Goal: Task Accomplishment & Management: Manage account settings

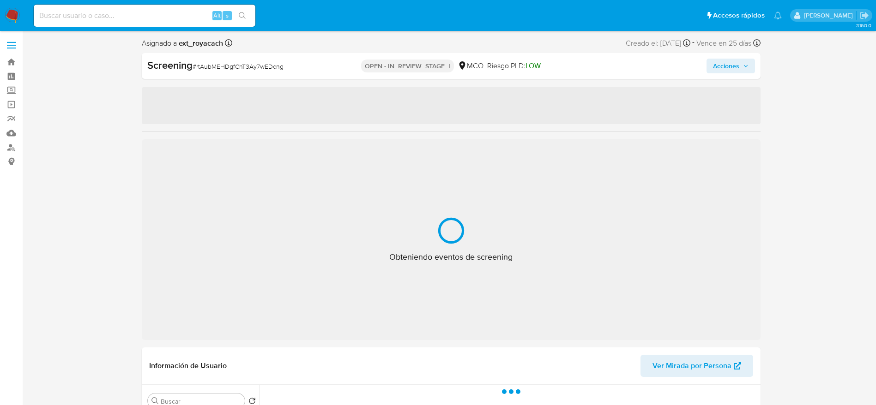
select select "10"
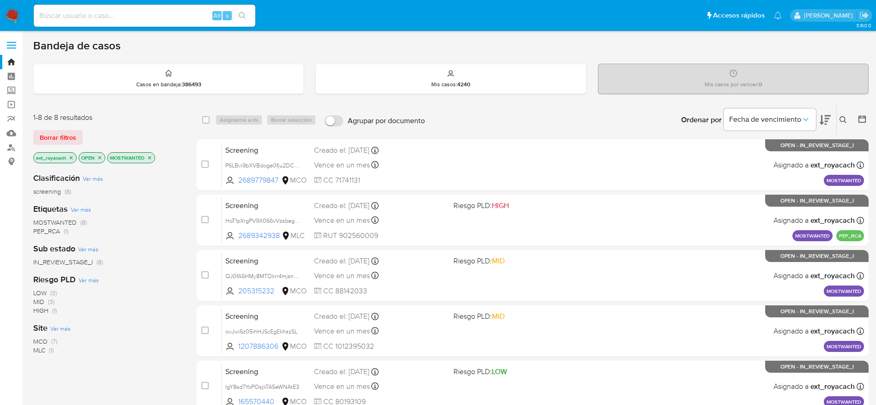
scroll to position [177, 0]
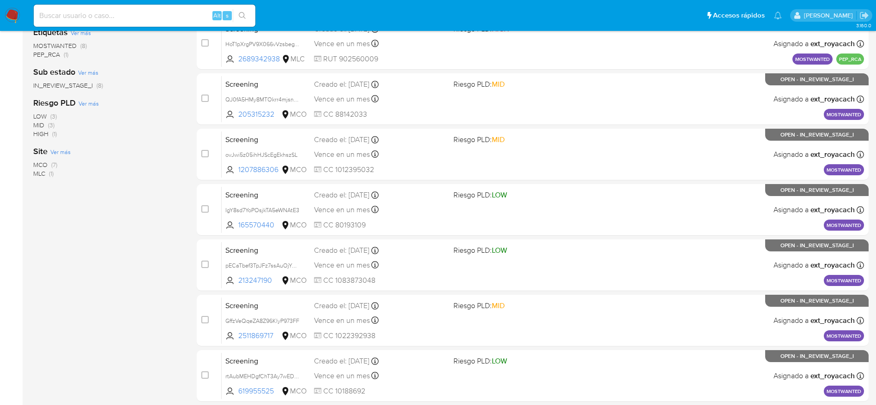
drag, startPoint x: 0, startPoint y: 0, endPoint x: 12, endPoint y: 9, distance: 15.1
click at [13, 13] on img at bounding box center [13, 16] width 16 height 16
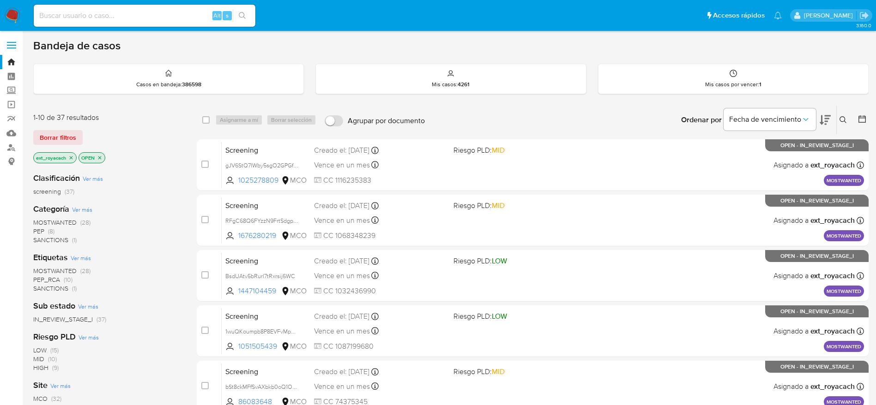
click at [47, 235] on span "SANCTIONS" at bounding box center [50, 239] width 35 height 9
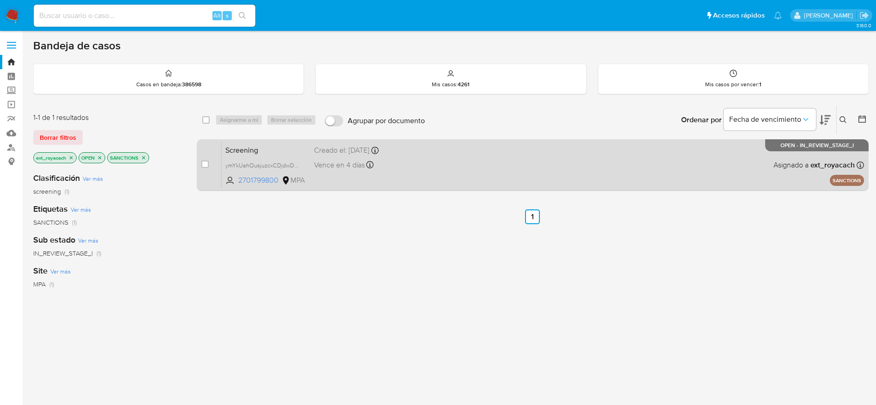
click at [424, 171] on div "Screening ymYkUahOusjuzcxCDjdwDo5h 2701799800 MPA Creado el: 18/09/2025 Creado …" at bounding box center [543, 165] width 642 height 47
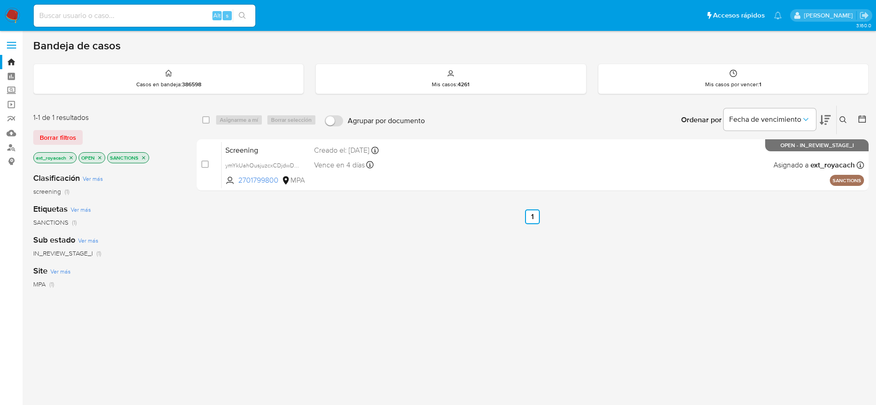
click at [71, 137] on span "Borrar filtros" at bounding box center [58, 137] width 36 height 13
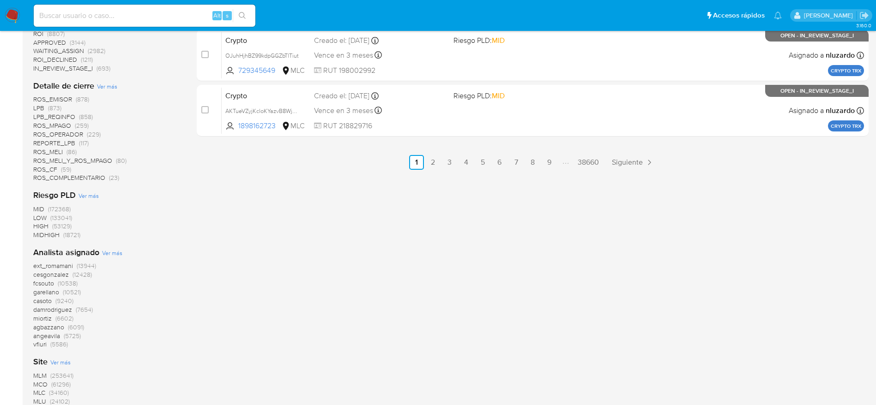
scroll to position [346, 0]
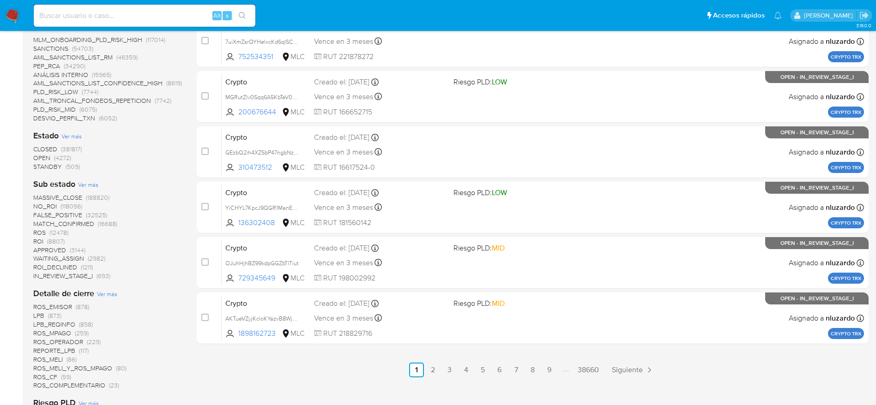
click at [54, 150] on span "CLOSED" at bounding box center [45, 149] width 24 height 9
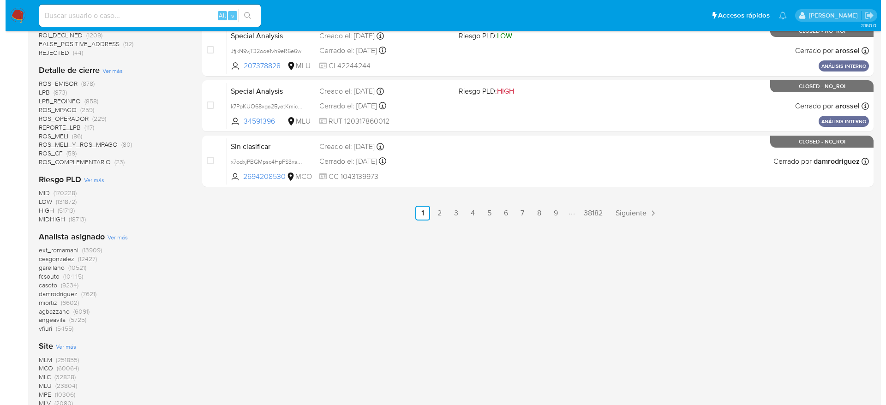
scroll to position [554, 0]
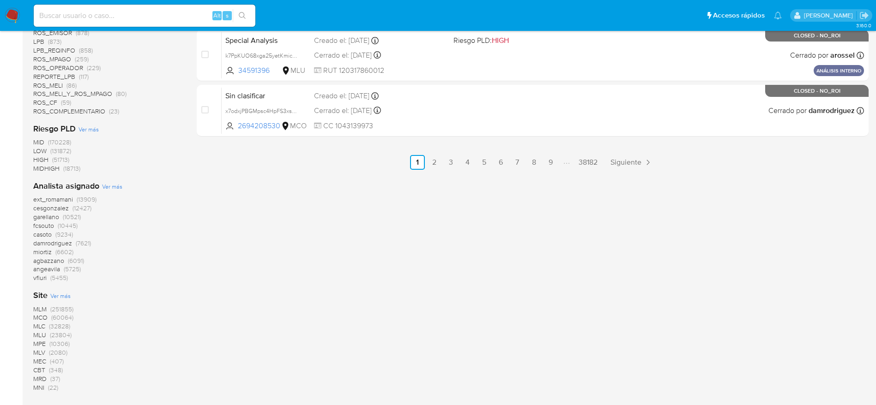
click at [65, 295] on span "Ver más" at bounding box center [60, 296] width 20 height 8
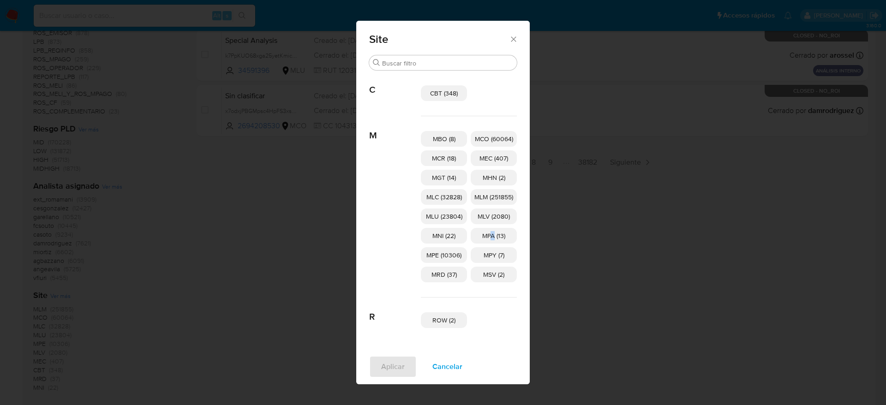
click at [494, 235] on span "MPA (13)" at bounding box center [493, 235] width 23 height 9
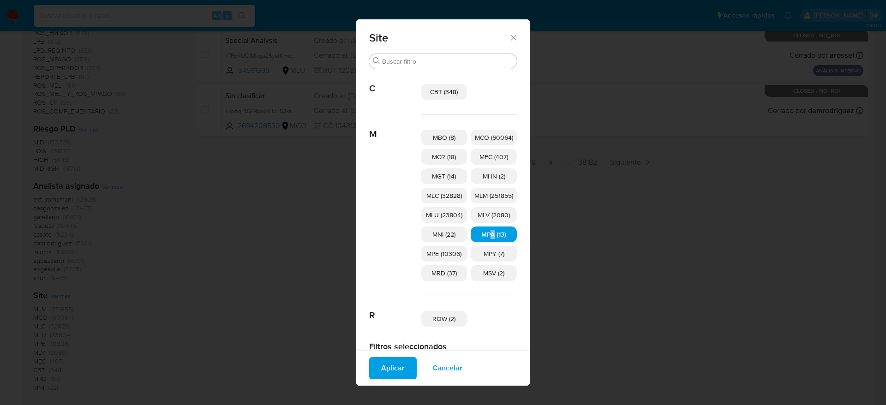
click at [396, 365] on span "Aplicar" at bounding box center [393, 368] width 24 height 20
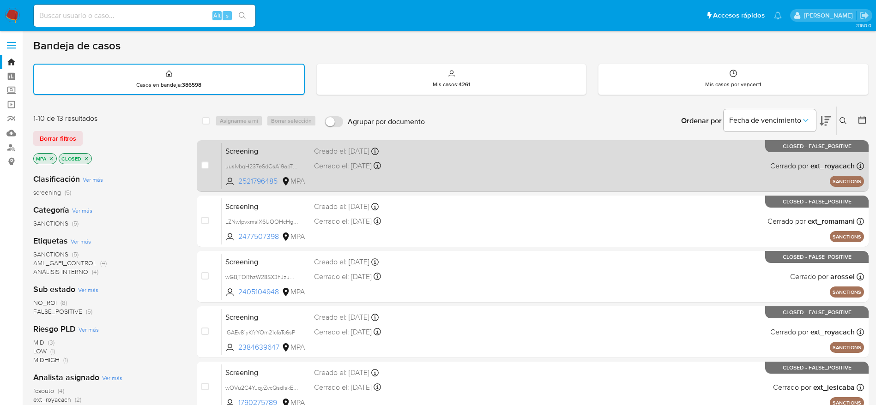
click at [431, 176] on div "Screening uusIvbqH237eSdCsA19apTXb 2521796485 MPA Creado el: 29/06/2025 Creado …" at bounding box center [543, 166] width 642 height 47
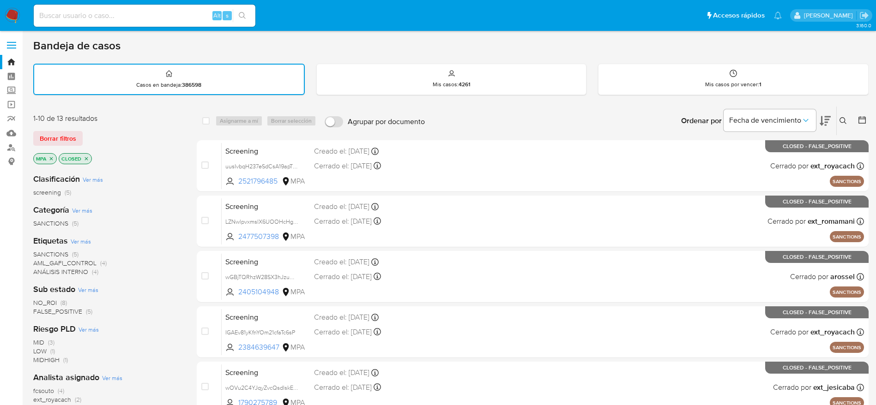
click at [20, 11] on img at bounding box center [13, 16] width 16 height 16
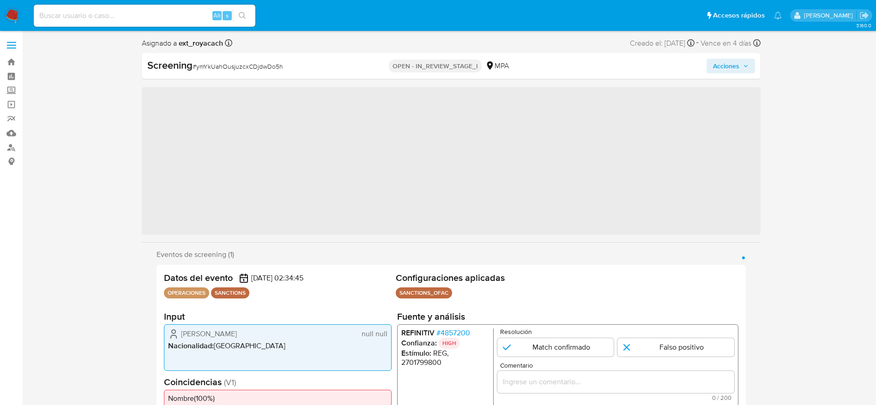
click at [212, 60] on div "Screening # ymYkUahOusjuzcxCDjdwDo5h" at bounding box center [246, 66] width 199 height 14
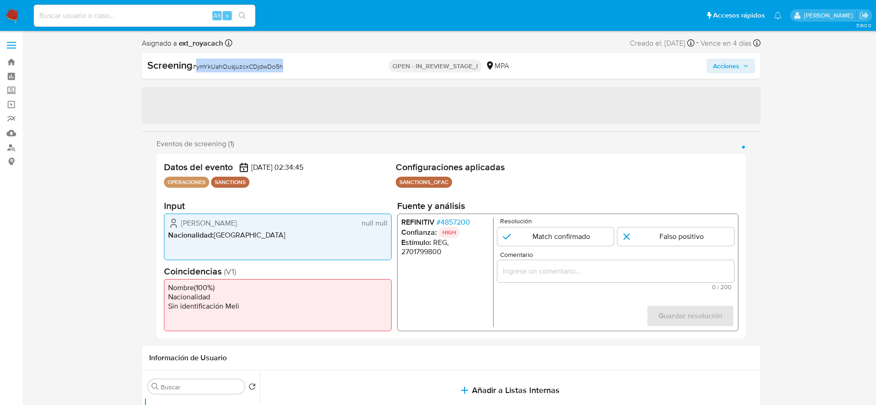
click at [212, 60] on div "Screening # ymYkUahOusjuzcxCDjdwDo5h" at bounding box center [246, 66] width 199 height 14
copy span "ymYkUahOusjuzcxCDjdwDo5h"
select select "10"
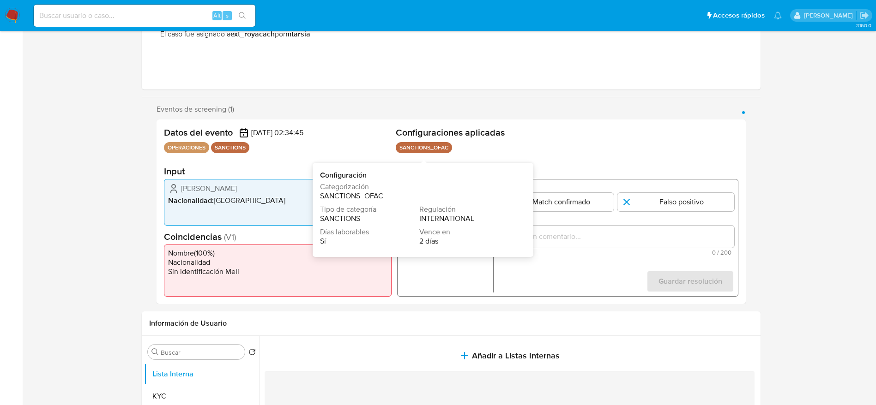
scroll to position [208, 0]
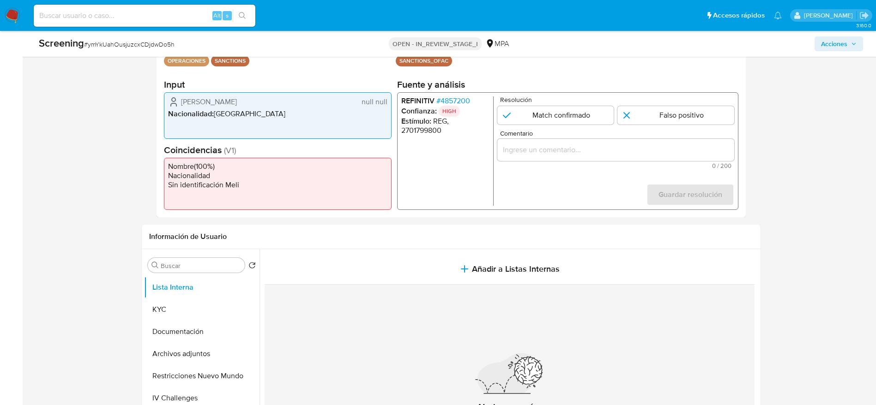
click at [442, 99] on span "# 4857200" at bounding box center [453, 100] width 34 height 9
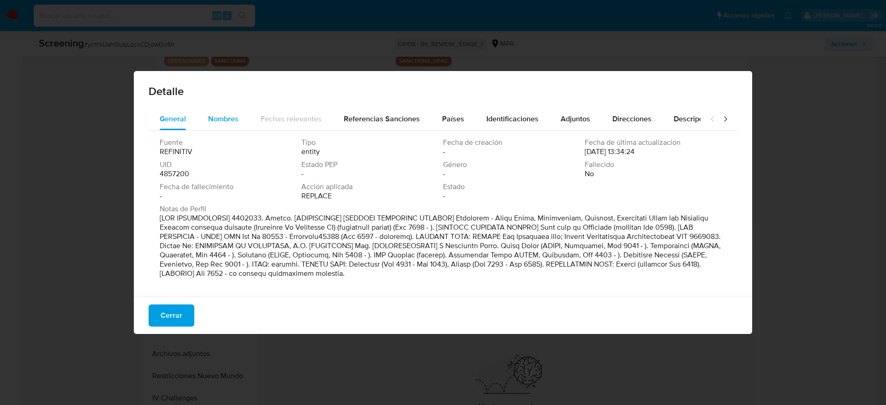
click at [203, 114] on button "Nombres" at bounding box center [223, 119] width 53 height 22
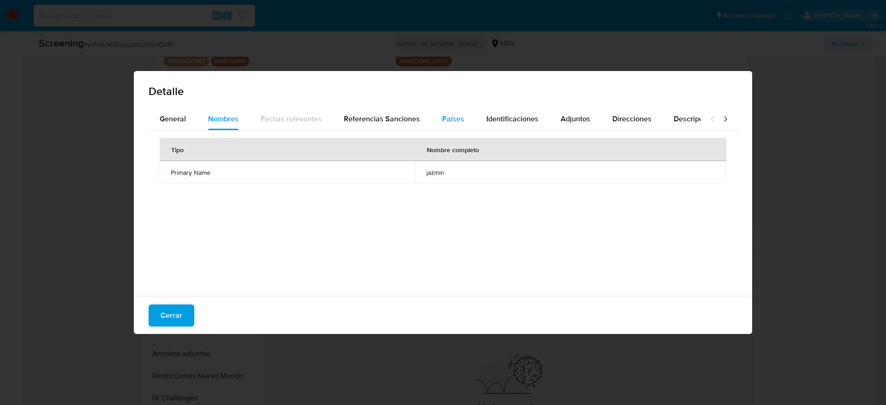
click at [457, 113] on div "Países" at bounding box center [453, 119] width 22 height 22
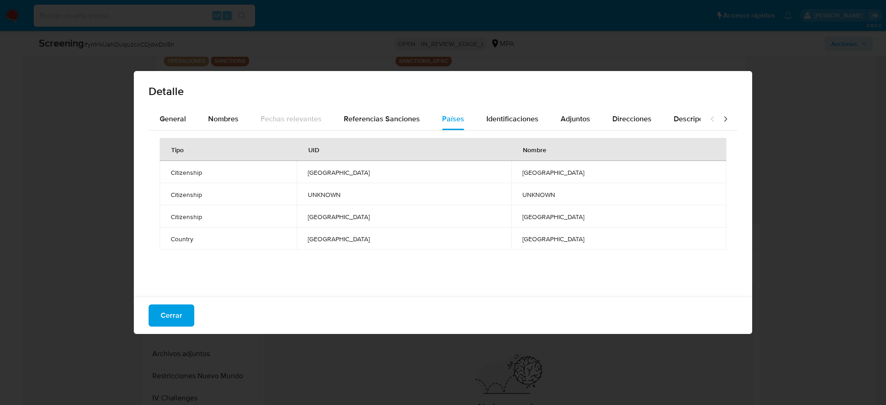
click at [168, 327] on div "Cerrar" at bounding box center [443, 315] width 619 height 37
click at [169, 318] on span "Cerrar" at bounding box center [172, 316] width 22 height 20
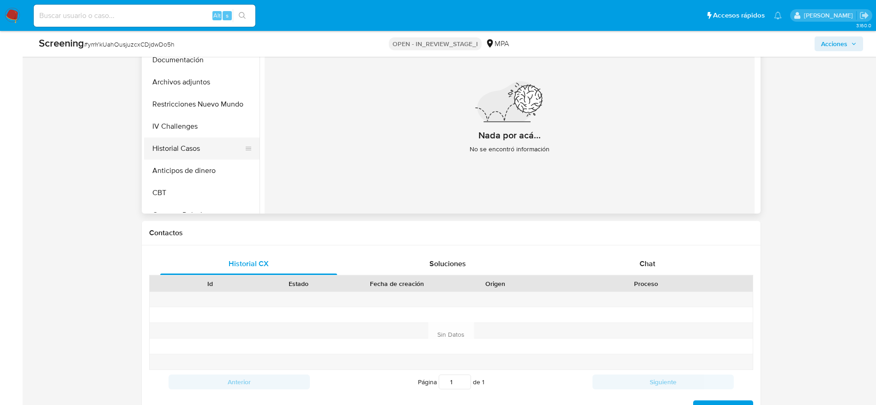
scroll to position [402, 0]
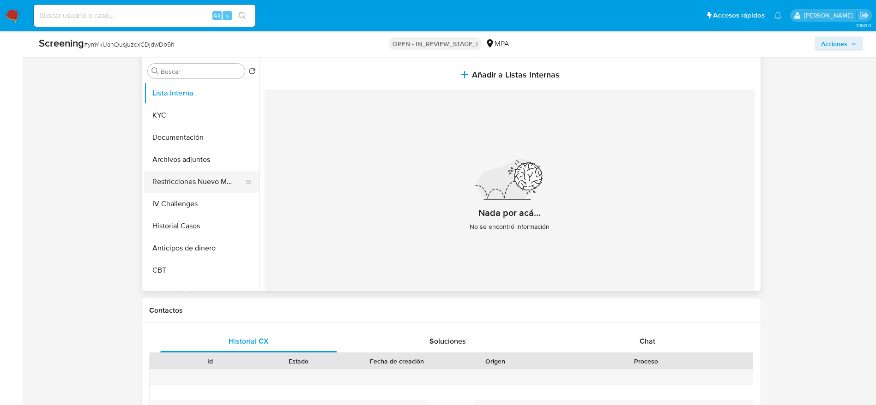
click at [196, 187] on button "Restricciones Nuevo Mundo" at bounding box center [198, 182] width 108 height 22
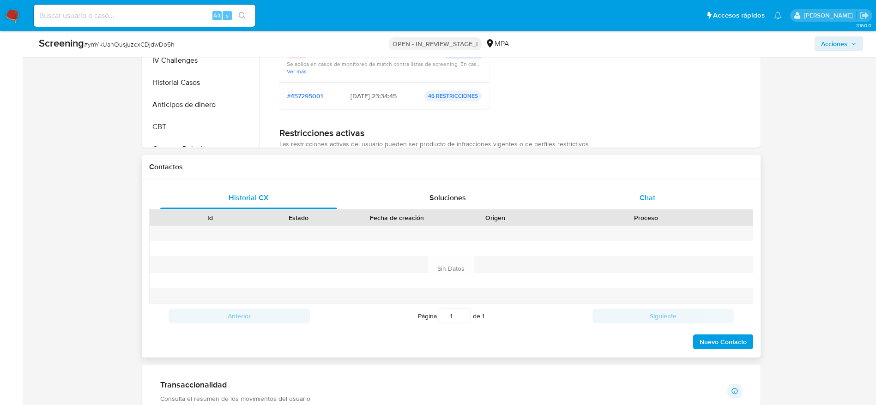
click at [658, 207] on div "Chat" at bounding box center [647, 198] width 177 height 22
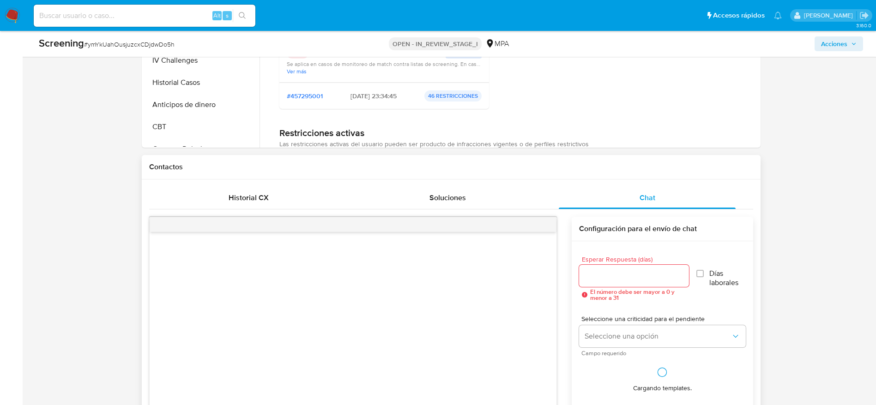
scroll to position [684, 0]
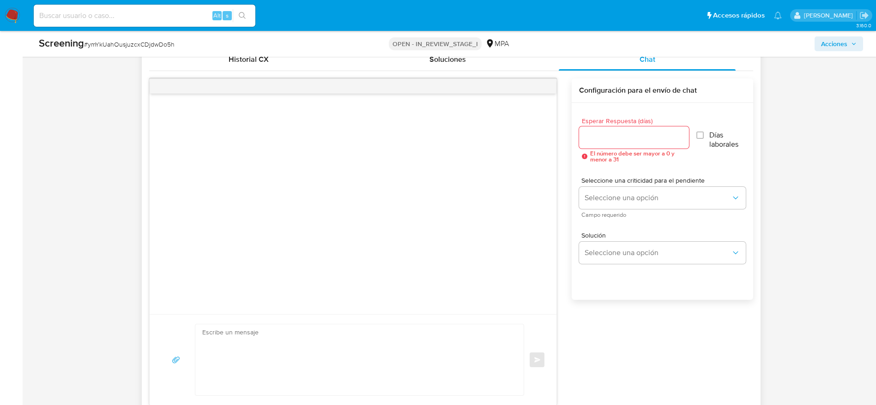
click at [630, 144] on div at bounding box center [634, 137] width 110 height 22
type input "5"
click at [710, 143] on label "Días laborales" at bounding box center [720, 140] width 51 height 18
click at [714, 146] on span "Días laborales" at bounding box center [727, 140] width 38 height 18
click at [702, 139] on input "Días laborales" at bounding box center [698, 135] width 7 height 7
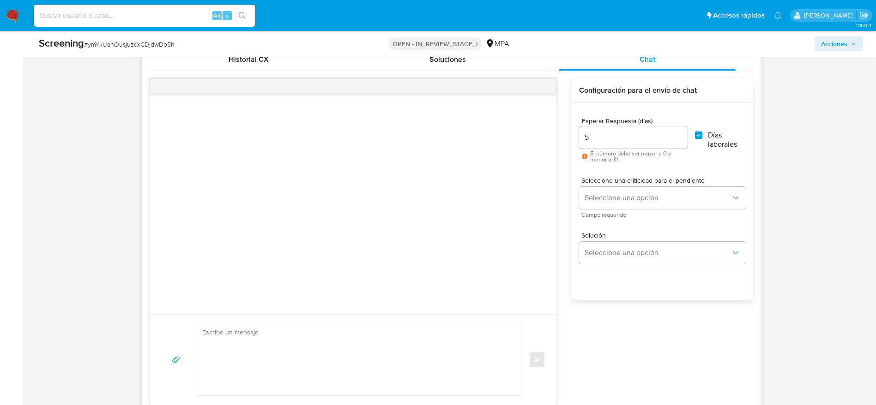
checkbox input "true"
click at [714, 189] on button "Seleccione una opción" at bounding box center [662, 198] width 166 height 22
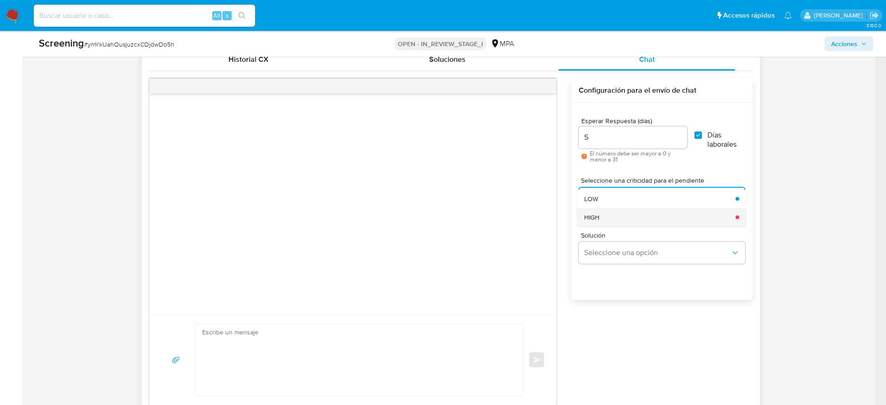
click at [627, 216] on div "HIGH" at bounding box center [657, 217] width 146 height 18
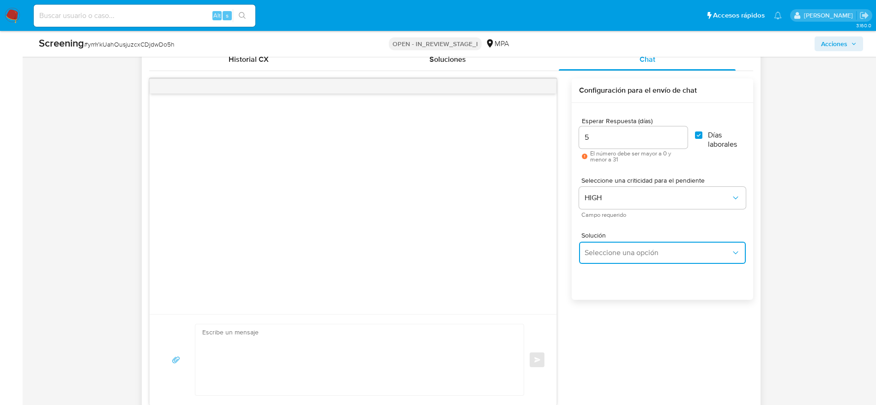
click at [628, 257] on span "Seleccione una opción" at bounding box center [657, 252] width 146 height 9
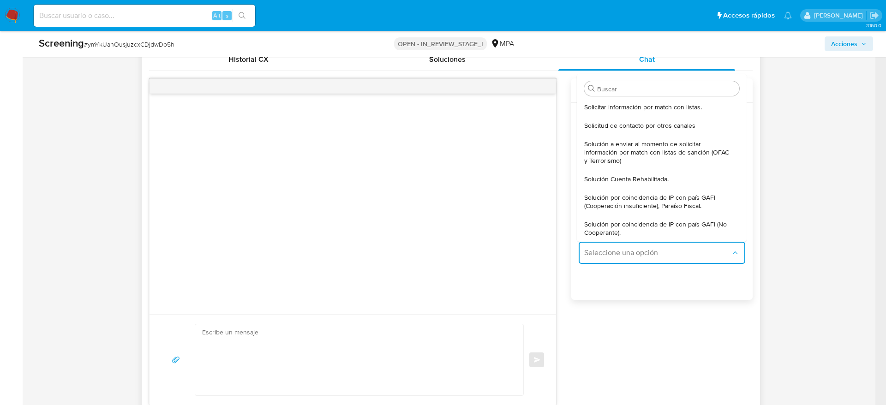
click at [655, 100] on div "Solicitar información por match con listas." at bounding box center [659, 107] width 150 height 18
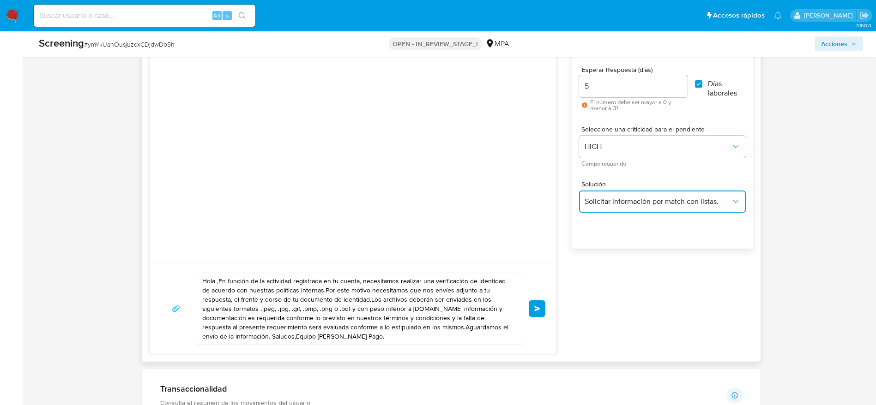
scroll to position [753, 0]
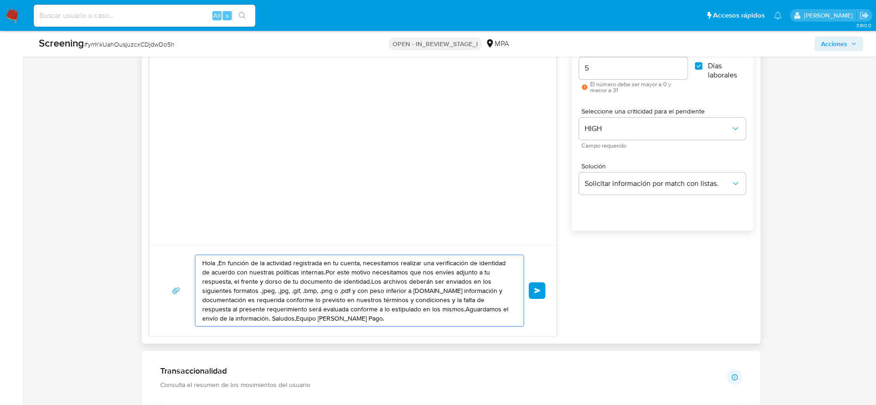
drag, startPoint x: 363, startPoint y: 317, endPoint x: 168, endPoint y: 248, distance: 206.5
click at [168, 248] on div "Hola ,En función de la actividad registrada en tu cuenta, necesitamos realizar …" at bounding box center [353, 290] width 407 height 91
paste textarea ", En función de la actividad registrada en tu cuenta, necesitamos realizar una …"
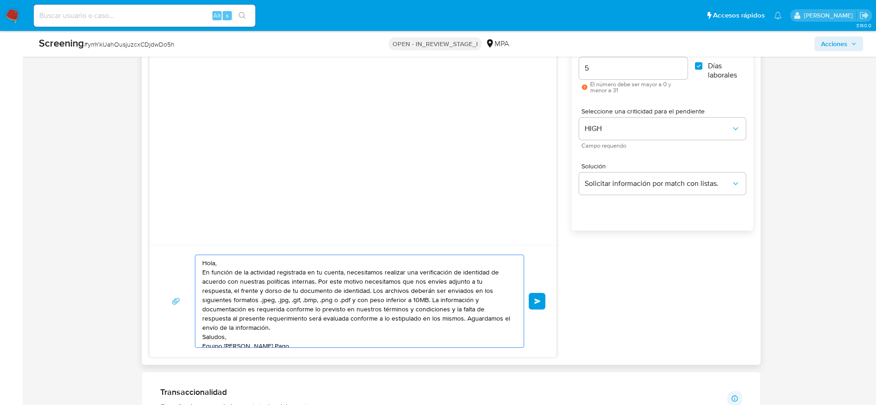
scroll to position [3, 0]
type textarea "Hola, En función de la actividad registrada en tu cuenta, necesitamos realizar …"
click at [533, 301] on button "Enviar" at bounding box center [537, 301] width 17 height 17
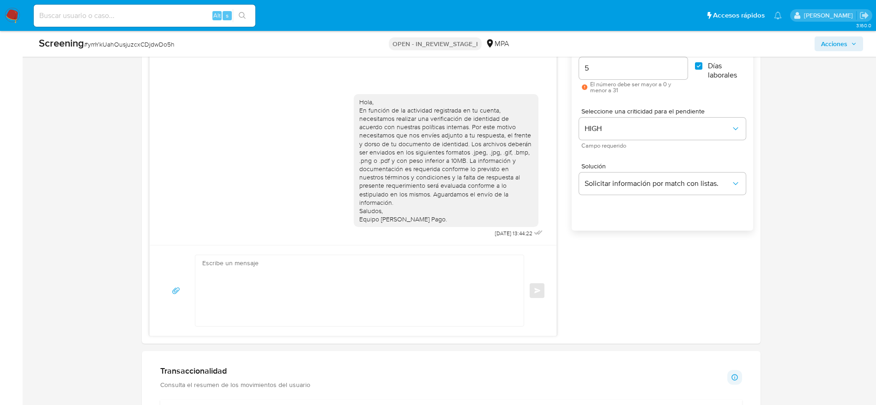
scroll to position [0, 0]
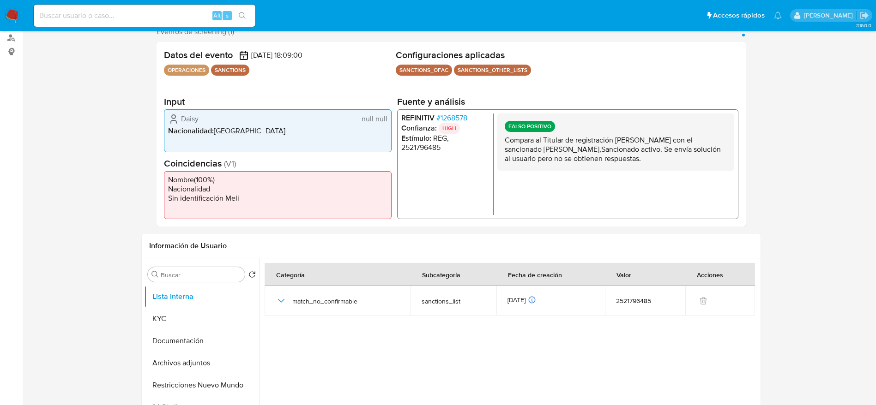
select select "10"
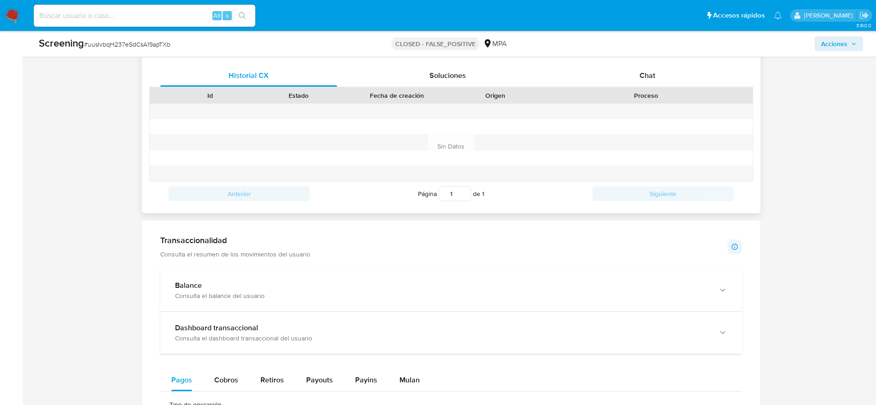
scroll to position [623, 0]
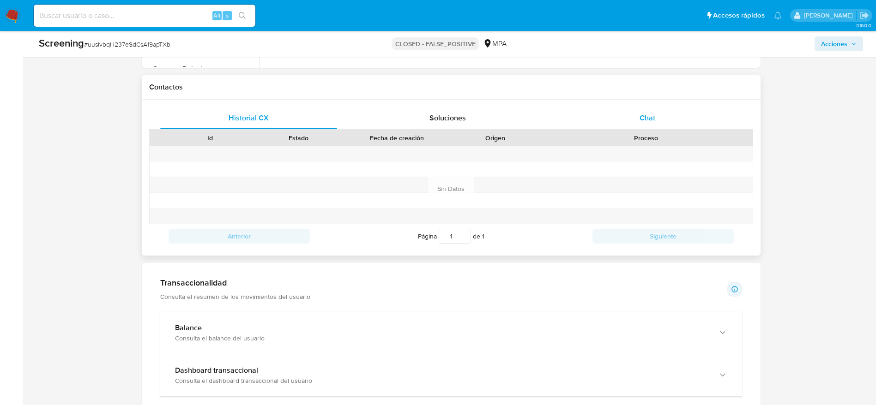
click at [683, 129] on div "Chat" at bounding box center [647, 118] width 177 height 22
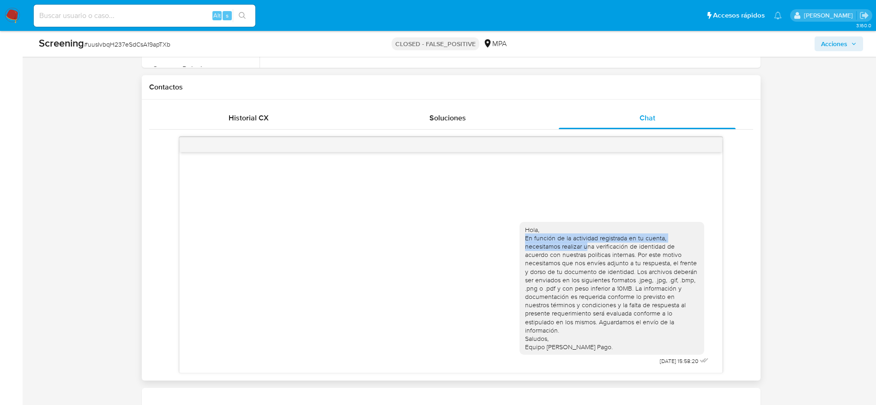
drag, startPoint x: 518, startPoint y: 247, endPoint x: 587, endPoint y: 254, distance: 70.2
click at [587, 254] on div "Hola, En función de la actividad registrada en tu cuenta, necesitamos realizar …" at bounding box center [450, 292] width 519 height 153
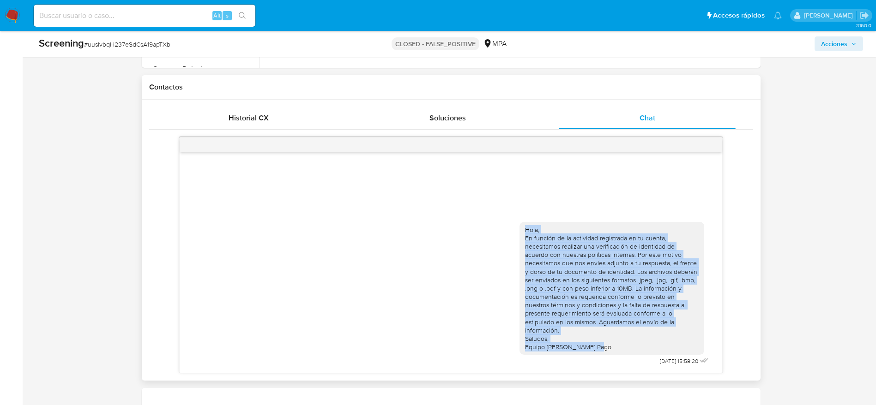
drag, startPoint x: 523, startPoint y: 238, endPoint x: 620, endPoint y: 347, distance: 146.5
click at [620, 347] on div "Hola, En función de la actividad registrada en tu cuenta, necesitamos realizar …" at bounding box center [611, 288] width 185 height 133
copy div "Hola, En función de la actividad registrada en tu cuenta, necesitamos realizar …"
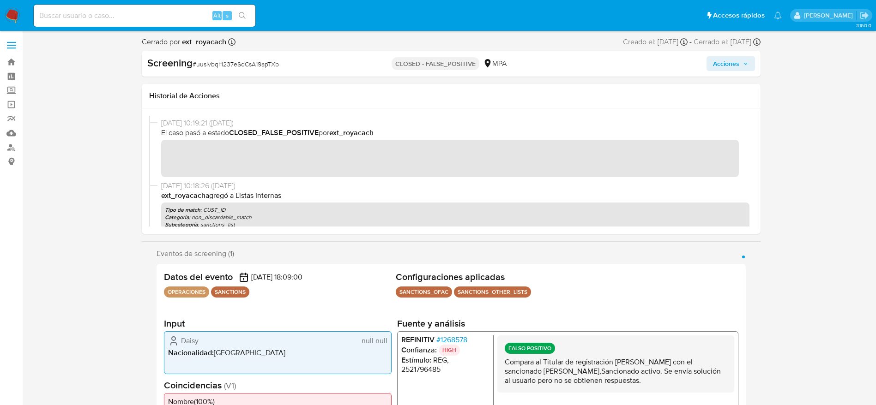
scroll to position [0, 0]
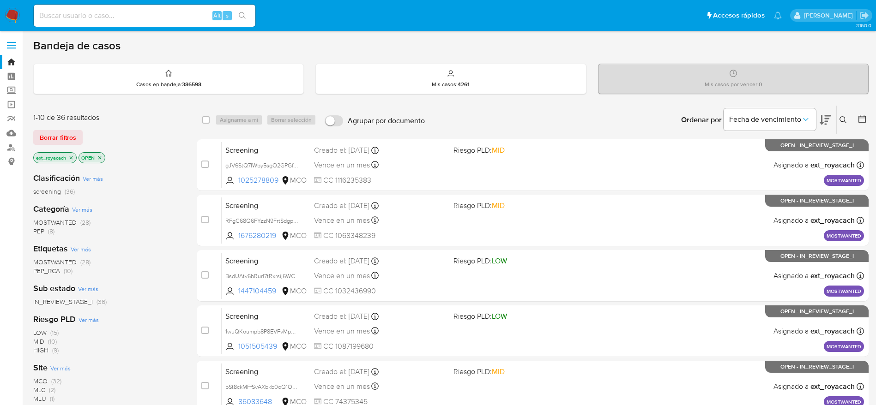
click at [56, 218] on span "MOSTWANTED" at bounding box center [54, 222] width 43 height 9
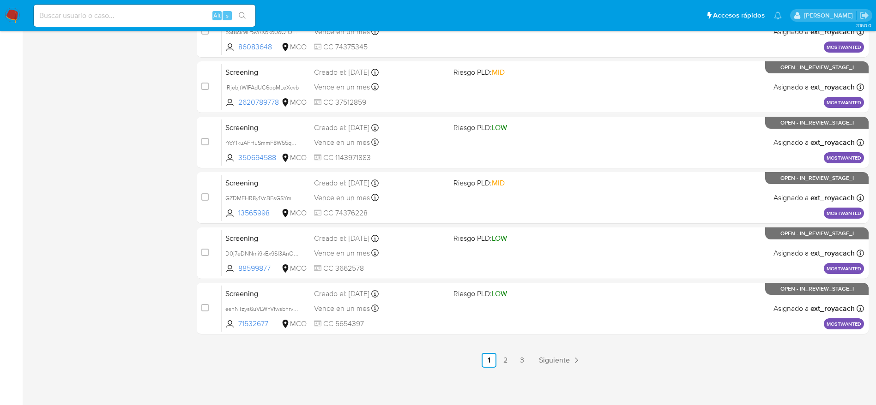
scroll to position [357, 0]
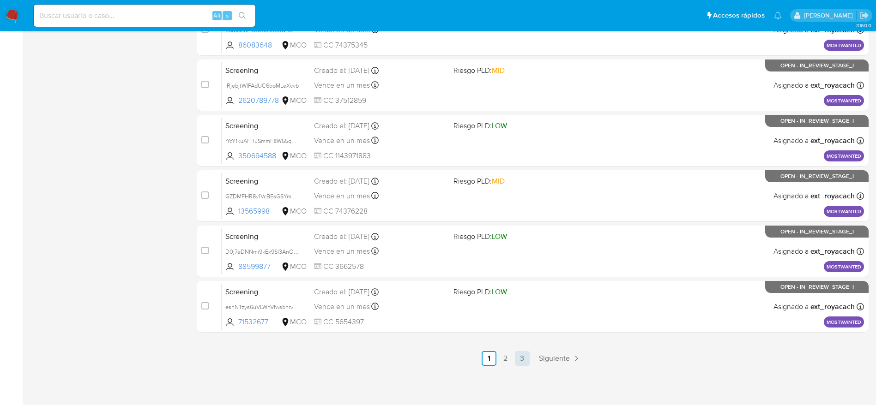
click at [522, 353] on link "3" at bounding box center [522, 358] width 15 height 15
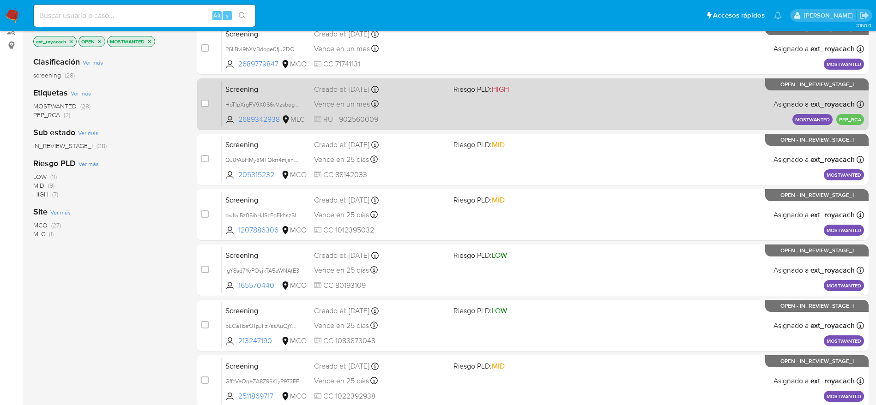
scroll to position [139, 0]
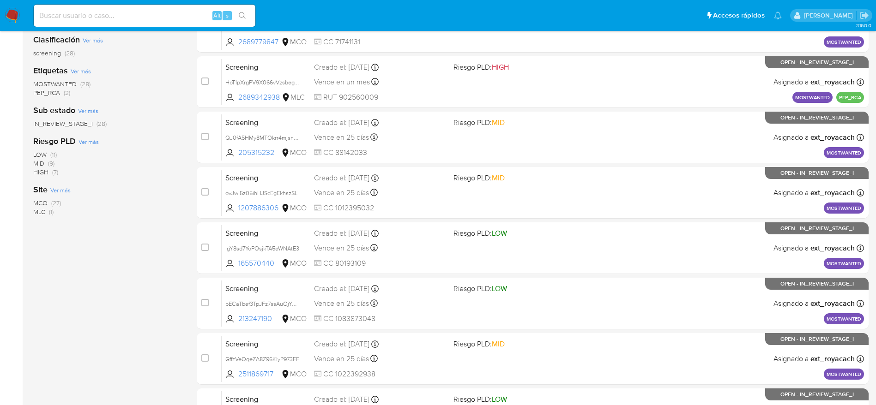
click at [85, 286] on div "Clasificación Ver más screening (28) Etiquetas Ver más MOSTWANTED (28) PEP_RCA …" at bounding box center [107, 184] width 149 height 314
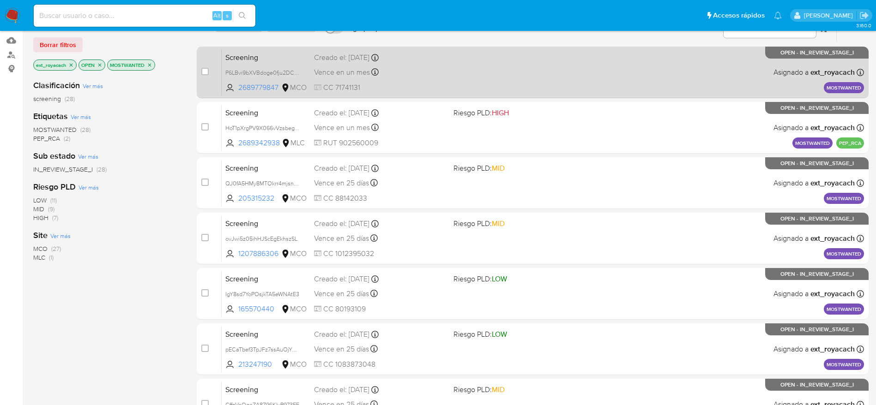
scroll to position [0, 0]
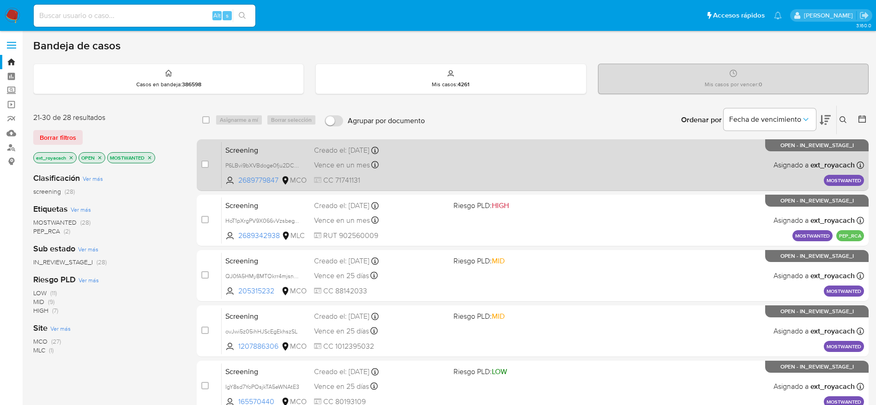
click at [354, 160] on span "Vence en un mes" at bounding box center [342, 165] width 56 height 10
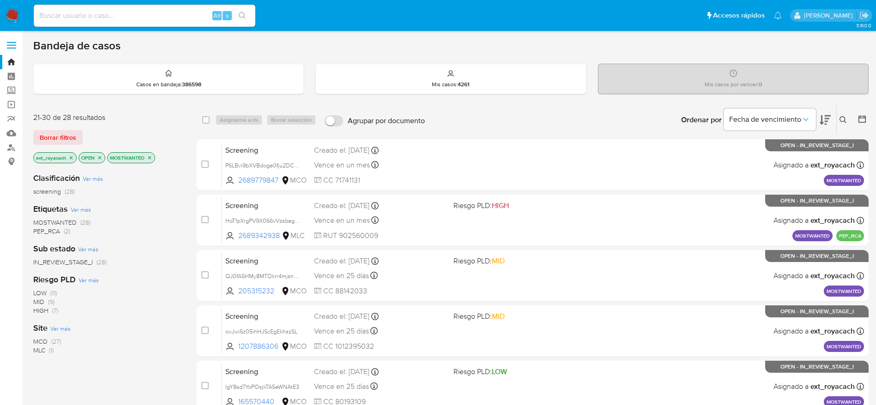
click at [57, 219] on span "MOSTWANTED" at bounding box center [54, 222] width 43 height 9
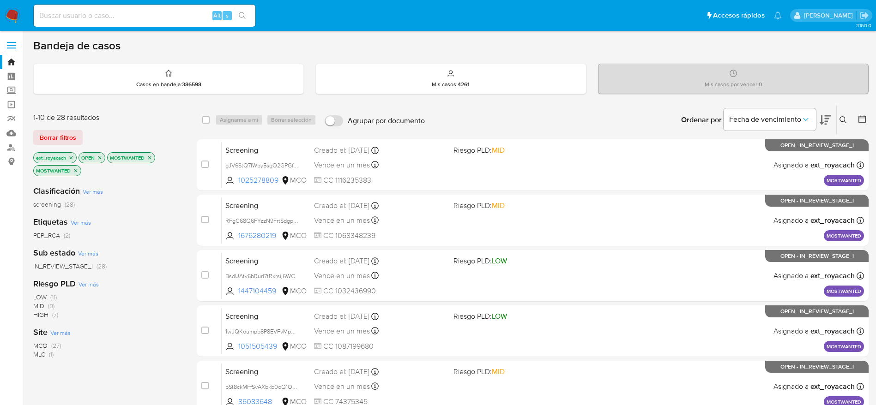
click at [43, 342] on span "MCO" at bounding box center [40, 345] width 14 height 9
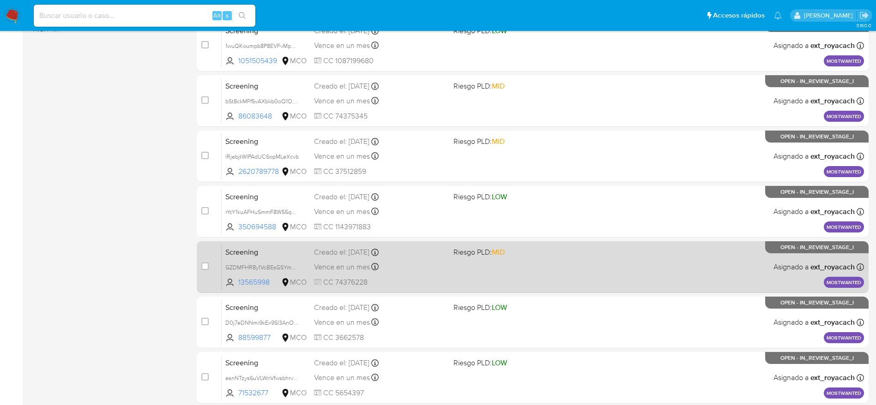
scroll to position [357, 0]
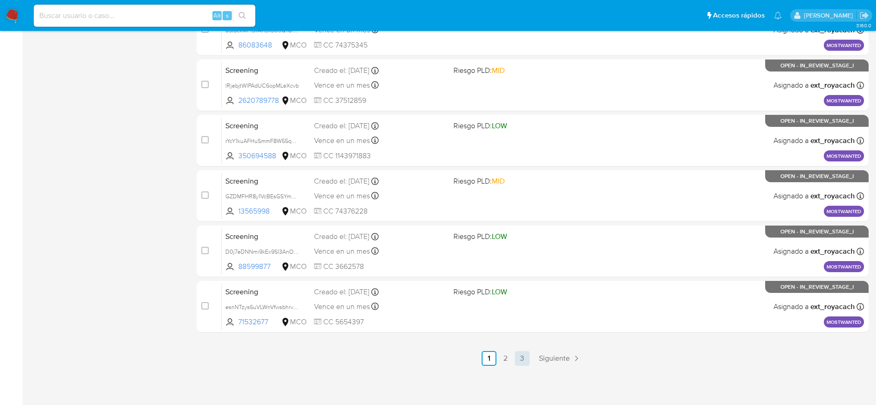
click at [519, 362] on link "3" at bounding box center [522, 358] width 15 height 15
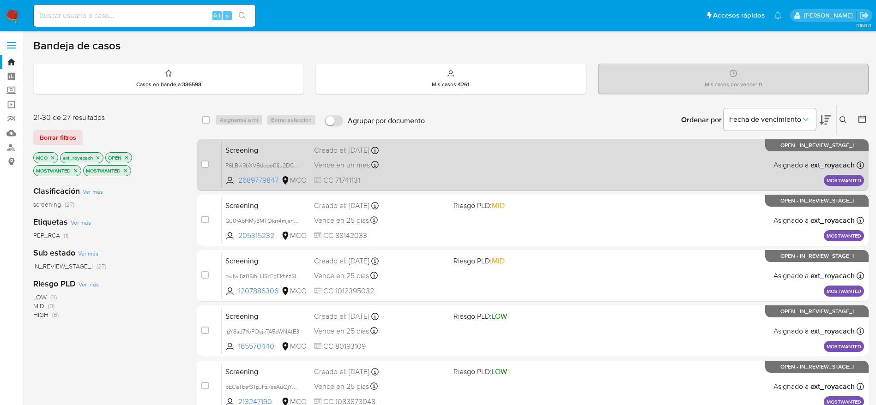
click at [404, 163] on div "Vence en un mes Vence el 15/10/2025 21:31:42" at bounding box center [380, 165] width 132 height 12
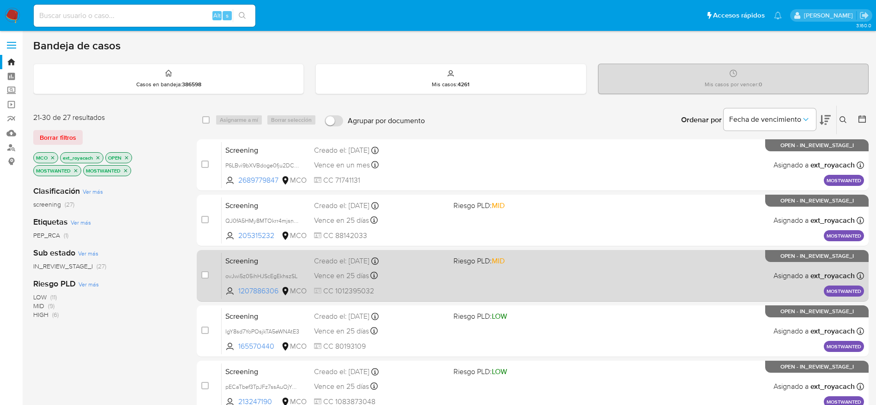
scroll to position [191, 0]
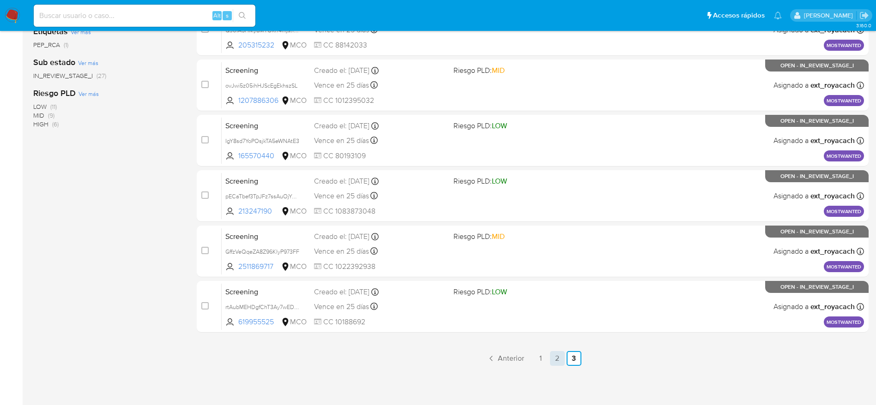
click at [554, 361] on link "2" at bounding box center [557, 358] width 15 height 15
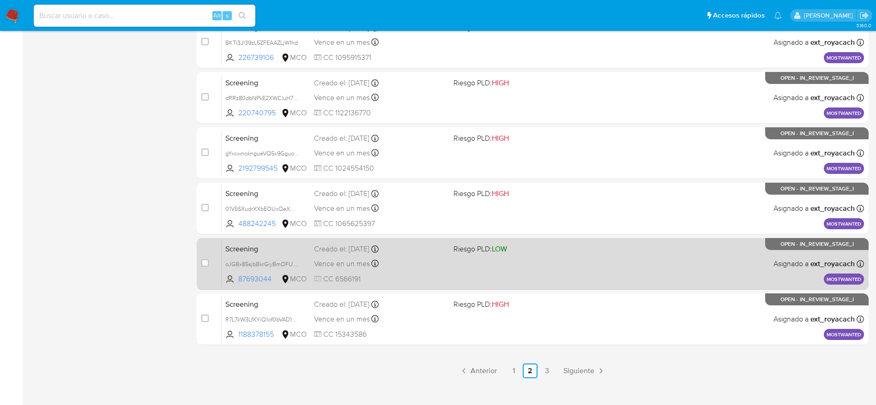
scroll to position [346, 0]
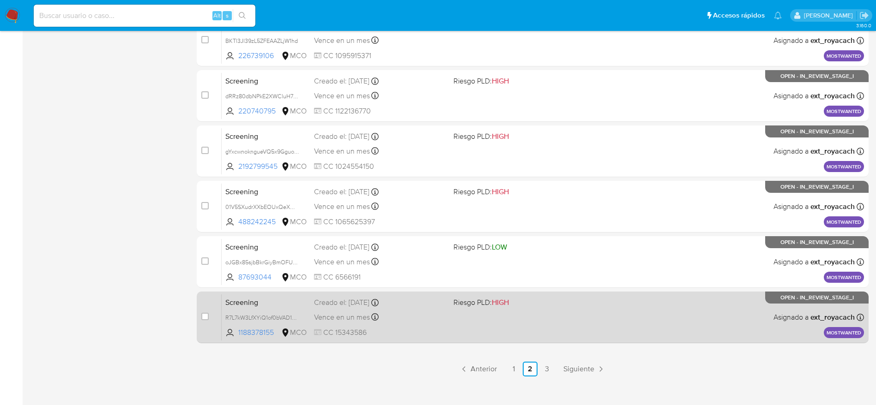
click at [481, 301] on span "Riesgo PLD: HIGH" at bounding box center [480, 302] width 55 height 10
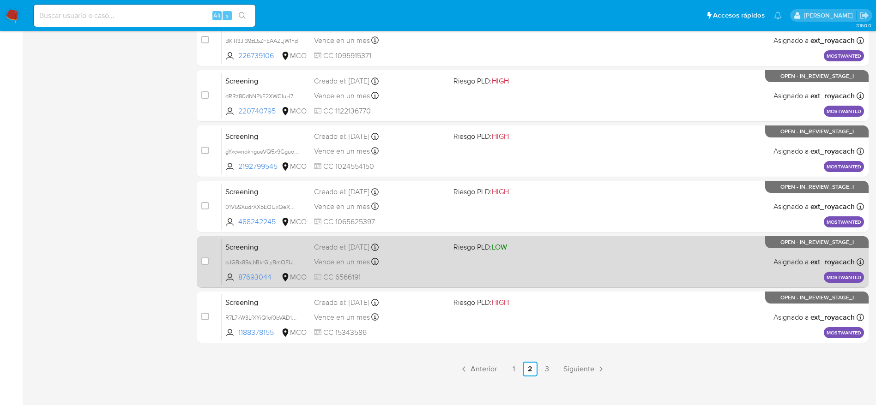
click at [487, 241] on span "Riesgo PLD: LOW" at bounding box center [519, 247] width 132 height 12
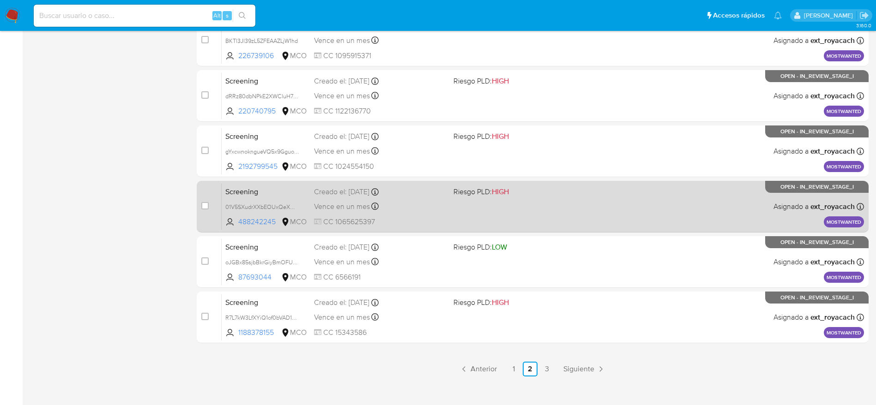
click at [458, 210] on div "Screening 01V5SXudrXXbEOUxQeXQSJHJ 488242245 MCO Riesgo PLD: HIGH Creado el: 18…" at bounding box center [543, 206] width 642 height 47
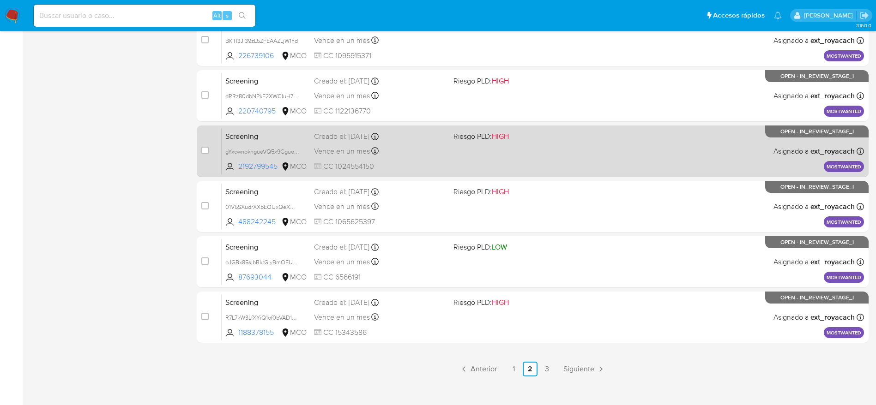
click at [381, 159] on div "Screening gYxcwnokngueVQ5x9Gguo9Hg 2192799545 MCO Riesgo PLD: HIGH Creado el: 1…" at bounding box center [543, 151] width 642 height 47
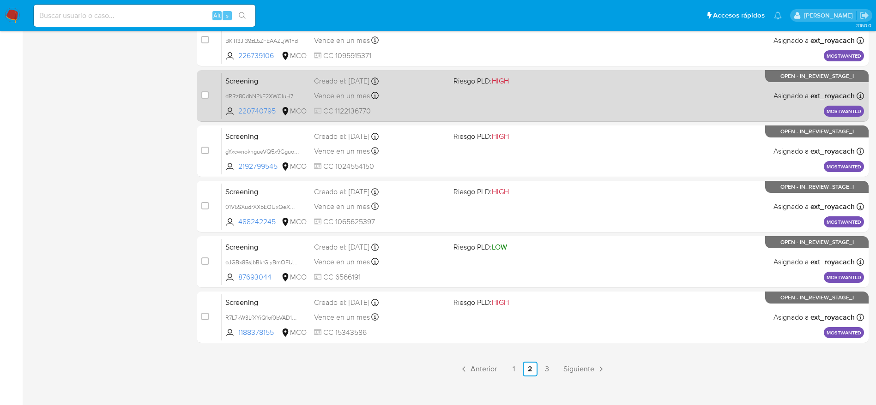
click at [434, 90] on div "Vence en un mes Vence el 18/10/2025 16:35:22" at bounding box center [380, 96] width 132 height 12
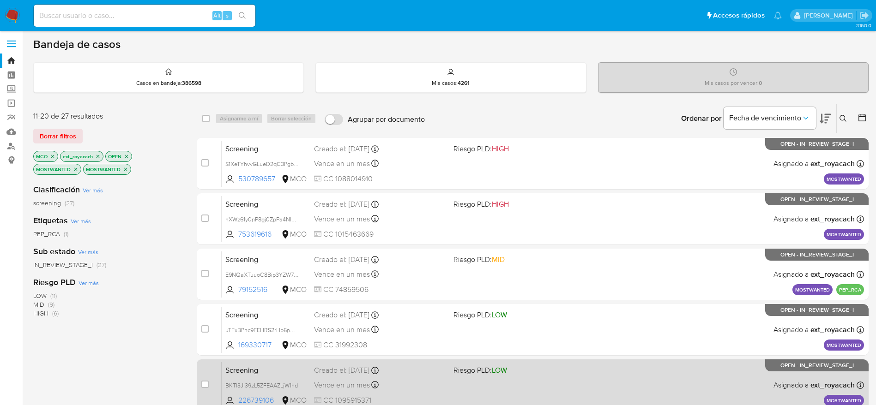
scroll to position [0, 0]
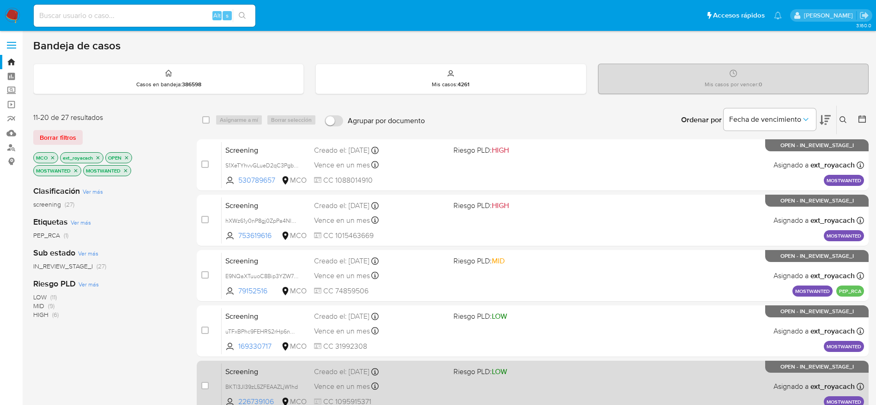
click at [406, 392] on div "Vence en un mes Vence el 18/10/2025 16:35:23" at bounding box center [380, 386] width 132 height 12
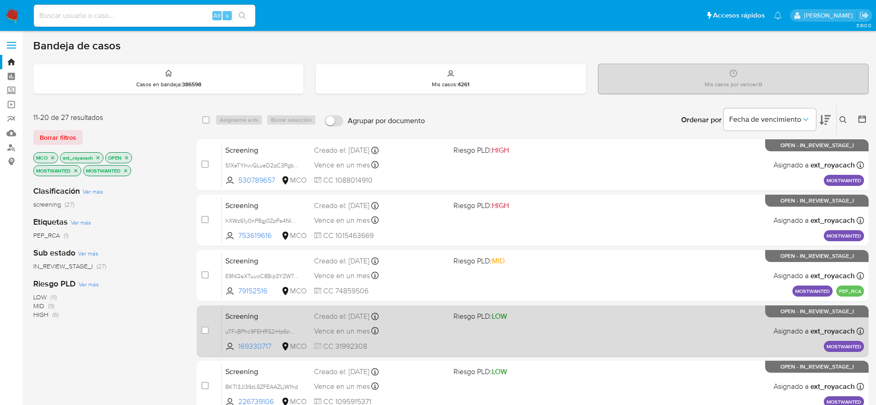
click at [380, 322] on div "Screening uTFxBPhc9FEHRS2rHp6nOrtv 169330717 MCO Riesgo PLD: LOW Creado el: 18/…" at bounding box center [543, 331] width 642 height 47
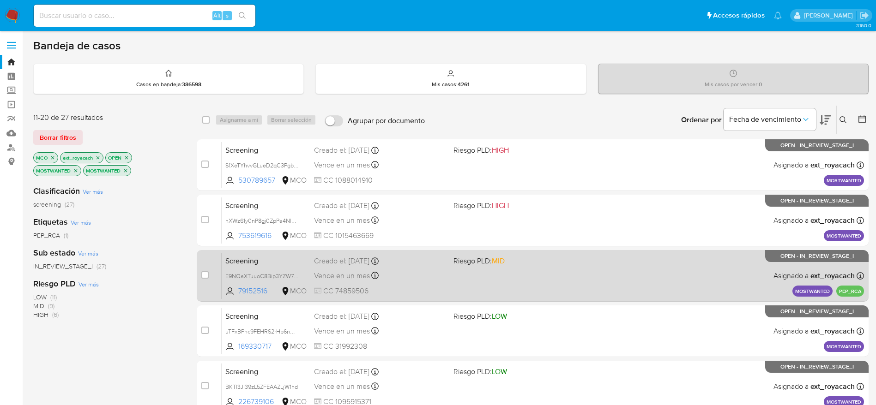
click at [446, 289] on span "CC 74859506" at bounding box center [380, 291] width 132 height 10
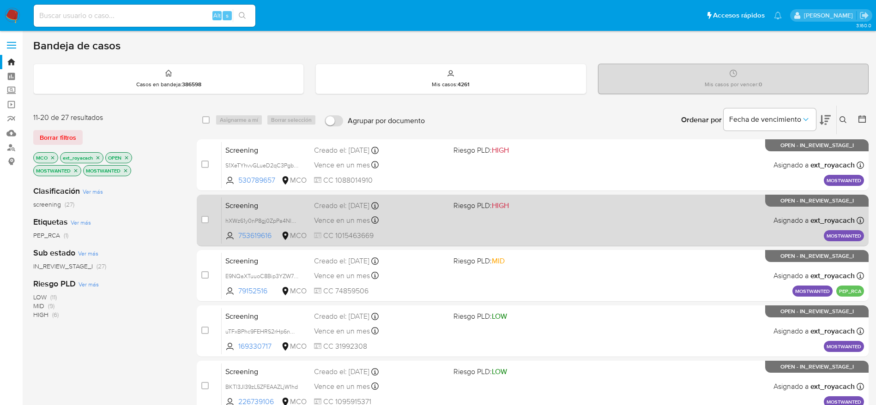
click at [369, 239] on span "CC 1015463669" at bounding box center [380, 236] width 132 height 10
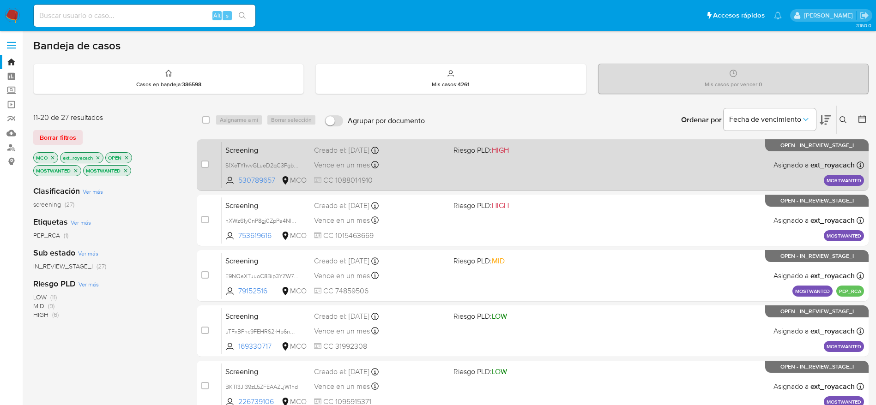
click at [454, 147] on span "Riesgo PLD: HIGH" at bounding box center [480, 150] width 55 height 10
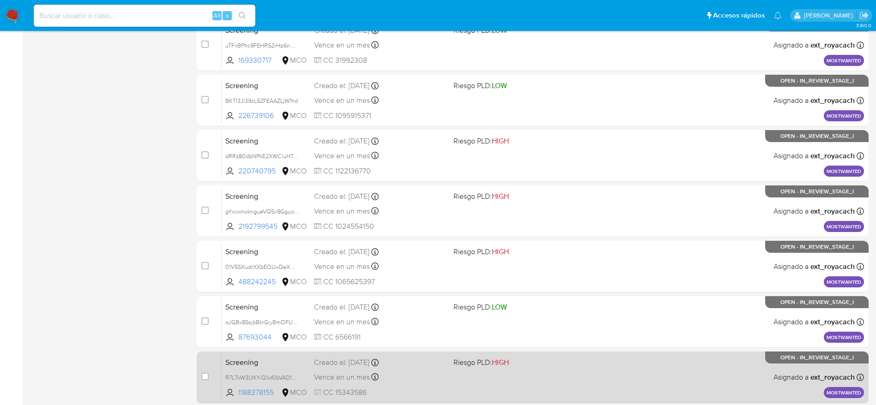
scroll to position [357, 0]
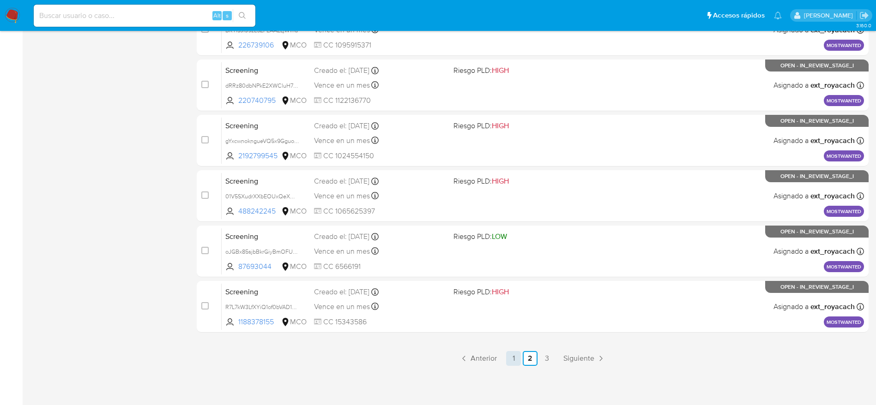
click at [516, 354] on link "1" at bounding box center [513, 358] width 15 height 15
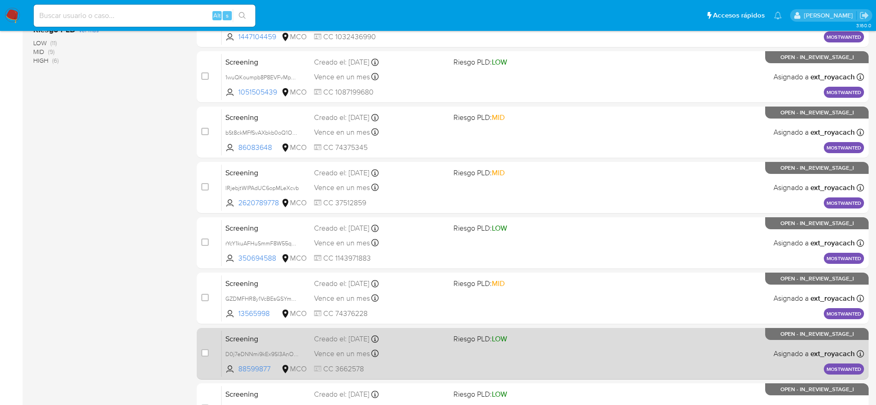
scroll to position [357, 0]
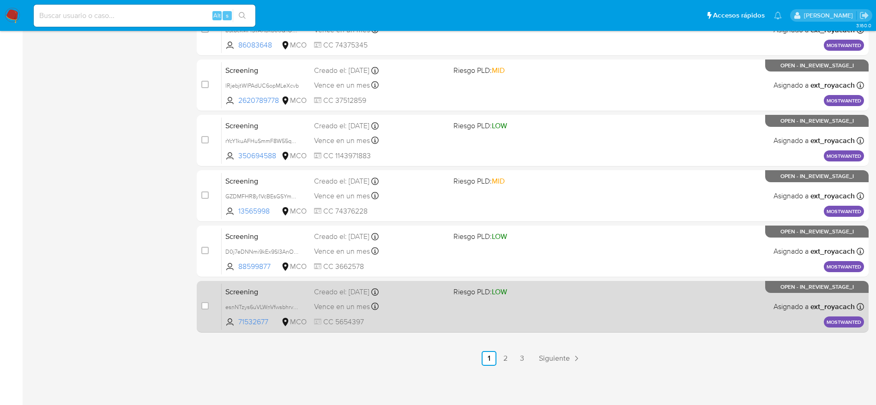
click at [540, 295] on span "Riesgo PLD: LOW" at bounding box center [519, 291] width 132 height 12
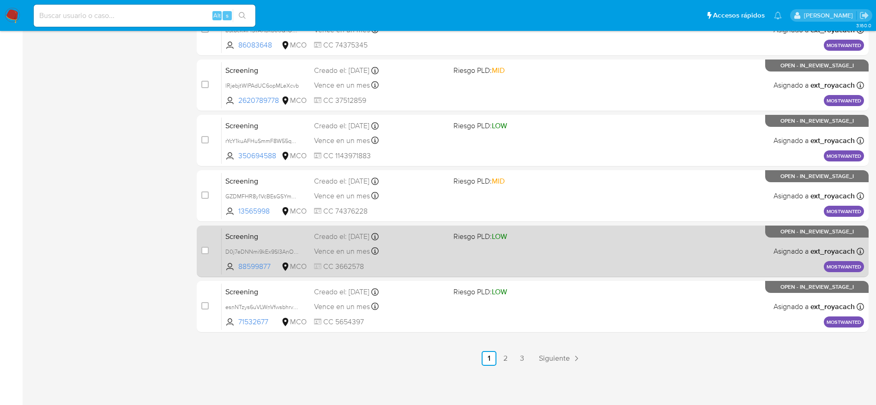
click at [308, 264] on div "Screening D0j7eDNNmi9kEx9SI3AnOvxA 88599877 MCO Riesgo PLD: LOW Creado el: 18/0…" at bounding box center [543, 251] width 642 height 47
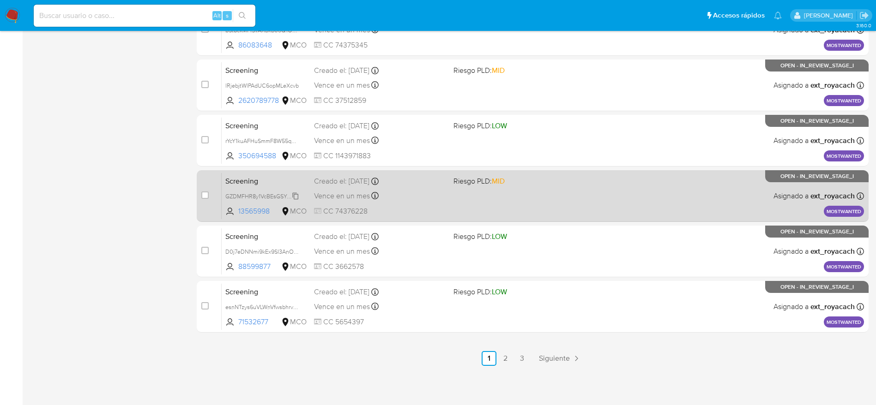
click at [297, 192] on span "GZDMFHR8y1VcBEsGSYmCZiLg" at bounding box center [265, 196] width 81 height 10
click at [321, 191] on span "Vence en un mes" at bounding box center [342, 196] width 56 height 10
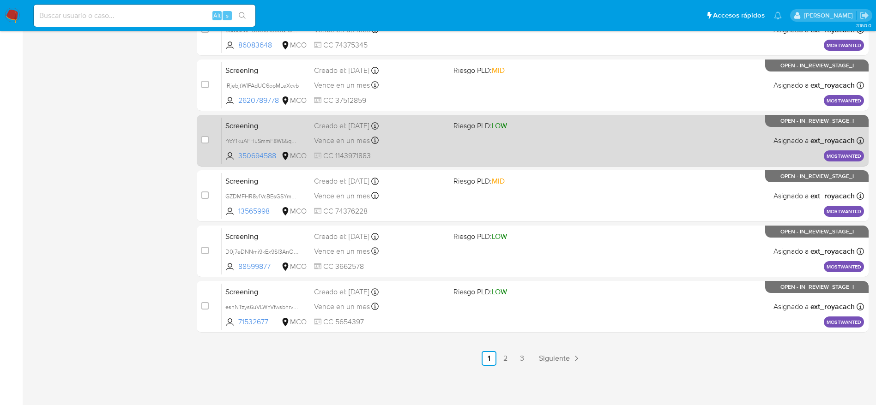
click at [401, 131] on div "Screening rYcY1kuAFHuSmmF8W55qgUkA 350694588 MCO Riesgo PLD: LOW Creado el: 18/…" at bounding box center [543, 140] width 642 height 47
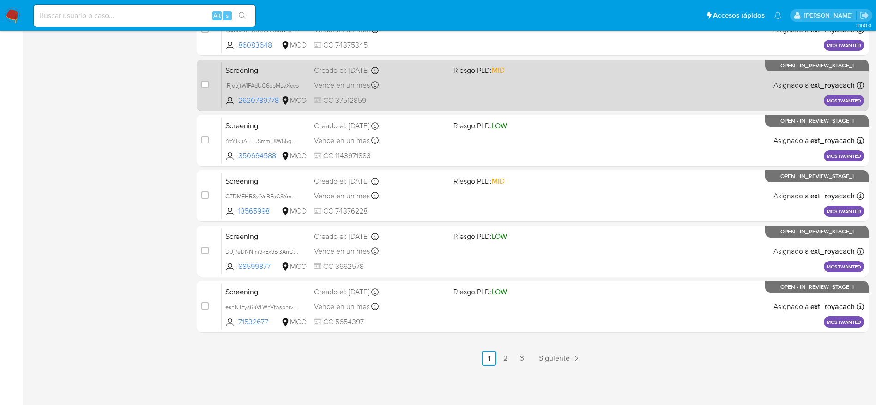
click at [394, 75] on div "Creado el: 18/09/2025 Creado el: 18/09/2025 16:35:24" at bounding box center [380, 71] width 132 height 10
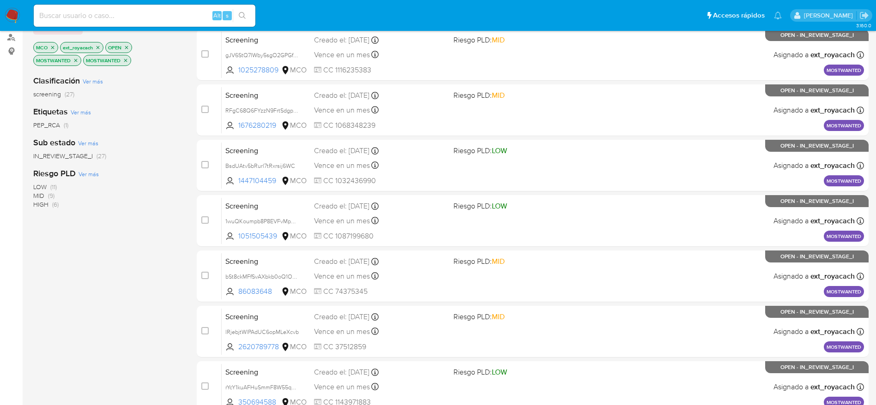
scroll to position [80, 0]
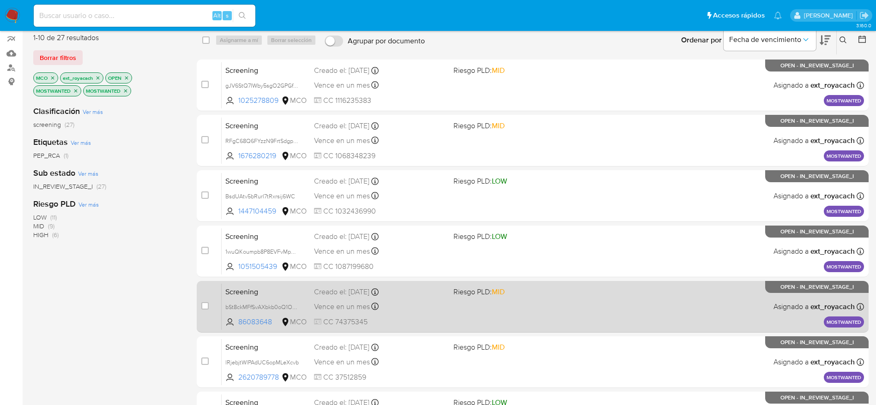
click at [441, 302] on div "Vence en un mes Vence el 18/10/2025 16:35:25" at bounding box center [380, 307] width 132 height 12
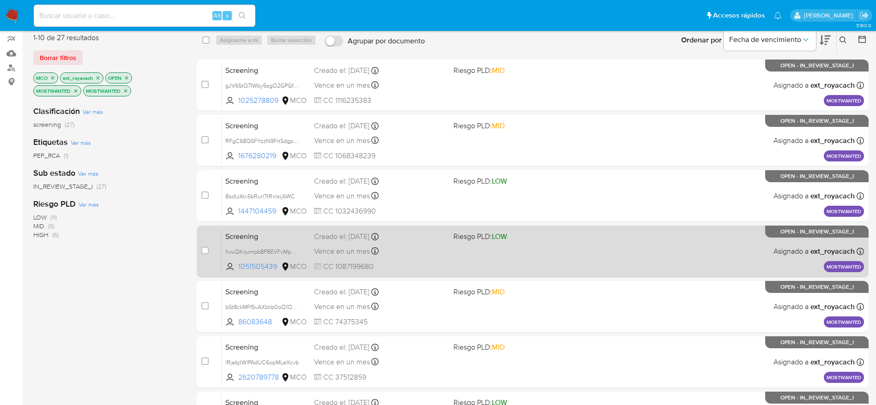
click at [413, 248] on div "Vence en un mes Vence el 18/10/2025 16:35:26" at bounding box center [380, 251] width 132 height 12
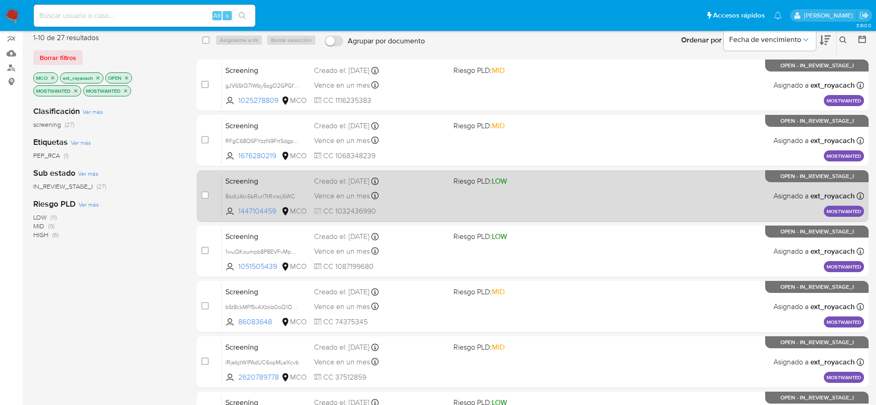
click at [364, 177] on div "Creado el: 18/09/2025 Creado el: 18/09/2025 16:35:26" at bounding box center [380, 181] width 132 height 10
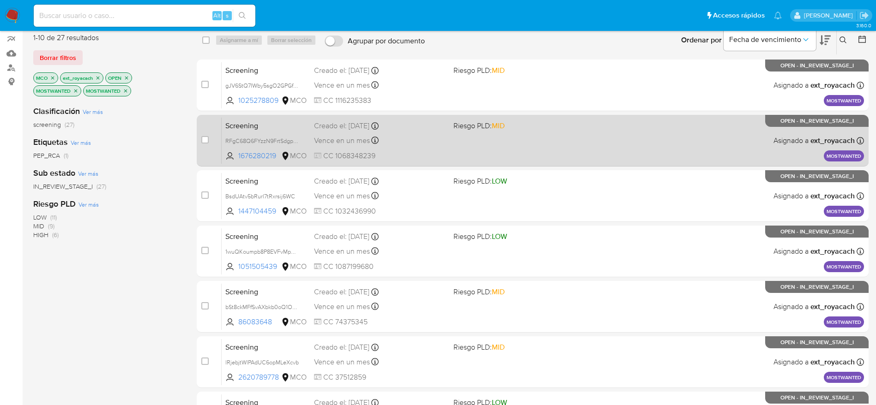
click at [338, 149] on div "Screening RFgC68Q6FYzzN9FrtSdgprCr 1676280219 MCO Riesgo PLD: MID Creado el: 18…" at bounding box center [543, 140] width 642 height 47
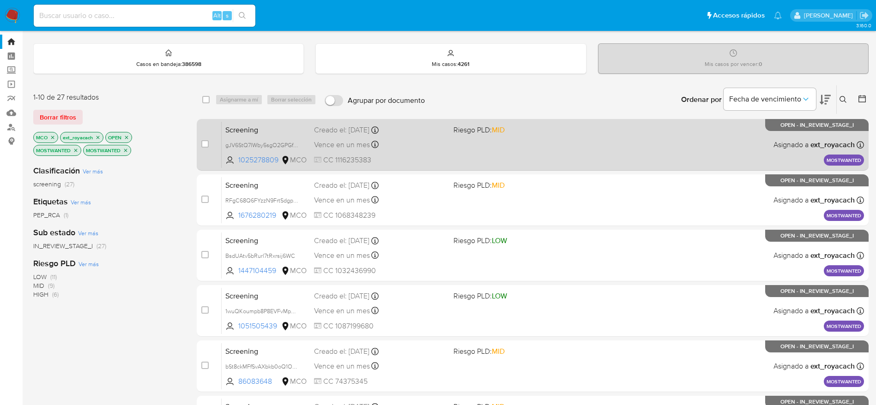
scroll to position [0, 0]
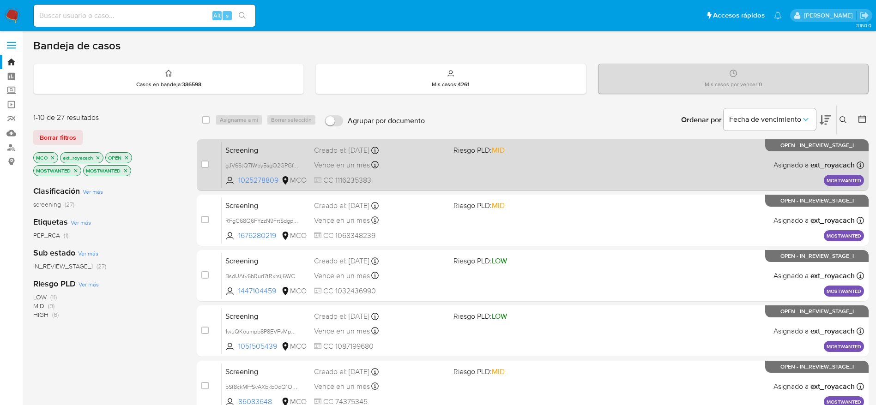
click at [436, 150] on div "Creado el: 18/09/2025 Creado el: 18/09/2025 16:35:25" at bounding box center [380, 150] width 132 height 10
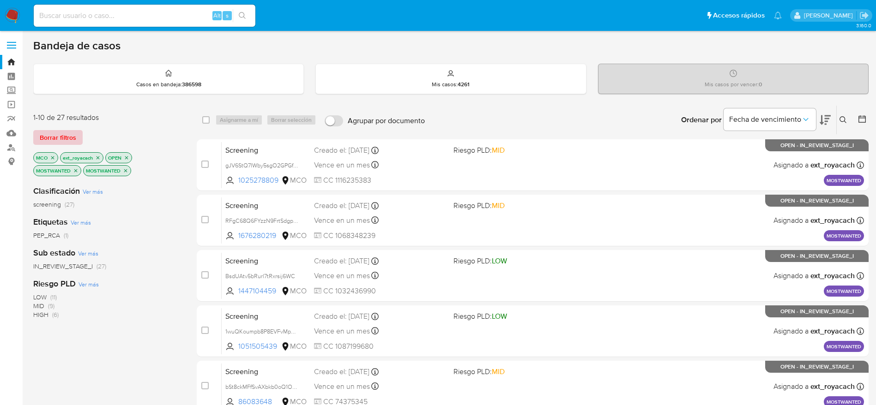
click at [75, 139] on span "Borrar filtros" at bounding box center [58, 137] width 36 height 13
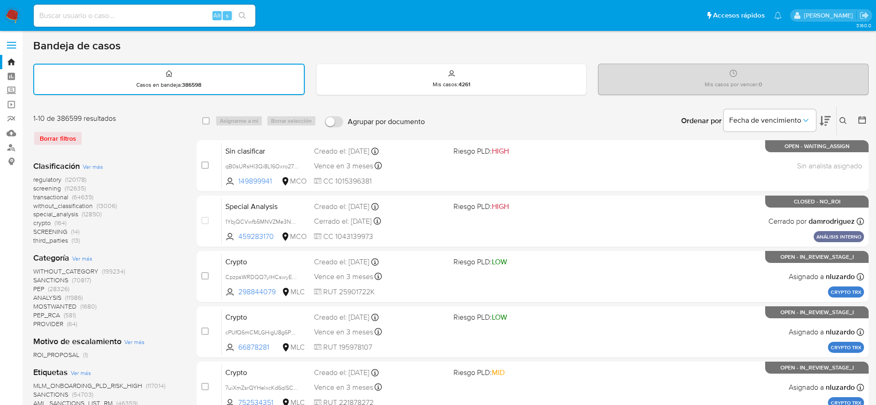
scroll to position [139, 0]
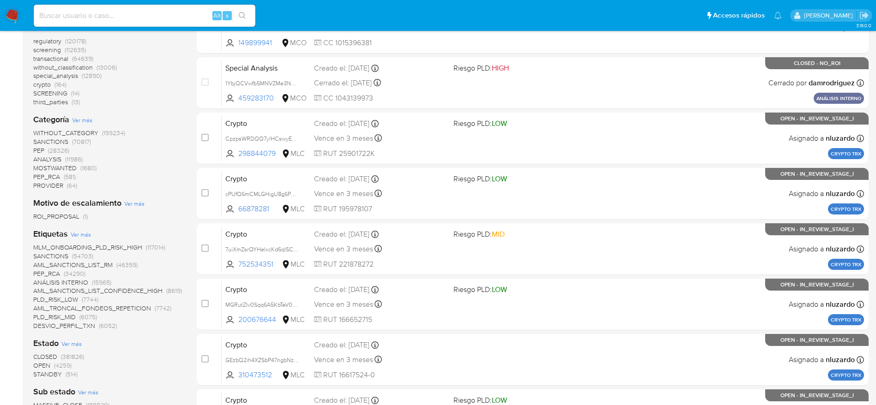
click at [47, 358] on span "CLOSED" at bounding box center [45, 356] width 24 height 9
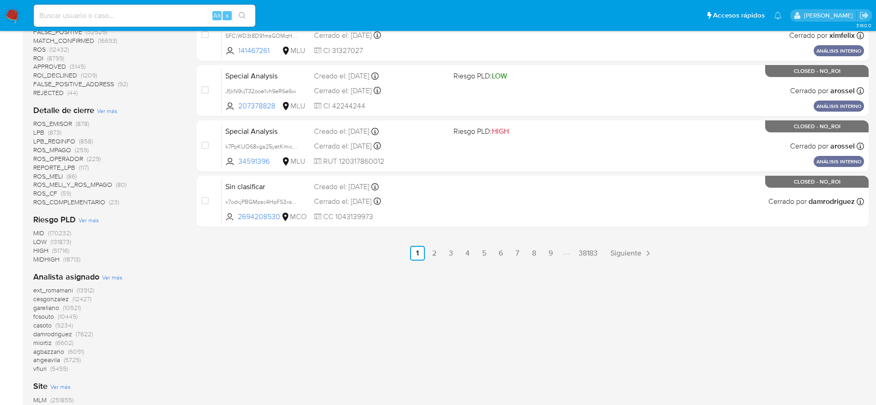
scroll to position [485, 0]
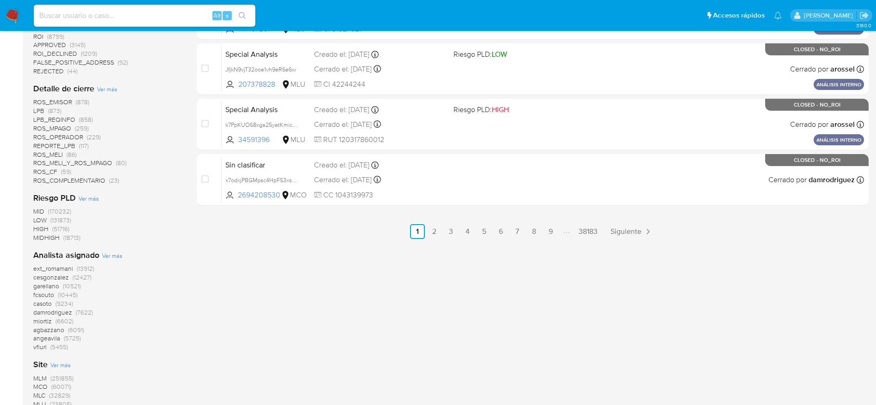
click at [86, 268] on span "(13912)" at bounding box center [86, 268] width 18 height 9
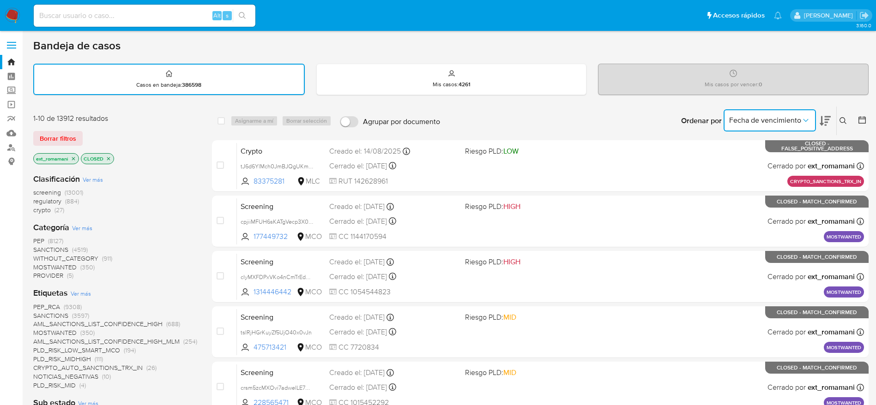
click at [753, 119] on span "Fecha de vencimiento" at bounding box center [765, 120] width 72 height 9
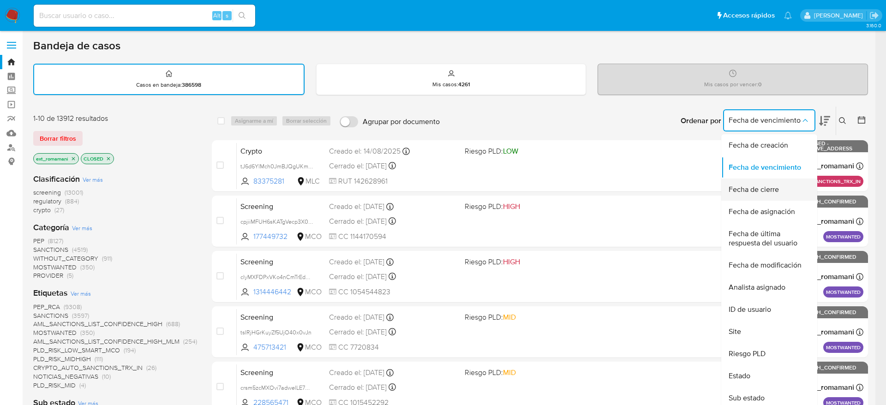
click at [738, 185] on span "Fecha de cierre" at bounding box center [754, 189] width 50 height 9
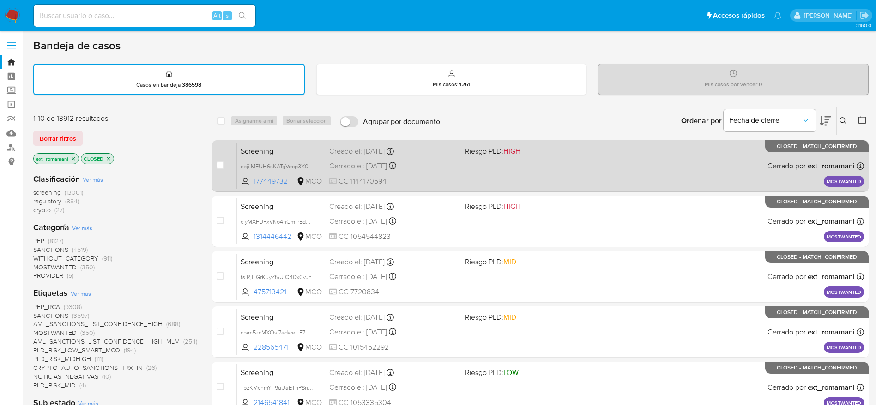
click at [535, 164] on div "Screening cpjiiMFUH6sKATgVecp3X0N7 177449732 MCO Riesgo PLD: HIGH Creado el: 18…" at bounding box center [550, 166] width 627 height 47
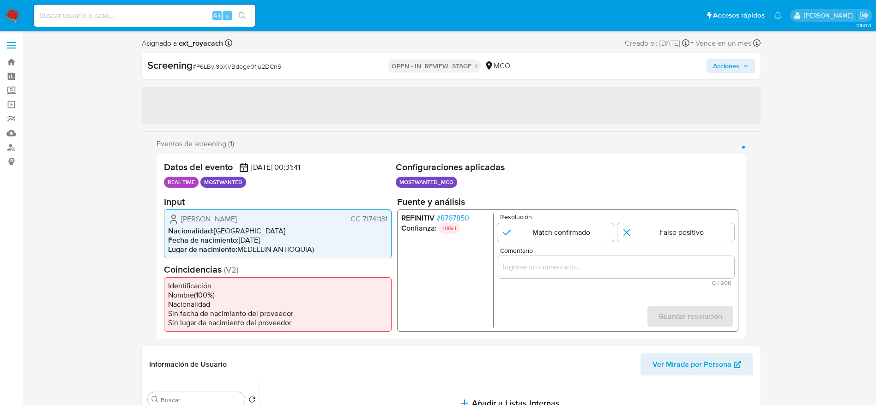
select select "10"
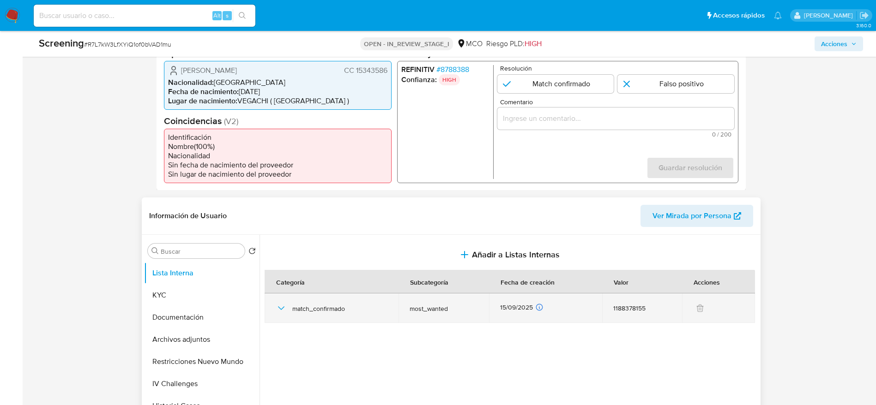
scroll to position [277, 0]
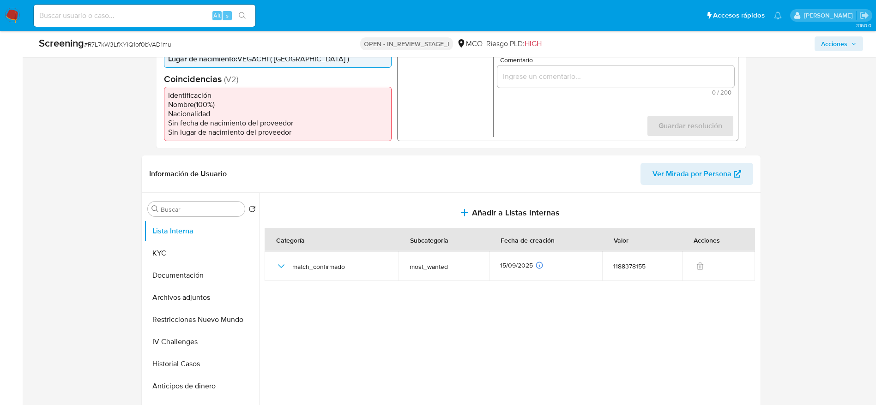
click at [149, 37] on div "Screening # R7L7kW3LfXYiQ1of0bVAD1mu" at bounding box center [174, 43] width 271 height 14
copy span "R7L7kW3LfXYiQ1of0bVAD1mu"
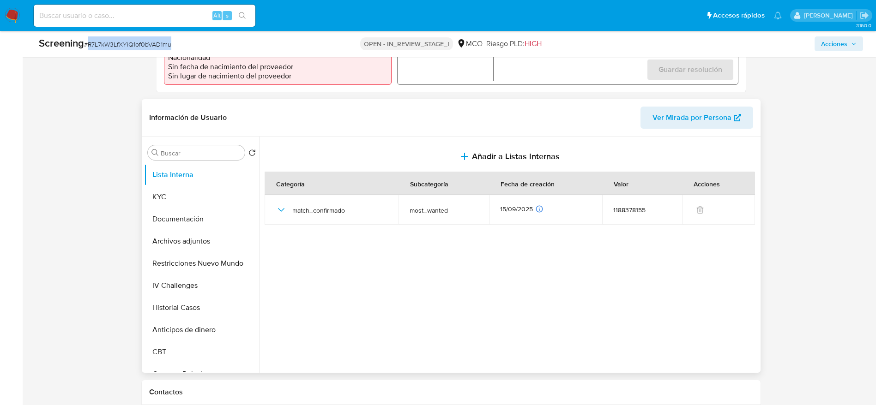
scroll to position [346, 0]
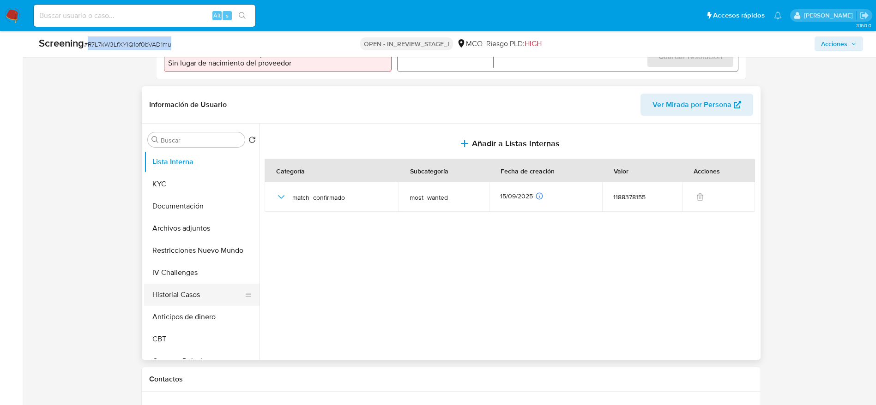
click at [202, 298] on button "Historial Casos" at bounding box center [198, 295] width 108 height 22
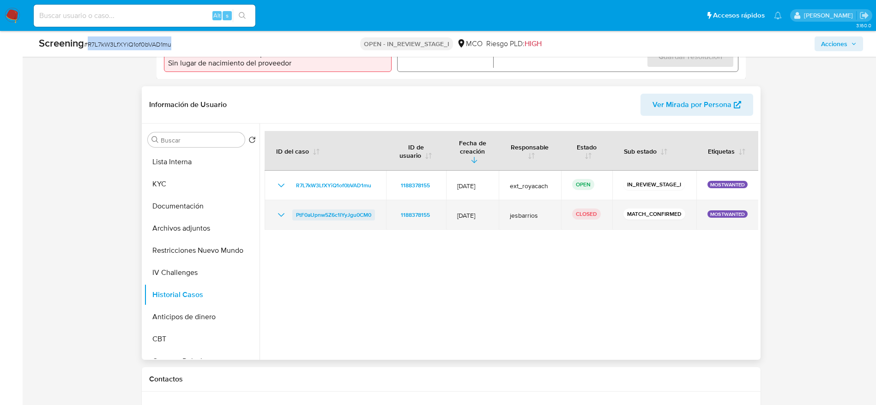
click at [345, 210] on span "PtF0aUpnw5Z6c1IYyJgu0CM0" at bounding box center [333, 215] width 75 height 11
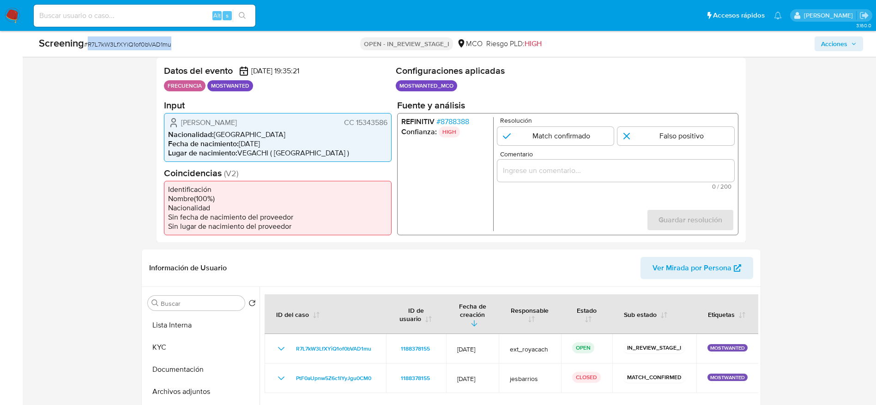
scroll to position [69, 0]
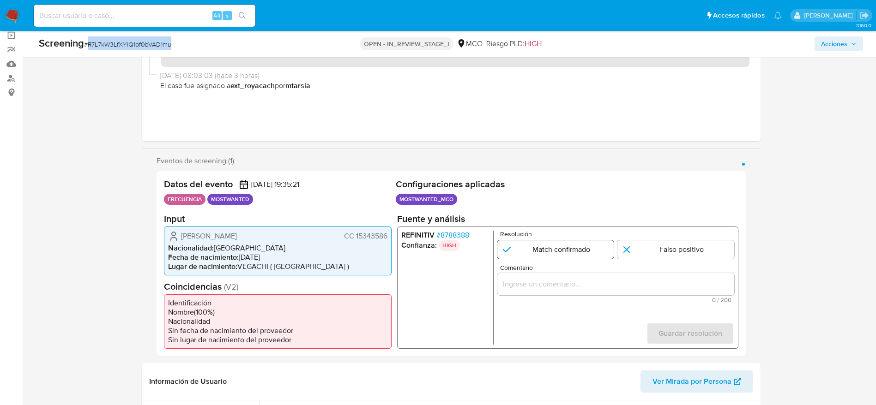
click at [558, 248] on input "1 de 1" at bounding box center [555, 249] width 117 height 18
radio input "true"
click at [562, 283] on input "Comentario" at bounding box center [615, 284] width 237 height 12
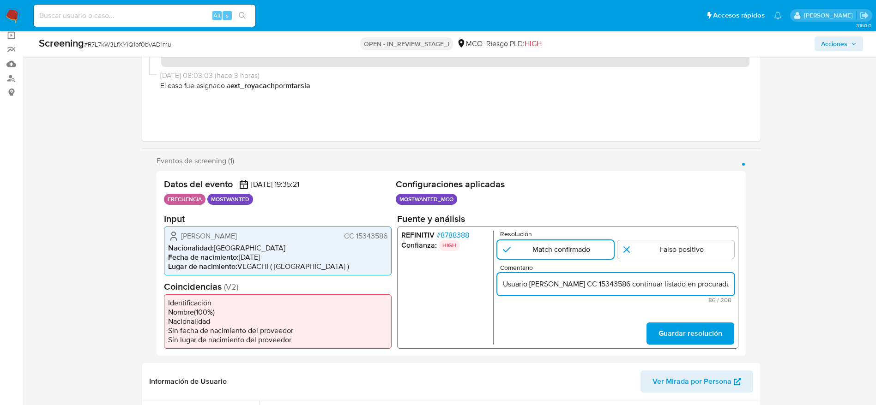
scroll to position [0, 66]
type input "Usuario Luis Fernando Velasquez Vinasco CC 15343586 continuar listado en procur…"
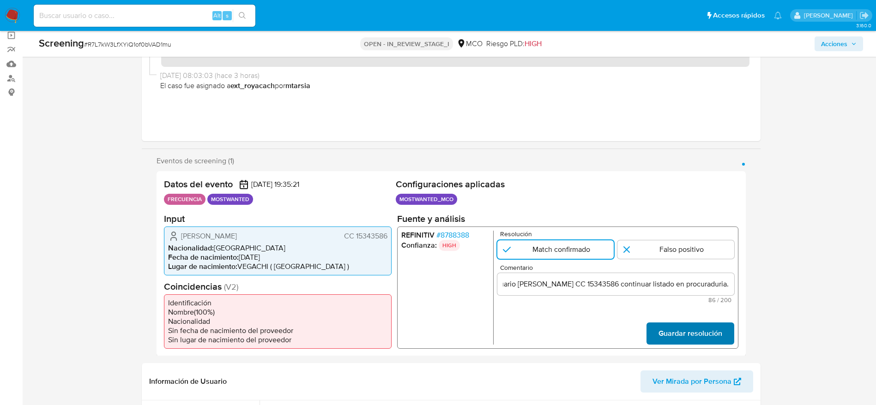
click at [701, 338] on span "Guardar resolución" at bounding box center [690, 333] width 64 height 20
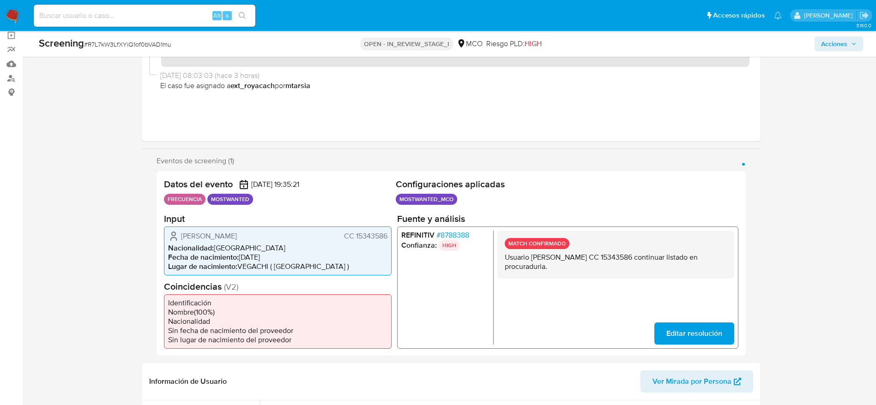
click at [249, 246] on li "Nacionalidad : Colombia" at bounding box center [277, 247] width 219 height 9
click at [237, 240] on span "Luis Fernando Velasquez Vinasco" at bounding box center [209, 235] width 56 height 9
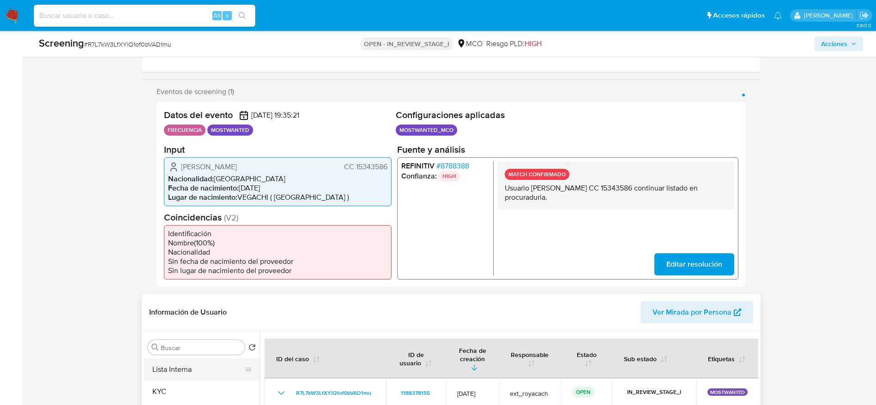
scroll to position [277, 0]
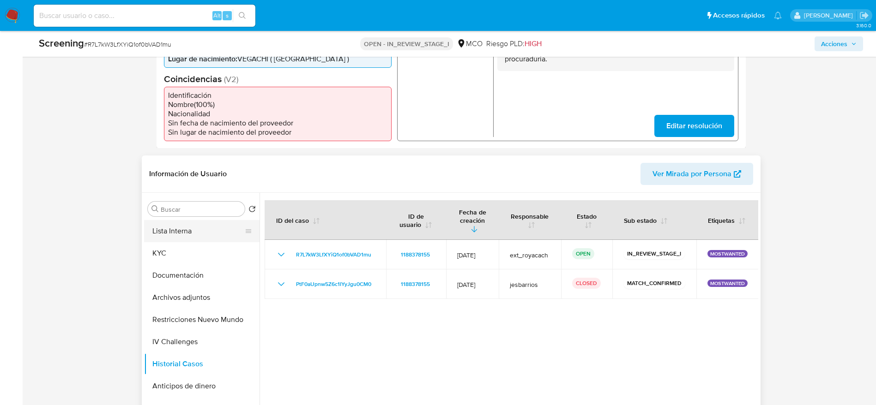
click at [175, 230] on button "Lista Interna" at bounding box center [198, 231] width 108 height 22
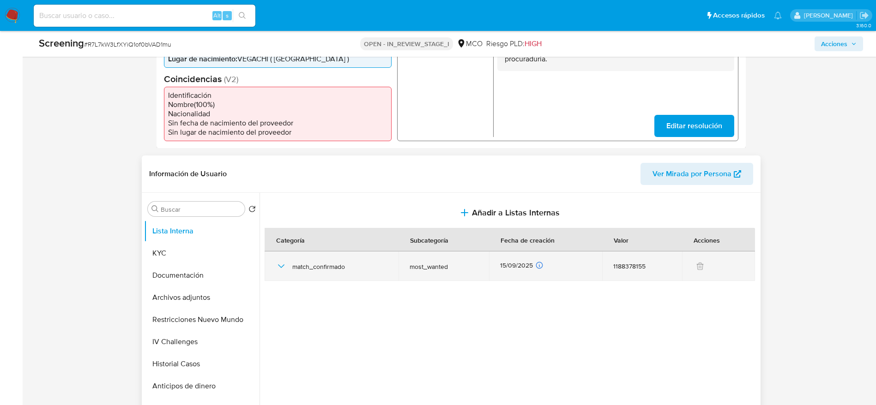
click at [282, 270] on icon "button" at bounding box center [281, 266] width 11 height 11
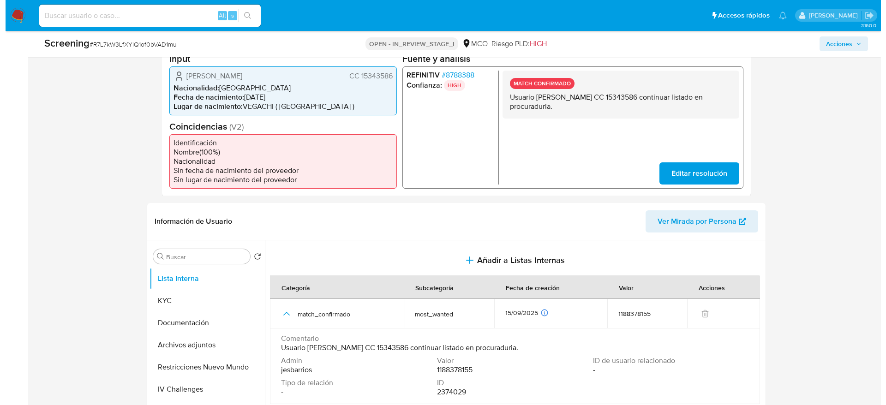
scroll to position [208, 0]
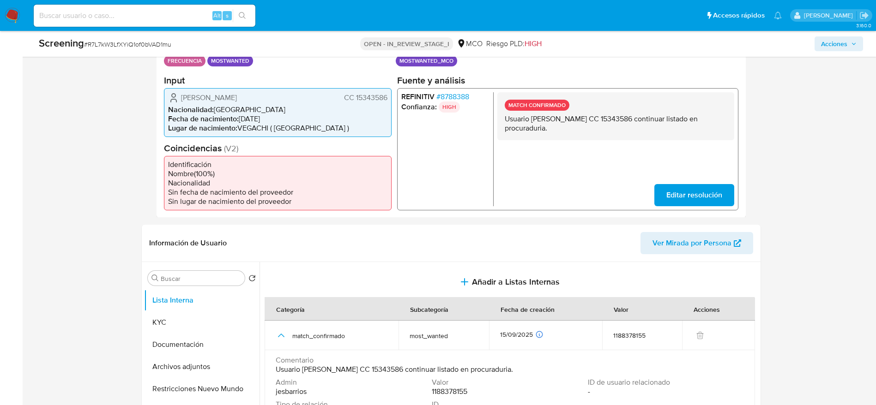
click at [575, 117] on p "Usuario Luis Fernando Velasquez Vinasco CC 15343586 continuar listado en procur…" at bounding box center [615, 123] width 222 height 18
click at [671, 198] on span "Editar resolución" at bounding box center [694, 195] width 56 height 20
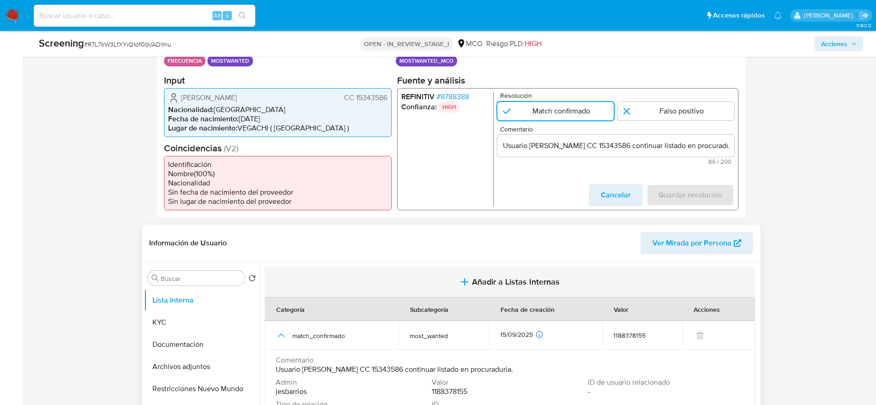
click at [514, 274] on button "Añadir a Listas Internas" at bounding box center [510, 282] width 490 height 31
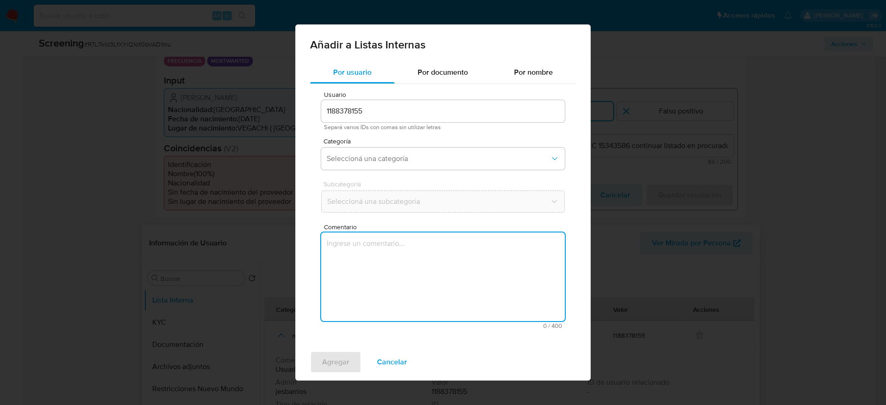
click at [500, 237] on textarea "Comentario" at bounding box center [443, 277] width 244 height 89
type textarea "Usuario Luis Fernando Velasquez Vinasco CC 15343586 continuar listado en procur…"
click at [445, 155] on span "Seleccioná una categoría" at bounding box center [438, 158] width 223 height 9
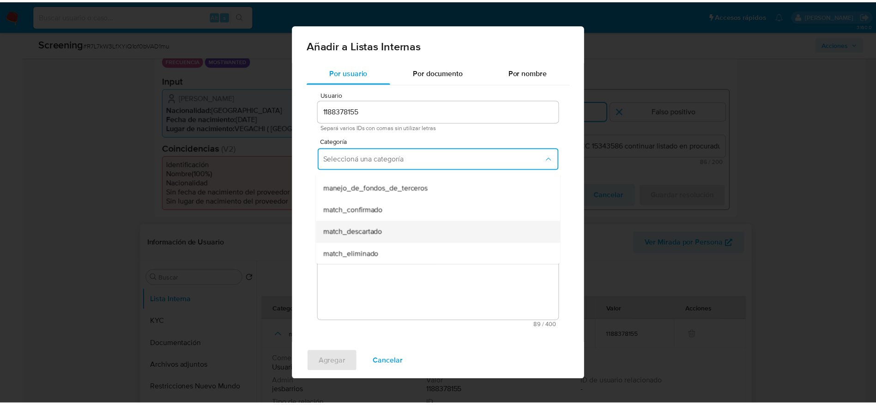
scroll to position [69, 0]
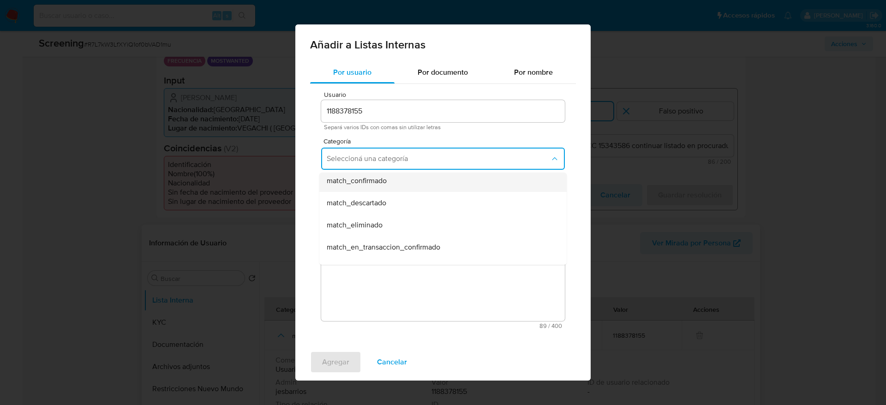
click at [405, 186] on div "match_confirmado" at bounding box center [440, 181] width 227 height 22
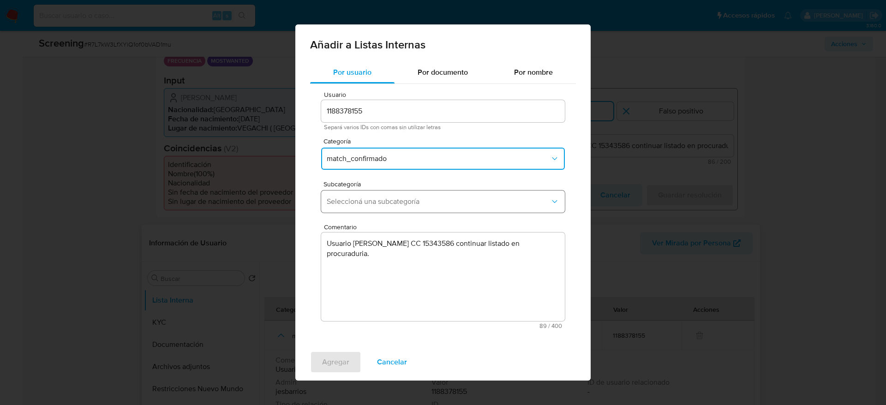
click at [402, 199] on span "Seleccioná una subcategoría" at bounding box center [438, 201] width 223 height 9
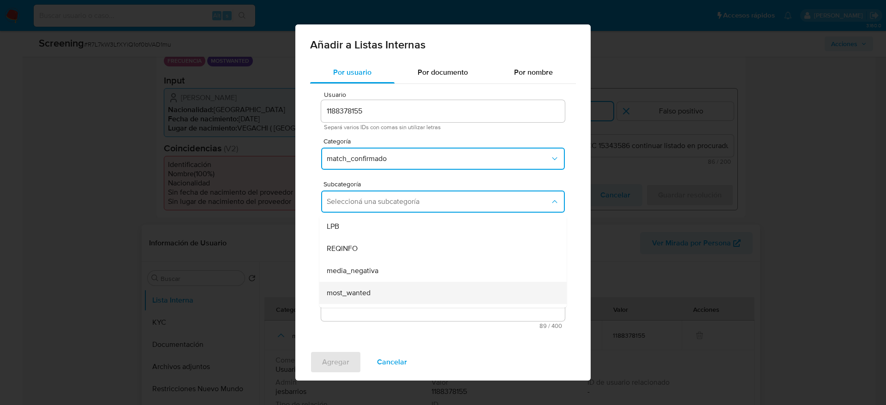
click at [363, 294] on span "most_wanted" at bounding box center [349, 293] width 44 height 9
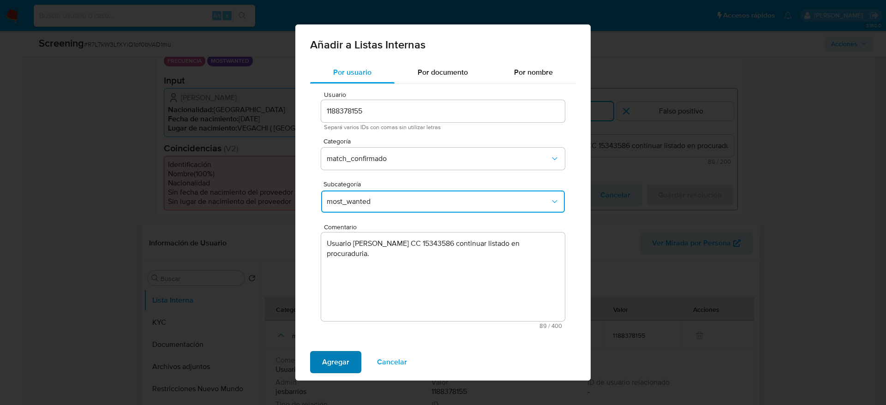
click at [346, 353] on span "Agregar" at bounding box center [335, 362] width 27 height 20
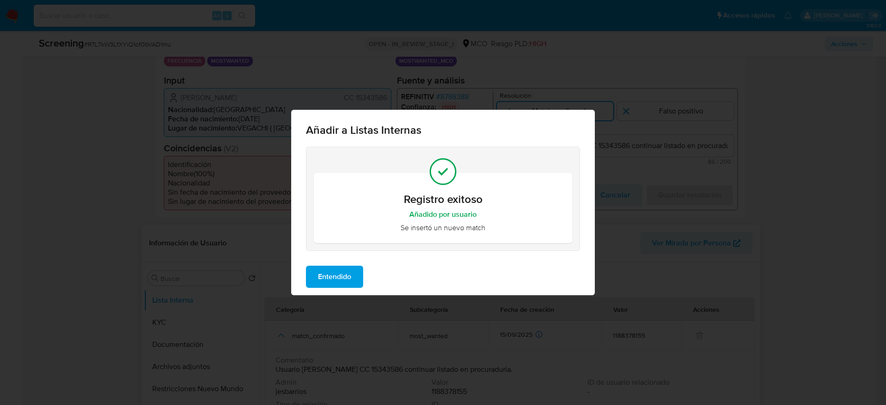
click at [343, 285] on span "Entendido" at bounding box center [334, 277] width 33 height 20
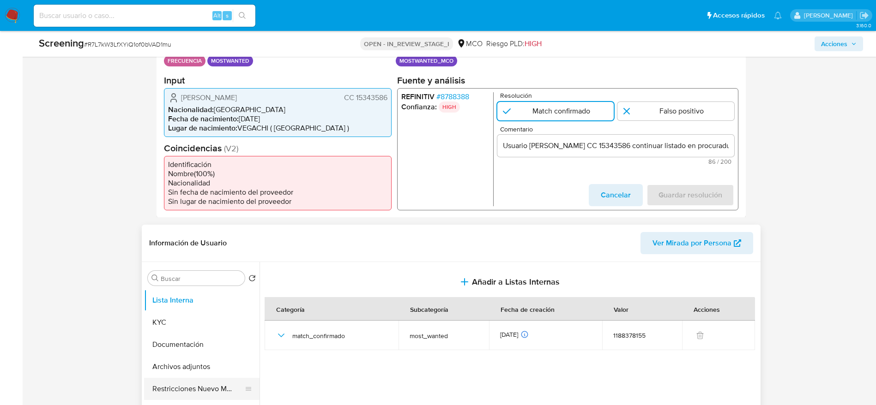
click at [182, 382] on button "Restricciones Nuevo Mundo" at bounding box center [198, 389] width 108 height 22
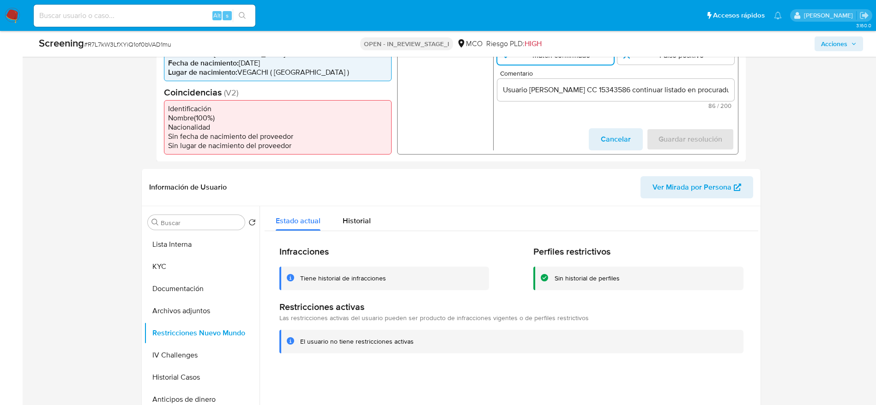
scroll to position [277, 0]
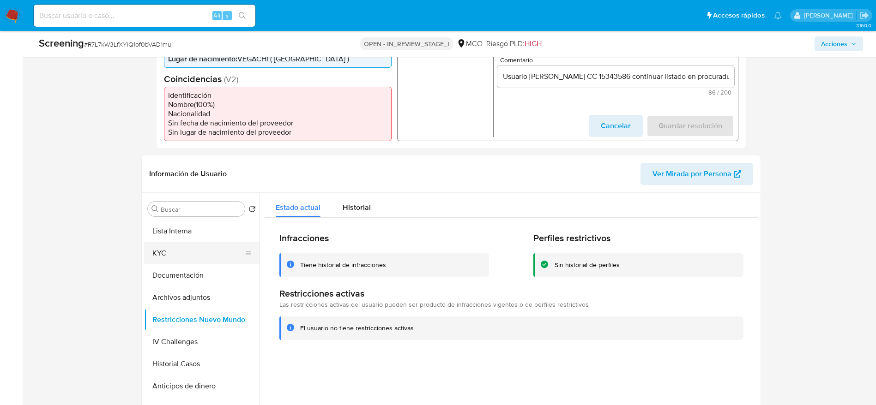
click at [202, 250] on button "KYC" at bounding box center [198, 253] width 108 height 22
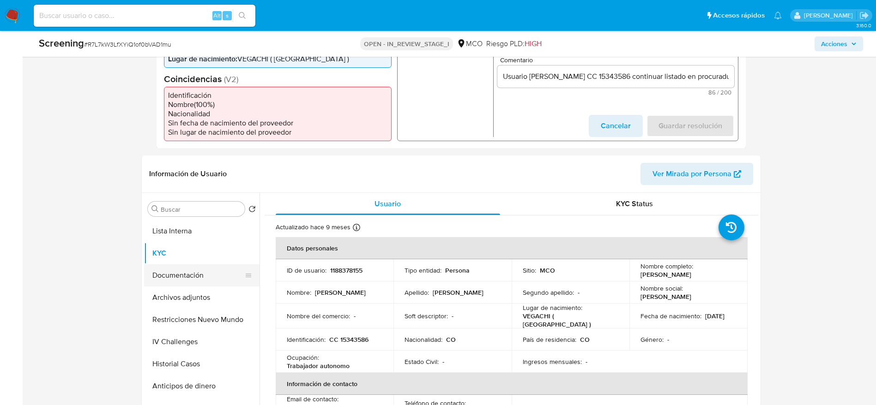
click at [195, 283] on button "Documentación" at bounding box center [198, 276] width 108 height 22
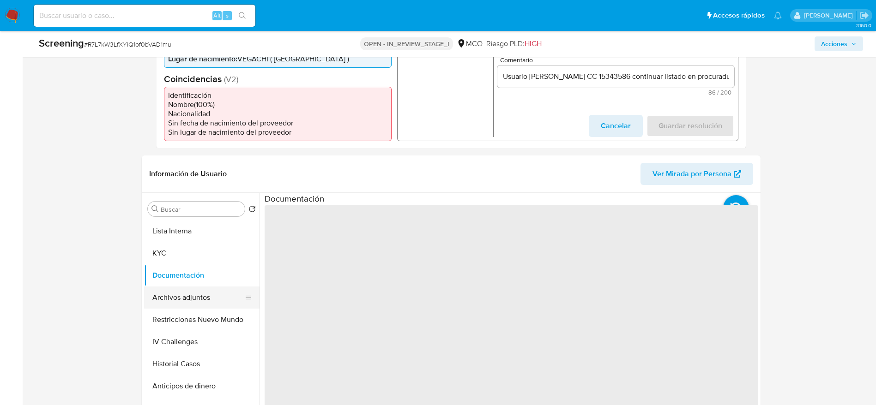
click at [193, 298] on button "Archivos adjuntos" at bounding box center [198, 298] width 108 height 22
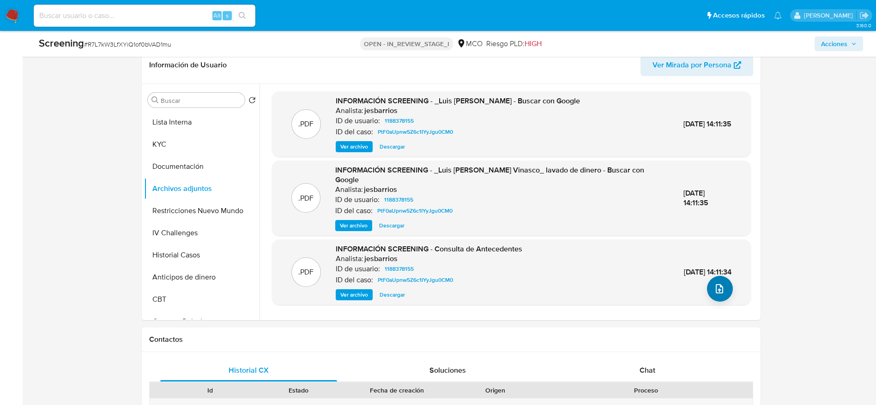
scroll to position [416, 0]
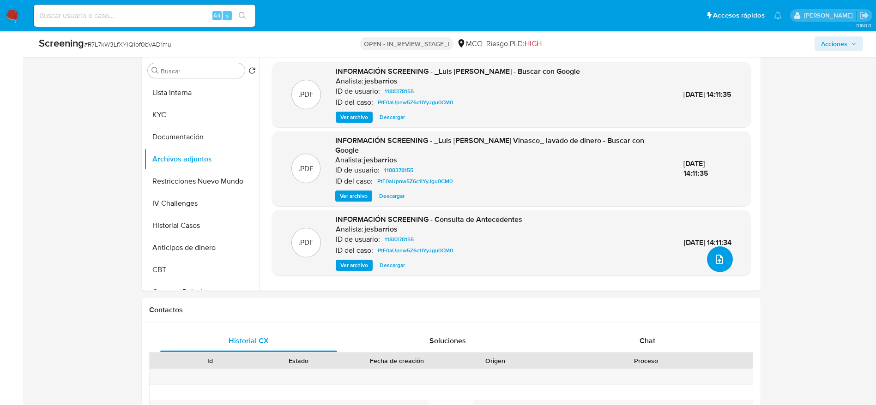
click at [708, 263] on button "upload-file" at bounding box center [720, 260] width 26 height 26
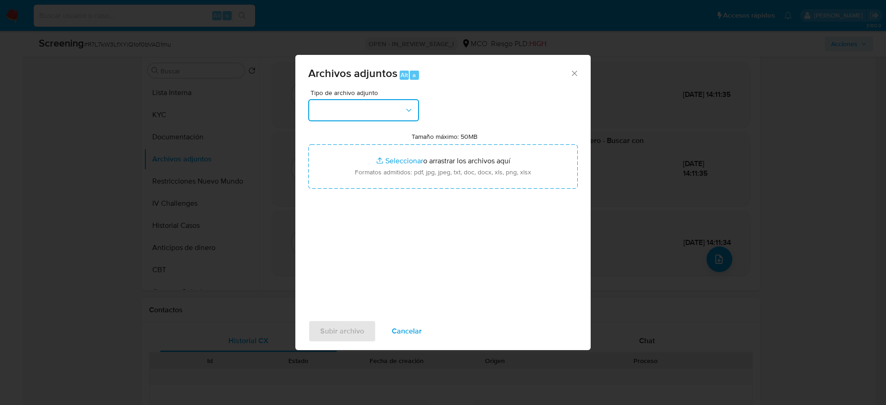
click at [361, 107] on button "button" at bounding box center [363, 110] width 111 height 22
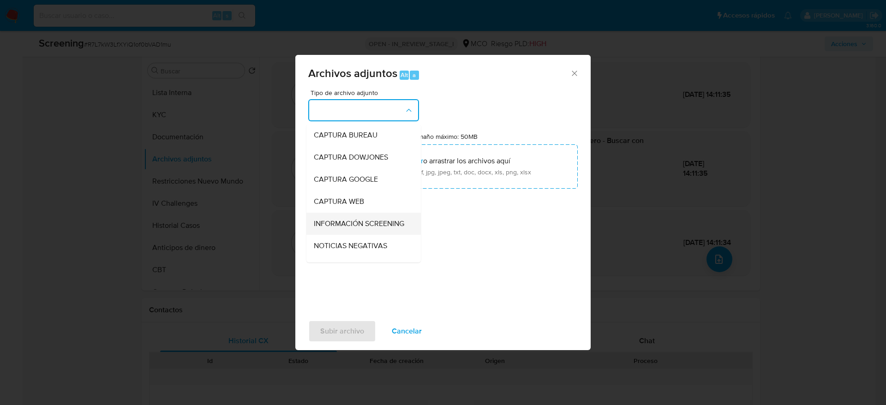
click at [354, 222] on span "INFORMACIÓN SCREENING" at bounding box center [359, 223] width 90 height 9
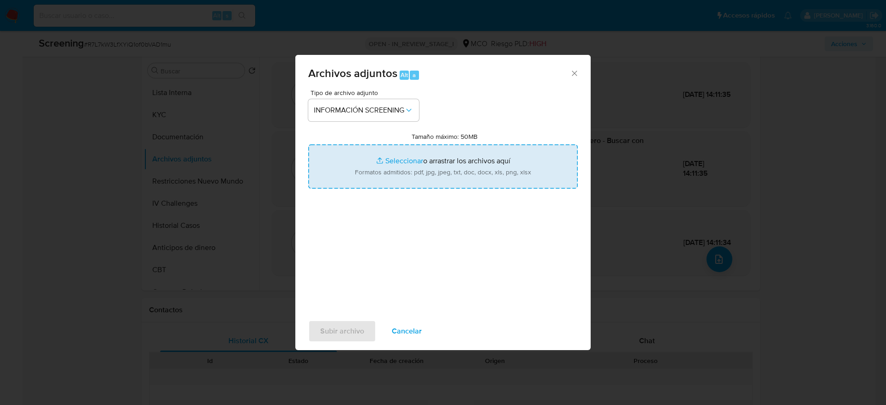
click at [365, 164] on input "Tamaño máximo: 50MB Seleccionar archivos" at bounding box center [443, 167] width 270 height 44
type input "C:\fakepath\_Luis Fernando Velasquez Vinasco_ - Buscar con Google.pdf"
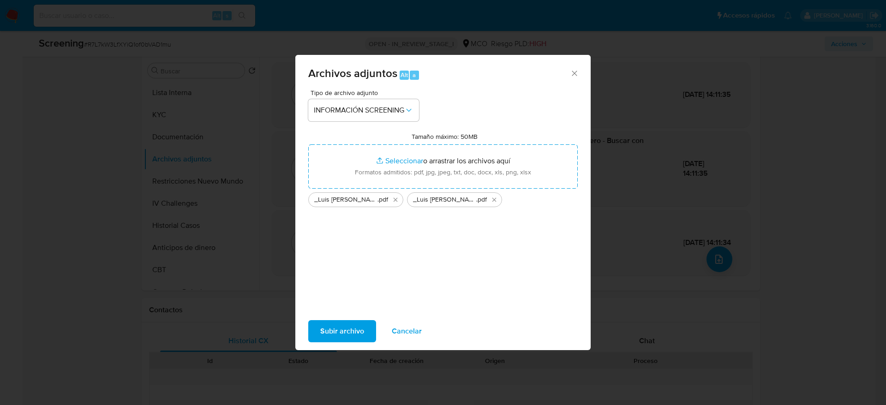
click at [350, 319] on div "Subir archivo Cancelar" at bounding box center [442, 331] width 295 height 35
click at [351, 331] on span "Subir archivo" at bounding box center [342, 331] width 44 height 20
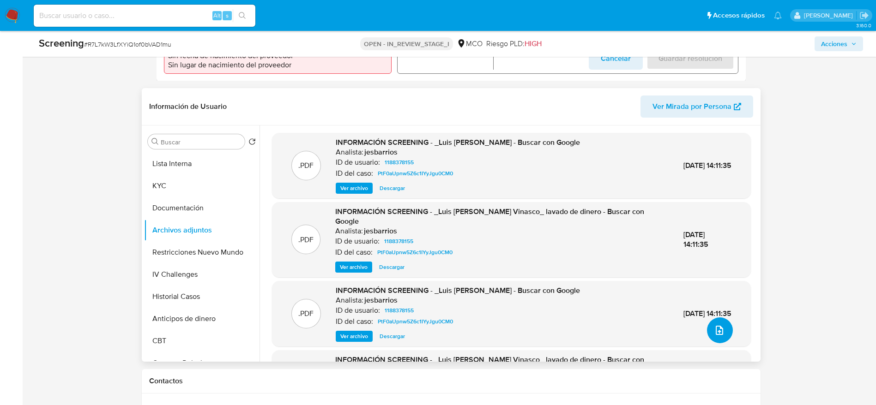
scroll to position [277, 0]
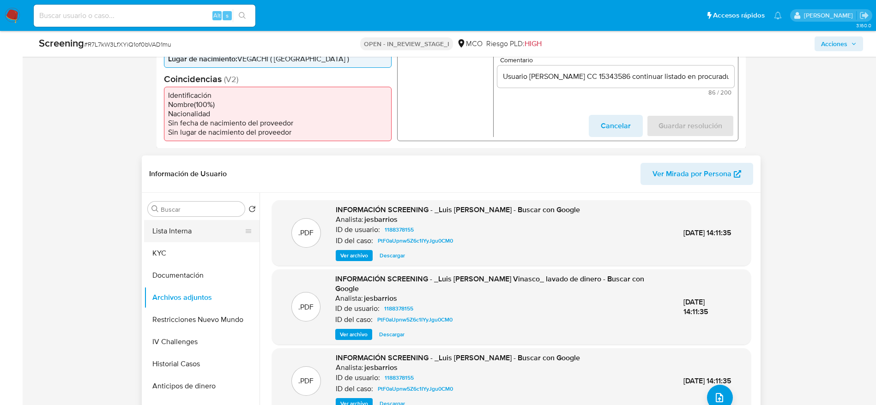
click at [223, 228] on button "Lista Interna" at bounding box center [198, 231] width 108 height 22
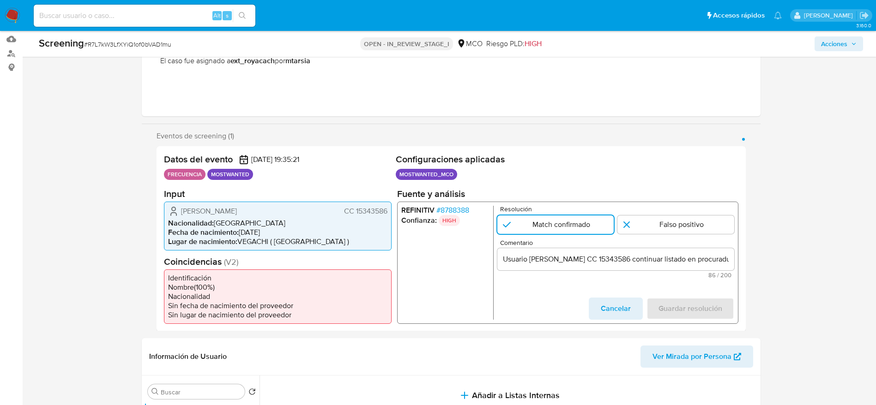
scroll to position [139, 0]
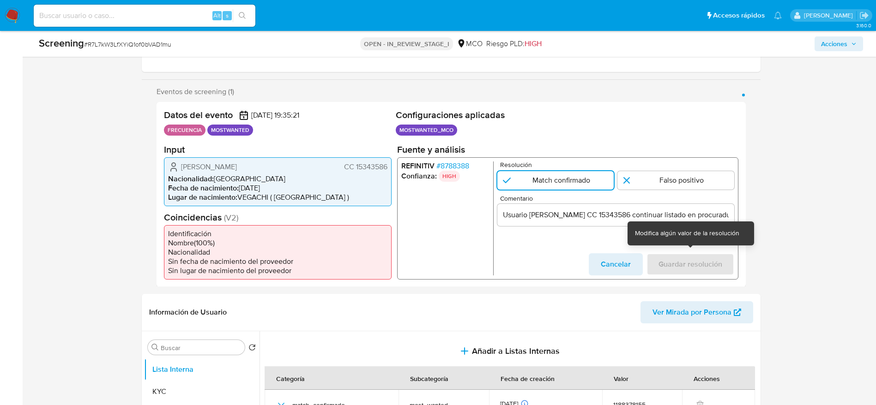
click at [637, 268] on button "Cancelar" at bounding box center [615, 264] width 54 height 22
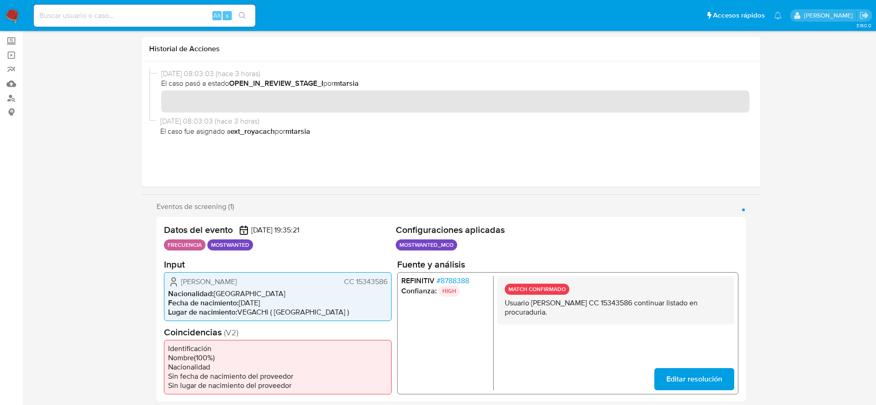
scroll to position [0, 0]
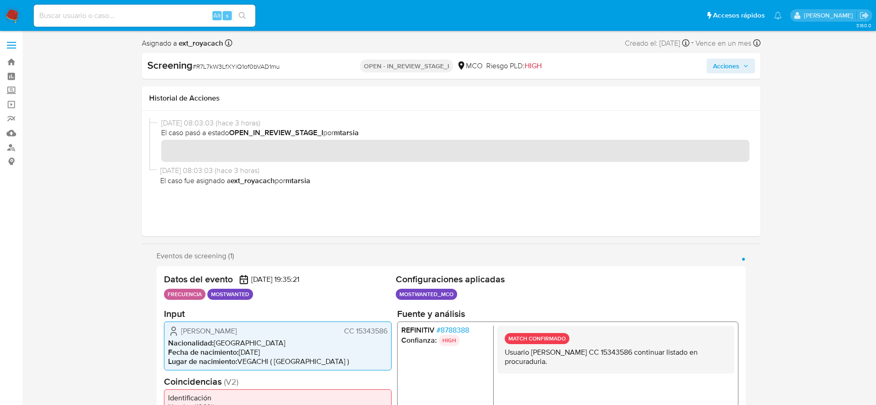
click at [714, 72] on button "Acciones" at bounding box center [730, 66] width 48 height 15
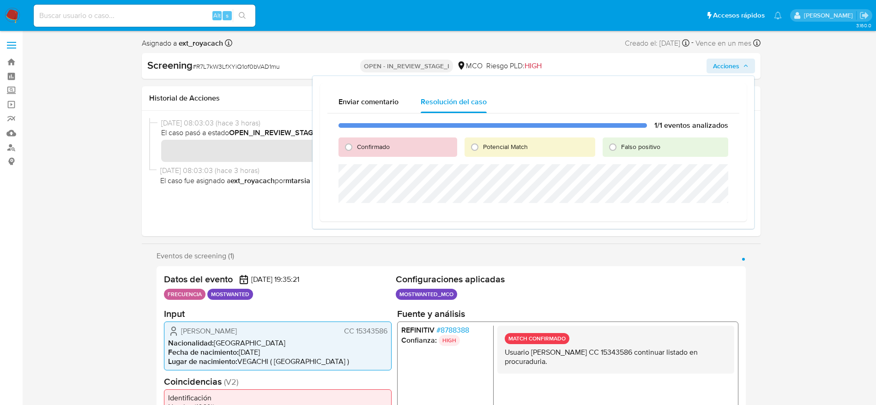
click at [371, 150] on span "Confirmado" at bounding box center [373, 146] width 33 height 9
click at [356, 150] on input "Confirmado" at bounding box center [348, 147] width 15 height 15
radio input "true"
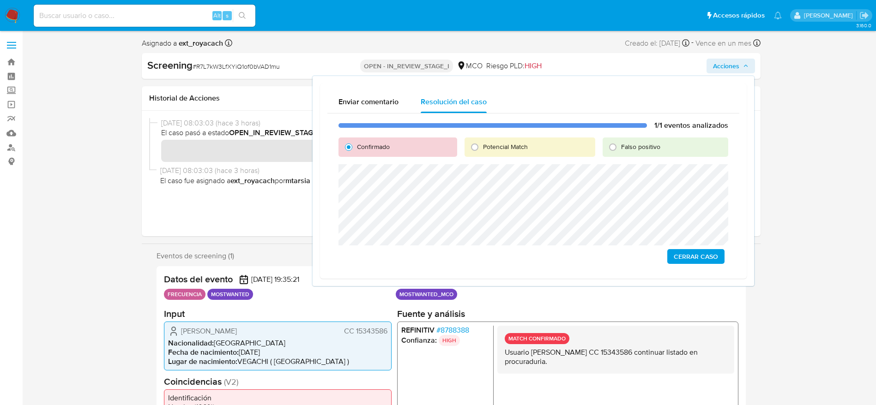
click at [710, 253] on span "Cerrar Caso" at bounding box center [696, 256] width 44 height 13
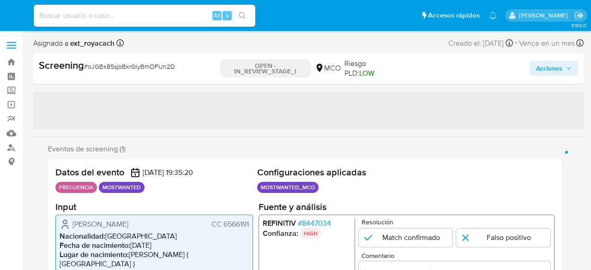
select select "10"
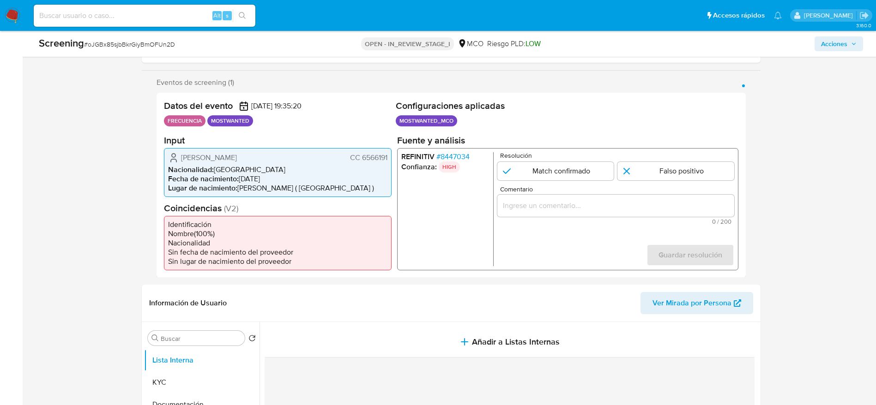
scroll to position [208, 0]
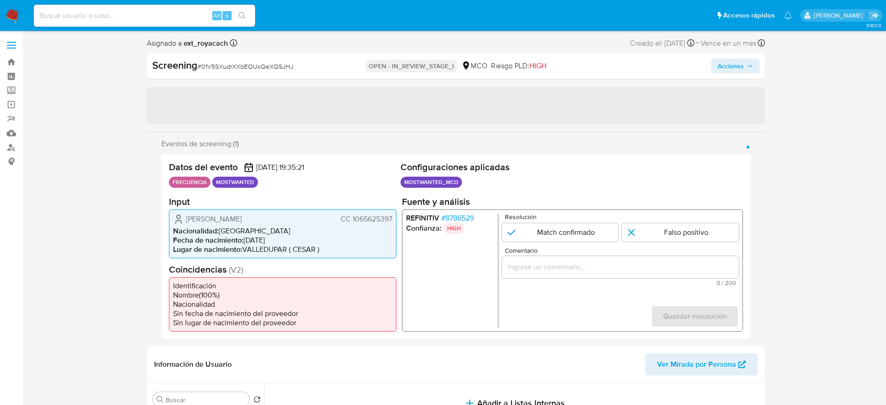
select select "10"
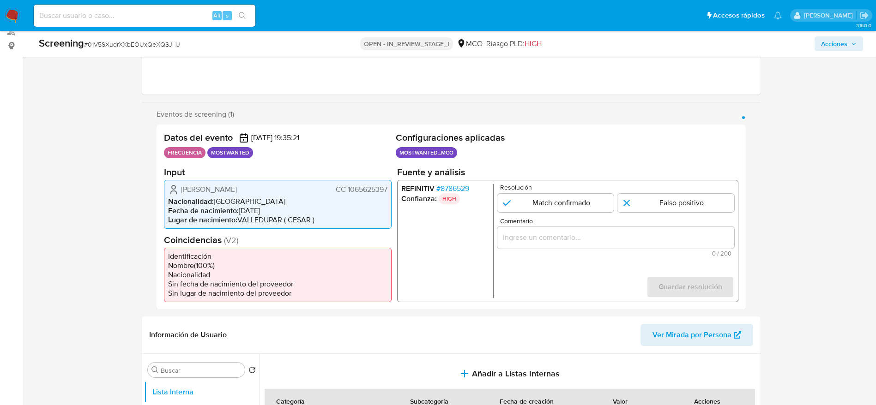
scroll to position [208, 0]
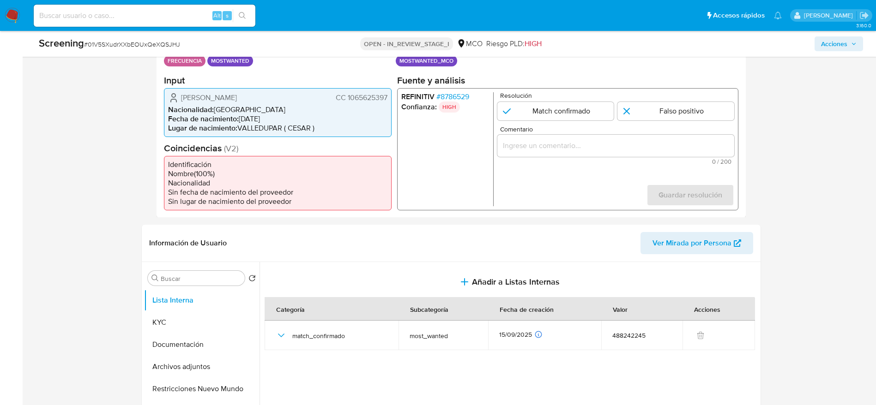
click at [166, 43] on span "# 01V5SXudrXXbEOUxQeXQSJHJ" at bounding box center [132, 44] width 96 height 9
copy span "01V5SXudrXXbEOUxQeXQSJHJ"
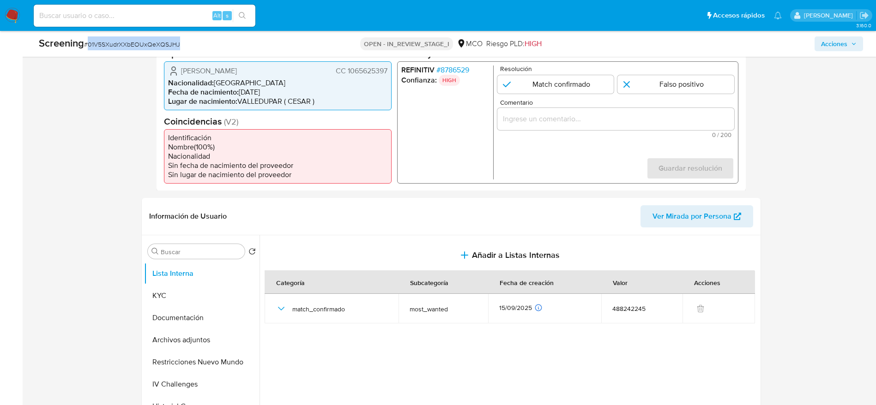
scroll to position [139, 0]
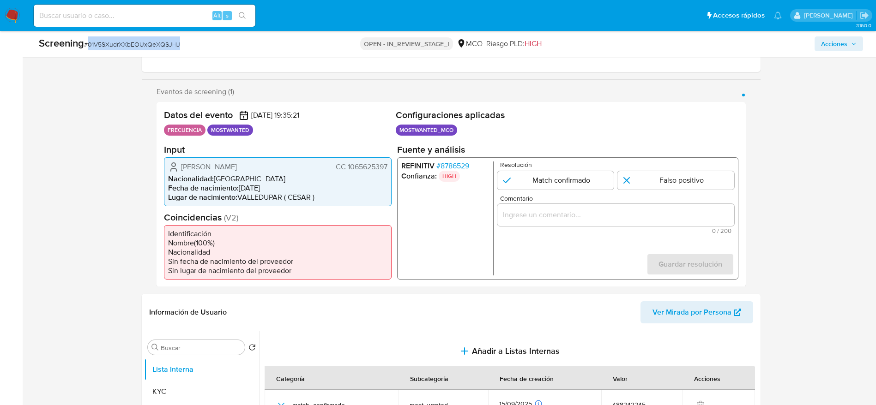
click at [219, 171] on span "[PERSON_NAME]" at bounding box center [209, 166] width 56 height 9
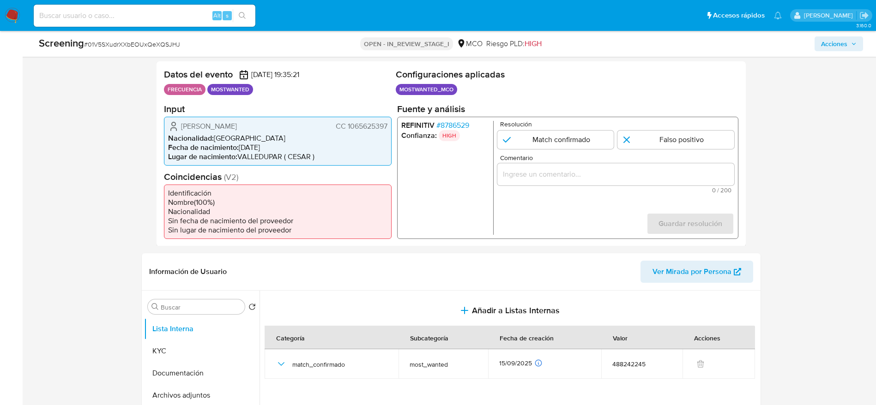
scroll to position [277, 0]
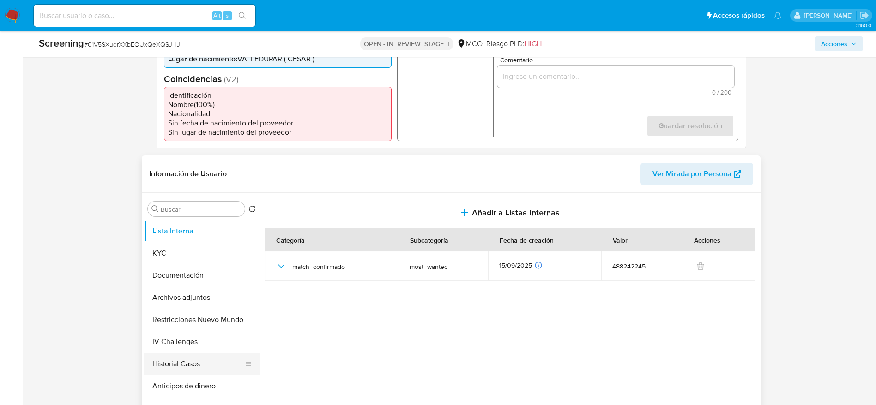
click at [173, 375] on button "Historial Casos" at bounding box center [198, 364] width 108 height 22
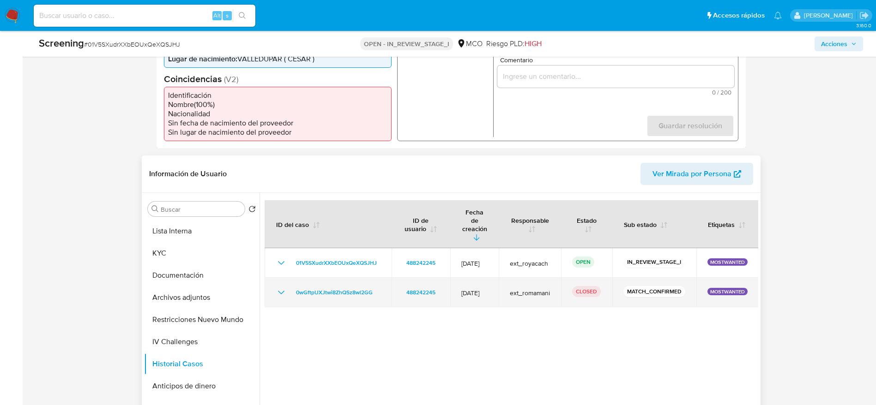
click at [277, 287] on icon "Mostrar/Ocultar" at bounding box center [281, 292] width 11 height 11
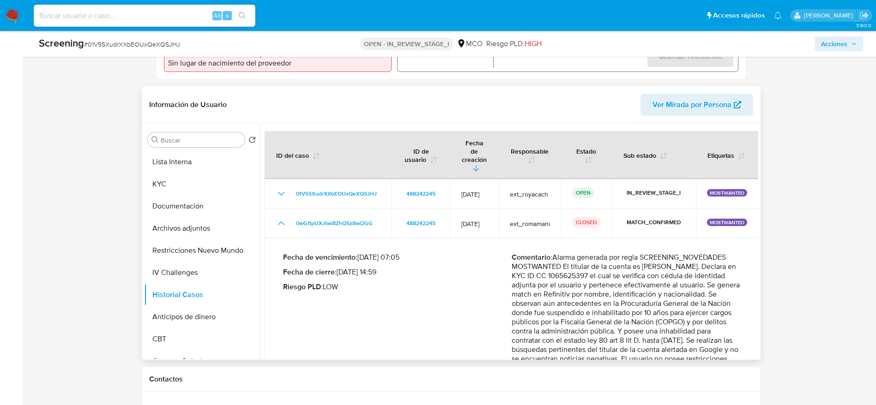
scroll to position [40, 0]
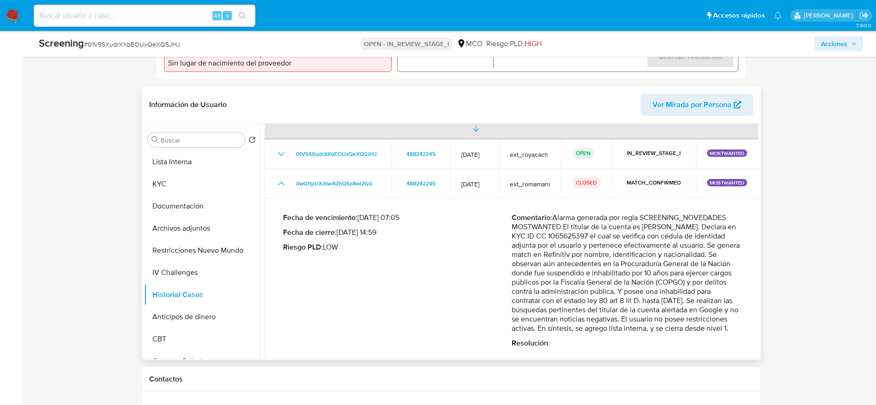
drag, startPoint x: 560, startPoint y: 209, endPoint x: 595, endPoint y: 326, distance: 123.0
click at [595, 326] on p "Comentario : Alarma generada por regla SCREENING_NOVEDADES MOSTWANTED El titula…" at bounding box center [626, 273] width 229 height 120
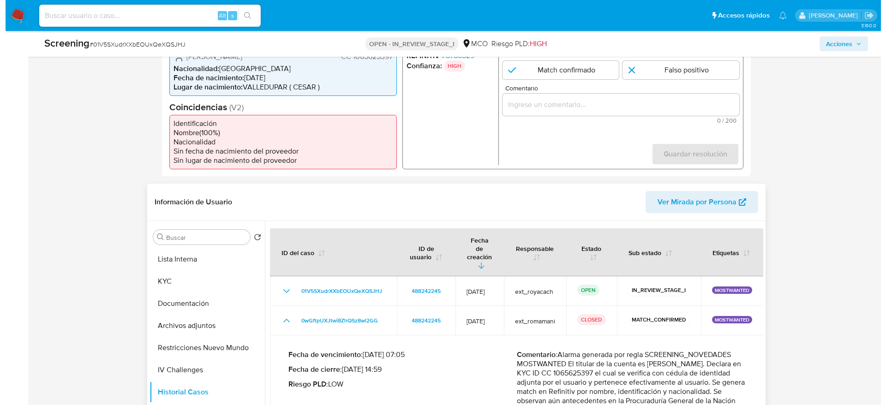
scroll to position [277, 0]
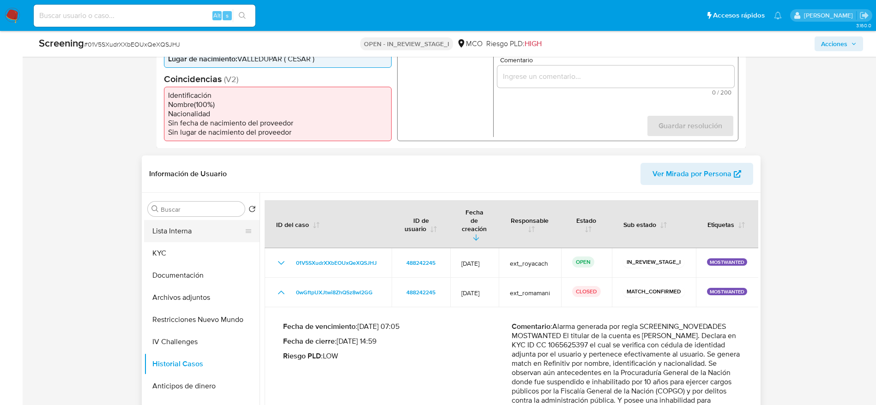
click at [197, 242] on button "Lista Interna" at bounding box center [198, 231] width 108 height 22
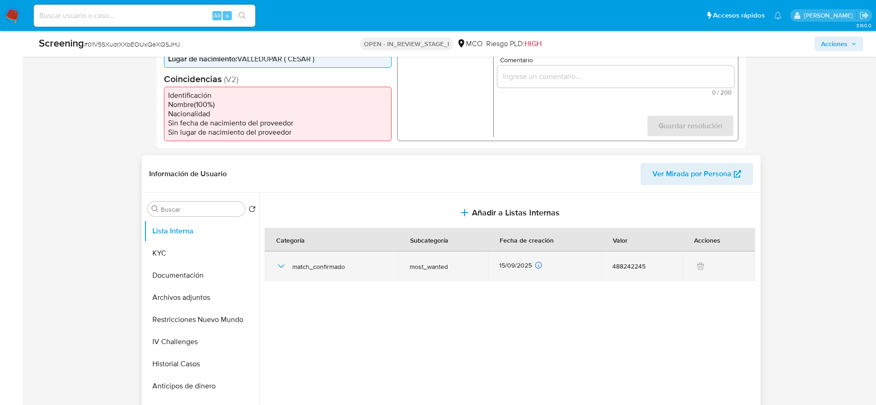
click at [286, 272] on icon "button" at bounding box center [281, 266] width 11 height 11
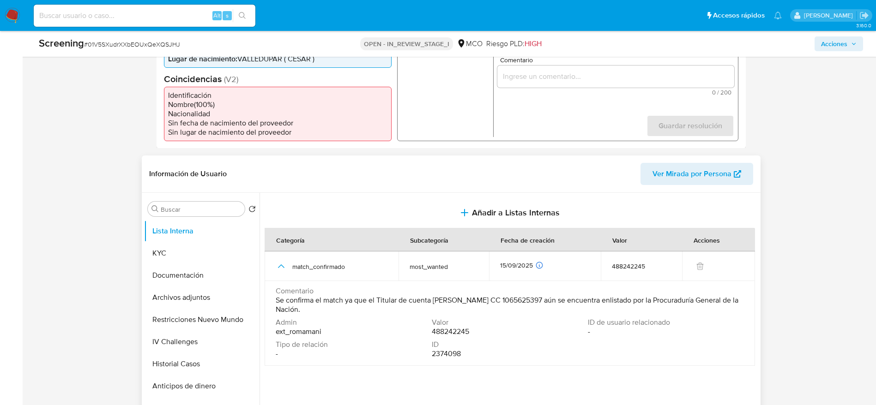
click at [407, 296] on span "Comentario" at bounding box center [509, 291] width 466 height 9
click at [405, 308] on span "Se confirma el match ya que el Titular de cuenta Jhebyn Alexander González Guzm…" at bounding box center [509, 305] width 466 height 18
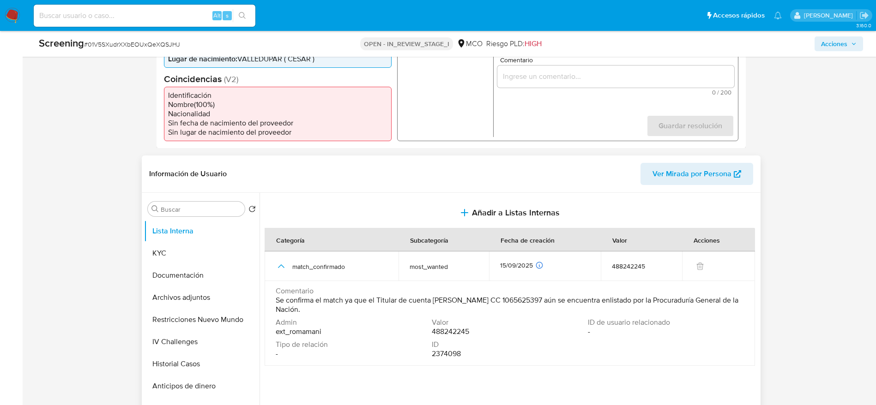
click at [405, 308] on span "Se confirma el match ya que el Titular de cuenta Jhebyn Alexander González Guzm…" at bounding box center [509, 305] width 466 height 18
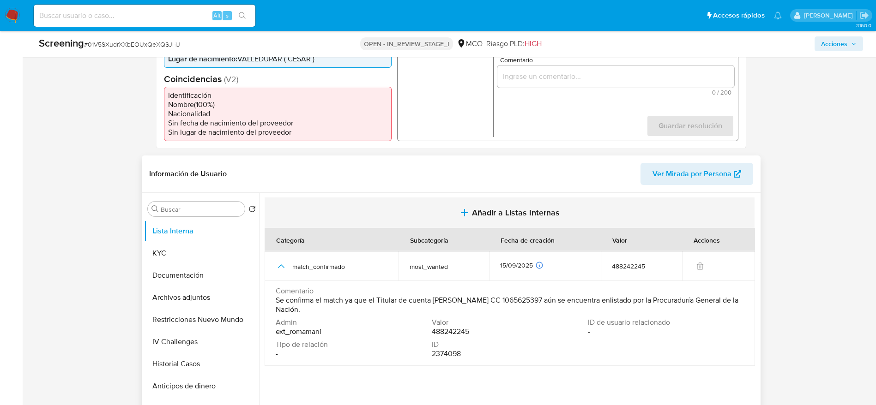
click at [466, 213] on button "Añadir a Listas Internas" at bounding box center [510, 213] width 490 height 31
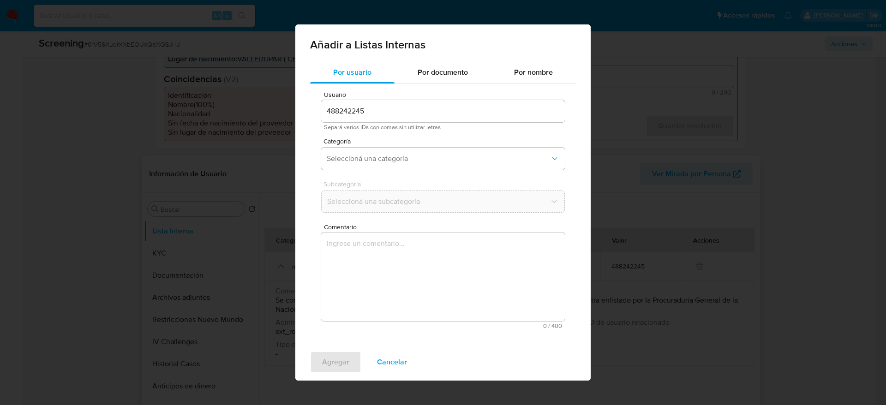
click at [452, 289] on textarea "Comentario" at bounding box center [443, 277] width 244 height 89
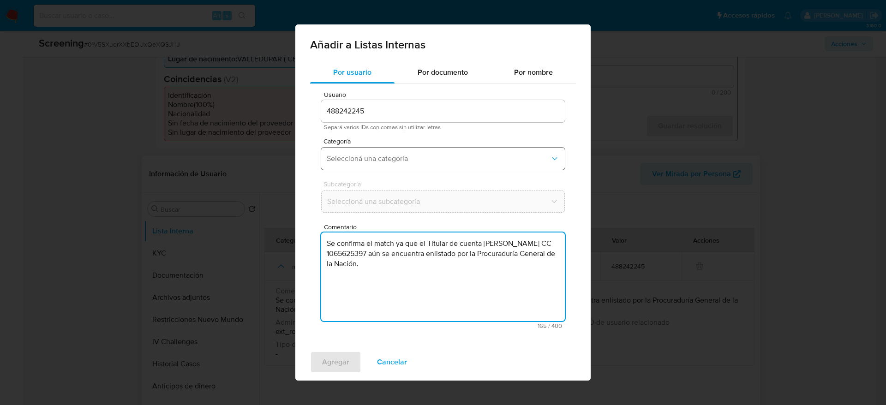
type textarea "Se confirma el match ya que el Titular de cuenta Jhebyn Alexander González Guzm…"
click at [391, 161] on span "Seleccioná una categoría" at bounding box center [438, 158] width 223 height 9
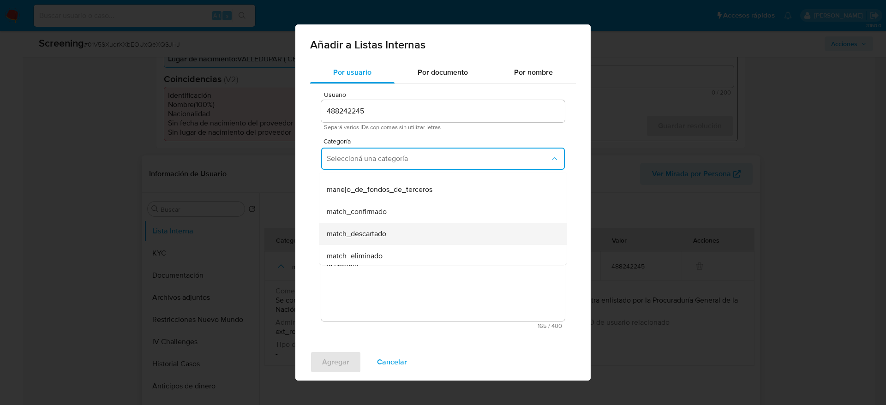
scroll to position [69, 0]
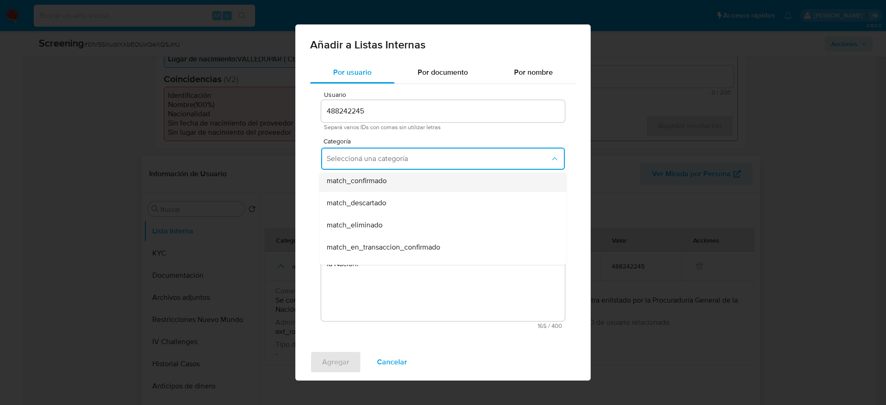
click at [378, 187] on div "match_confirmado" at bounding box center [440, 181] width 227 height 22
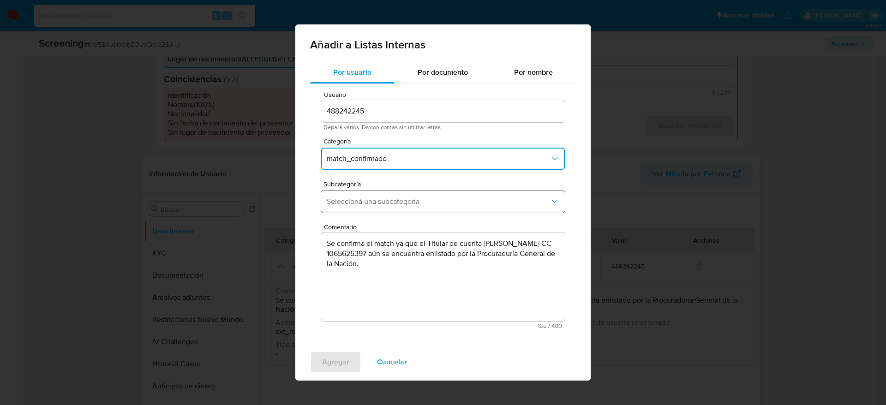
click at [375, 197] on span "Seleccioná una subcategoría" at bounding box center [438, 201] width 223 height 9
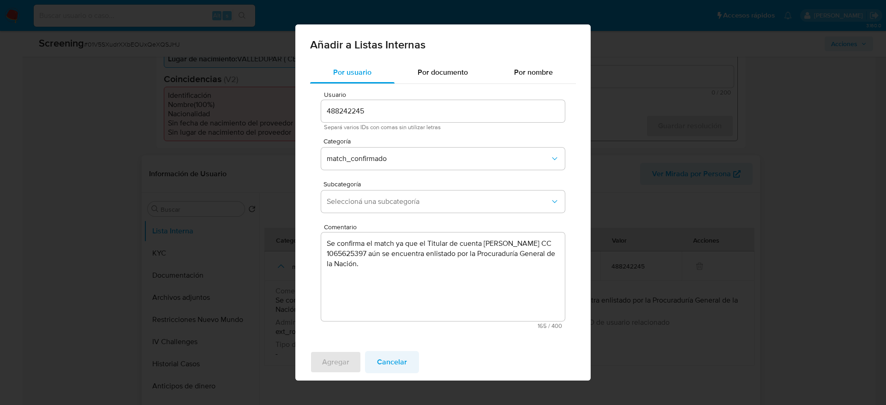
click at [382, 354] on span "Cancelar" at bounding box center [392, 362] width 30 height 20
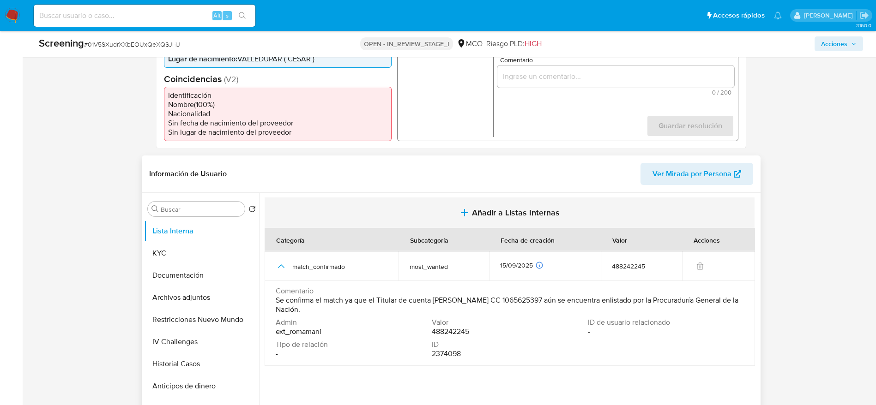
click at [427, 224] on button "Añadir a Listas Internas" at bounding box center [510, 213] width 490 height 31
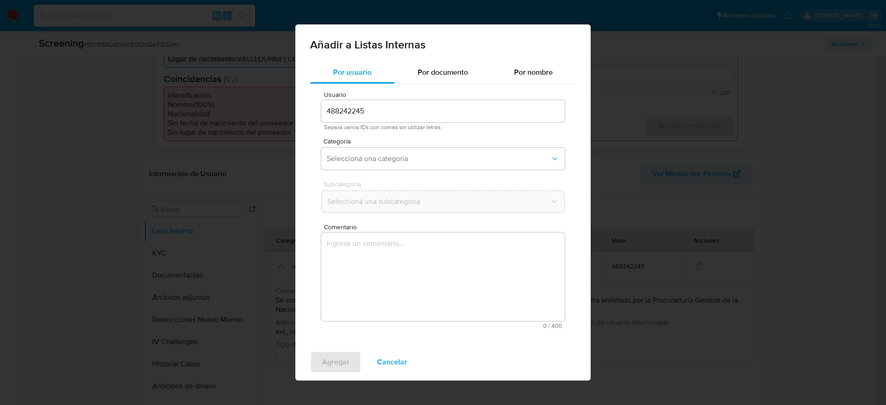
click at [412, 272] on textarea "Comentario" at bounding box center [443, 277] width 244 height 89
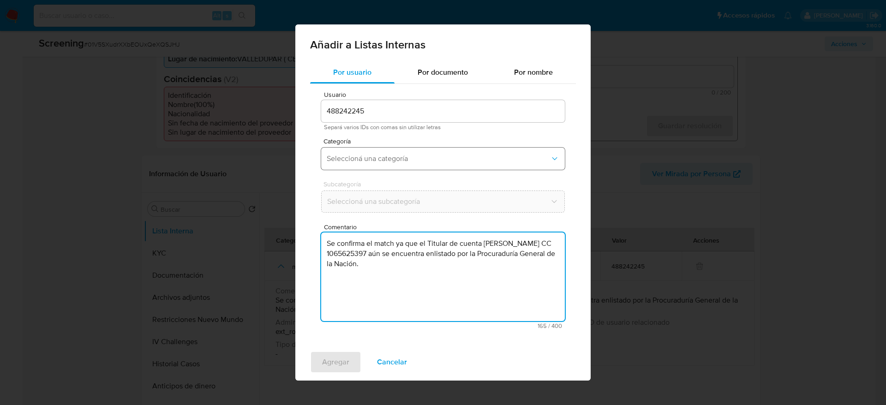
type textarea "Se confirma el match ya que el Titular de cuenta Jhebyn Alexander González Guzm…"
click at [397, 169] on button "Seleccioná una categoría" at bounding box center [443, 159] width 244 height 22
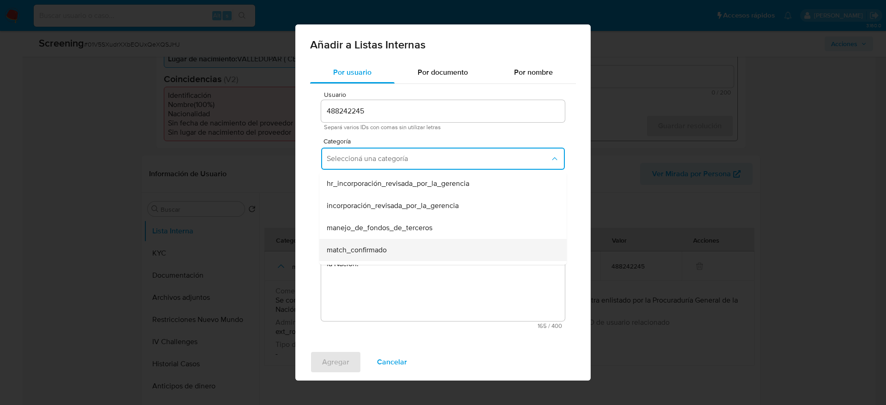
click at [364, 243] on div "match_confirmado" at bounding box center [440, 250] width 227 height 22
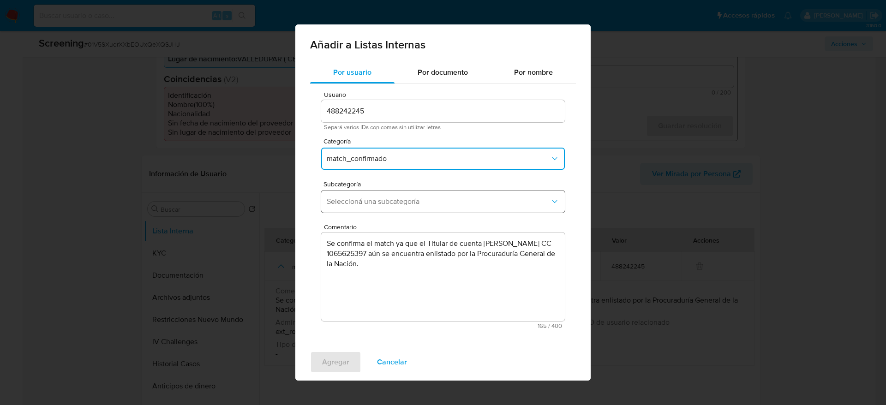
click at [382, 192] on button "Seleccioná una subcategoría" at bounding box center [443, 202] width 244 height 22
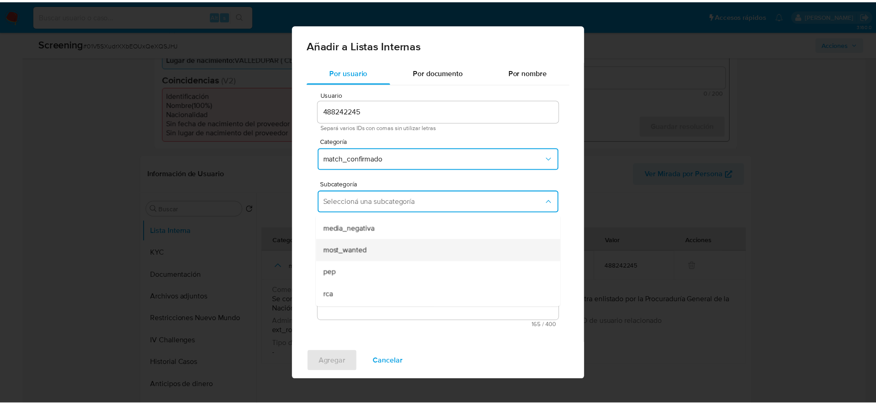
scroll to position [63, 0]
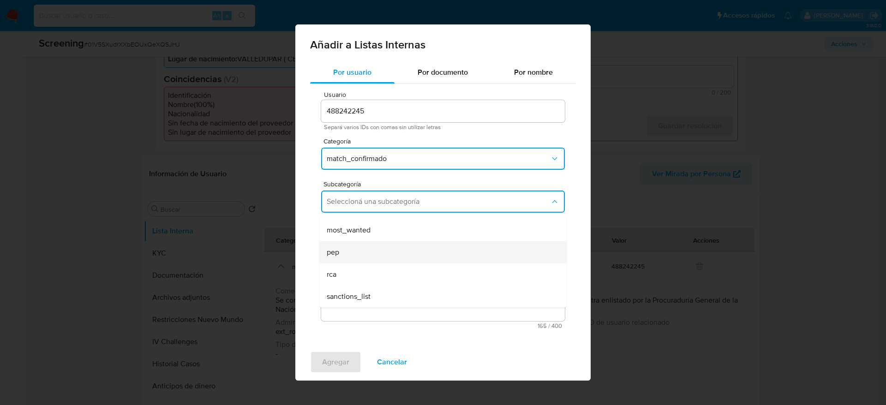
click at [367, 244] on div "pep" at bounding box center [440, 252] width 227 height 22
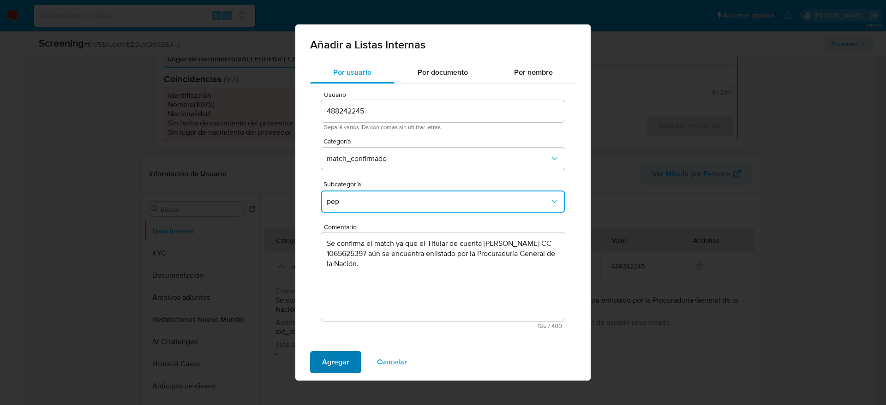
click at [350, 352] on button "Agregar" at bounding box center [335, 362] width 51 height 22
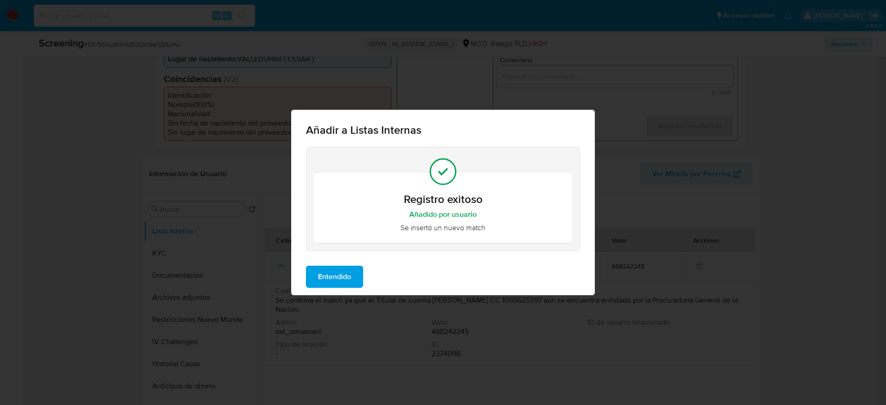
click at [349, 282] on span "Entendido" at bounding box center [334, 277] width 33 height 20
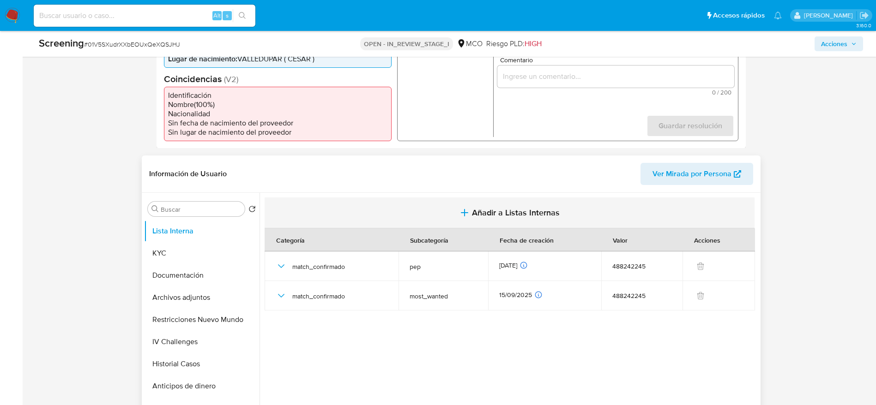
click at [464, 214] on icon "button" at bounding box center [464, 212] width 11 height 11
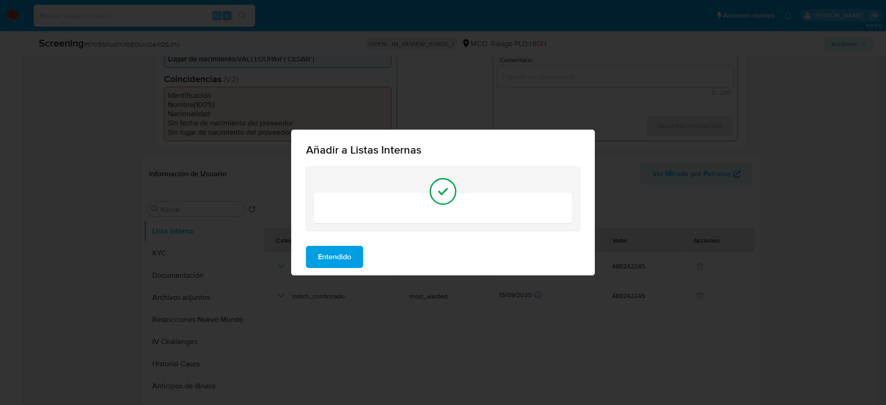
click at [434, 254] on div "Entendido" at bounding box center [443, 257] width 304 height 37
click at [356, 259] on button "Entendido" at bounding box center [334, 257] width 57 height 22
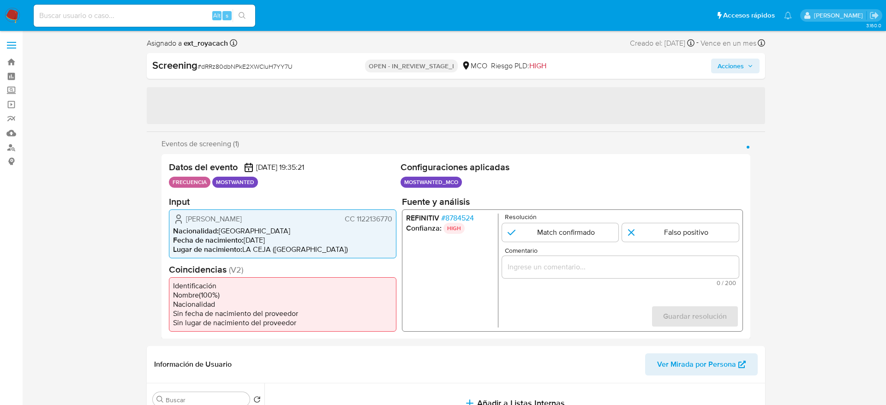
select select "10"
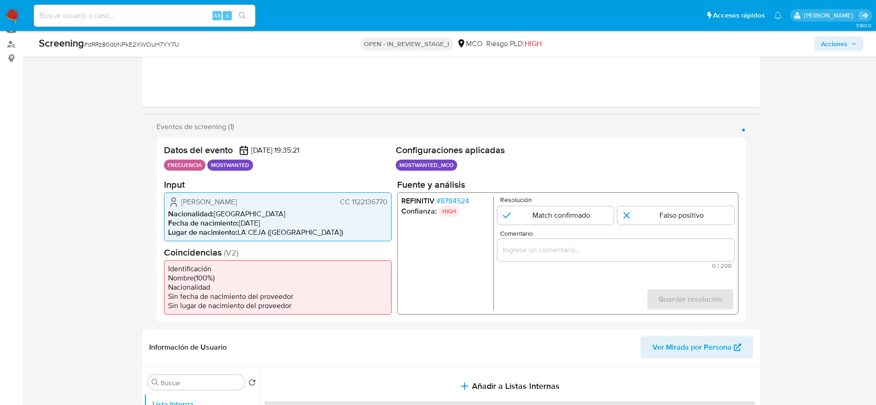
scroll to position [69, 0]
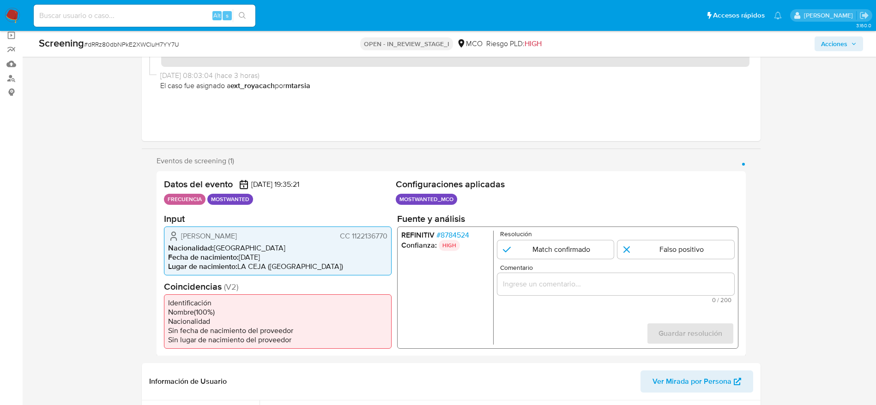
click at [174, 48] on span "# dRRz80dbNPkE2XWCluH7YY7U" at bounding box center [131, 44] width 95 height 9
copy span "dRRz80dbNPkE2XWCluH7YY7U"
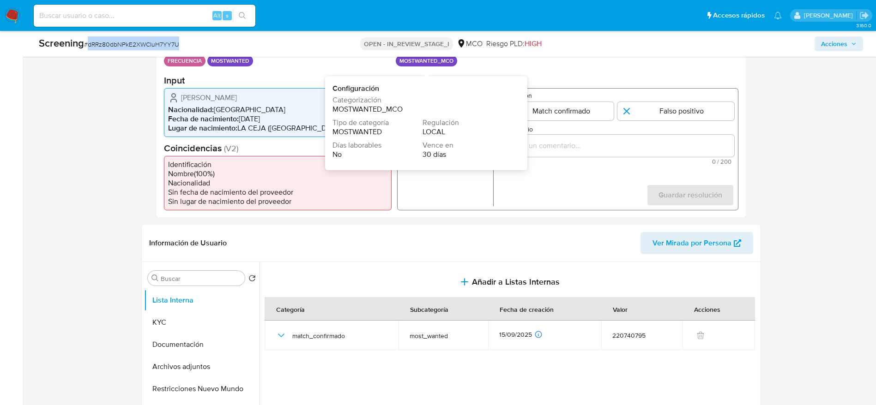
scroll to position [346, 0]
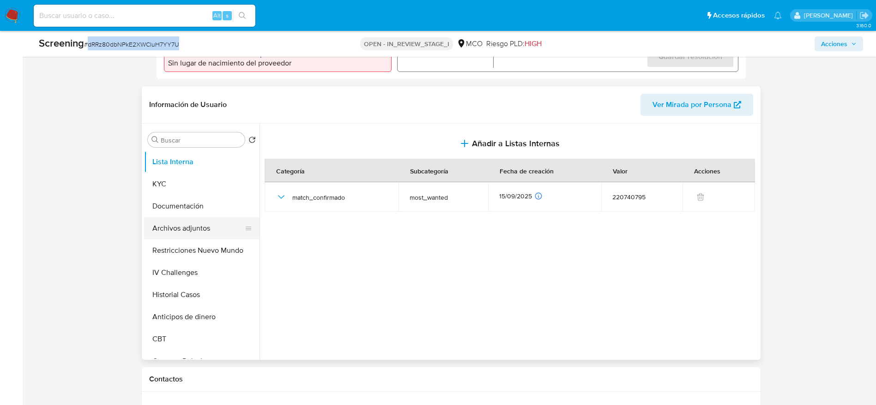
click at [182, 238] on button "Archivos adjuntos" at bounding box center [198, 228] width 108 height 22
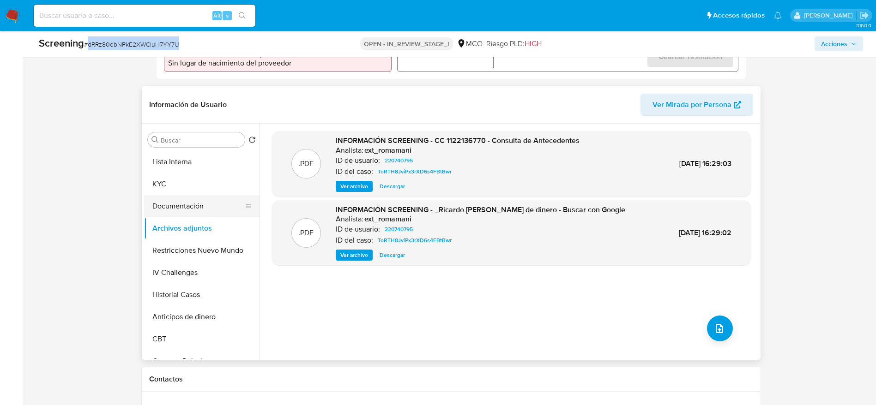
click at [181, 210] on button "Documentación" at bounding box center [198, 206] width 108 height 22
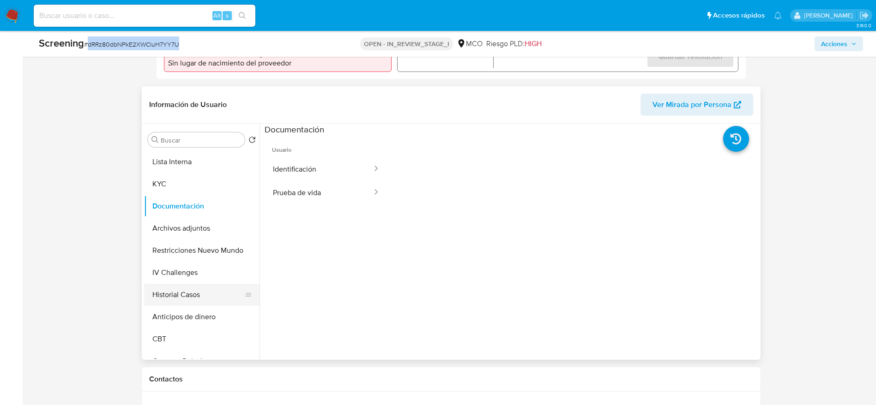
click at [199, 293] on button "Historial Casos" at bounding box center [198, 295] width 108 height 22
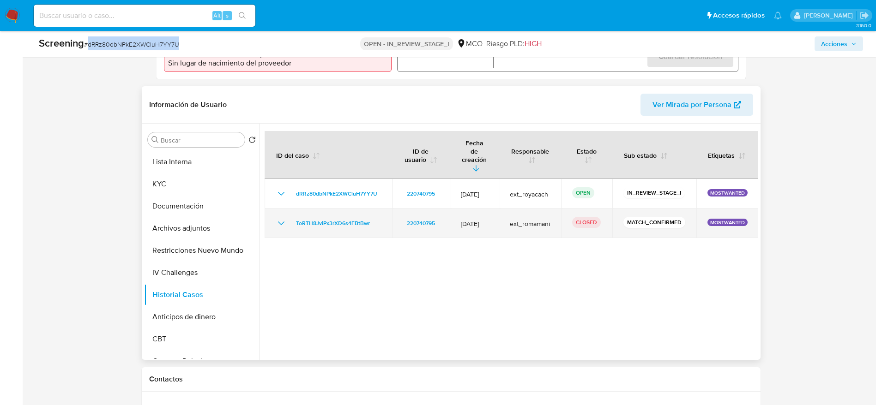
click at [282, 218] on icon "Mostrar/Ocultar" at bounding box center [281, 223] width 11 height 11
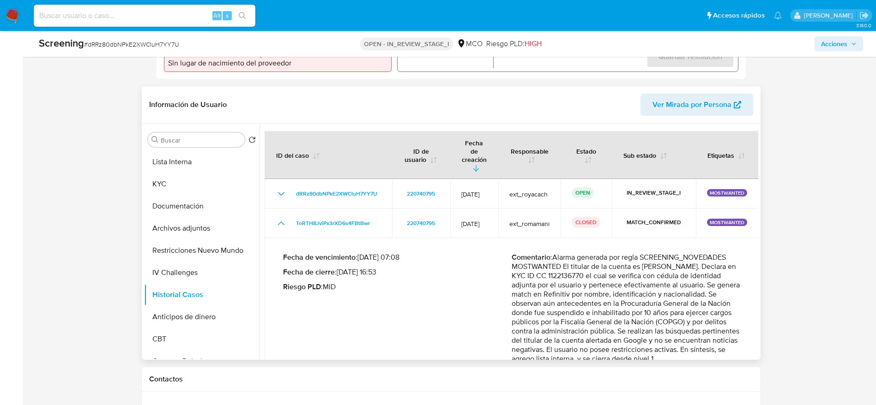
drag, startPoint x: 562, startPoint y: 240, endPoint x: 668, endPoint y: 341, distance: 145.6
click at [668, 341] on p "Comentario : Alarma generada por regla SCREENING_NOVEDADES MOSTWANTED El titula…" at bounding box center [626, 308] width 229 height 111
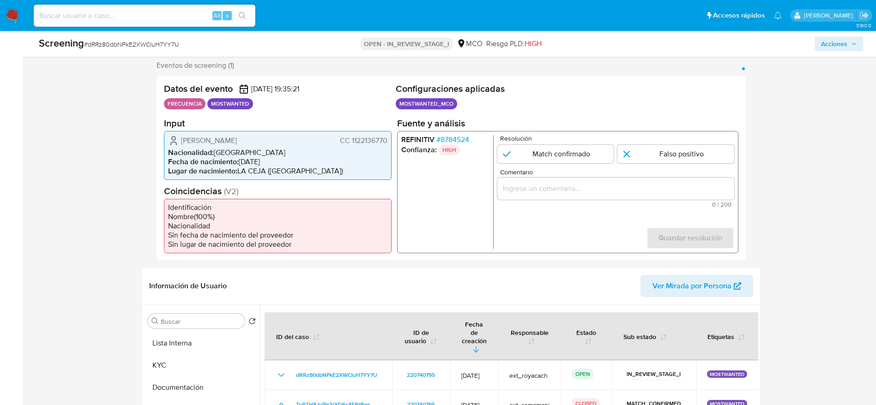
scroll to position [139, 0]
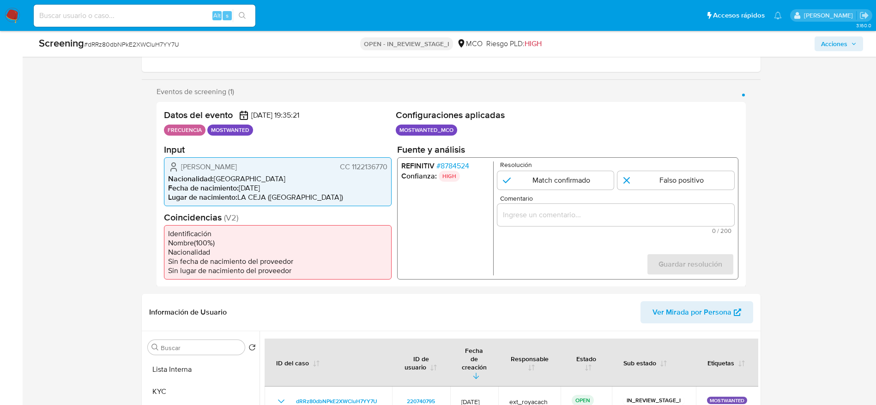
click at [214, 165] on span "[PERSON_NAME]" at bounding box center [209, 166] width 56 height 9
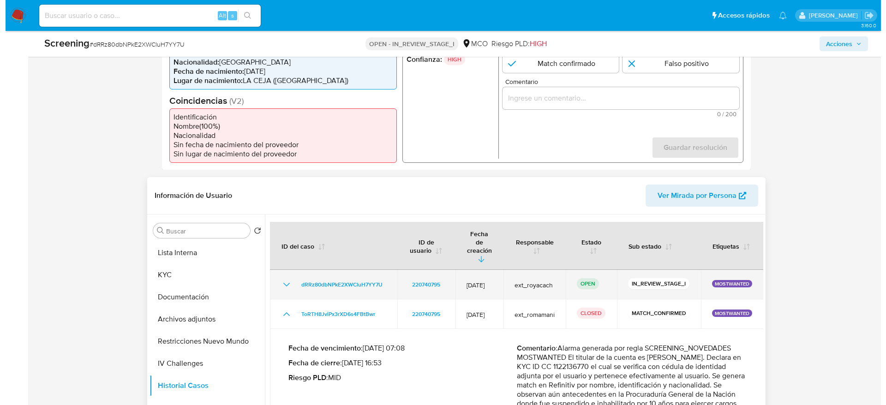
scroll to position [277, 0]
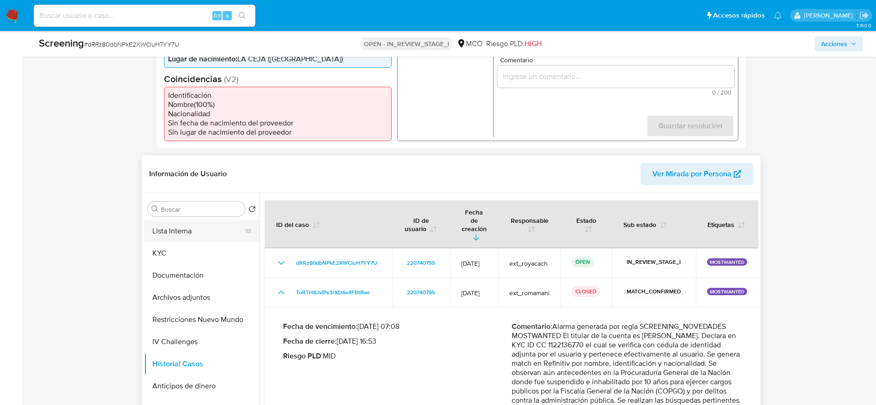
click at [169, 241] on button "Lista Interna" at bounding box center [198, 231] width 108 height 22
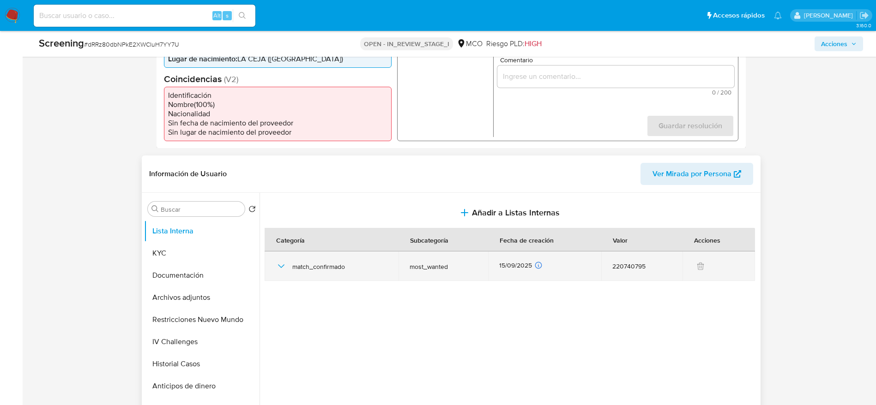
click at [276, 264] on icon "button" at bounding box center [281, 266] width 11 height 11
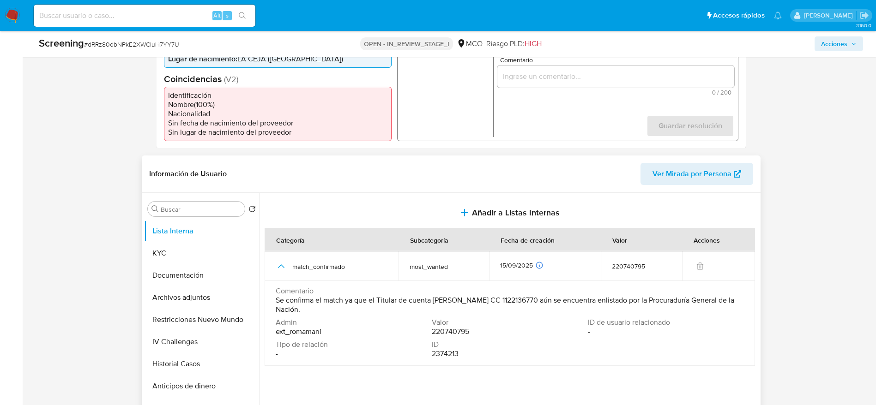
click at [444, 301] on span "Se confirma el match ya que el Titular de cuenta [PERSON_NAME] CC 1122136770 aú…" at bounding box center [509, 305] width 466 height 18
click at [445, 302] on span "Se confirma el match ya que el Titular de cuenta [PERSON_NAME] CC 1122136770 aú…" at bounding box center [509, 305] width 466 height 18
click at [502, 188] on div "Información de Usuario Ver Mirada por Persona" at bounding box center [451, 174] width 619 height 37
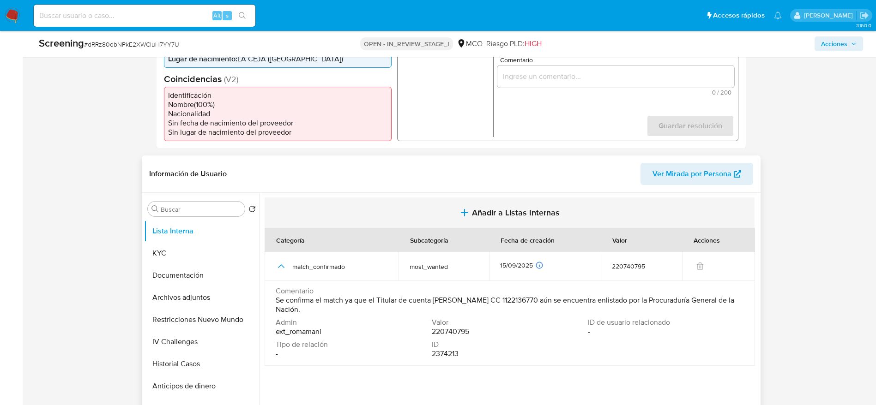
click at [496, 209] on span "Añadir a Listas Internas" at bounding box center [516, 213] width 88 height 10
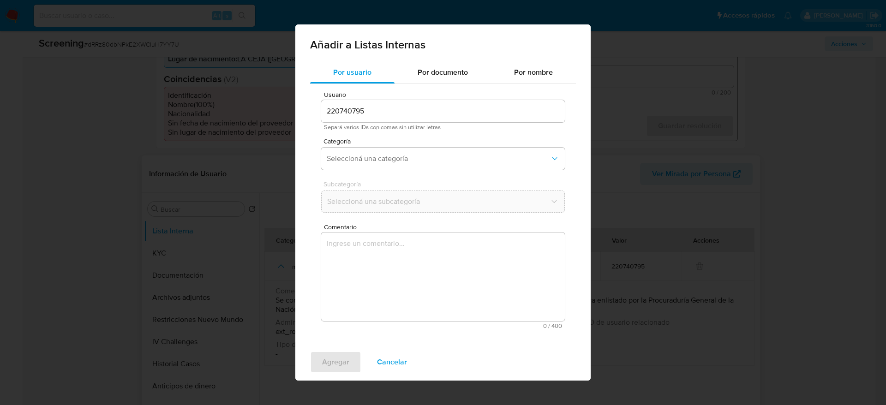
click at [470, 250] on textarea "Comentario" at bounding box center [443, 277] width 244 height 89
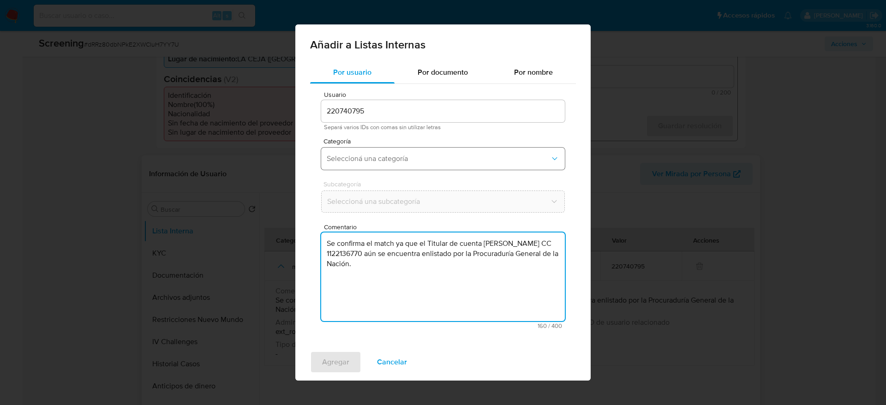
type textarea "Se confirma el match ya que el Titular de cuenta Ricardo Aristizabal Giraldo CC…"
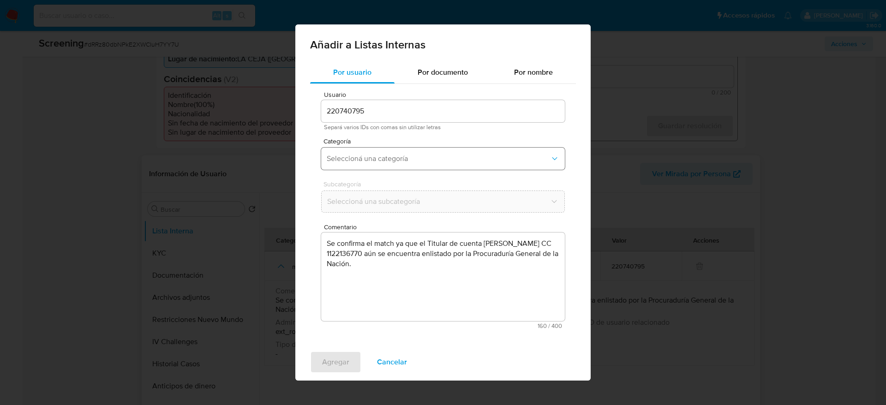
click at [437, 155] on span "Seleccioná una categoría" at bounding box center [438, 158] width 223 height 9
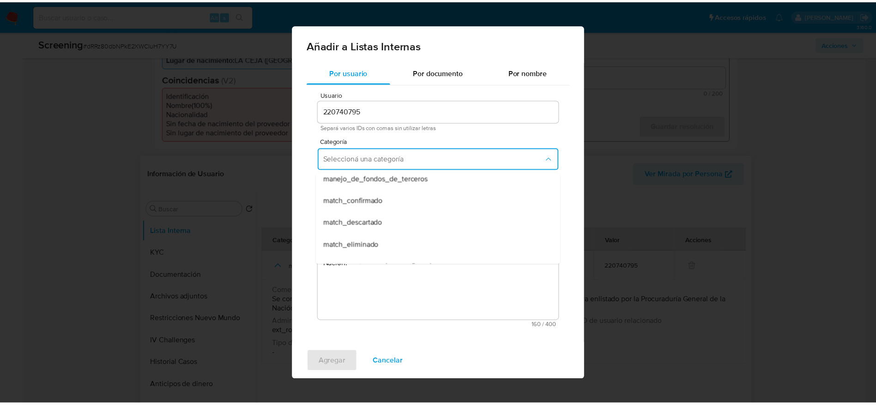
scroll to position [69, 0]
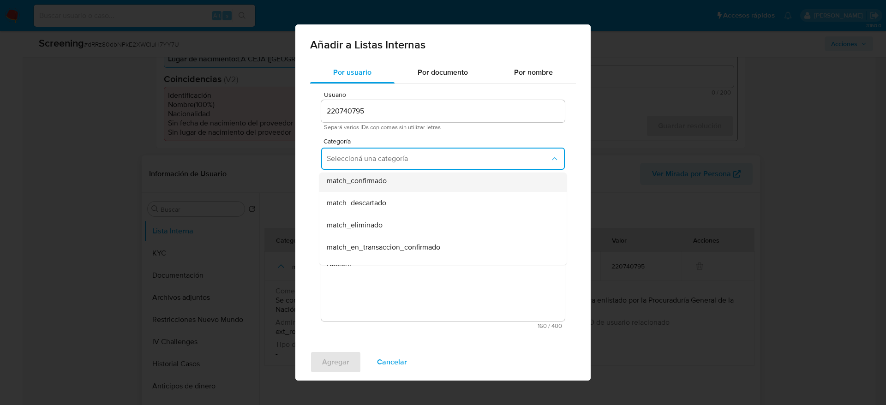
click at [421, 183] on div "match_confirmado" at bounding box center [440, 181] width 227 height 22
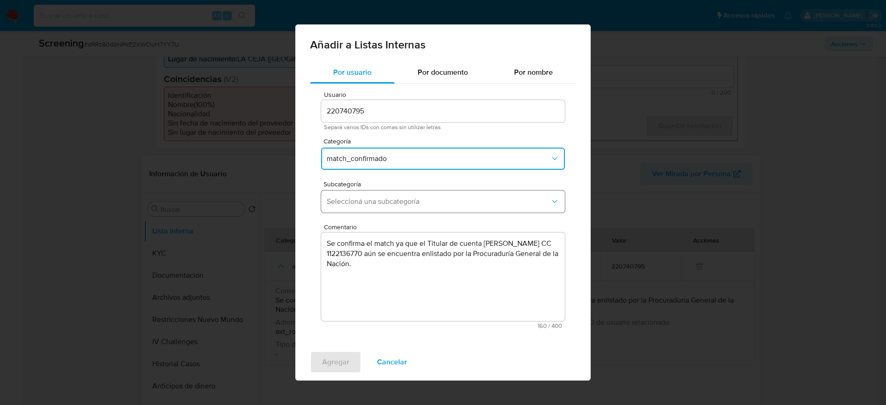
click at [419, 191] on button "Seleccioná una subcategoría" at bounding box center [443, 202] width 244 height 22
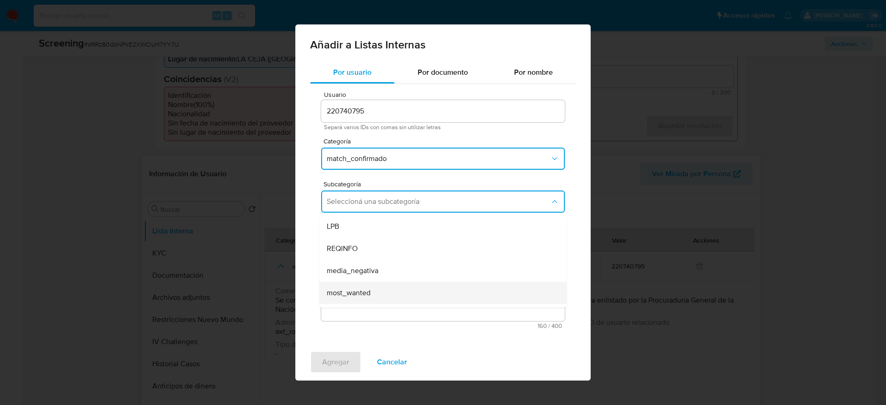
click at [373, 295] on div "most_wanted" at bounding box center [440, 293] width 227 height 22
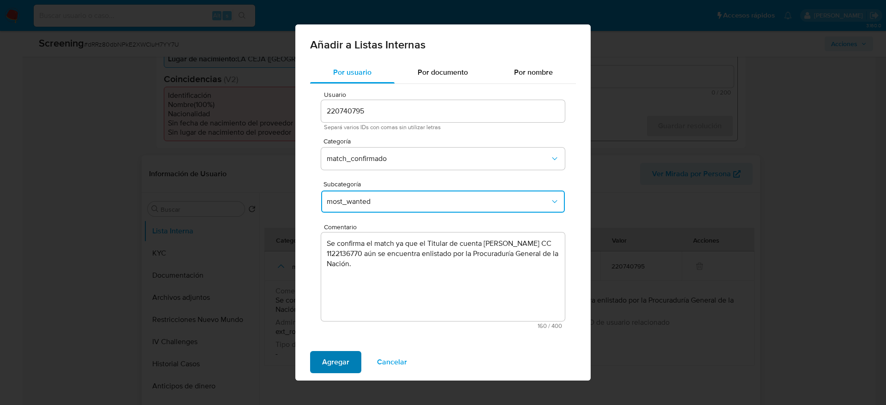
click at [343, 354] on span "Agregar" at bounding box center [335, 362] width 27 height 20
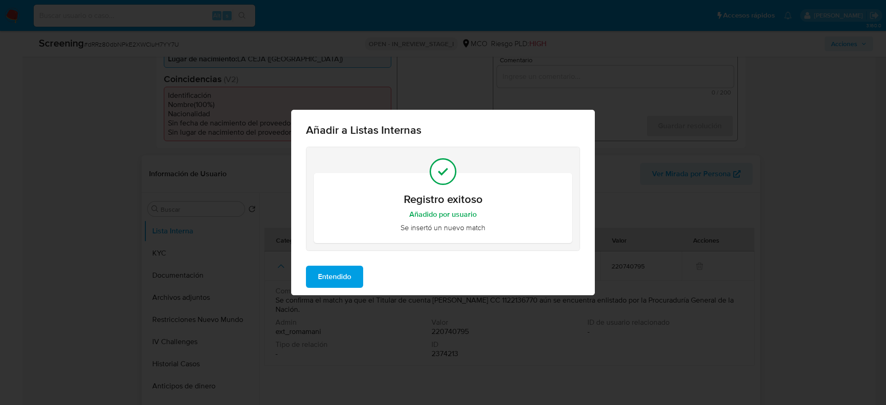
click at [333, 279] on span "Entendido" at bounding box center [334, 277] width 33 height 20
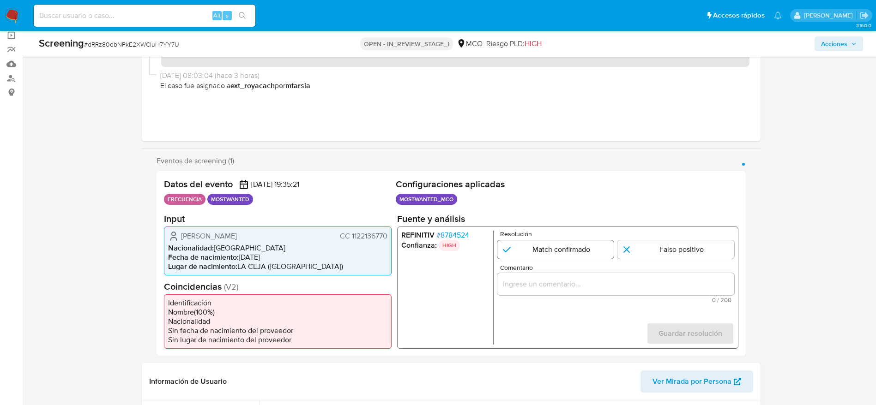
click at [583, 253] on input "1 de 1" at bounding box center [555, 249] width 117 height 18
radio input "true"
click at [582, 273] on div "1 de 1" at bounding box center [615, 284] width 237 height 22
click at [582, 278] on input "Comentario" at bounding box center [615, 284] width 237 height 12
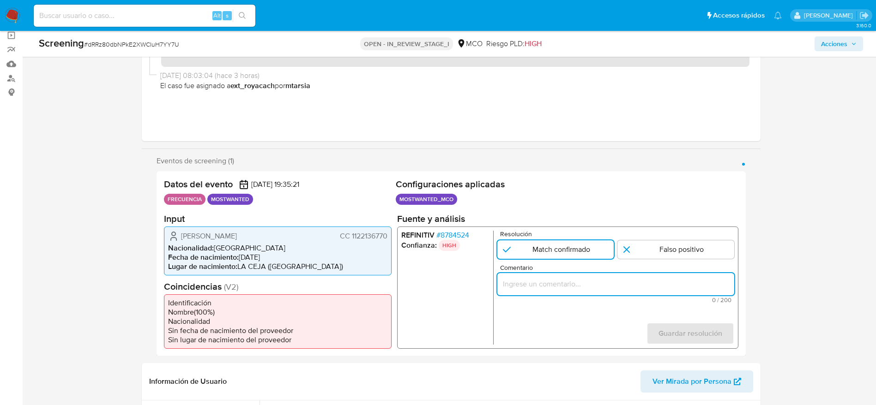
paste input "Se confirma el match ya que el Titular de cuenta Ricardo Aristizabal Giraldo CC…"
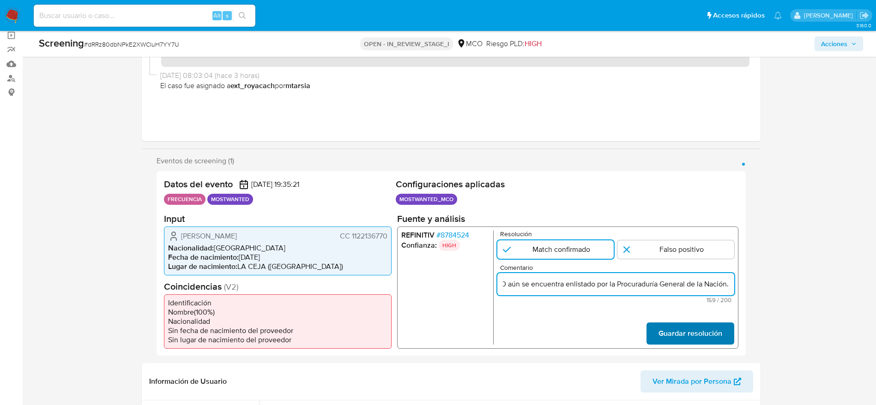
type input "Se confirma el match ya que el Titular de cuenta Ricardo Aristizabal Giraldo CC…"
click at [684, 336] on span "Guardar resolución" at bounding box center [690, 333] width 64 height 20
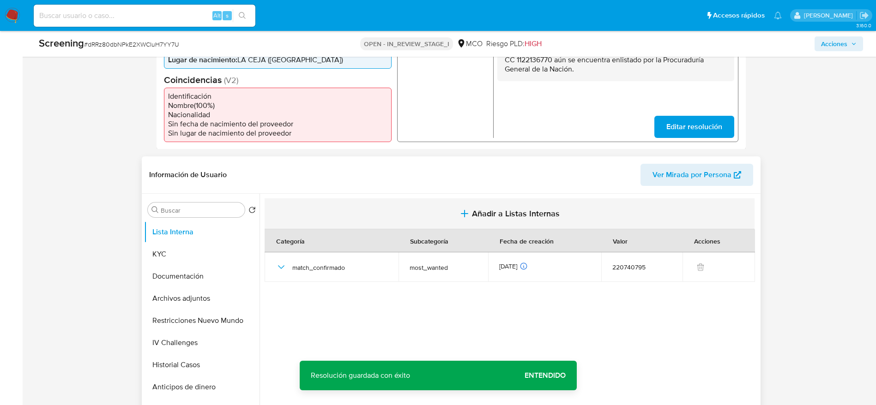
scroll to position [277, 0]
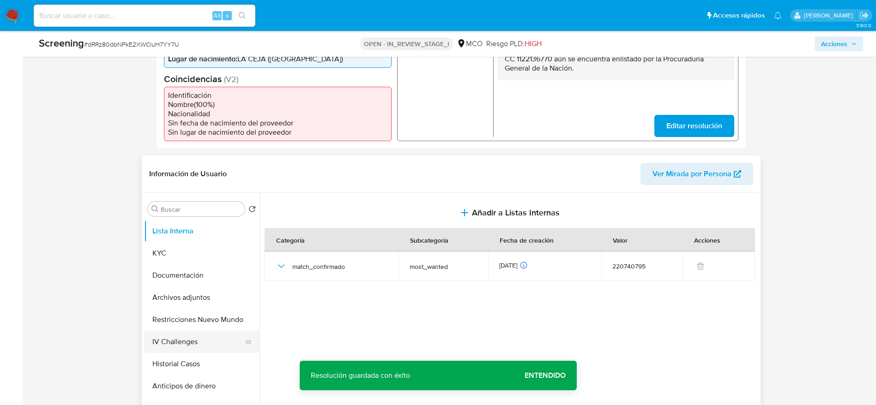
click at [208, 340] on button "IV Challenges" at bounding box center [198, 342] width 108 height 22
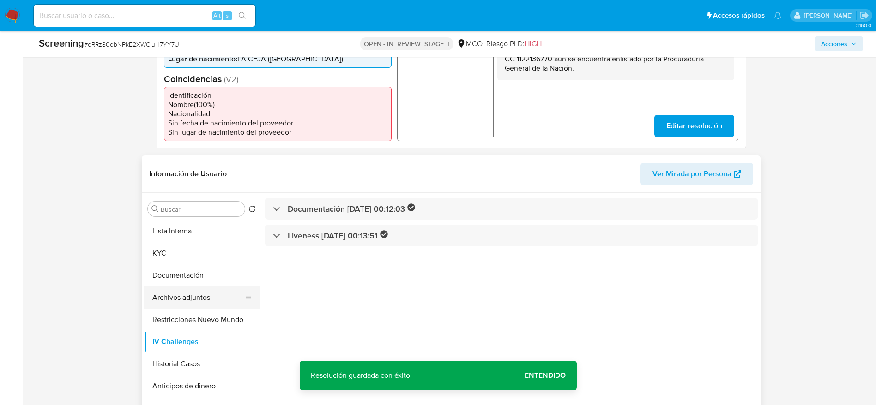
click at [202, 293] on button "Archivos adjuntos" at bounding box center [198, 298] width 108 height 22
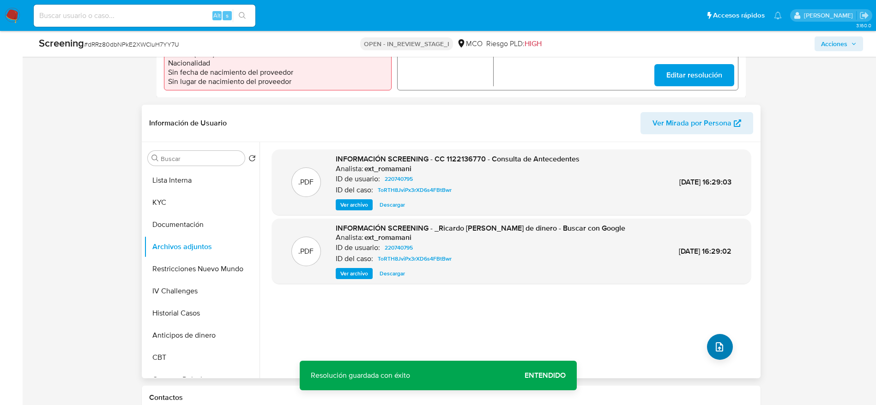
scroll to position [346, 0]
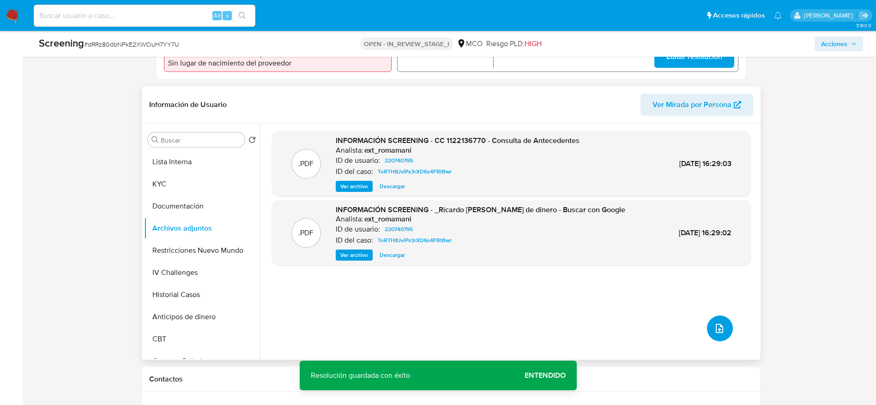
click at [721, 337] on button "upload-file" at bounding box center [720, 329] width 26 height 26
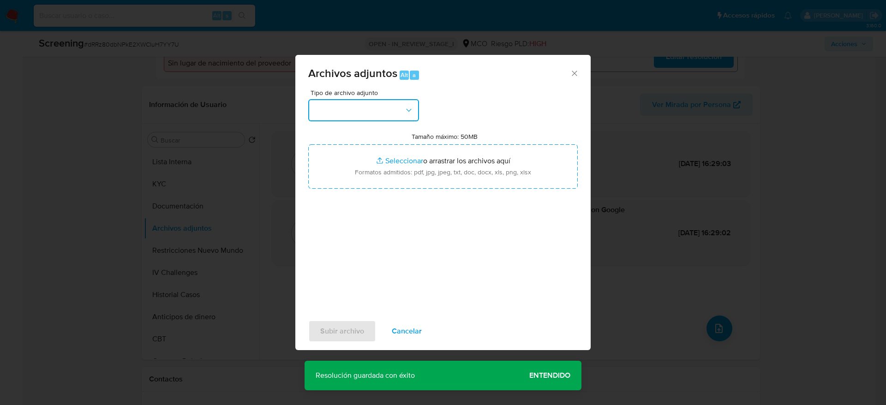
click at [368, 117] on button "button" at bounding box center [363, 110] width 111 height 22
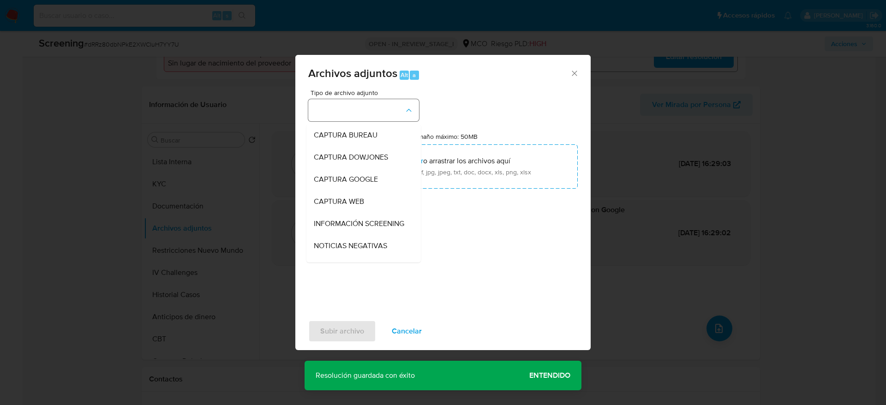
click at [354, 219] on span "INFORMACIÓN SCREENING" at bounding box center [359, 223] width 90 height 9
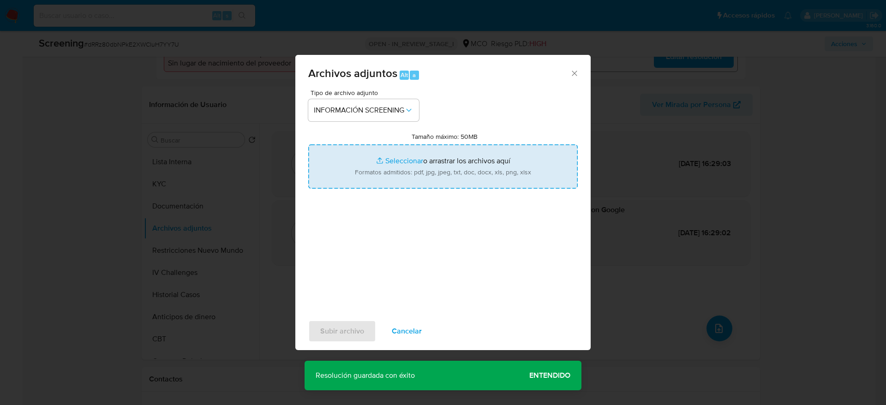
click at [367, 151] on input "Tamaño máximo: 50MB Seleccionar archivos" at bounding box center [443, 167] width 270 height 44
type input "C:\fakepath\_Ricardo Aristizabal Giraldo_ lavado de dinero - Buscar con Google.…"
click at [352, 322] on span "Subir archivo" at bounding box center [342, 331] width 44 height 20
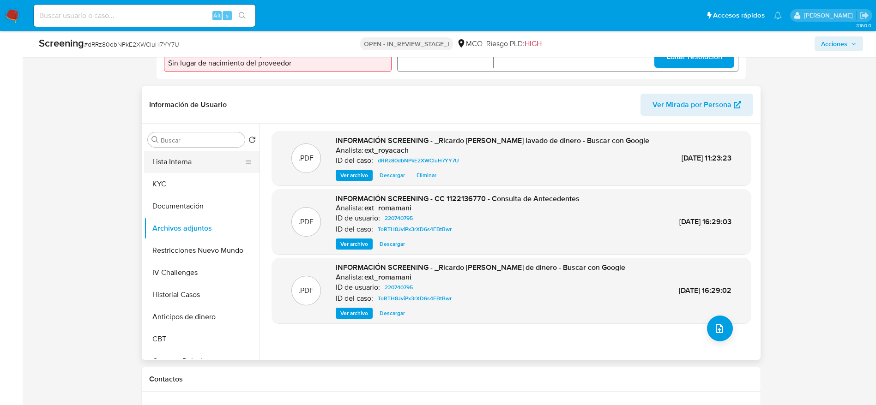
click at [173, 163] on button "Lista Interna" at bounding box center [198, 162] width 108 height 22
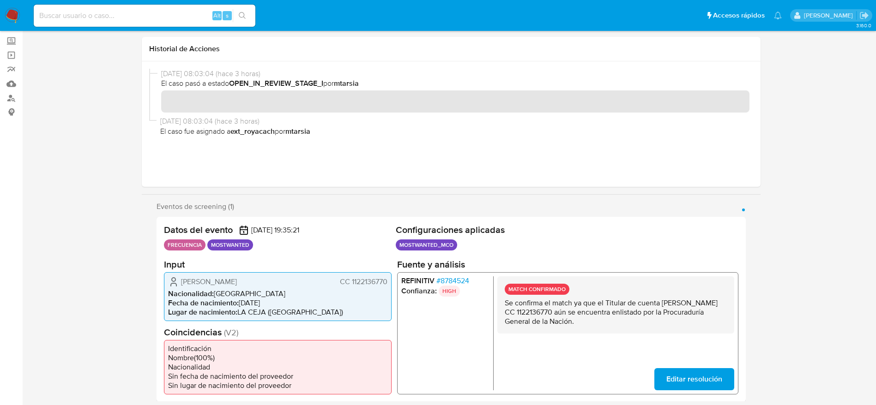
scroll to position [0, 0]
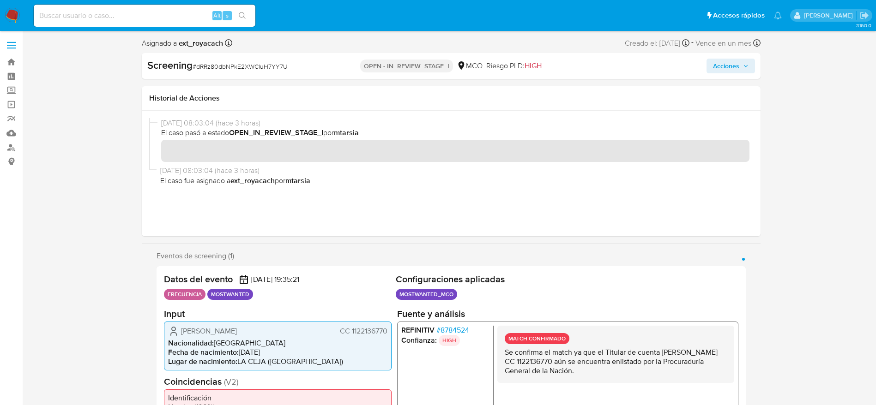
click at [748, 65] on icon "button" at bounding box center [746, 66] width 6 height 6
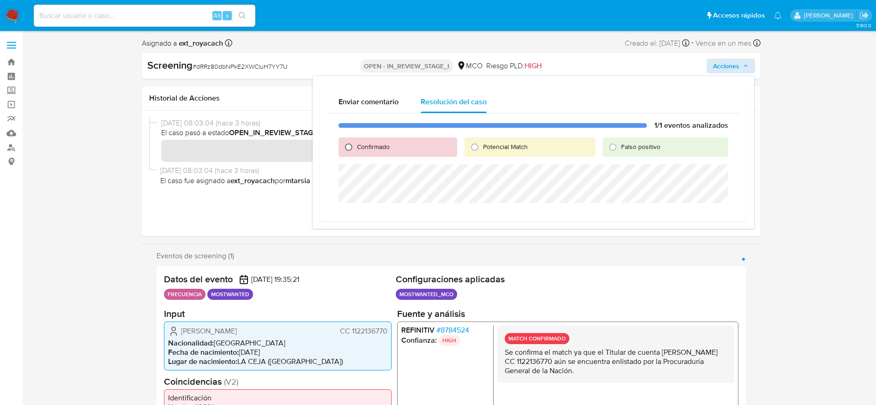
click at [346, 141] on input "Confirmado" at bounding box center [348, 147] width 15 height 15
radio input "true"
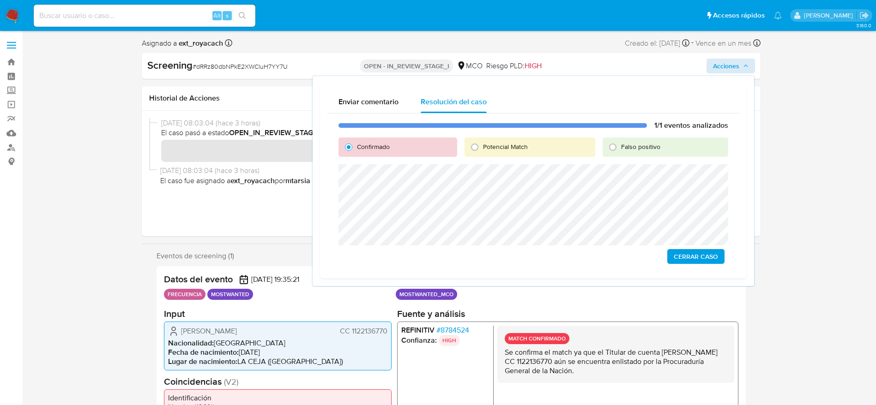
click at [682, 247] on div "1/1 eventos analizados Confirmado Potencial Match Falso positivo Cerrar Caso" at bounding box center [533, 193] width 412 height 158
click at [682, 259] on span "Cerrar Caso" at bounding box center [696, 256] width 44 height 13
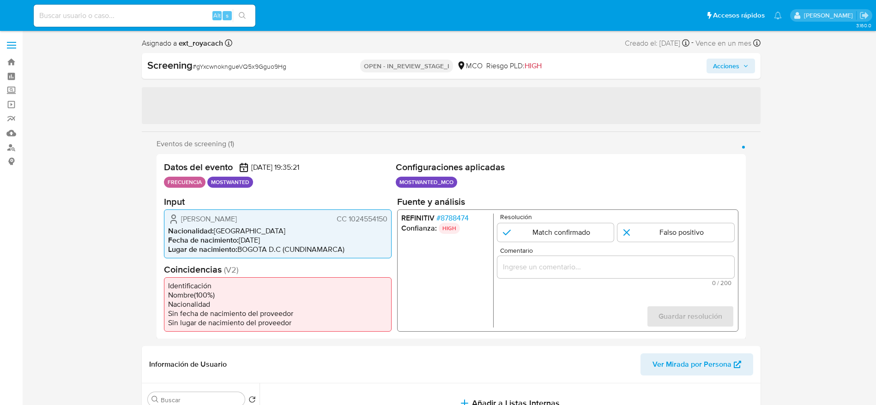
select select "10"
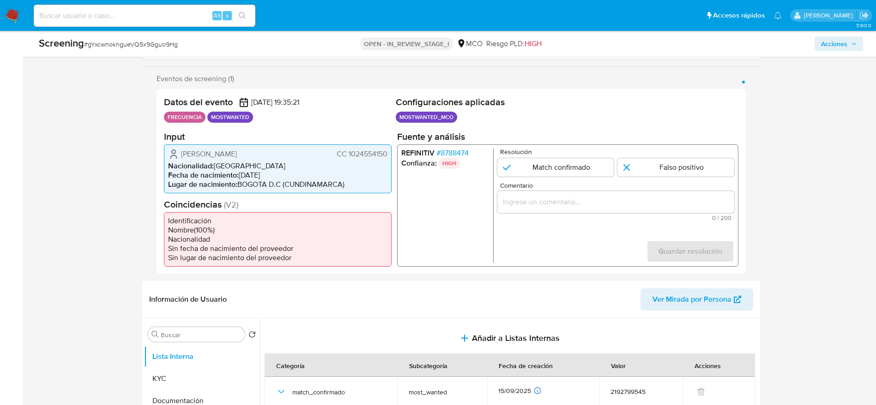
scroll to position [139, 0]
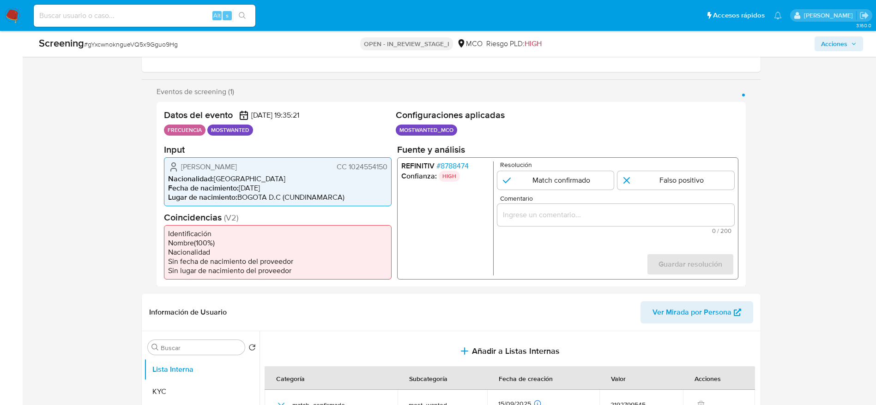
click at [229, 166] on span "[PERSON_NAME]" at bounding box center [209, 166] width 56 height 9
click at [145, 53] on div "Screening # gYxcwnokngueVQ5x9Gguo9Hg OPEN - IN_REVIEW_STAGE_I MCO Riesgo PLD: H…" at bounding box center [450, 44] width 835 height 26
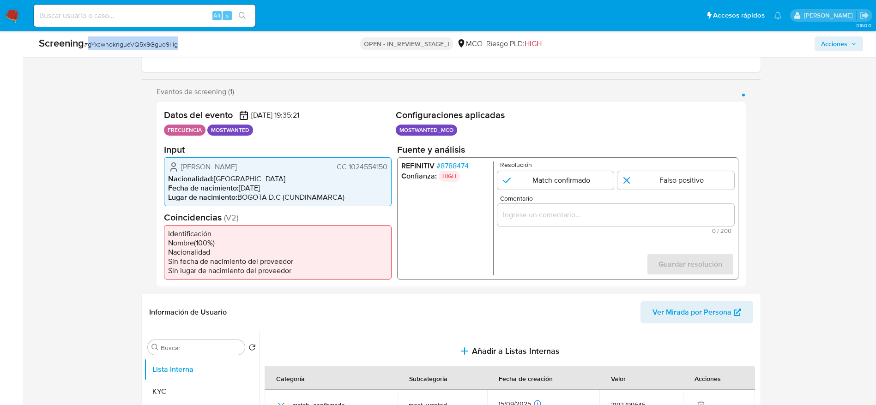
copy span "gYxcwnokngueVQ5x9Gguo9Hg"
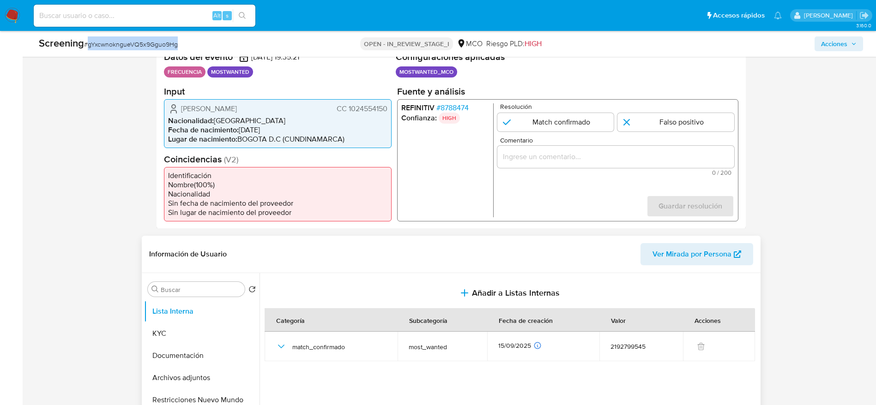
scroll to position [277, 0]
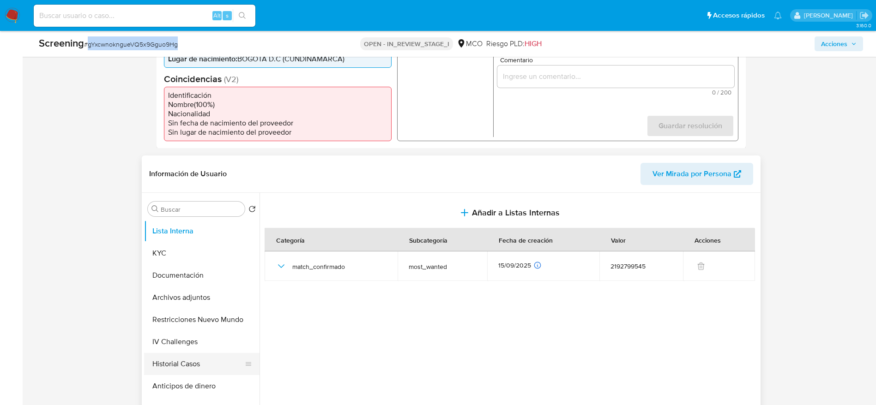
click at [199, 369] on button "Historial Casos" at bounding box center [198, 364] width 108 height 22
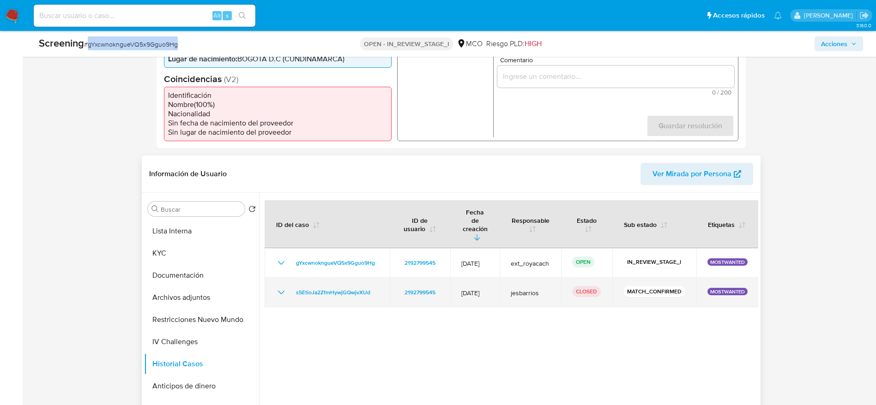
click at [278, 287] on icon "Mostrar/Ocultar" at bounding box center [281, 292] width 11 height 11
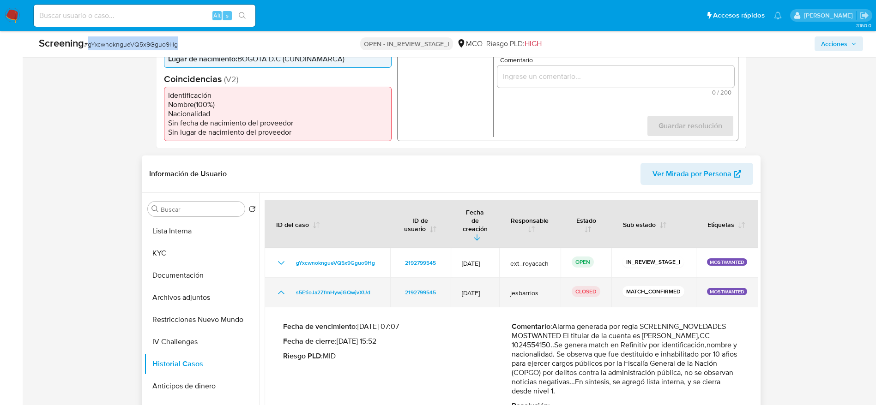
scroll to position [346, 0]
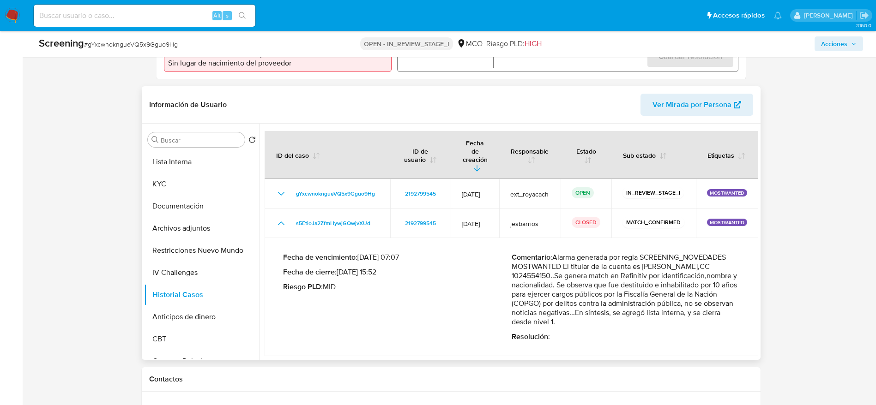
drag, startPoint x: 559, startPoint y: 241, endPoint x: 581, endPoint y: 312, distance: 73.9
click at [581, 312] on div "Comentario : Alarma generada por regla SCREENING_NOVEDADES MOSTWANTED El titula…" at bounding box center [626, 297] width 229 height 89
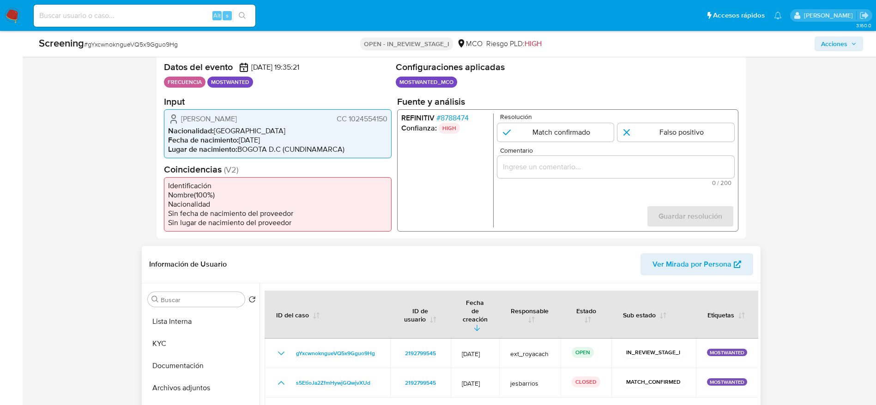
scroll to position [208, 0]
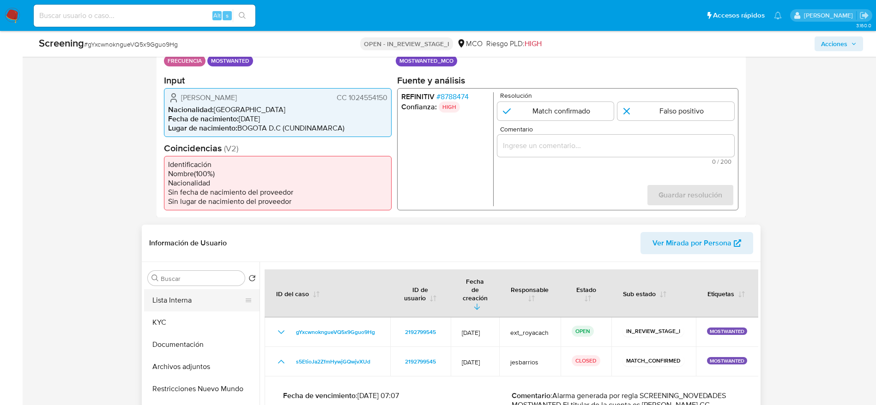
click at [201, 309] on button "Lista Interna" at bounding box center [198, 300] width 108 height 22
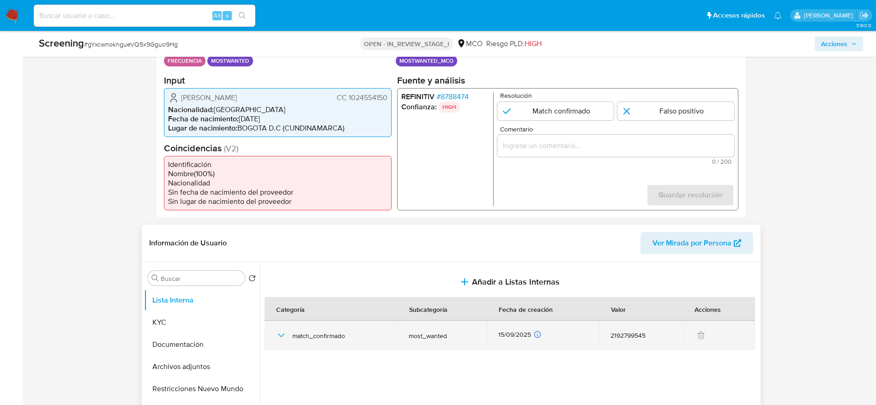
click at [286, 333] on div "match_confirmado" at bounding box center [331, 336] width 111 height 30
click at [285, 334] on icon "button" at bounding box center [281, 335] width 11 height 11
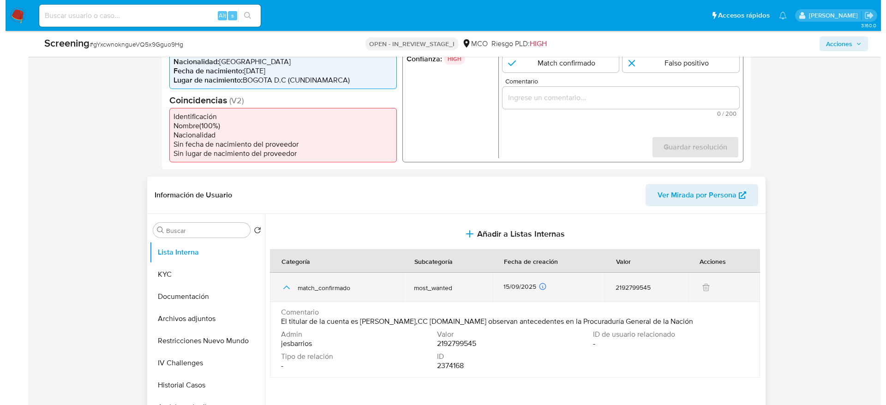
scroll to position [277, 0]
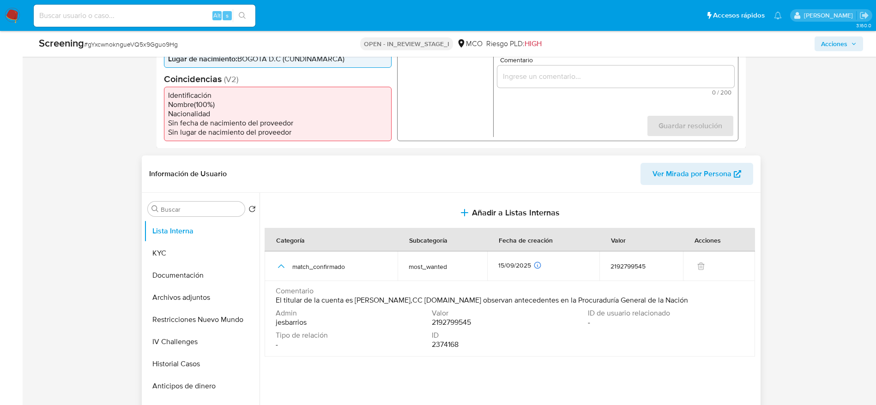
click at [451, 305] on span "El titular de la cuenta es [PERSON_NAME],CC [DOMAIN_NAME] observan antecedentes…" at bounding box center [482, 300] width 412 height 9
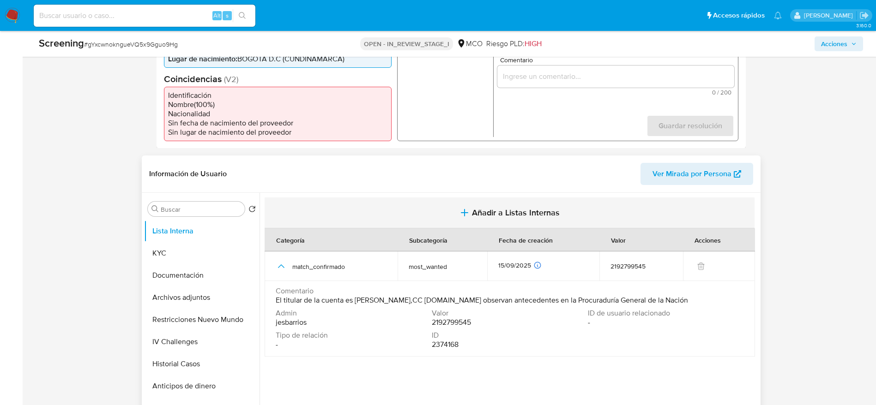
click at [503, 208] on span "Añadir a Listas Internas" at bounding box center [516, 213] width 88 height 10
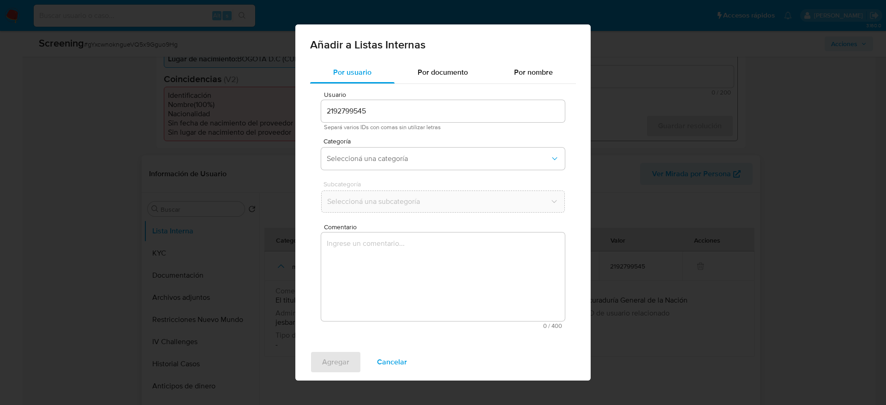
click at [490, 247] on textarea "Comentario" at bounding box center [443, 277] width 244 height 89
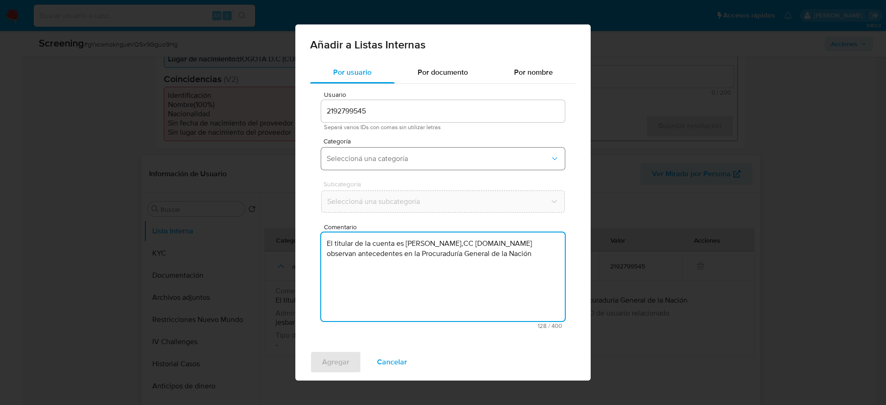
click at [456, 166] on button "Seleccioná una categoría" at bounding box center [443, 159] width 244 height 22
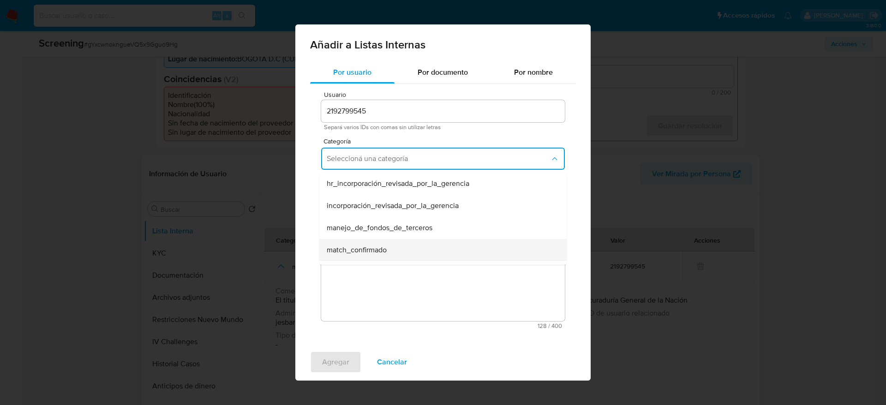
click at [418, 248] on div "match_confirmado" at bounding box center [440, 250] width 227 height 22
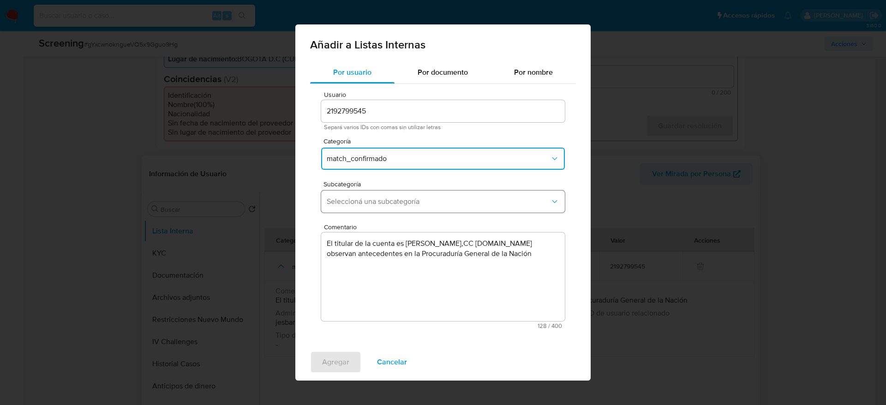
click at [423, 211] on button "Seleccioná una subcategoría" at bounding box center [443, 202] width 244 height 22
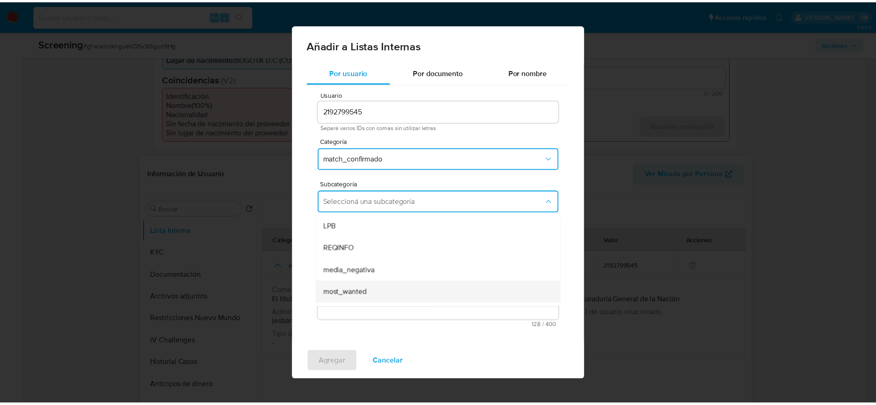
scroll to position [63, 0]
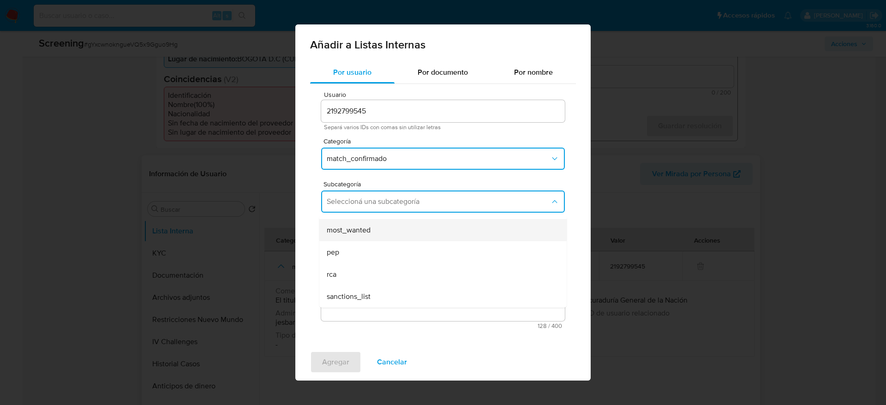
click at [391, 234] on div "most_wanted" at bounding box center [440, 230] width 227 height 22
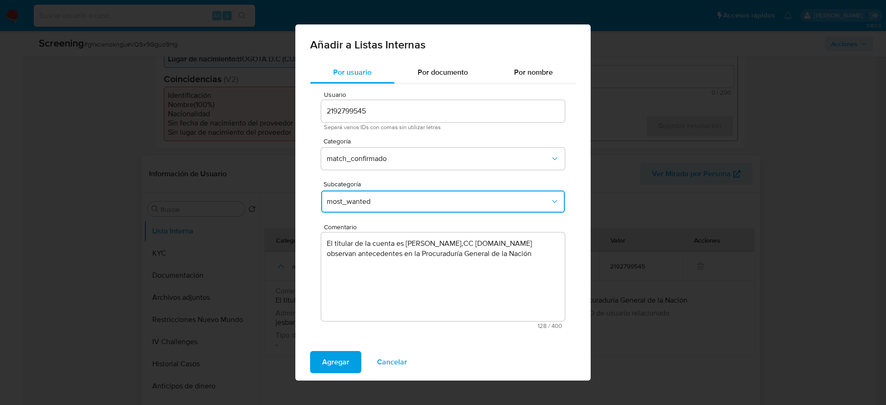
click at [559, 257] on textarea "El titular de la cuenta es Magdyel Mateo Aguilar,CC 1024554150.se observan ante…" at bounding box center [443, 277] width 244 height 89
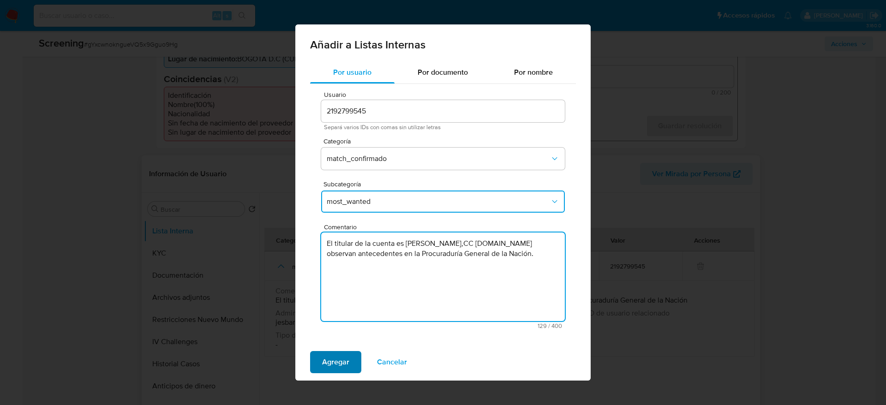
type textarea "El titular de la cuenta es Magdyel Mateo Aguilar,CC 1024554150.se observan ante…"
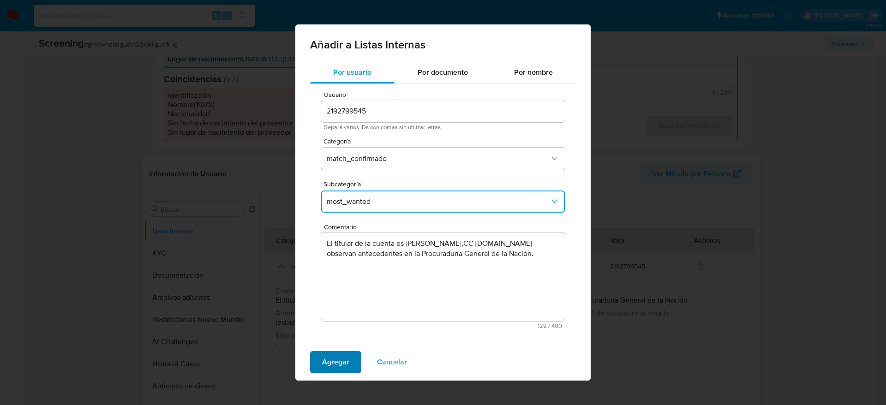
click at [346, 360] on span "Agregar" at bounding box center [335, 362] width 27 height 20
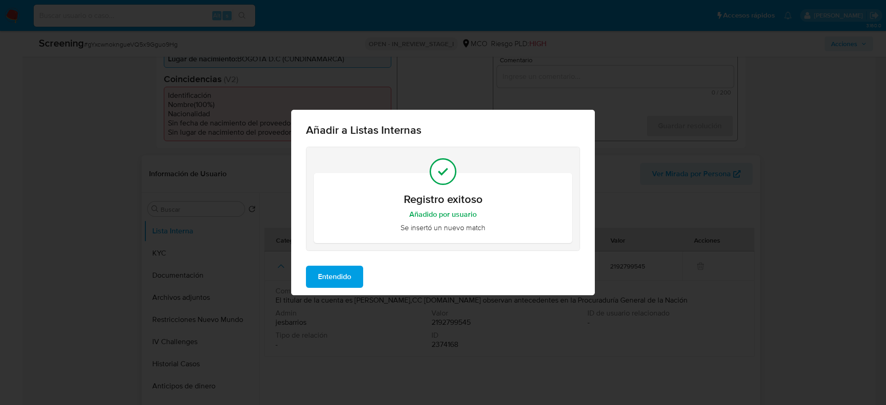
click at [329, 278] on span "Entendido" at bounding box center [334, 277] width 33 height 20
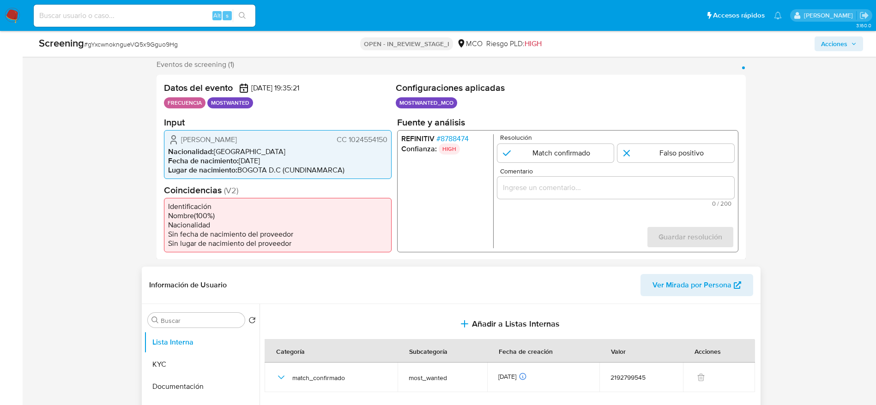
scroll to position [139, 0]
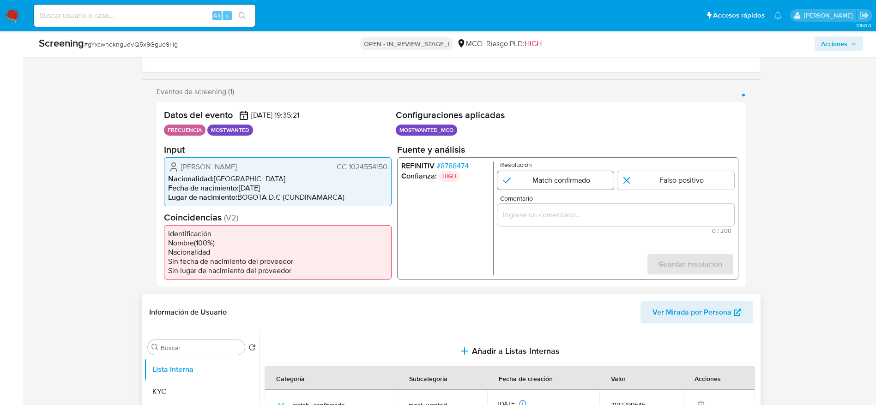
click at [533, 179] on input "1 de 1" at bounding box center [555, 180] width 117 height 18
radio input "true"
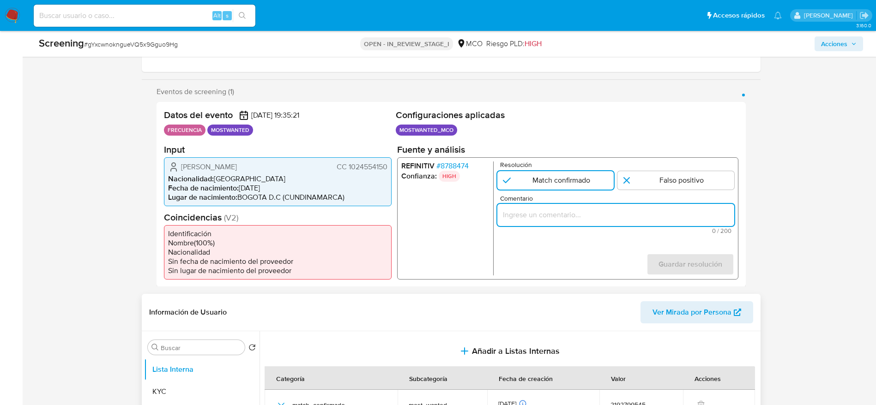
click at [535, 215] on input "Comentario" at bounding box center [615, 215] width 237 height 12
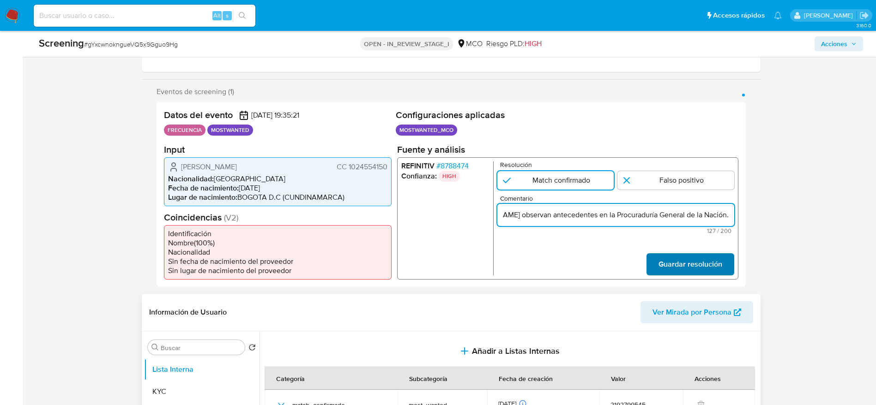
scroll to position [0, 200]
type input "El titular de la cuenta es Magdyel Mateo Aguilar,CC 1024554150.se observan ante…"
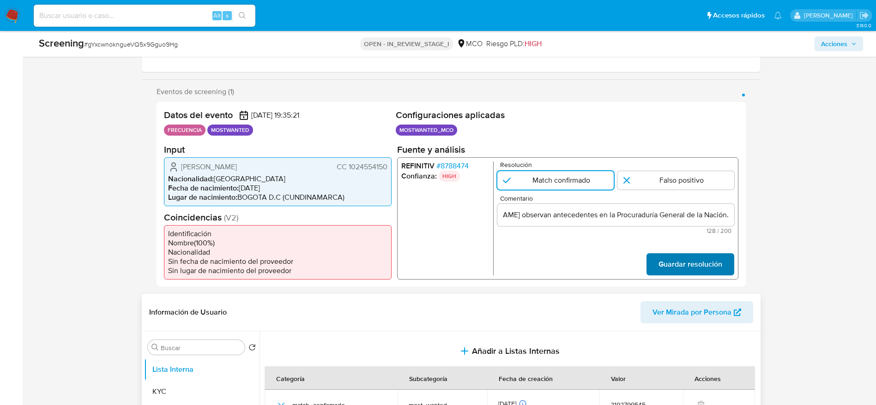
click at [683, 266] on span "Guardar resolución" at bounding box center [690, 264] width 64 height 20
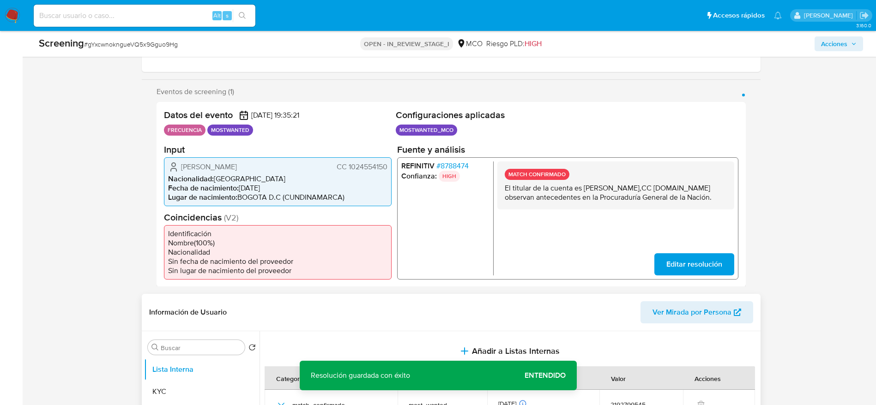
scroll to position [277, 0]
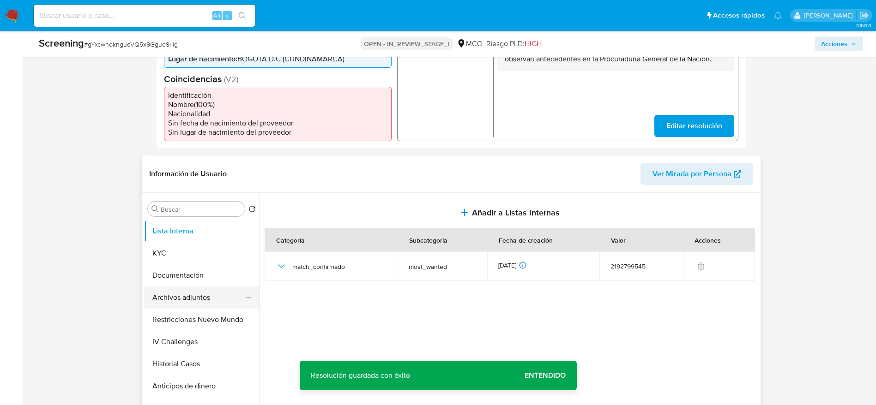
click at [201, 295] on button "Archivos adjuntos" at bounding box center [198, 298] width 108 height 22
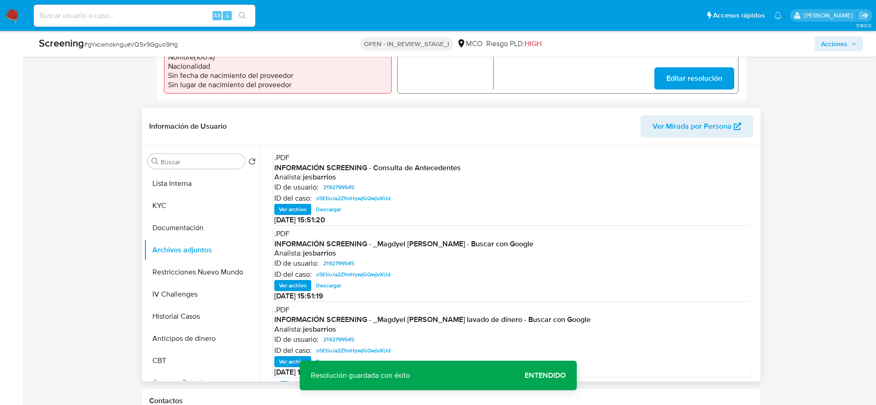
scroll to position [346, 0]
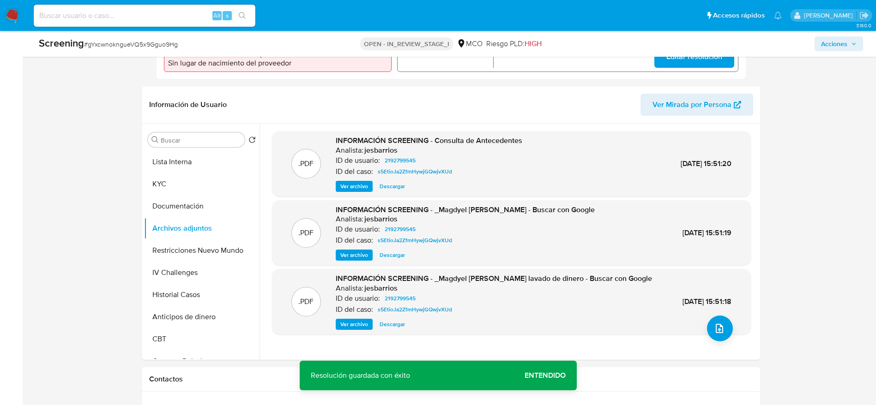
click at [700, 323] on div ".PDF INFORMACIÓN SCREENING - _Magdyel Mateo Aguilar_ lavado de dinero - Buscar …" at bounding box center [512, 302] width 470 height 56
click at [714, 331] on icon "upload-file" at bounding box center [719, 328] width 11 height 11
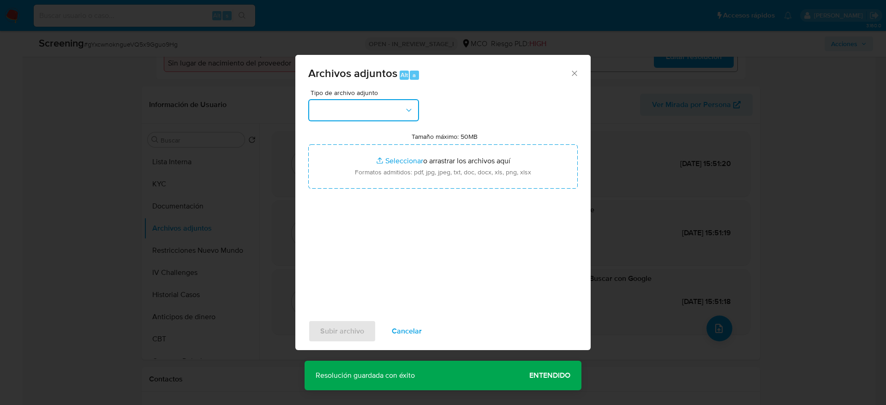
click at [408, 102] on button "button" at bounding box center [363, 110] width 111 height 22
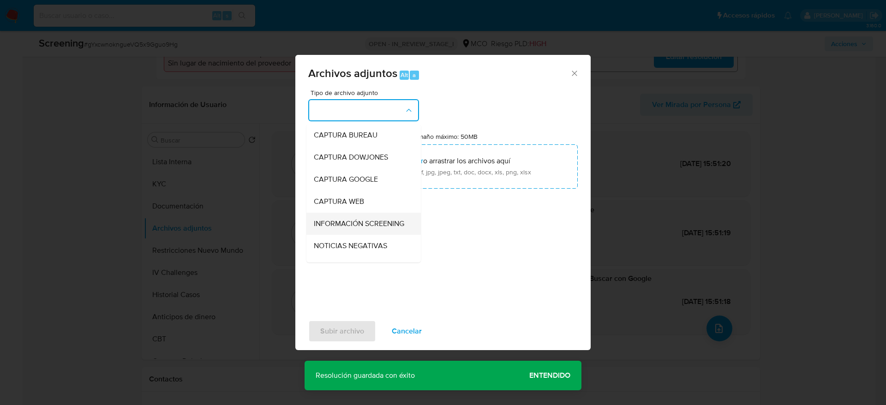
click at [398, 220] on li "INFORMACIÓN SCREENING" at bounding box center [364, 224] width 114 height 22
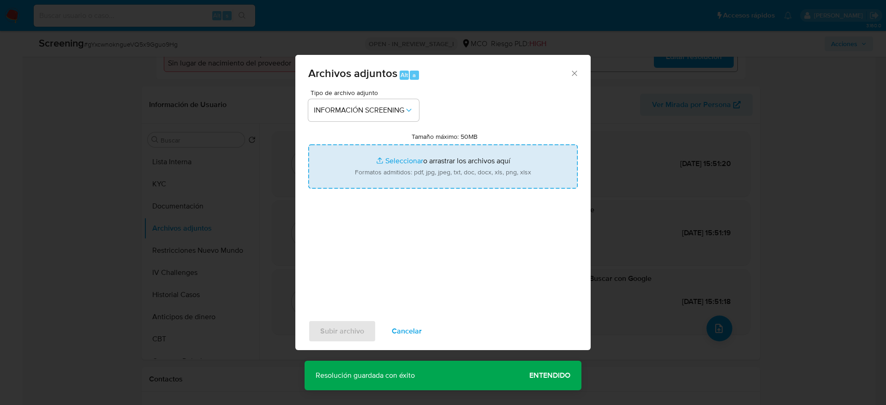
click at [413, 145] on input "Tamaño máximo: 50MB Seleccionar archivos" at bounding box center [443, 167] width 270 height 44
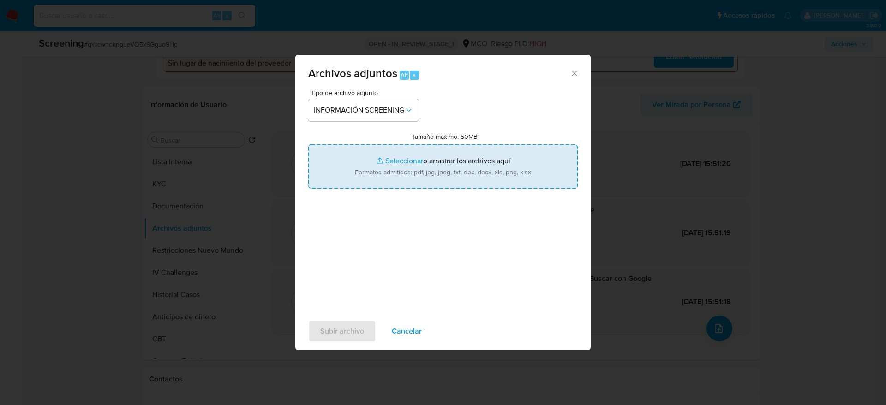
type input "C:\fakepath\_Magdyel Mateo Aguilar_ - Buscar con Google.pdf"
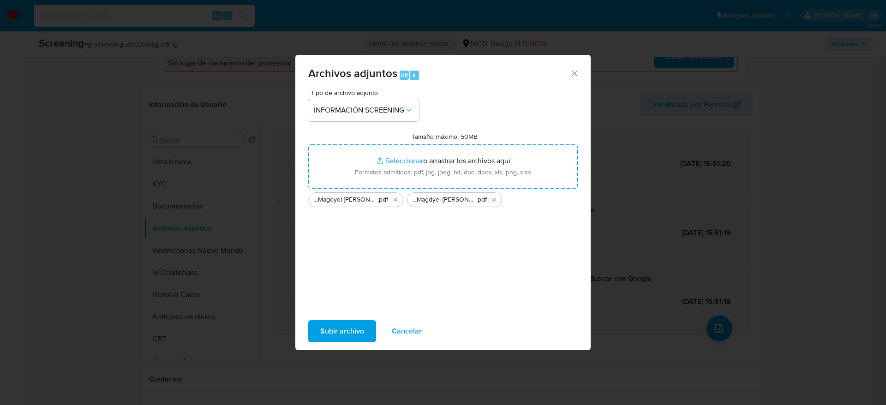
click at [327, 319] on div "Subir archivo Cancelar" at bounding box center [442, 331] width 295 height 35
click at [327, 322] on span "Subir archivo" at bounding box center [342, 331] width 44 height 20
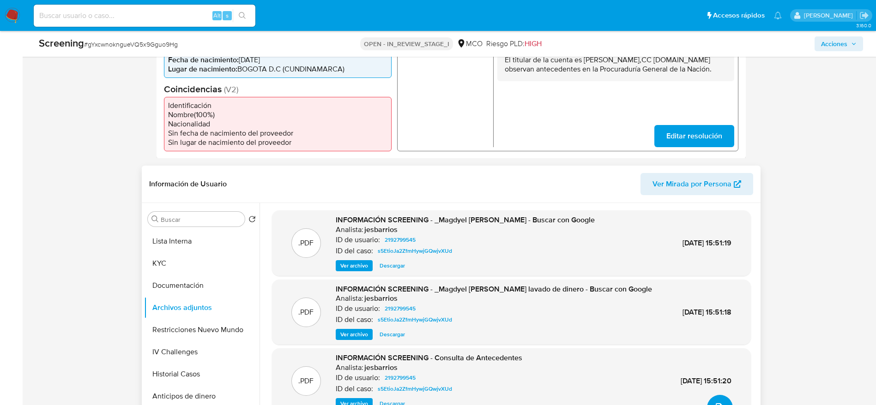
scroll to position [208, 0]
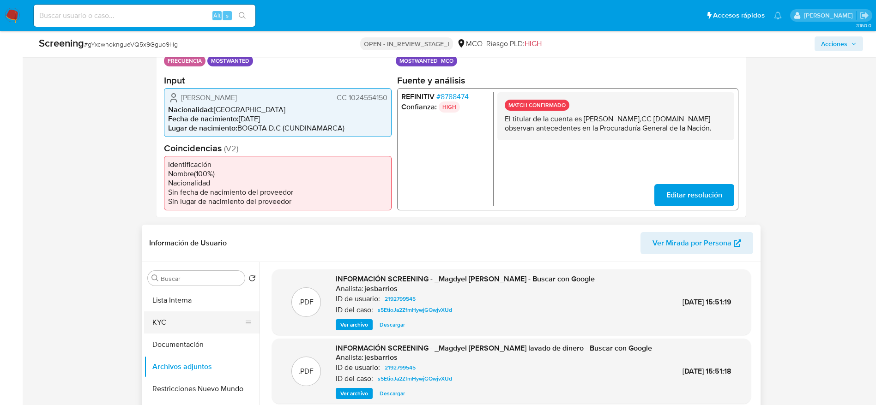
drag, startPoint x: 182, startPoint y: 298, endPoint x: 182, endPoint y: 318, distance: 19.4
click at [182, 300] on button "Lista Interna" at bounding box center [201, 300] width 115 height 22
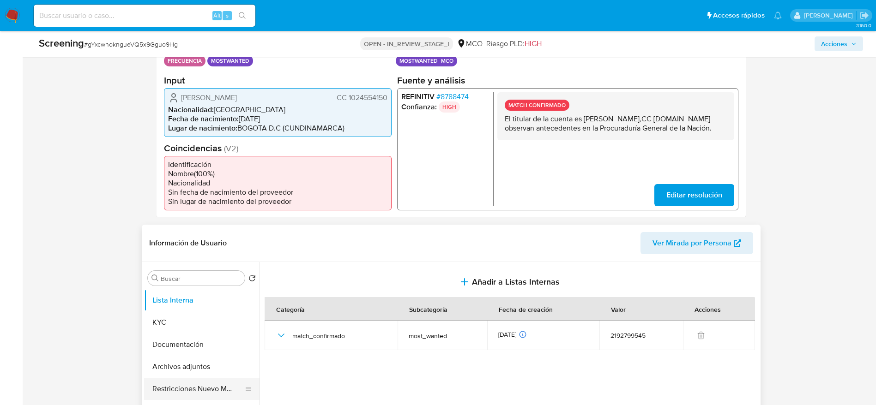
click at [182, 386] on button "Restricciones Nuevo Mundo" at bounding box center [198, 389] width 108 height 22
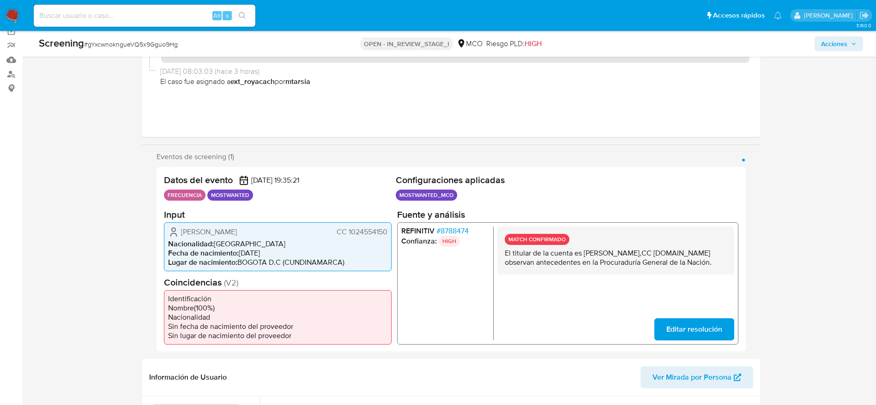
scroll to position [0, 0]
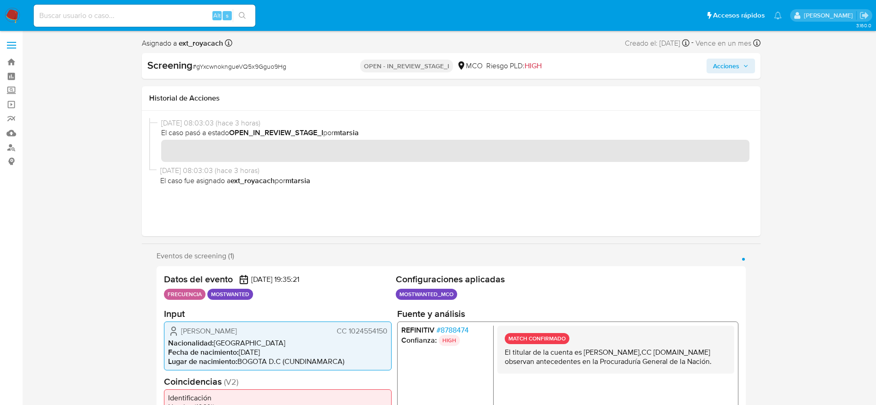
click at [724, 51] on div "Asignado a ext_royacach Asignado el: 19/09/2025 08:03:03 Creado el: 18/09/2025 …" at bounding box center [451, 45] width 619 height 16
click at [724, 74] on div "Screening # gYxcwnokngueVQ5x9Gguo9Hg OPEN - IN_REVIEW_STAGE_I MCO Riesgo PLD: H…" at bounding box center [451, 66] width 619 height 26
click at [739, 63] on span "Acciones" at bounding box center [731, 66] width 36 height 13
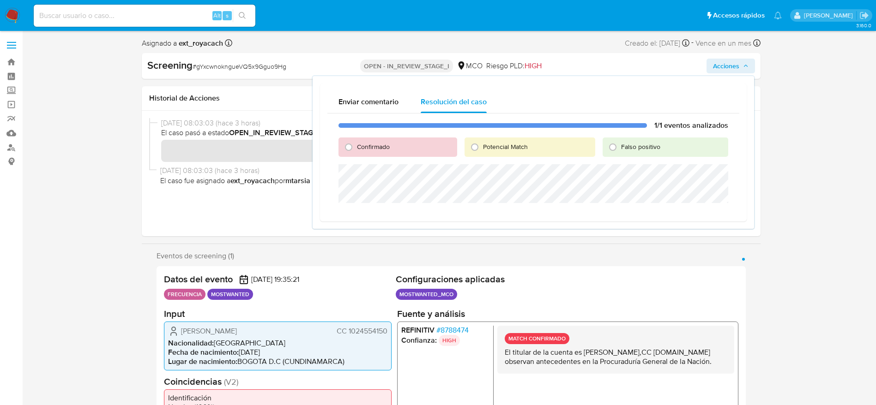
click at [374, 142] on span "Confirmado" at bounding box center [373, 146] width 33 height 9
click at [356, 142] on input "Confirmado" at bounding box center [348, 147] width 15 height 15
radio input "true"
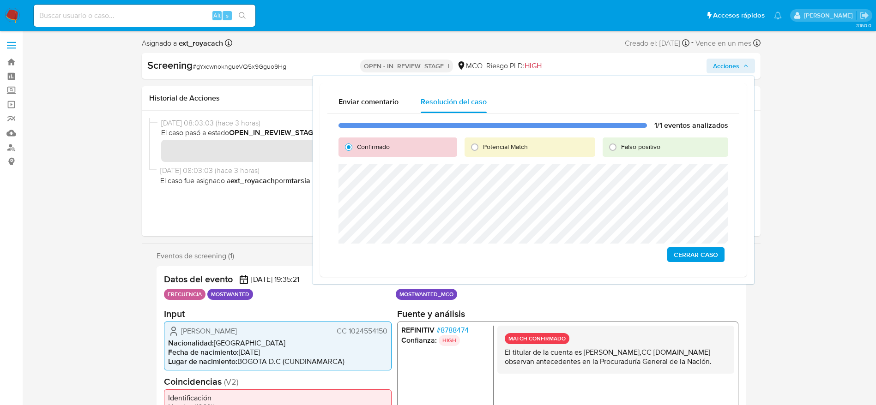
click at [712, 249] on span "Cerrar Caso" at bounding box center [696, 254] width 44 height 13
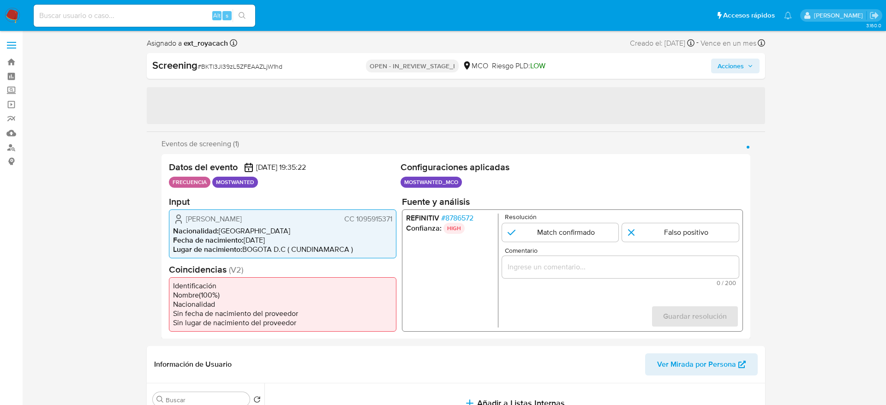
select select "10"
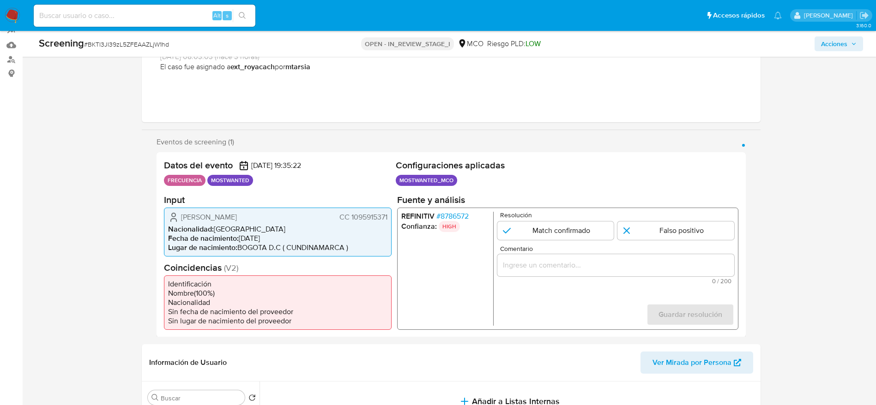
scroll to position [69, 0]
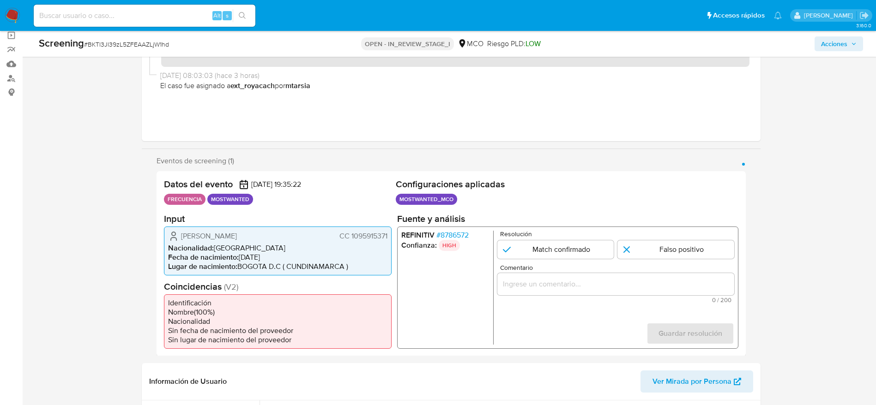
click at [120, 36] on div "Screening # BKTl3Jl39zL5ZFEAAZLjW1hd OPEN - IN_REVIEW_STAGE_I MCO Riesgo PLD: L…" at bounding box center [450, 44] width 835 height 26
copy span "BKTl3Jl39zL5ZFEAAZLjW1hd"
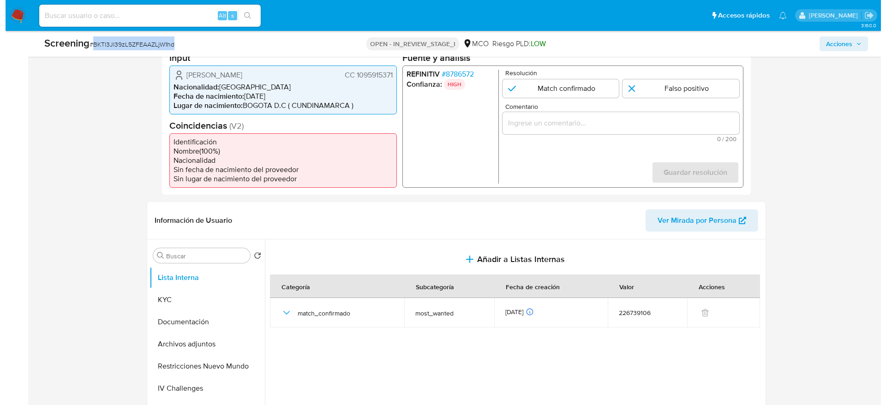
scroll to position [277, 0]
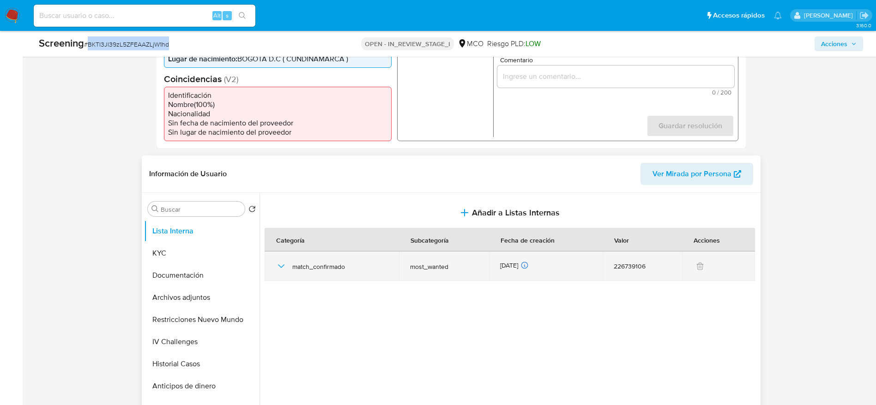
click at [281, 265] on icon "button" at bounding box center [281, 266] width 11 height 11
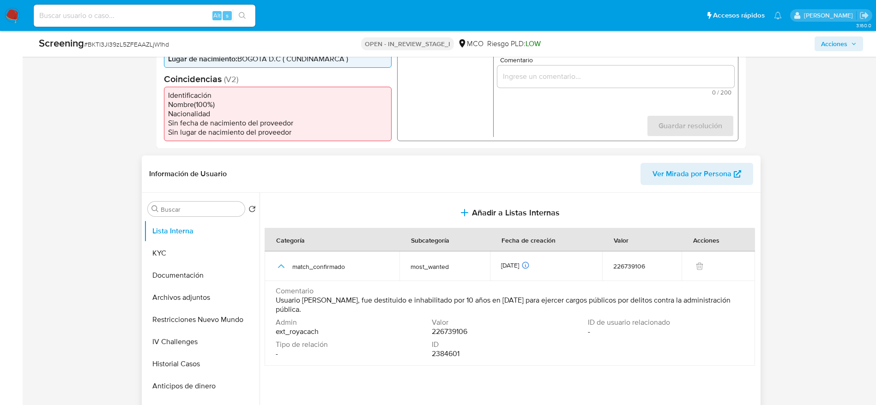
click at [391, 300] on span "Usuario [PERSON_NAME], fue destituido e inhabilitado por 10 años en [DATE] para…" at bounding box center [509, 305] width 466 height 18
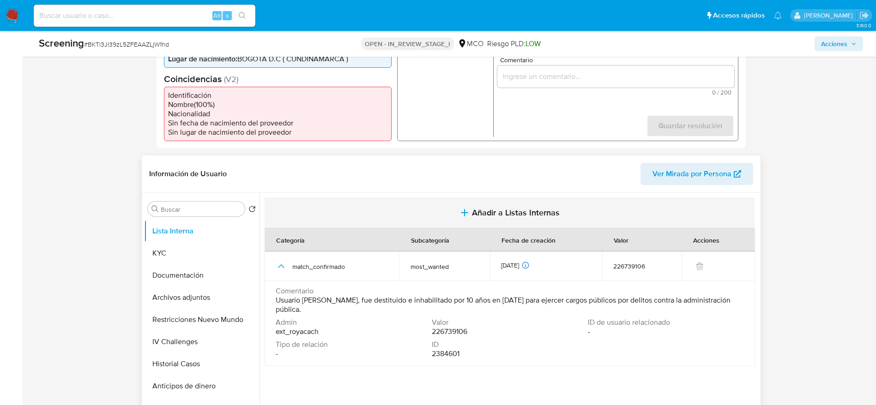
click at [482, 208] on span "Añadir a Listas Internas" at bounding box center [516, 213] width 88 height 10
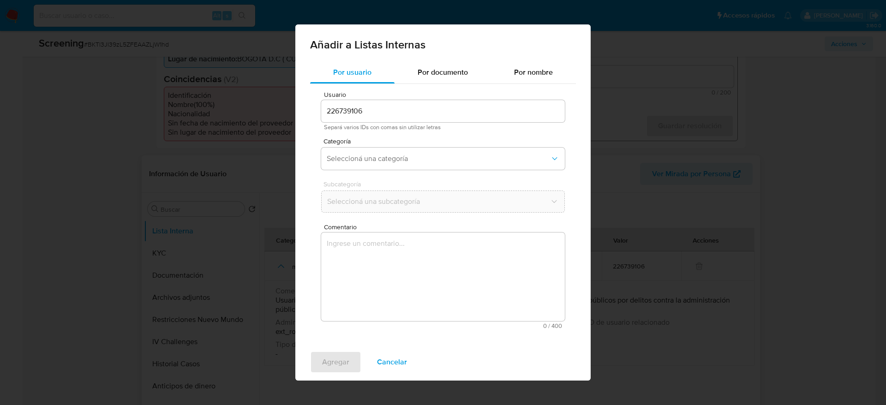
click at [449, 276] on textarea "Comentario" at bounding box center [443, 277] width 244 height 89
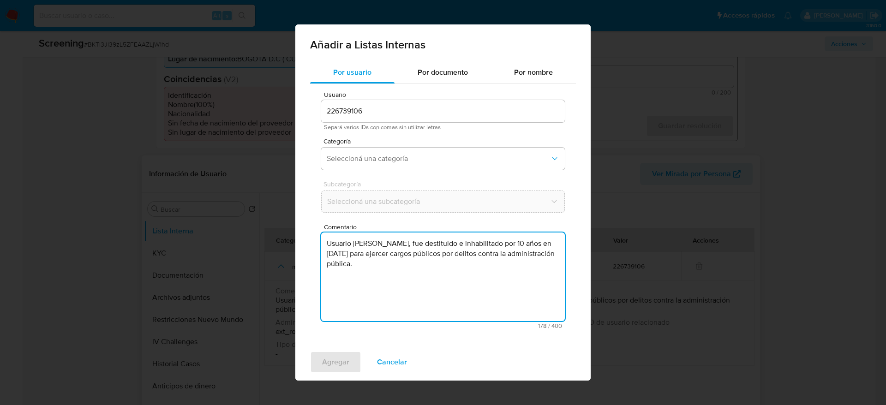
type textarea "Usuario [PERSON_NAME], fue destituido e inhabilitado por 10 años en [DATE] para…"
click at [413, 127] on span "Separá varios IDs con comas sin utilizar letras" at bounding box center [443, 127] width 238 height 6
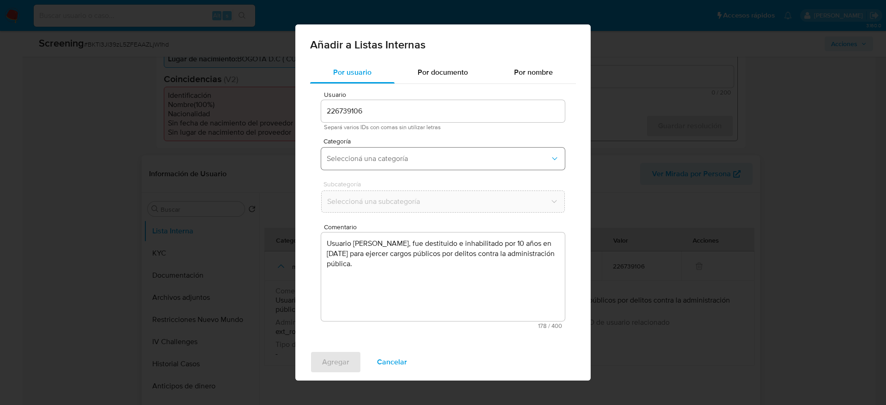
click at [401, 163] on span "Seleccioná una categoría" at bounding box center [438, 158] width 223 height 9
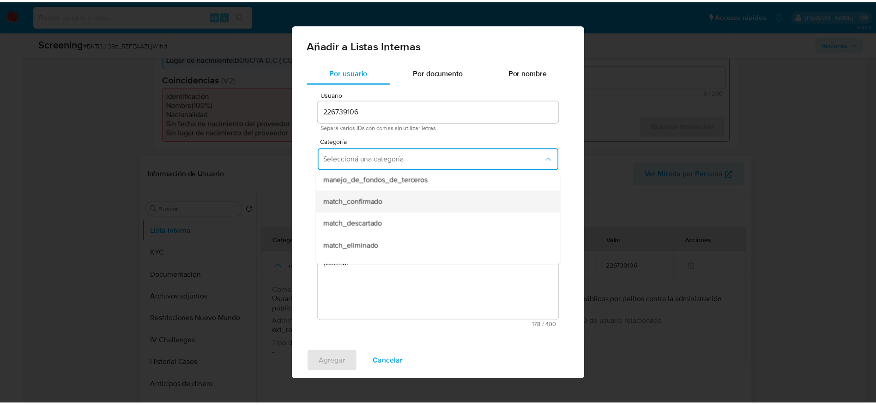
scroll to position [69, 0]
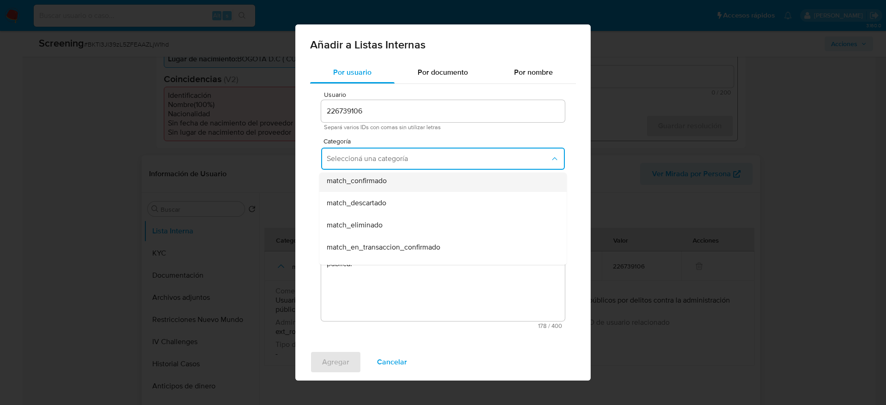
click at [387, 179] on div "match_confirmado" at bounding box center [440, 181] width 227 height 22
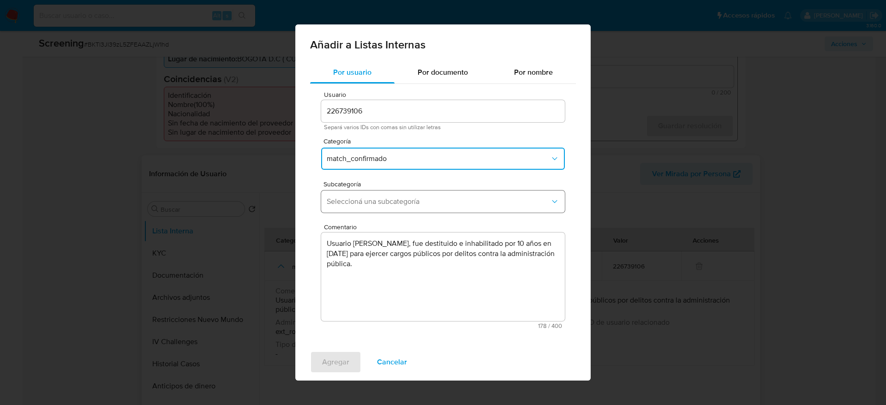
click at [385, 212] on button "Seleccioná una subcategoría" at bounding box center [443, 202] width 244 height 22
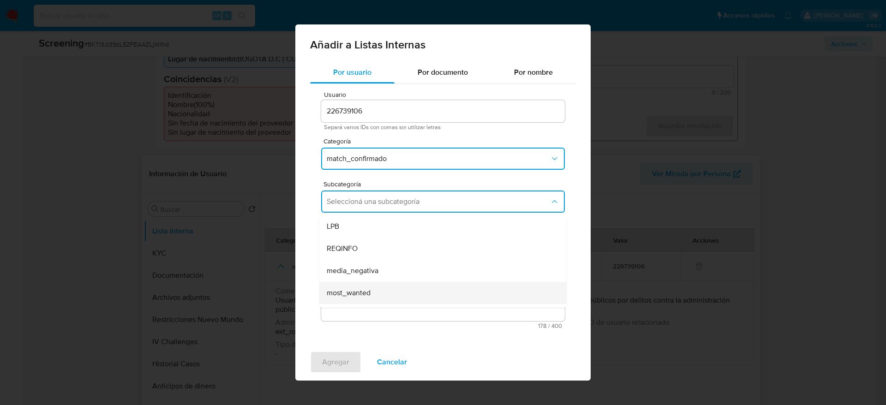
click at [366, 294] on span "most_wanted" at bounding box center [349, 293] width 44 height 9
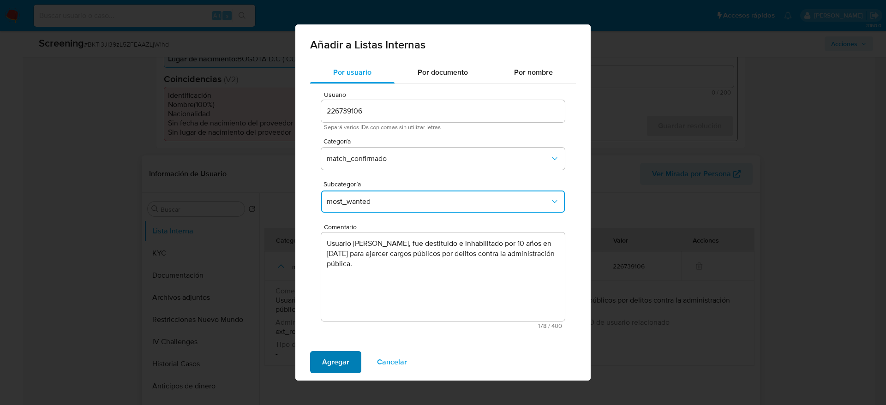
click at [348, 356] on span "Agregar" at bounding box center [335, 362] width 27 height 20
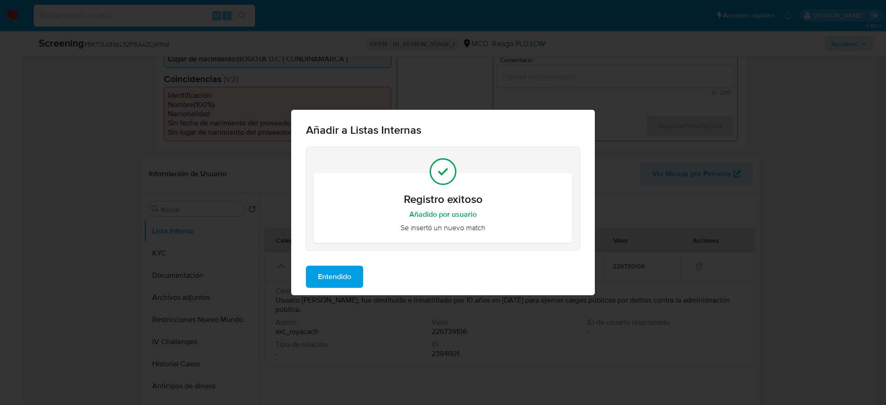
click at [348, 277] on span "Entendido" at bounding box center [334, 277] width 33 height 20
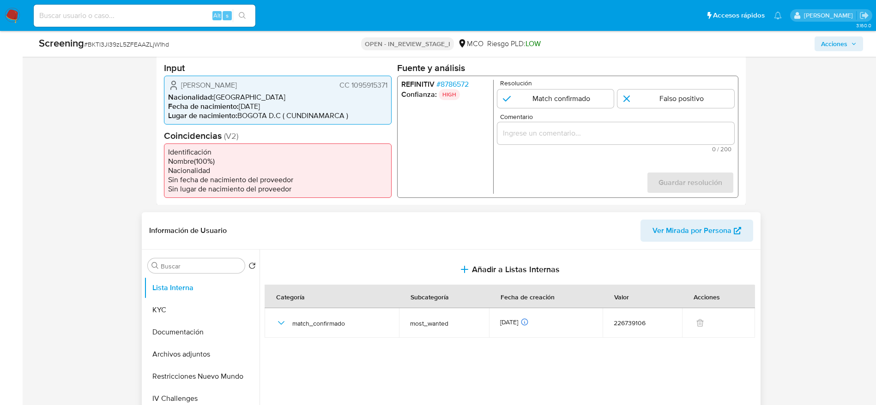
scroll to position [208, 0]
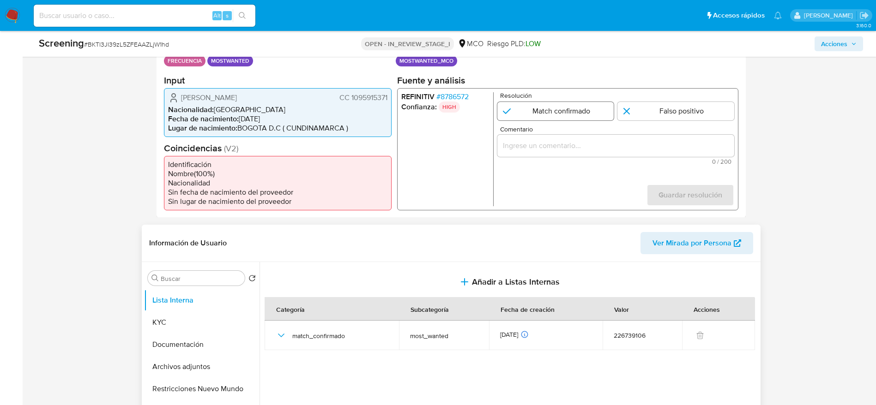
click at [559, 110] on input "1 de 1" at bounding box center [555, 111] width 117 height 18
radio input "true"
click at [549, 145] on input "Comentario" at bounding box center [615, 145] width 237 height 12
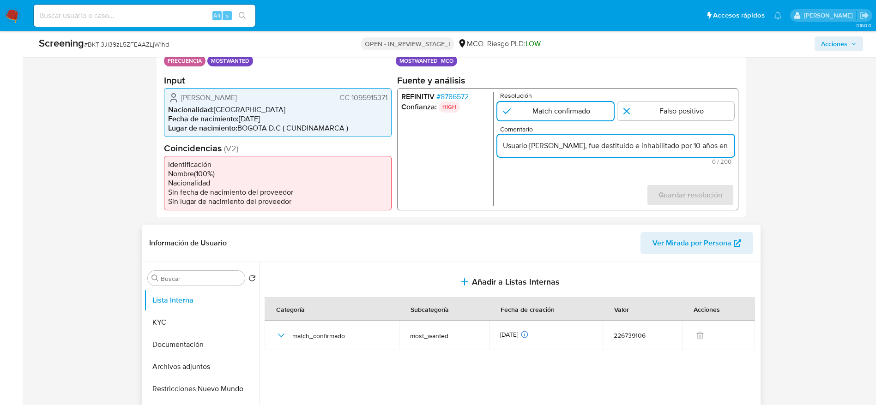
scroll to position [0, 344]
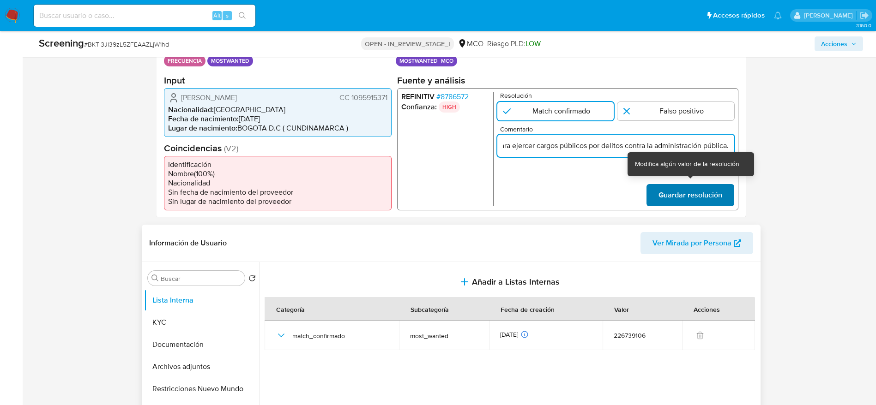
type input "Usuario [PERSON_NAME], fue destituido e inhabilitado por 10 años en [DATE] para…"
click at [699, 191] on span "Guardar resolución" at bounding box center [690, 195] width 64 height 20
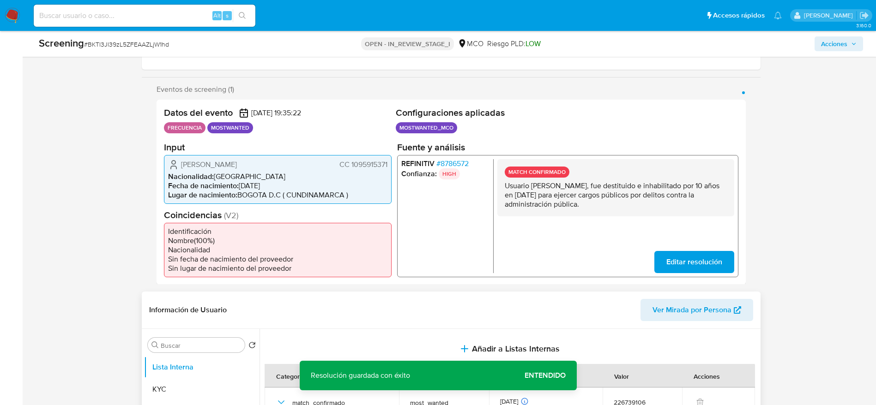
scroll to position [139, 0]
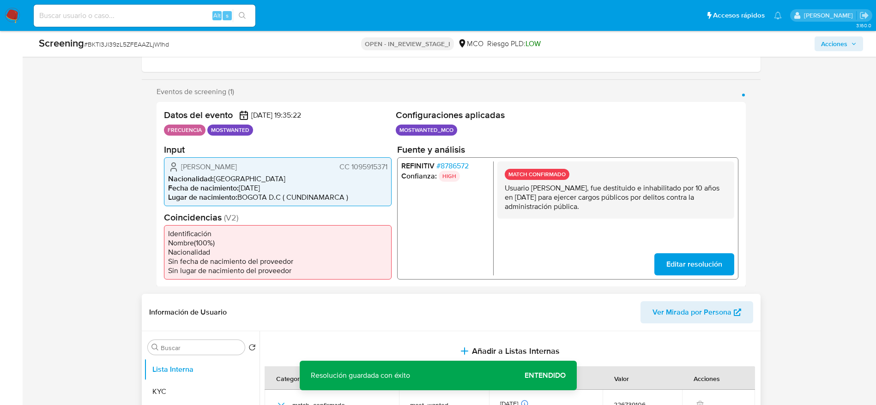
click at [237, 167] on span "[PERSON_NAME]" at bounding box center [209, 166] width 56 height 9
click at [237, 167] on span "Jorge Ivan Bautista Rodriguez" at bounding box center [209, 166] width 56 height 9
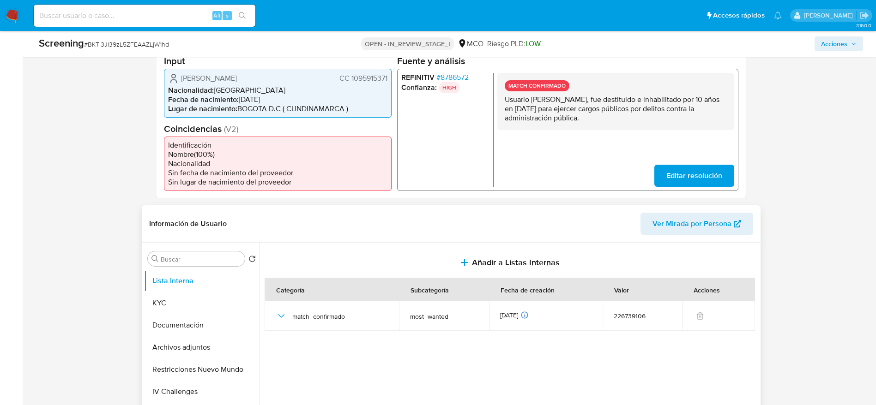
scroll to position [277, 0]
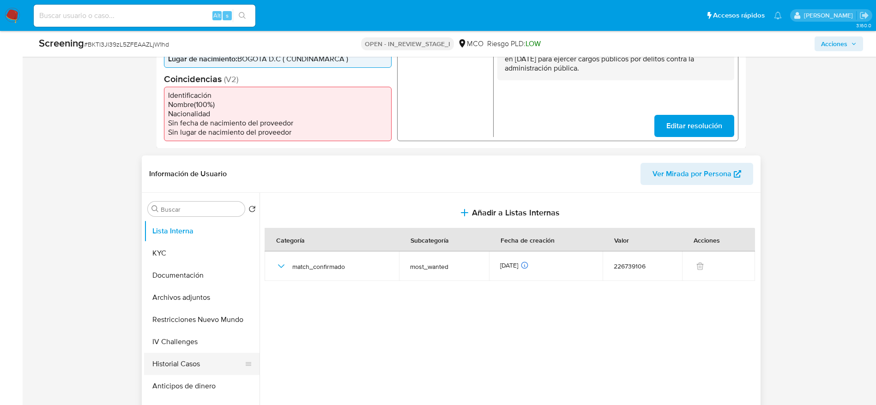
click at [177, 358] on button "Historial Casos" at bounding box center [198, 364] width 108 height 22
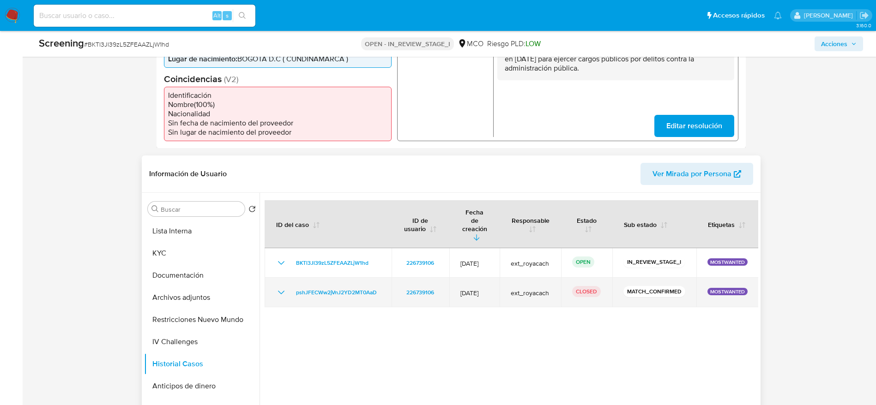
click at [277, 287] on icon "Mostrar/Ocultar" at bounding box center [281, 292] width 11 height 11
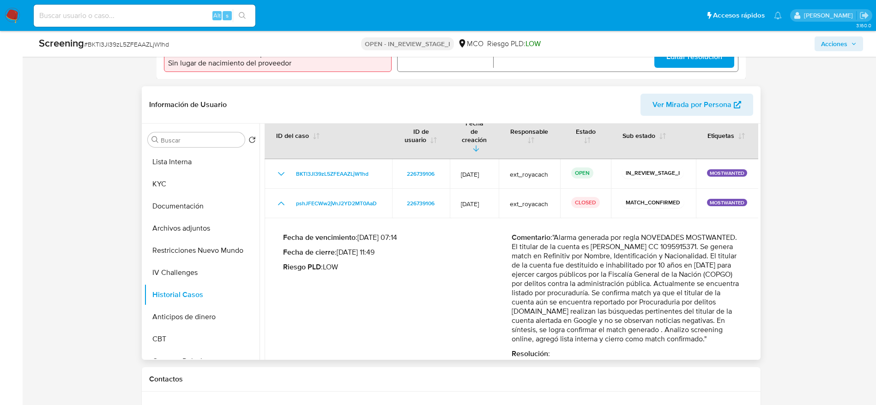
scroll to position [30, 0]
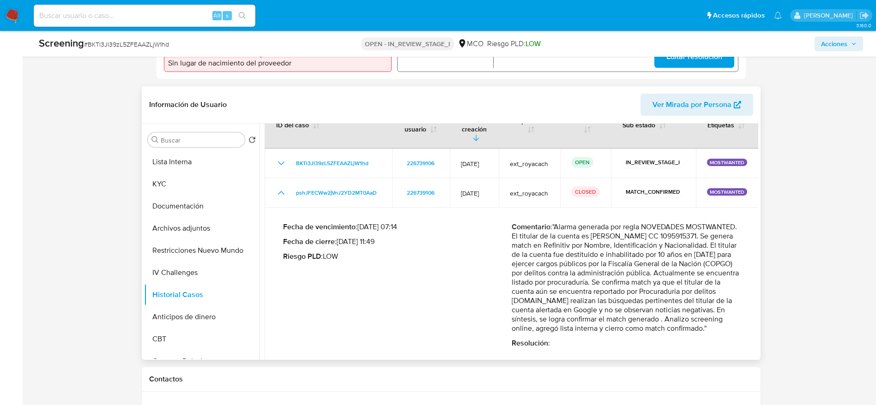
drag, startPoint x: 563, startPoint y: 210, endPoint x: 582, endPoint y: 320, distance: 112.4
click at [582, 320] on p "Comentario : "Alarma generada por regla NOVEDADES MOSTWANTED. El titular de la …" at bounding box center [626, 278] width 229 height 111
click at [199, 228] on button "Archivos adjuntos" at bounding box center [198, 228] width 108 height 22
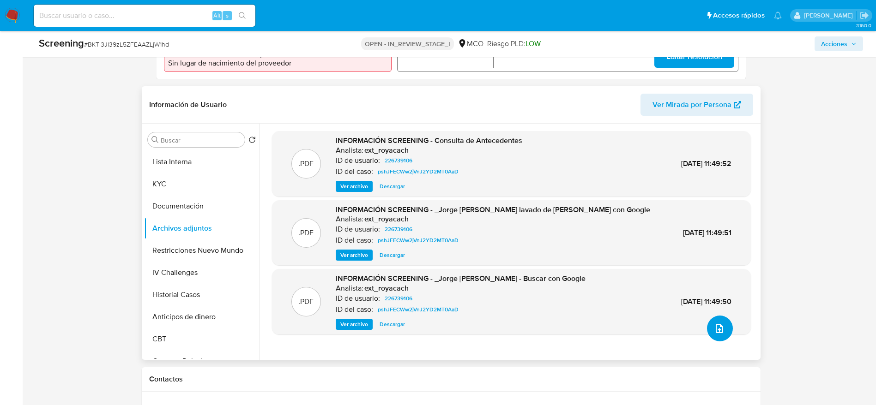
click at [725, 331] on button "upload-file" at bounding box center [720, 329] width 26 height 26
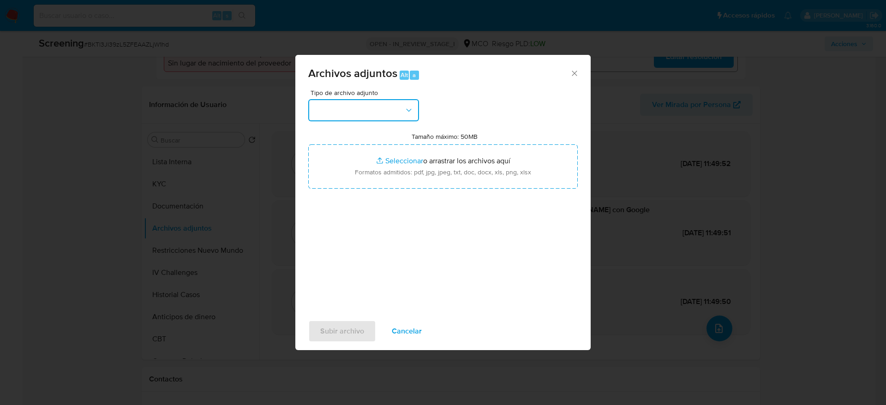
click at [375, 113] on button "button" at bounding box center [363, 110] width 111 height 22
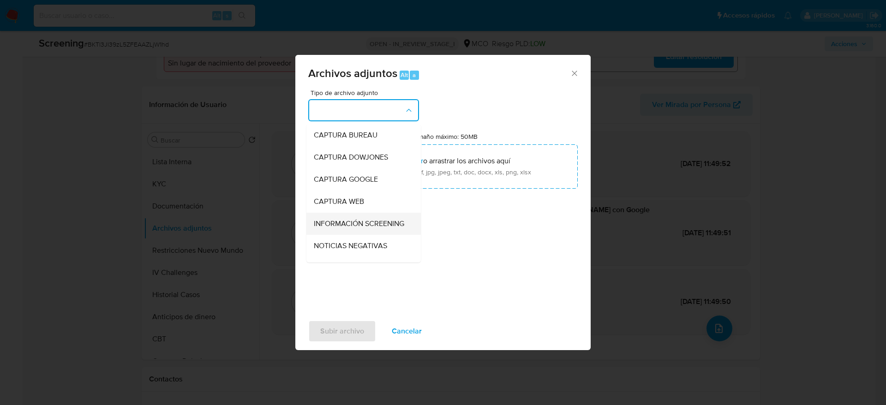
click at [352, 229] on span "INFORMACIÓN SCREENING" at bounding box center [359, 223] width 90 height 9
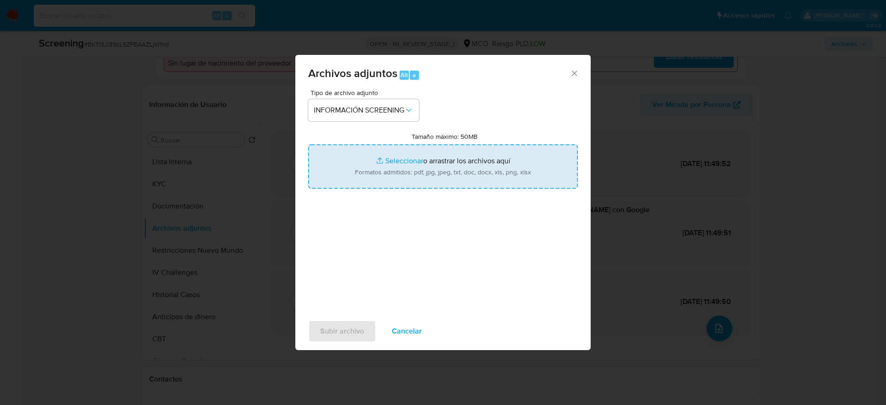
click at [363, 176] on input "Tamaño máximo: 50MB Seleccionar archivos" at bounding box center [443, 167] width 270 height 44
type input "C:\fakepath\_Jorge Ivan Bautista Rodriguez_ - Buscar con Google.pdf"
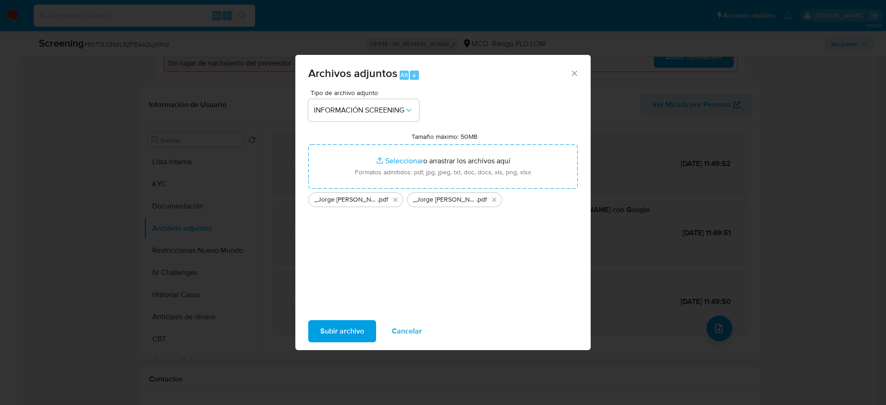
click at [313, 352] on div "Archivos adjuntos Alt a Tipo de archivo adjunto INFORMACIÓN SCREENING Tamaño má…" at bounding box center [443, 202] width 886 height 405
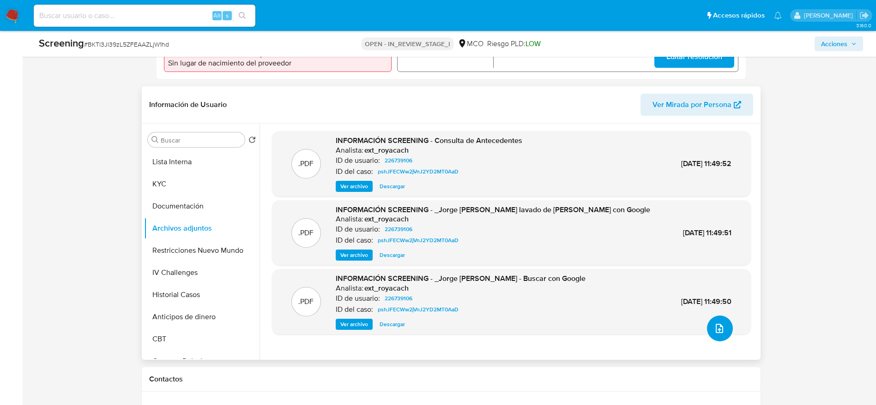
click at [717, 339] on button "upload-file" at bounding box center [720, 329] width 26 height 26
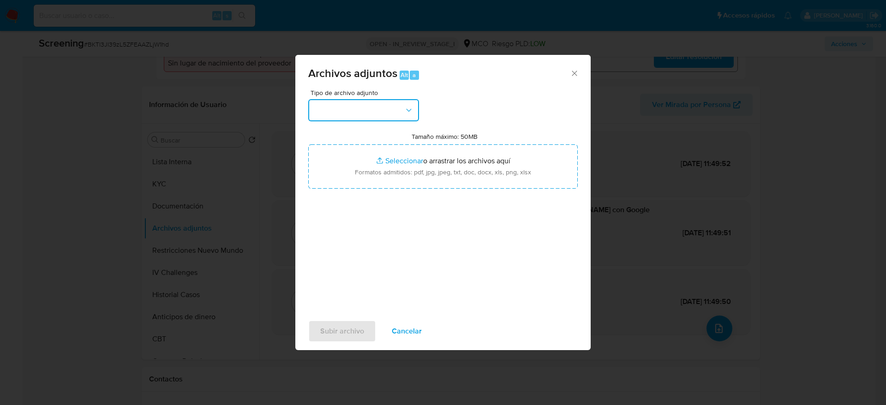
click at [411, 110] on icon "button" at bounding box center [408, 110] width 9 height 9
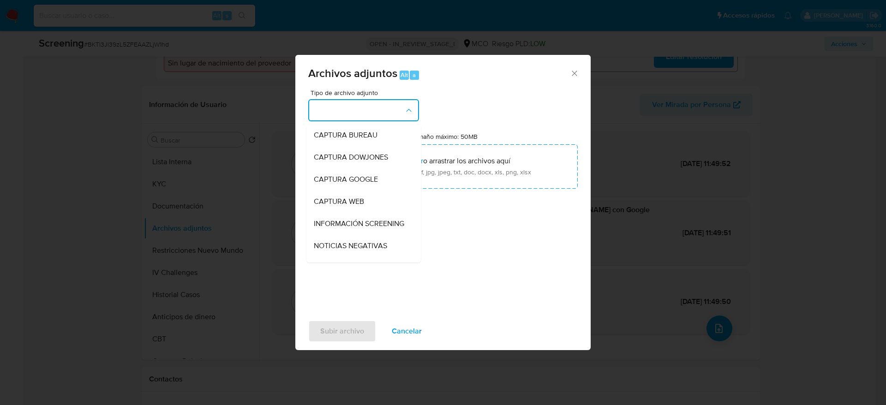
click at [355, 229] on span "INFORMACIÓN SCREENING" at bounding box center [359, 223] width 90 height 9
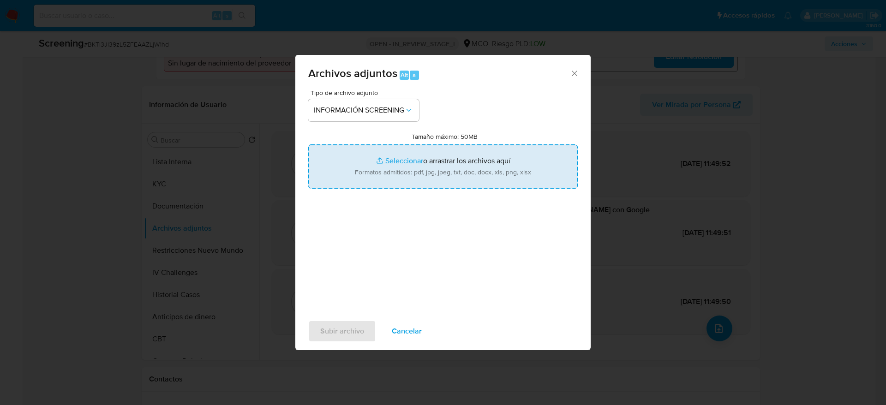
click at [369, 171] on input "Tamaño máximo: 50MB Seleccionar archivos" at bounding box center [443, 167] width 270 height 44
type input "C:\fakepath\_Jorge Ivan Bautista Rodriguez_ - Buscar con Google.pdf"
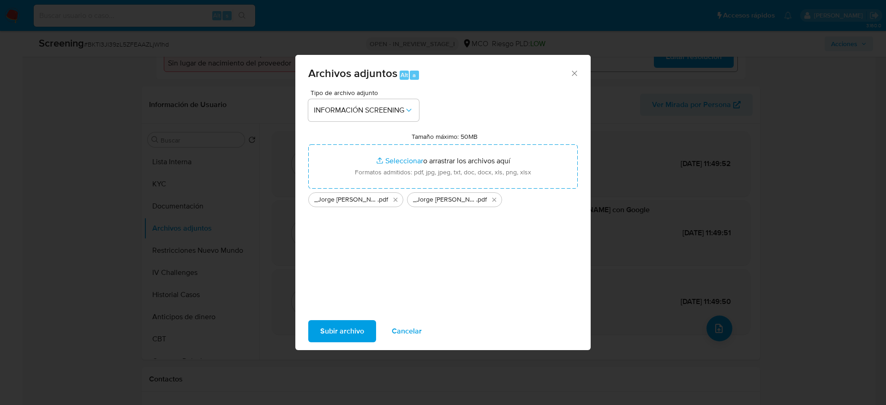
click at [351, 334] on span "Subir archivo" at bounding box center [342, 331] width 44 height 20
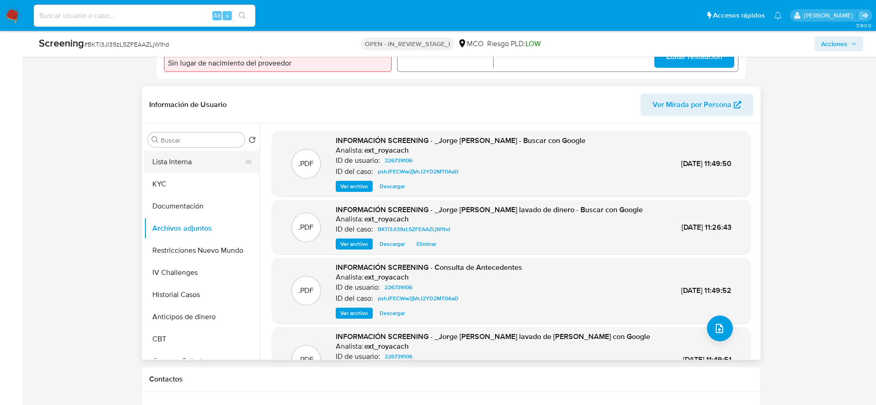
click at [154, 168] on button "Lista Interna" at bounding box center [198, 162] width 108 height 22
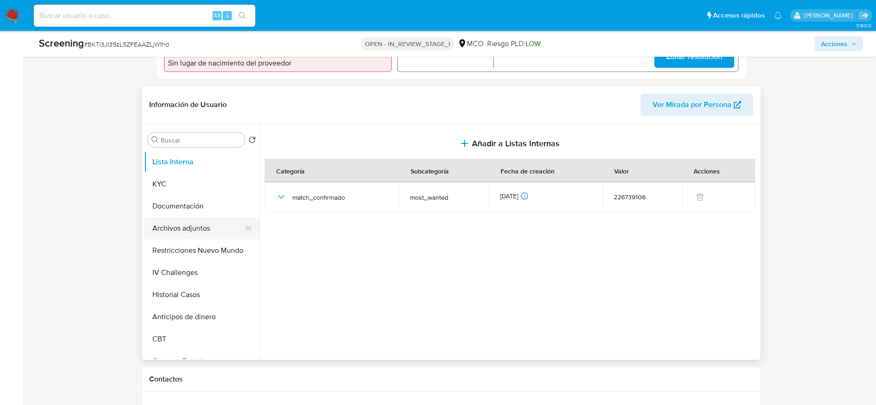
click at [170, 232] on button "Archivos adjuntos" at bounding box center [198, 228] width 108 height 22
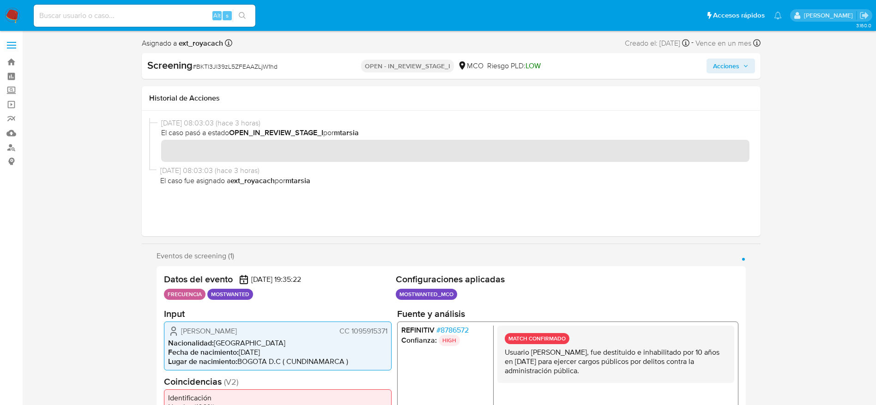
click at [719, 59] on span "Acciones" at bounding box center [726, 66] width 26 height 15
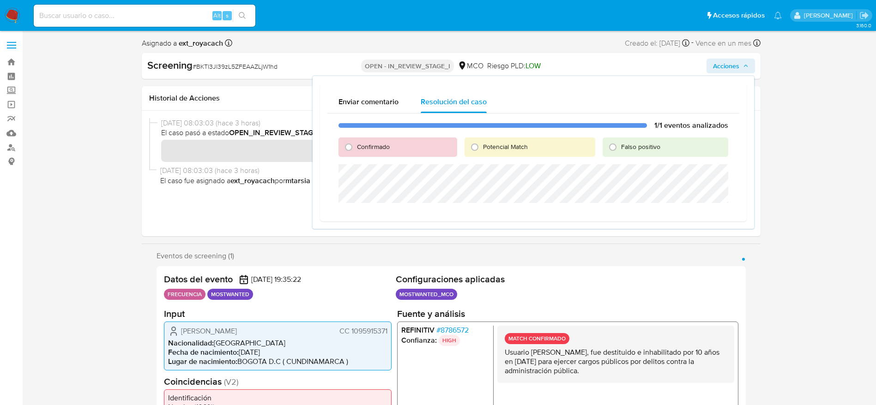
click at [381, 143] on span "Confirmado" at bounding box center [373, 146] width 33 height 9
click at [356, 143] on input "Confirmado" at bounding box center [348, 147] width 15 height 15
radio input "true"
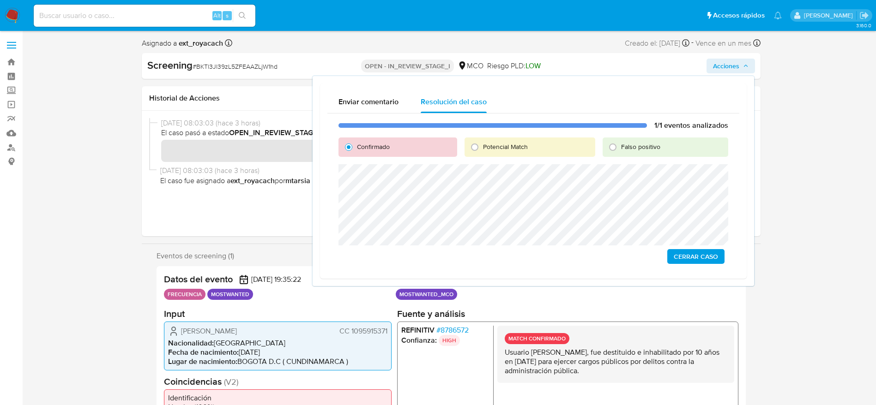
click at [695, 259] on span "Cerrar Caso" at bounding box center [696, 256] width 44 height 13
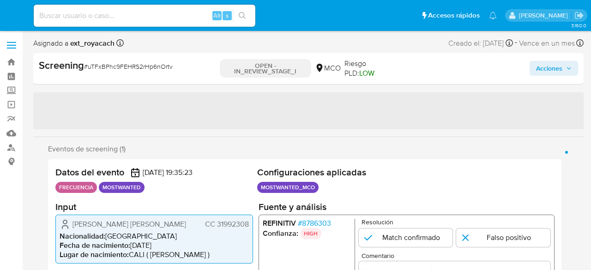
select select "10"
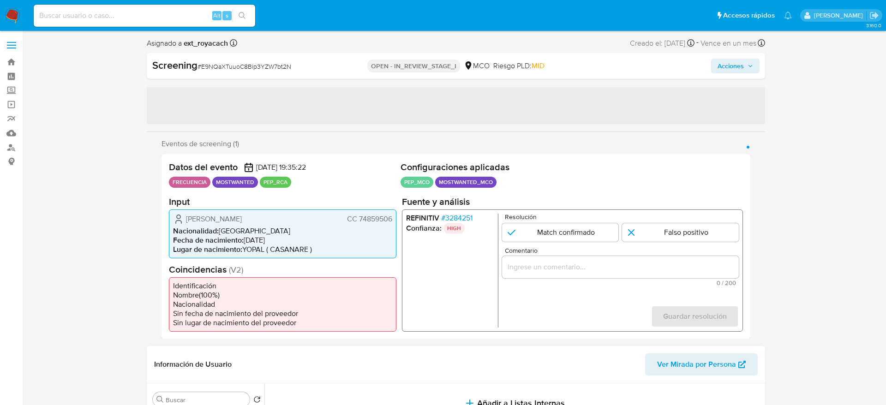
select select "10"
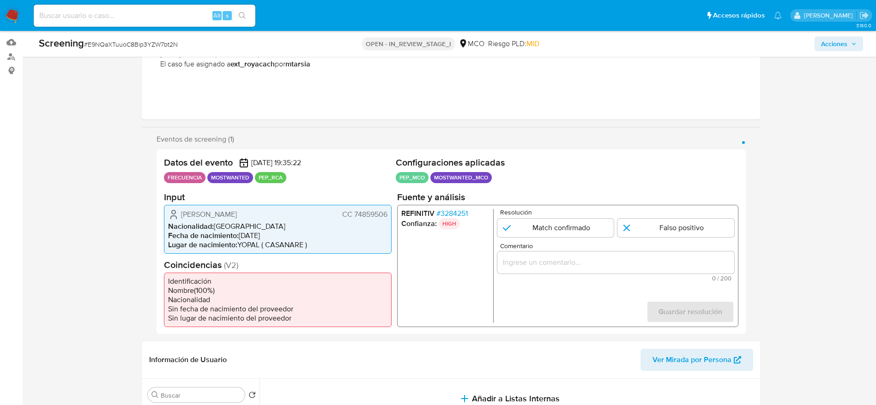
scroll to position [69, 0]
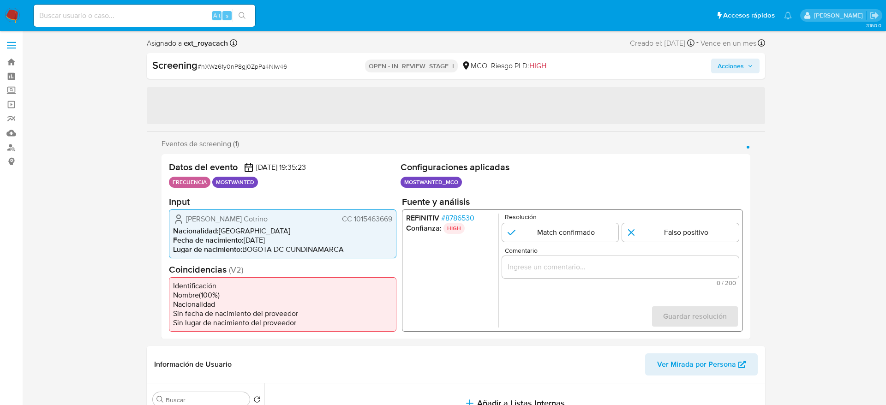
select select "10"
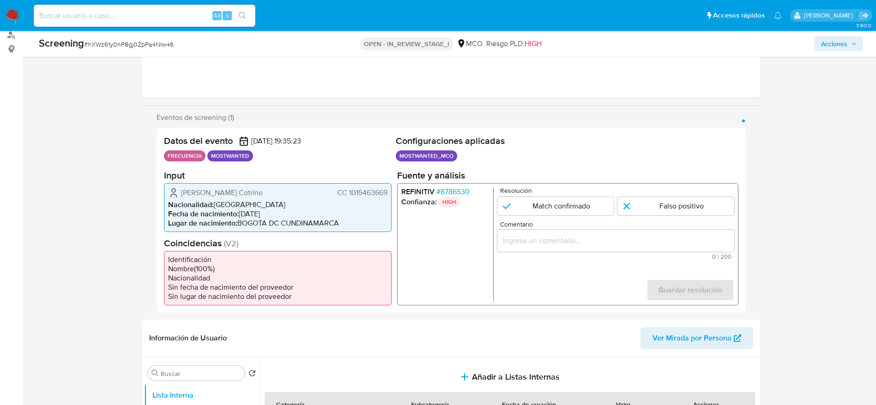
scroll to position [208, 0]
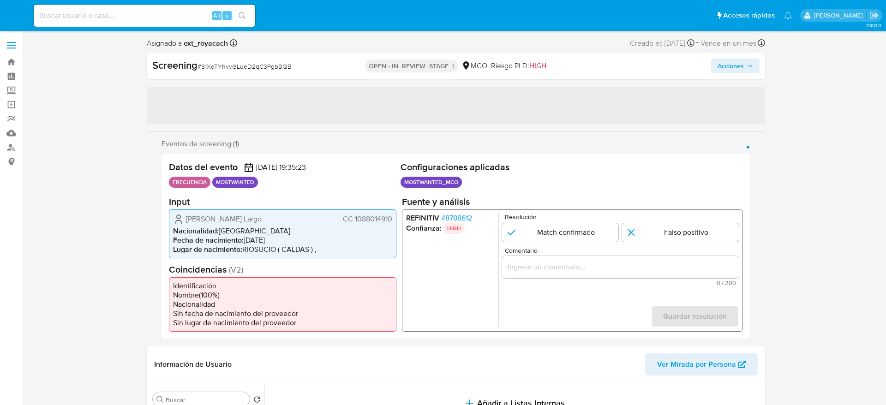
select select "10"
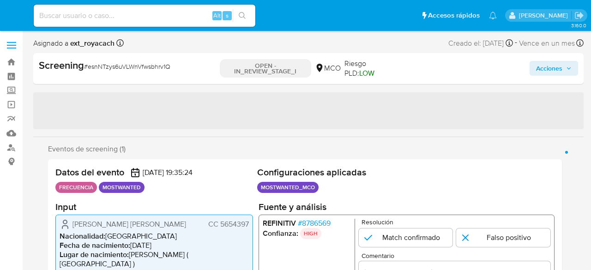
select select "10"
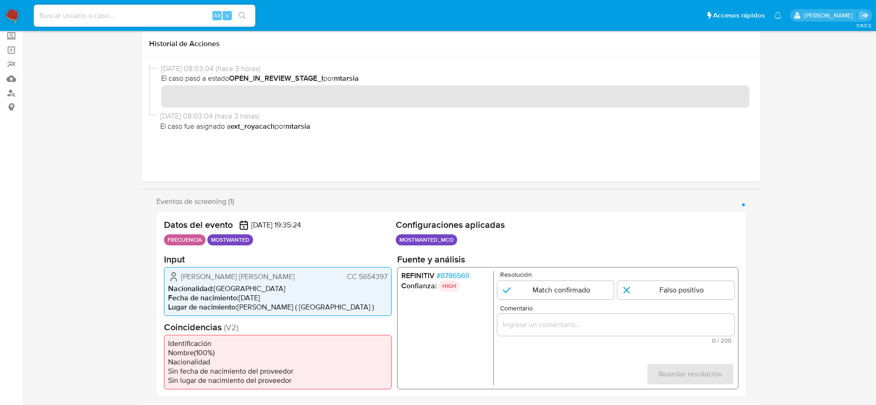
scroll to position [139, 0]
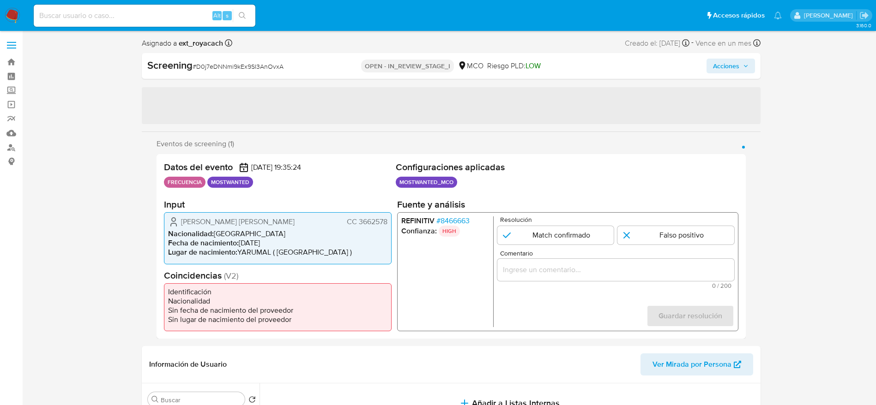
select select "10"
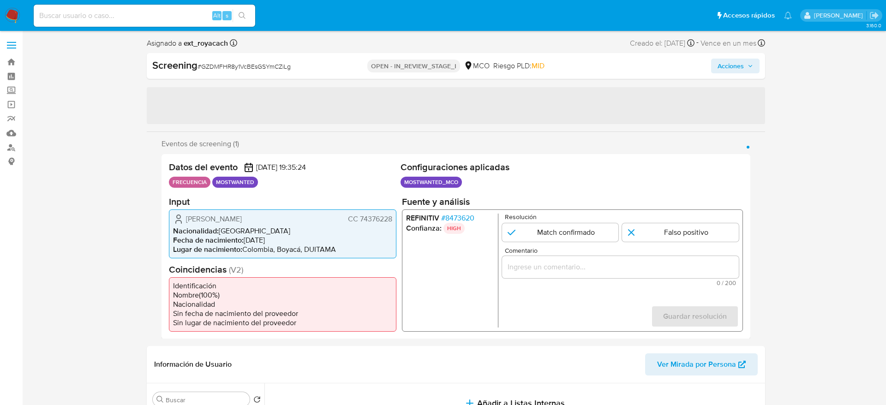
select select "10"
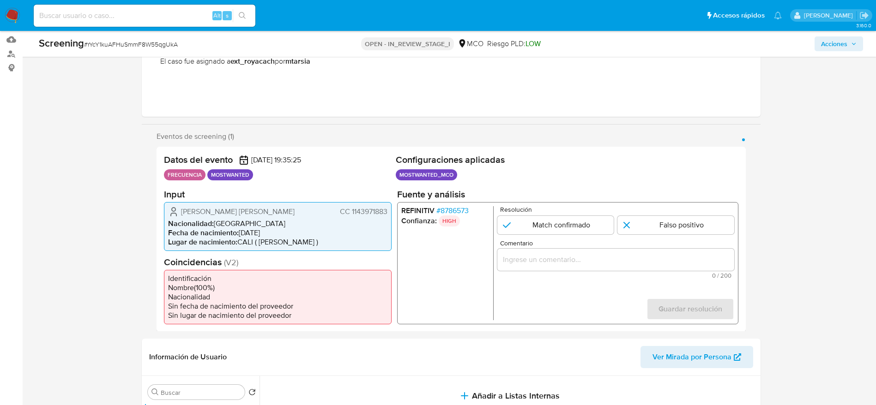
scroll to position [208, 0]
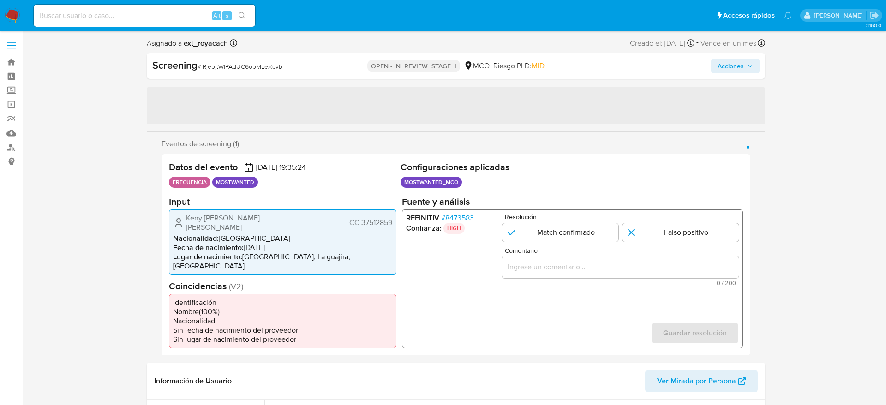
select select "10"
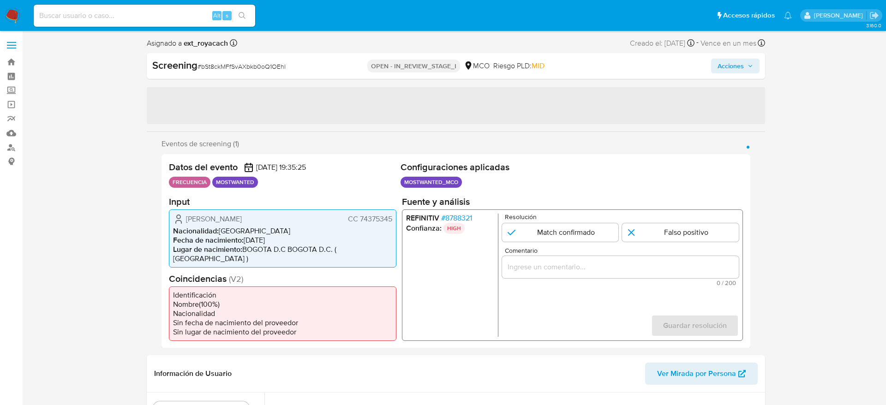
select select "10"
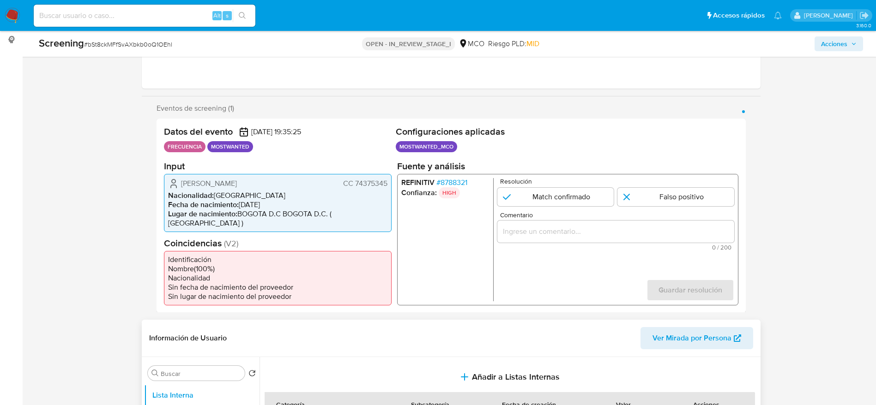
scroll to position [208, 0]
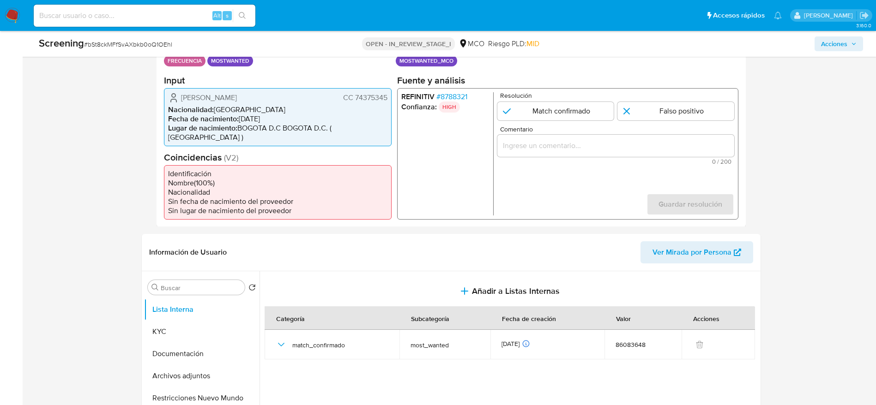
click at [111, 48] on span "# bSt8ckMFfSvAXbkb0oQ1OEhl" at bounding box center [128, 44] width 88 height 9
copy span "bSt8ckMFfSvAXbkb0oQ1OEhl"
drag, startPoint x: 172, startPoint y: 96, endPoint x: 340, endPoint y: 102, distance: 168.2
click at [340, 102] on div "Ruben Dario Diaz Arango CC 74375345" at bounding box center [277, 97] width 219 height 11
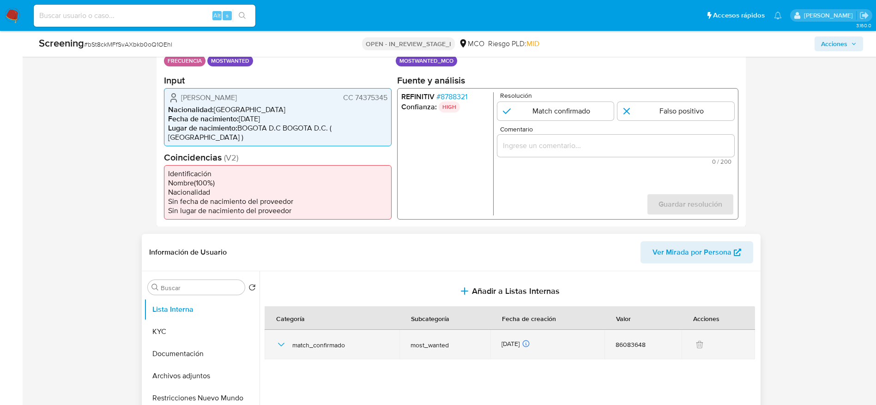
click at [277, 344] on icon "button" at bounding box center [281, 344] width 11 height 11
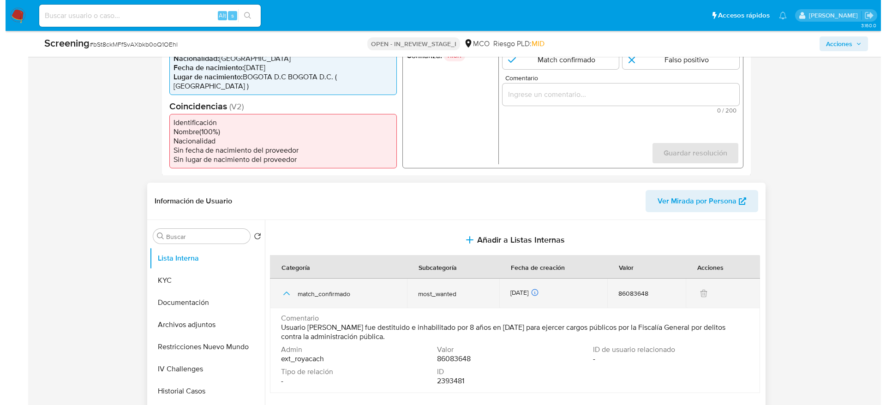
scroll to position [277, 0]
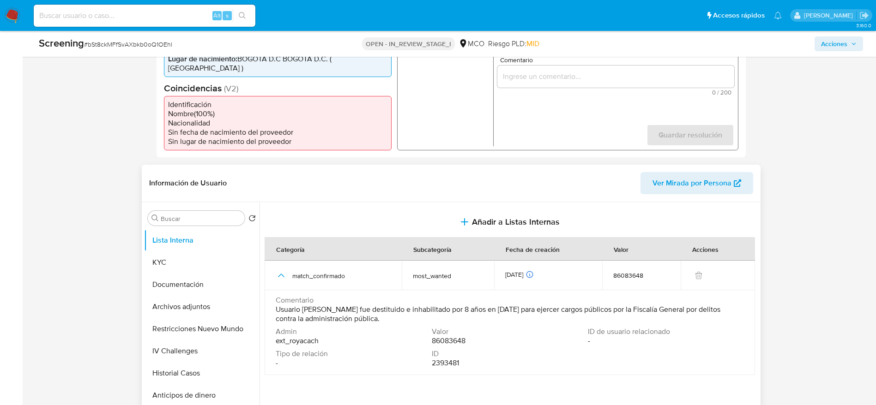
click at [379, 313] on span "Usuario Ruben Dario Diaz Arango fue destituido e inhabilitado por 8 años en dic…" at bounding box center [509, 314] width 466 height 18
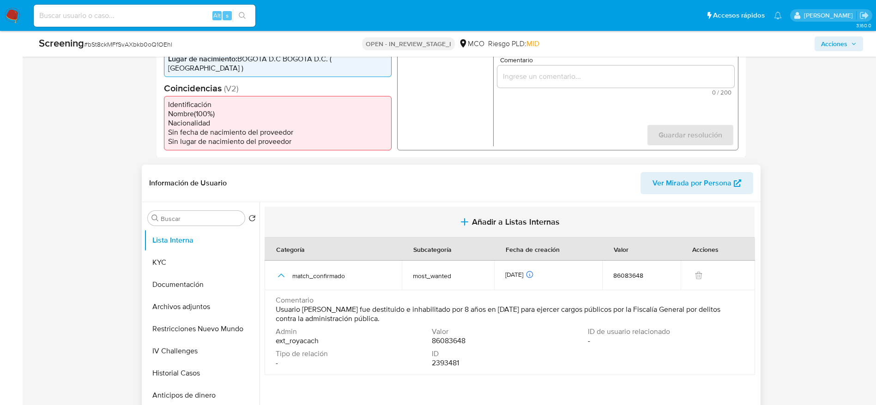
click at [510, 222] on span "Añadir a Listas Internas" at bounding box center [516, 222] width 88 height 10
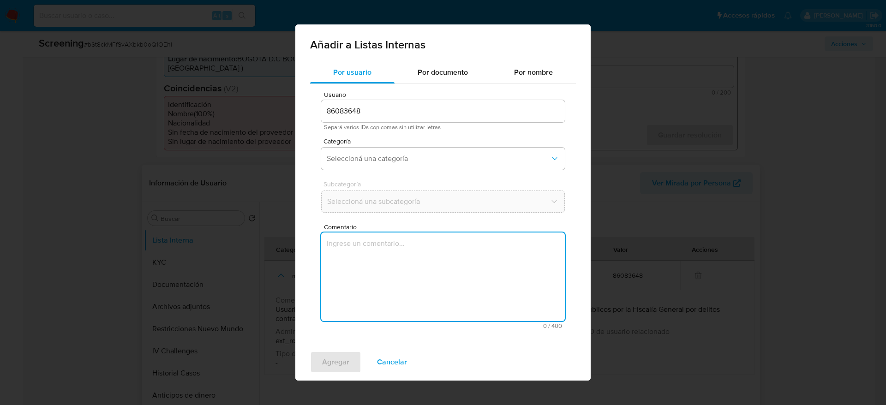
click at [407, 270] on textarea "Comentario" at bounding box center [443, 277] width 244 height 89
type textarea "Usuario Ruben Dario Diaz Arango fue destituido e inhabilitado por 8 años en dic…"
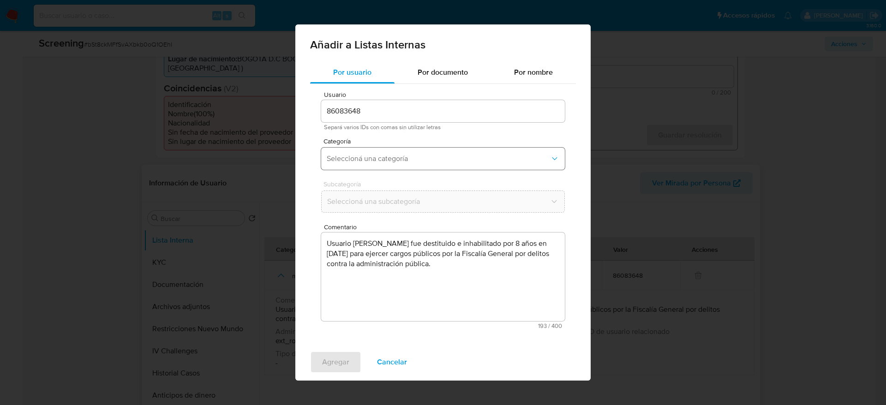
click at [404, 163] on button "Seleccioná una categoría" at bounding box center [443, 159] width 244 height 22
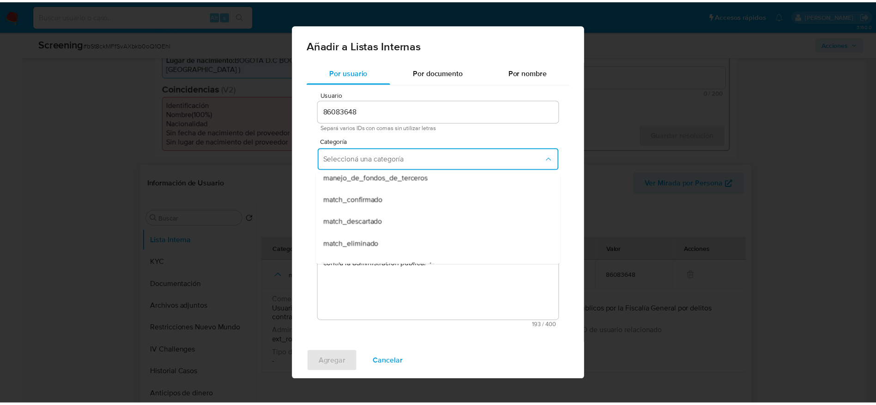
scroll to position [69, 0]
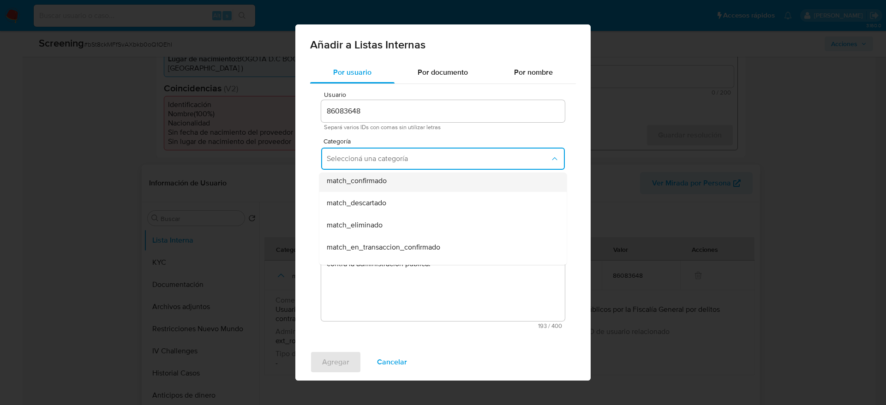
click at [399, 183] on div "match_confirmado" at bounding box center [440, 181] width 227 height 22
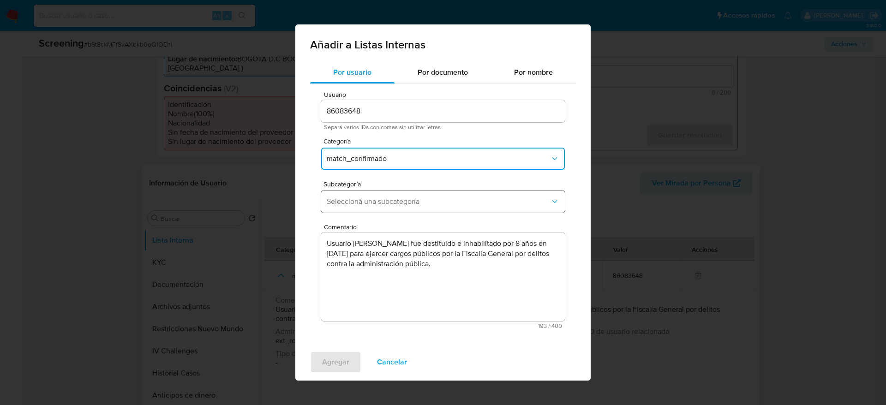
click at [399, 195] on button "Seleccioná una subcategoría" at bounding box center [443, 202] width 244 height 22
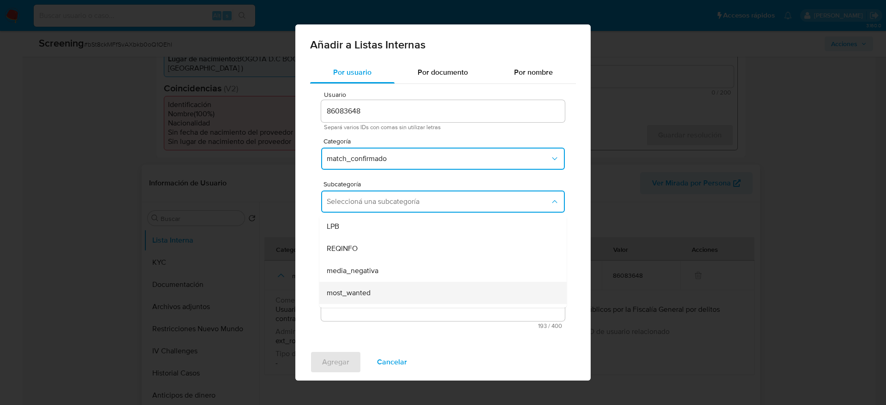
click at [354, 298] on span "most_wanted" at bounding box center [349, 293] width 44 height 9
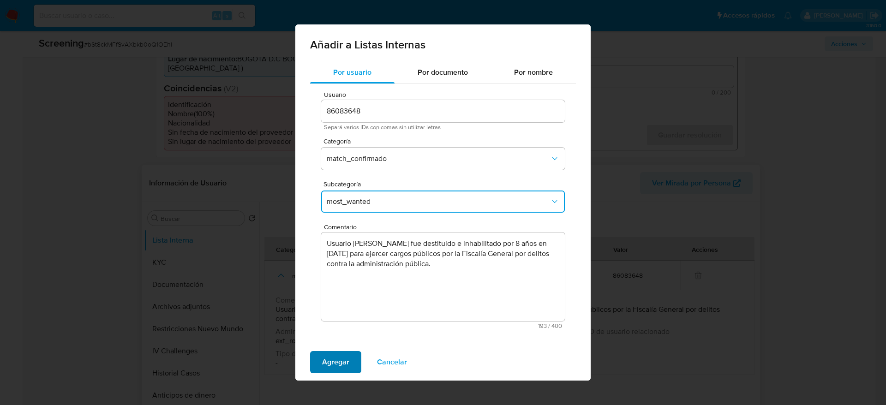
click at [336, 358] on span "Agregar" at bounding box center [335, 362] width 27 height 20
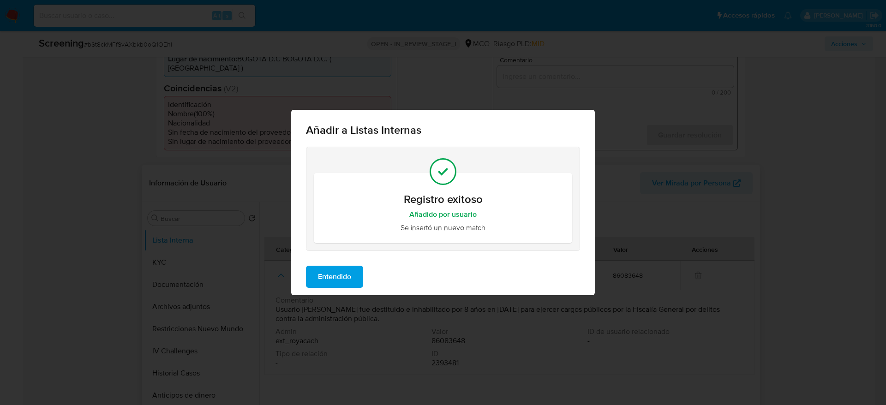
click at [337, 270] on span "Entendido" at bounding box center [334, 277] width 33 height 20
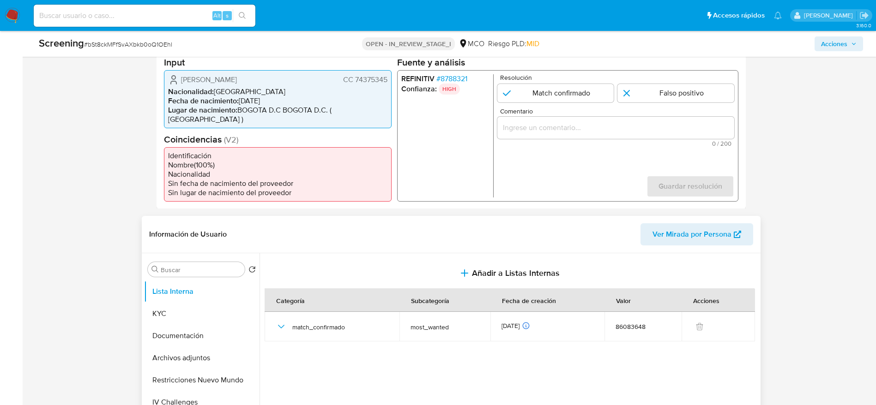
scroll to position [208, 0]
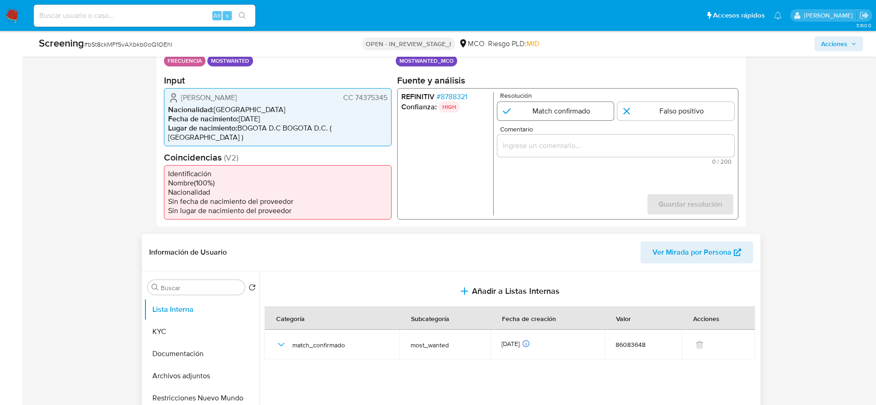
drag, startPoint x: 563, startPoint y: 126, endPoint x: 563, endPoint y: 118, distance: 7.4
click at [563, 123] on form "Resolución Match confirmado Falso positivo Comentario 0 / 200 200 caracteres re…" at bounding box center [615, 153] width 237 height 123
click at [563, 118] on input "1 de 1" at bounding box center [555, 111] width 117 height 18
radio input "true"
click at [552, 160] on span "0 / 200" at bounding box center [615, 161] width 231 height 6
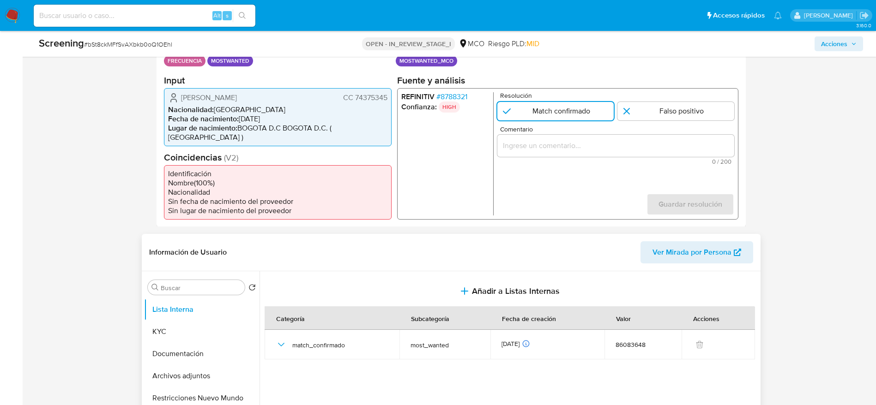
click at [552, 145] on input "Comentario" at bounding box center [615, 145] width 237 height 12
paste input "Usuario Ruben Dario Diaz Arango fue destituido e inhabilitado por 8 años en dic…"
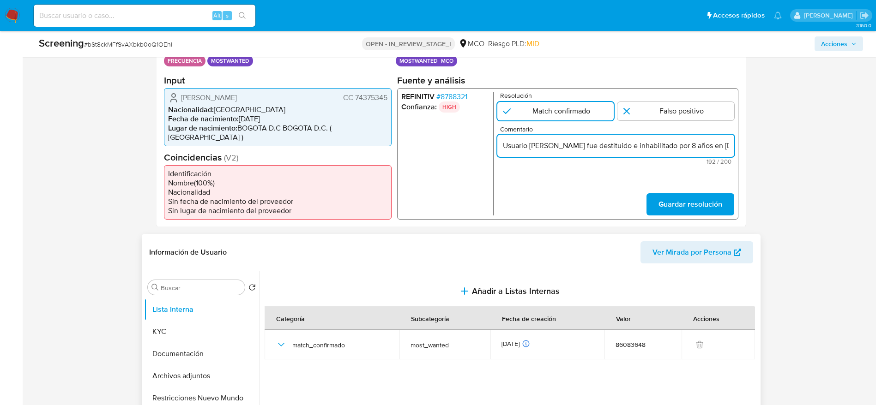
scroll to position [0, 395]
type input "Usuario Ruben Dario Diaz Arango fue destituido e inhabilitado por 8 años en dic…"
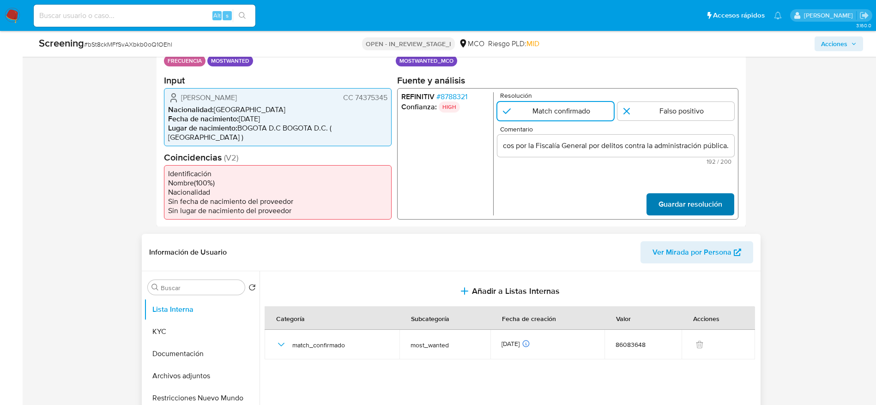
click at [710, 210] on span "Guardar resolución" at bounding box center [690, 204] width 64 height 20
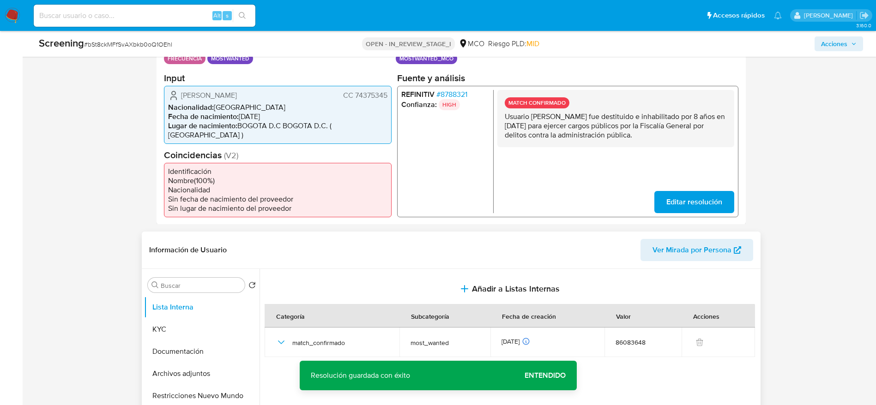
scroll to position [208, 0]
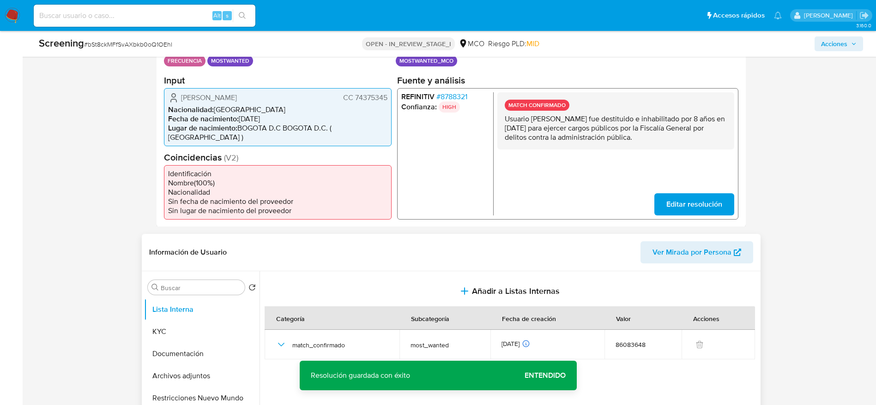
click at [237, 96] on span "[PERSON_NAME]" at bounding box center [209, 97] width 56 height 9
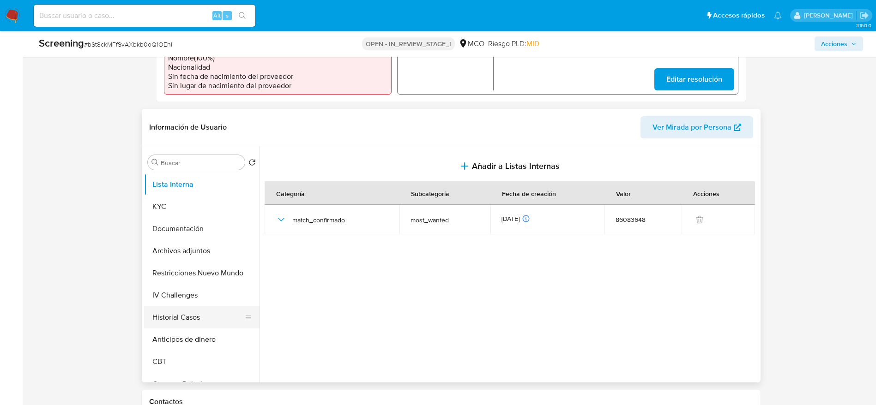
scroll to position [346, 0]
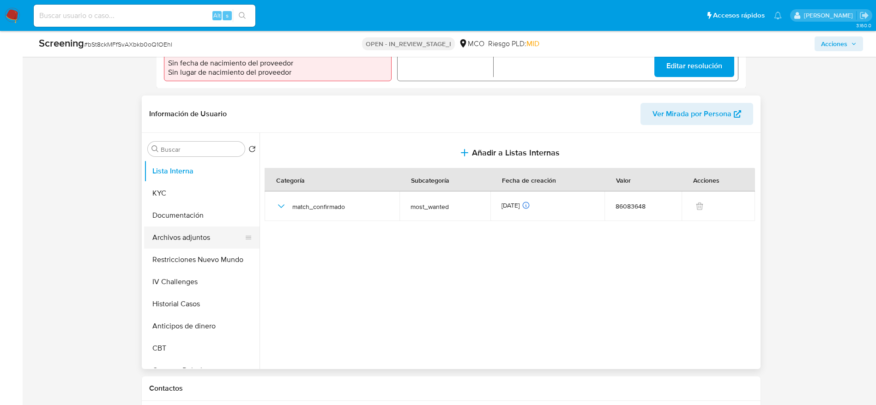
click at [218, 238] on button "Archivos adjuntos" at bounding box center [198, 238] width 108 height 22
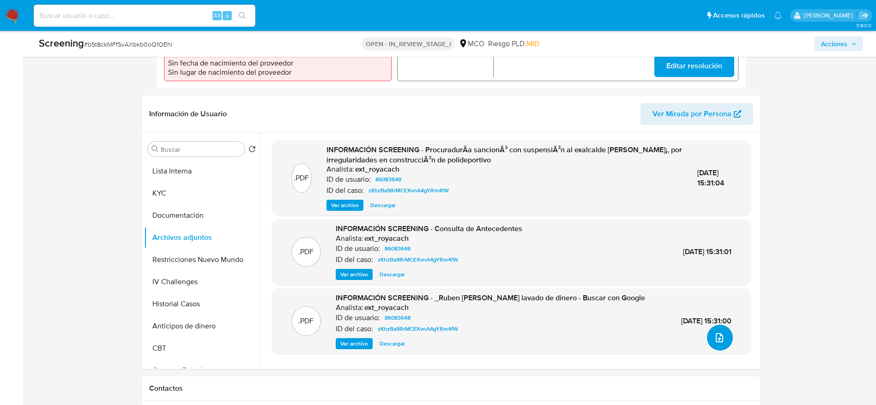
click at [707, 339] on button "upload-file" at bounding box center [720, 338] width 26 height 26
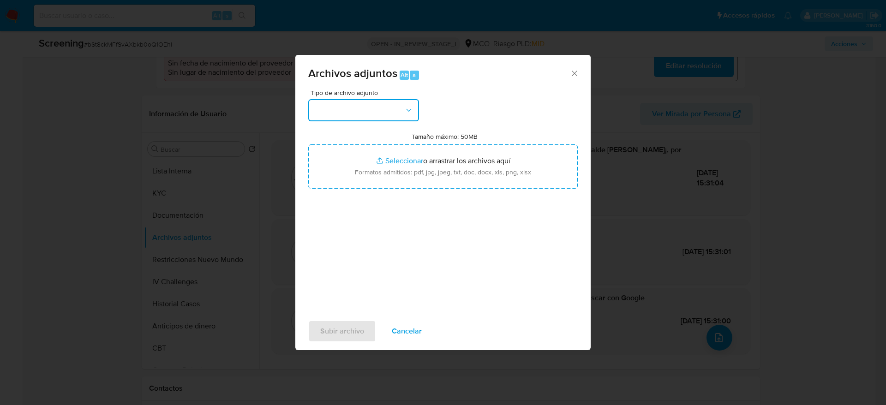
click at [352, 110] on button "button" at bounding box center [363, 110] width 111 height 22
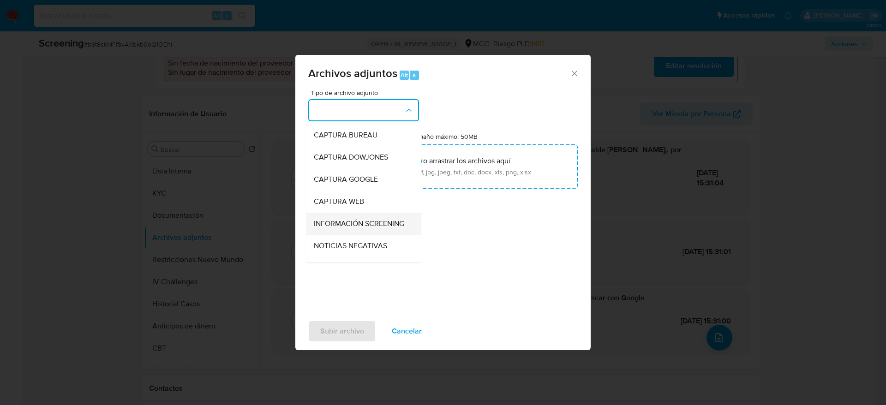
click at [377, 229] on span "INFORMACIÓN SCREENING" at bounding box center [359, 223] width 90 height 9
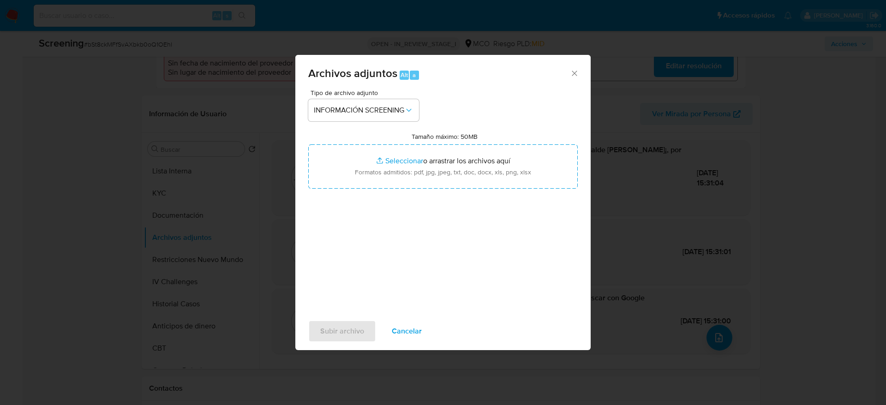
click at [387, 199] on div "Tipo de archivo adjunto INFORMACIÓN SCREENING Tamaño máximo: 50MB Seleccionar a…" at bounding box center [443, 199] width 270 height 218
click at [390, 189] on div "Tipo de archivo adjunto INFORMACIÓN SCREENING Tamaño máximo: 50MB Seleccionar a…" at bounding box center [443, 199] width 270 height 218
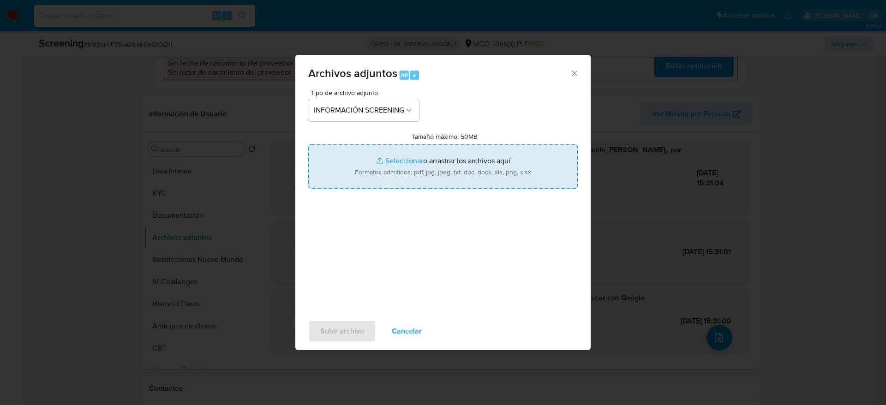
click at [398, 159] on input "Tamaño máximo: 50MB Seleccionar archivos" at bounding box center [443, 167] width 270 height 44
type input "C:\fakepath\_Ruben Dario Diaz Arango _ - Buscar con Google.pdf"
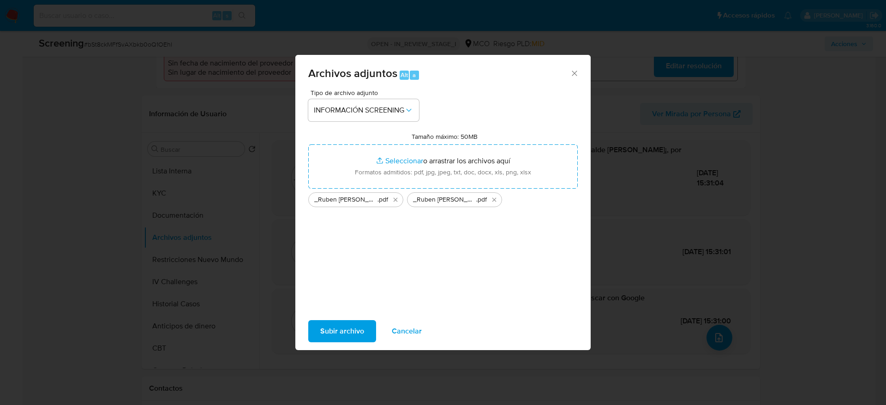
click at [349, 328] on span "Subir archivo" at bounding box center [342, 331] width 44 height 20
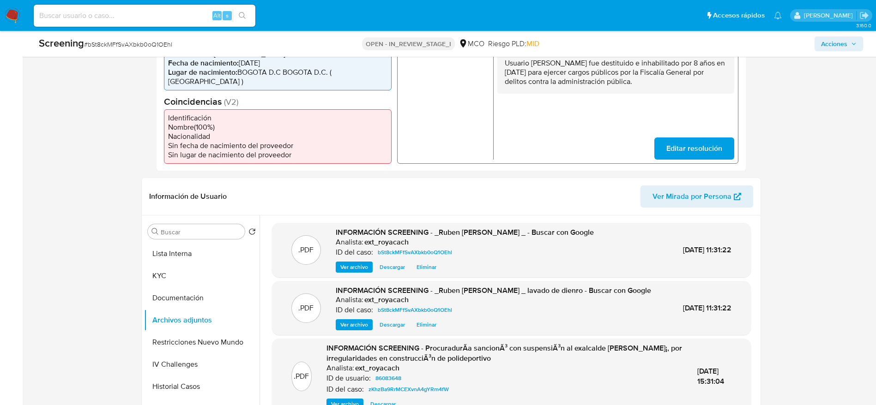
scroll to position [277, 0]
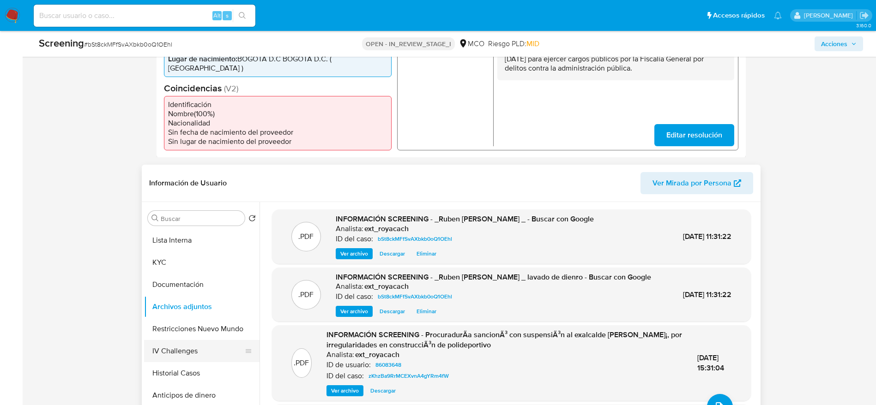
click at [183, 350] on button "IV Challenges" at bounding box center [198, 351] width 108 height 22
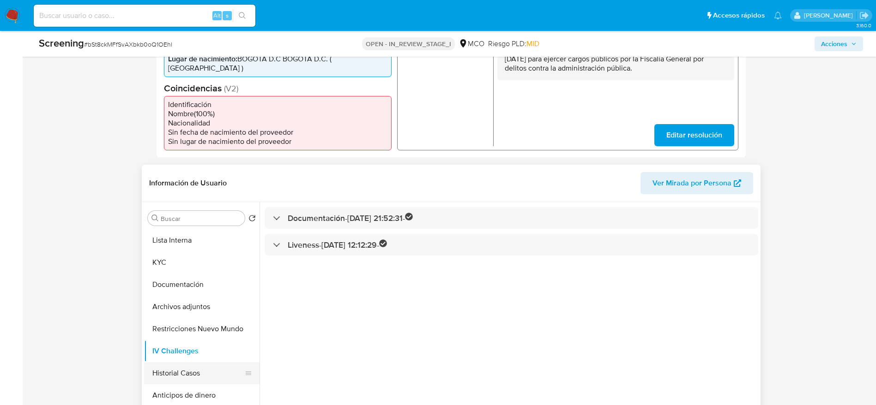
click at [177, 369] on button "Historial Casos" at bounding box center [198, 373] width 108 height 22
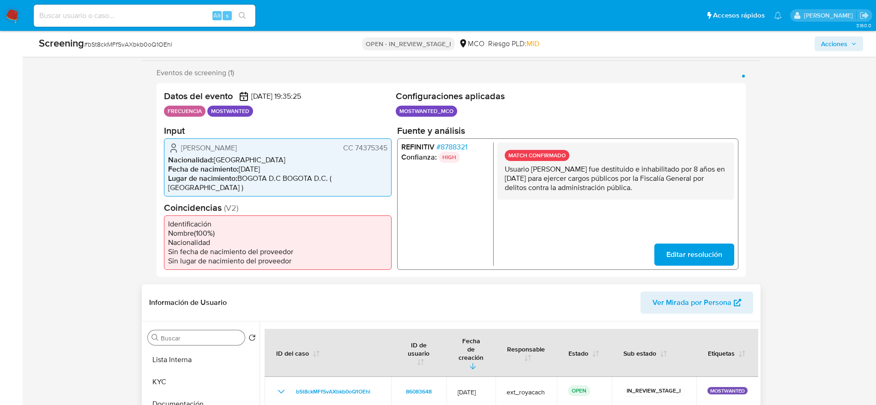
scroll to position [208, 0]
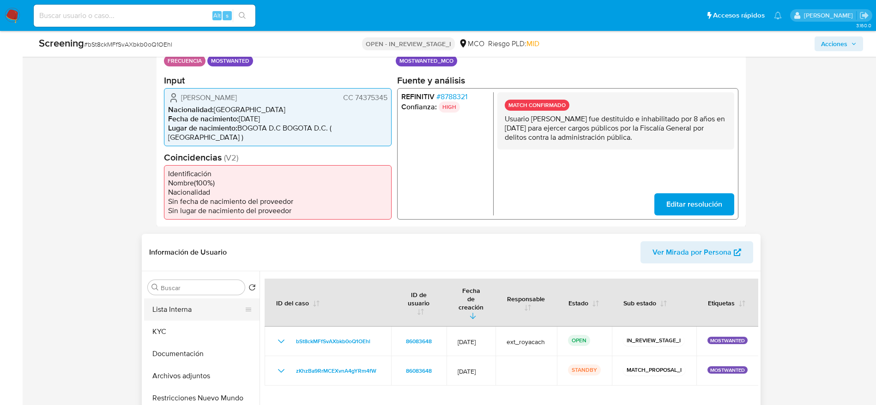
drag, startPoint x: 201, startPoint y: 321, endPoint x: 204, endPoint y: 313, distance: 8.5
click at [201, 320] on ul "Lista Interna KYC Documentación Archivos adjuntos Restricciones Nuevo Mundo IV …" at bounding box center [201, 403] width 115 height 208
click at [204, 313] on button "Lista Interna" at bounding box center [198, 310] width 108 height 22
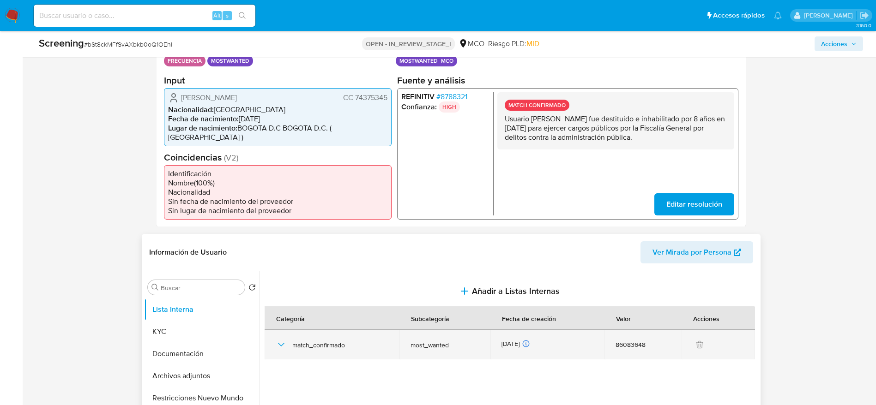
click at [277, 343] on icon "button" at bounding box center [281, 344] width 11 height 11
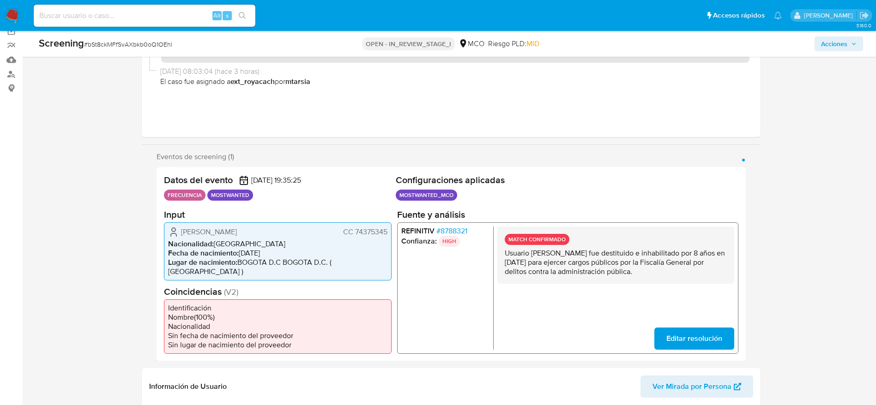
scroll to position [0, 0]
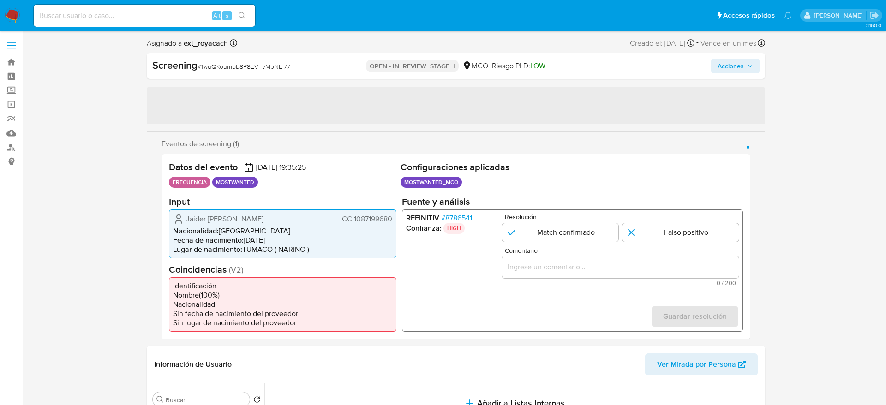
select select "10"
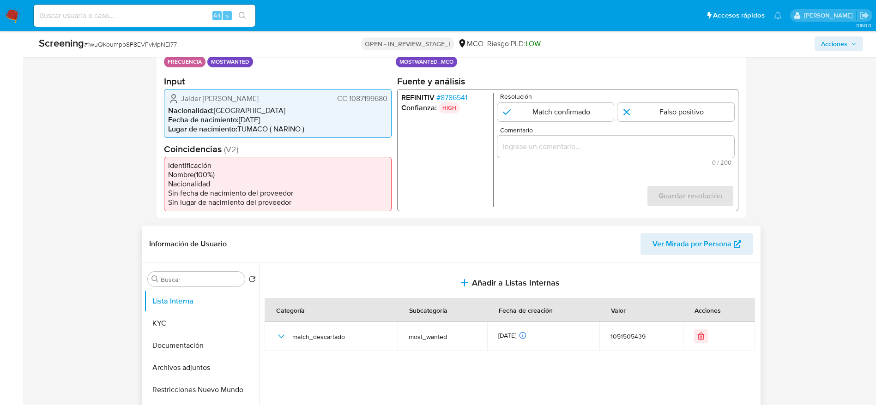
scroll to position [208, 0]
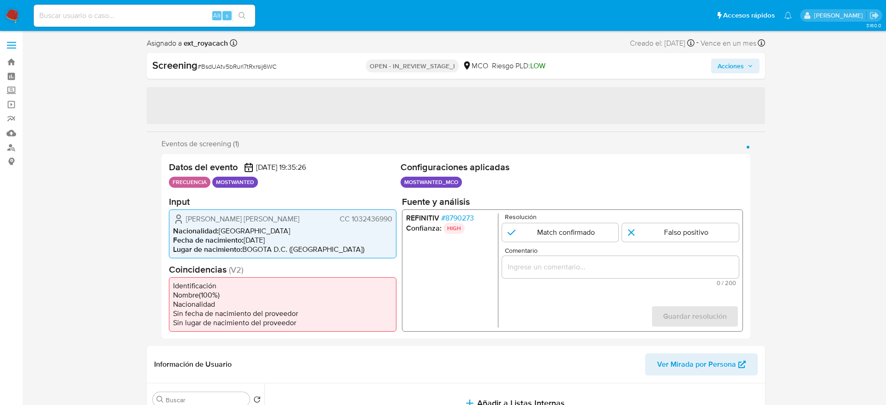
select select "10"
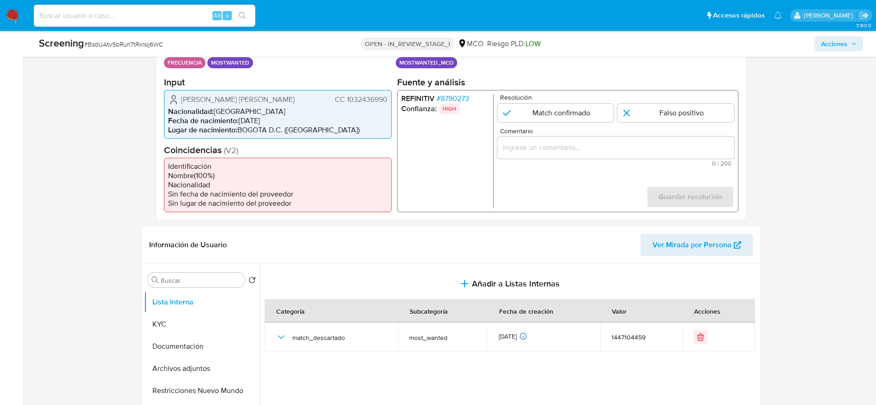
scroll to position [208, 0]
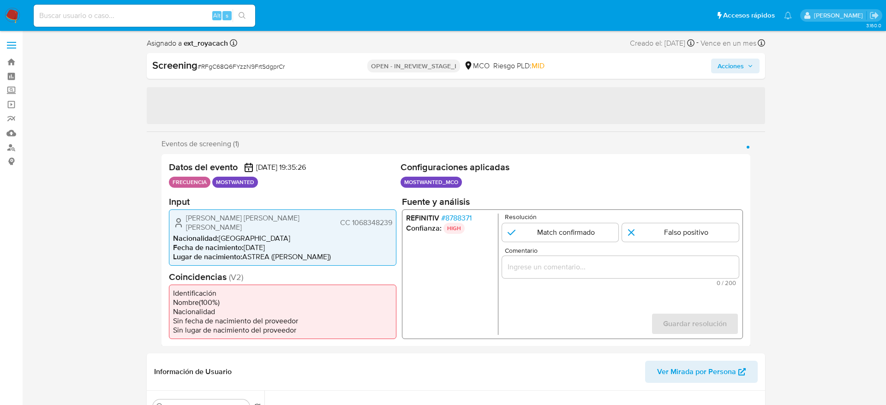
select select "10"
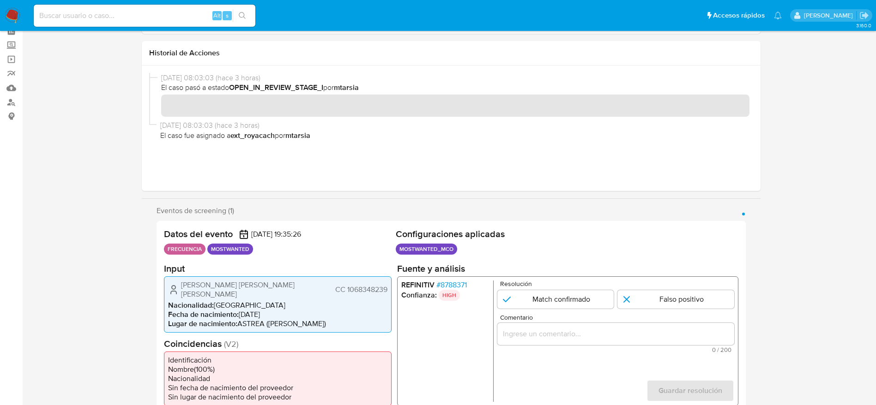
scroll to position [208, 0]
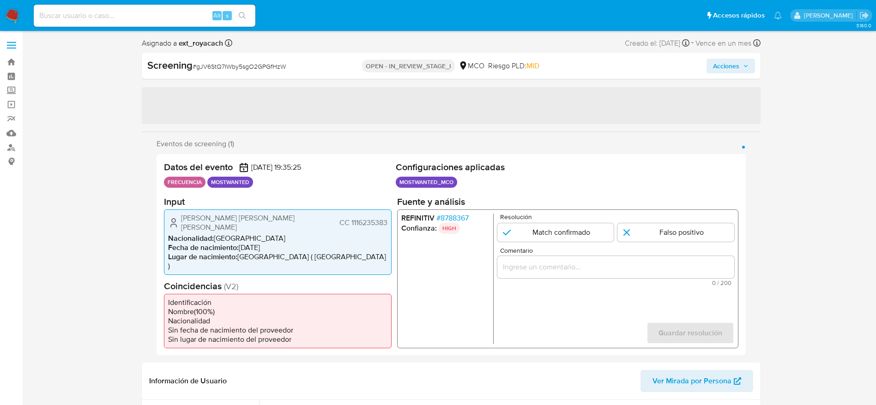
select select "10"
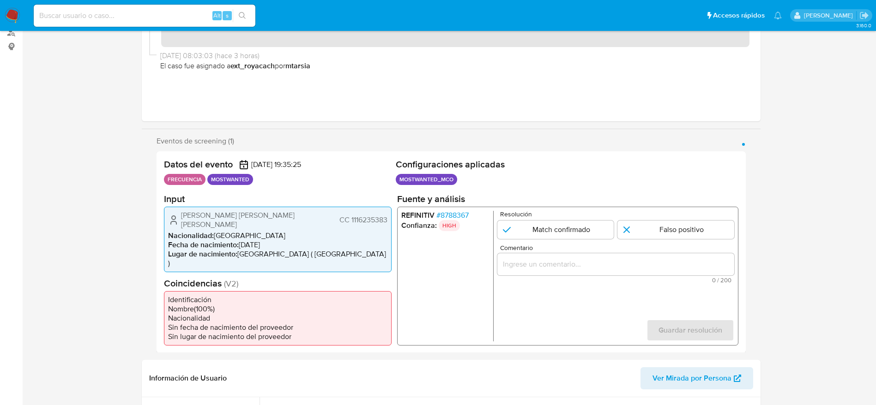
scroll to position [208, 0]
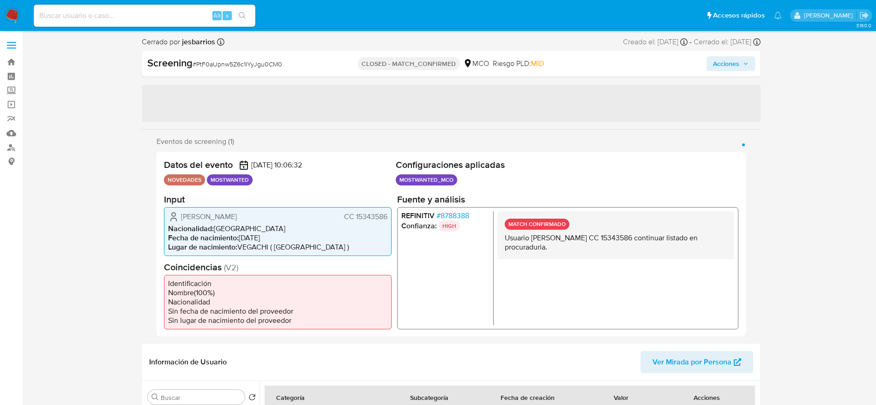
select select "10"
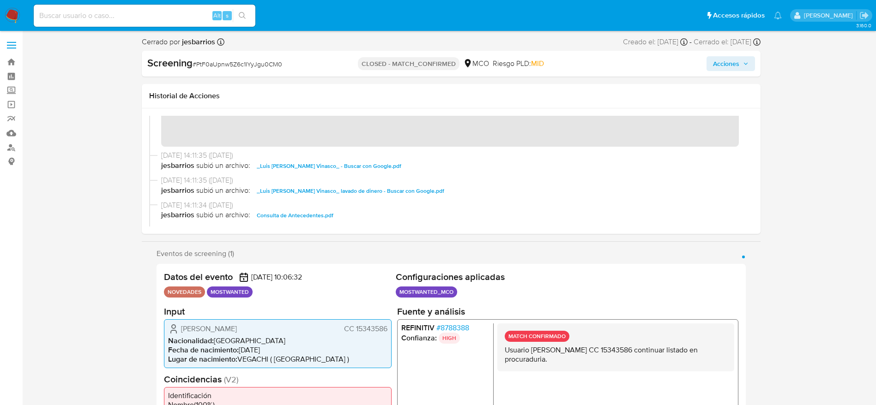
scroll to position [69, 0]
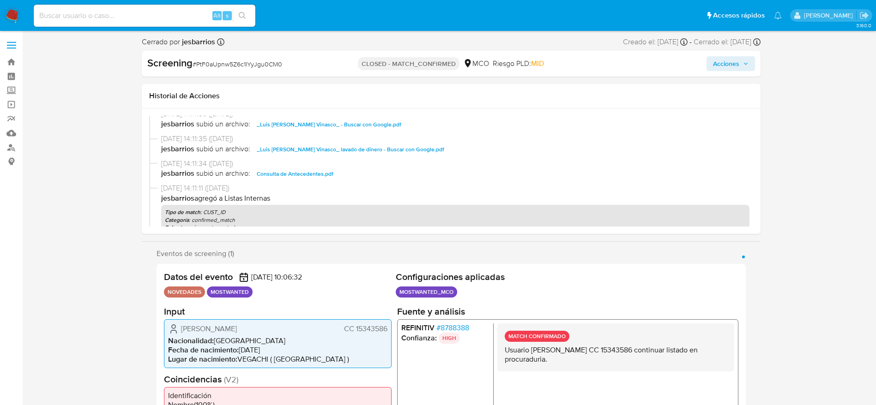
click at [552, 357] on p "Usuario Luis Fernando Velasquez Vinasco CC 15343586 continuar listado en procur…" at bounding box center [615, 354] width 222 height 18
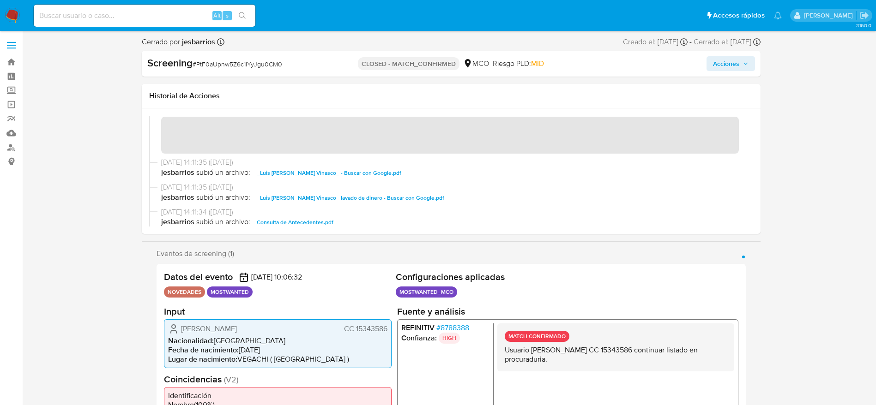
scroll to position [0, 0]
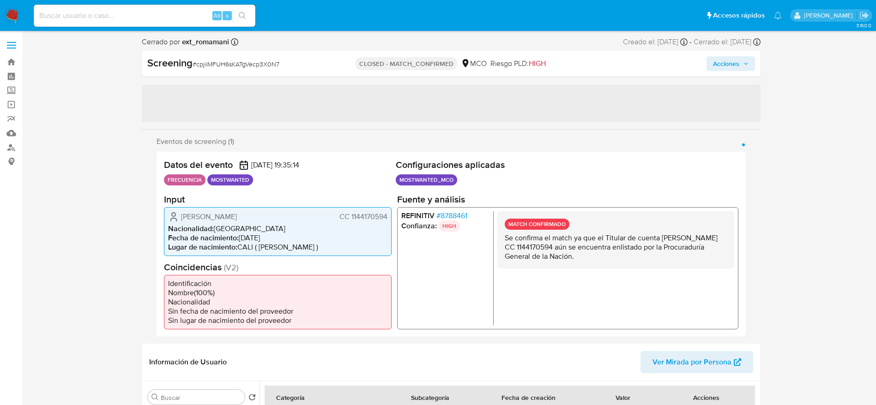
select select "10"
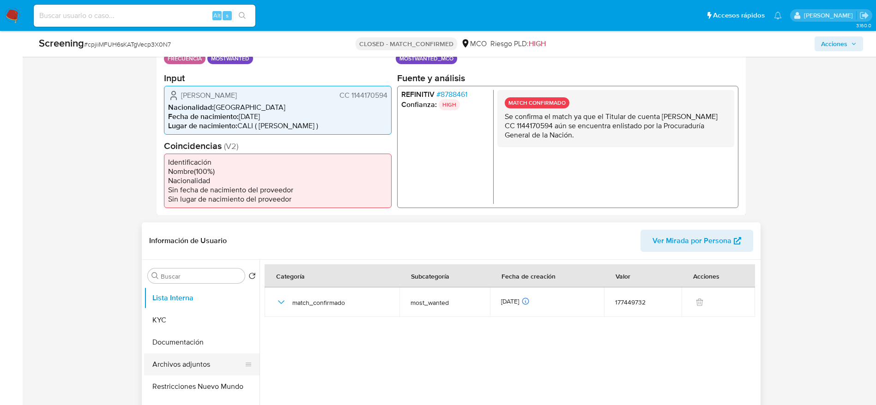
click at [205, 364] on button "Archivos adjuntos" at bounding box center [198, 365] width 108 height 22
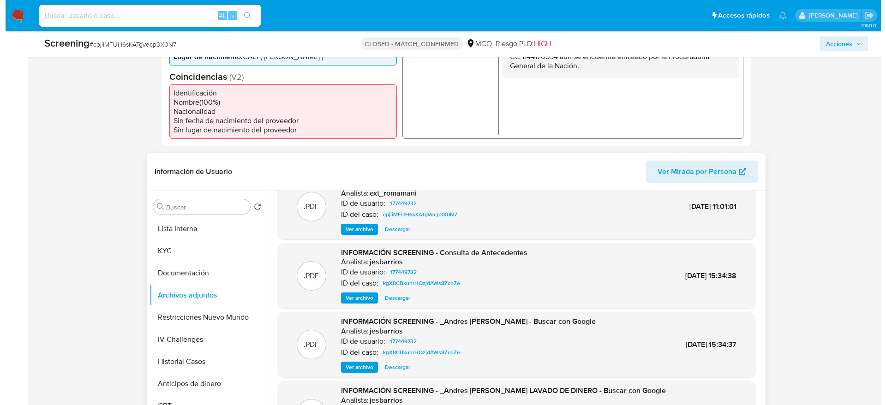
scroll to position [3, 0]
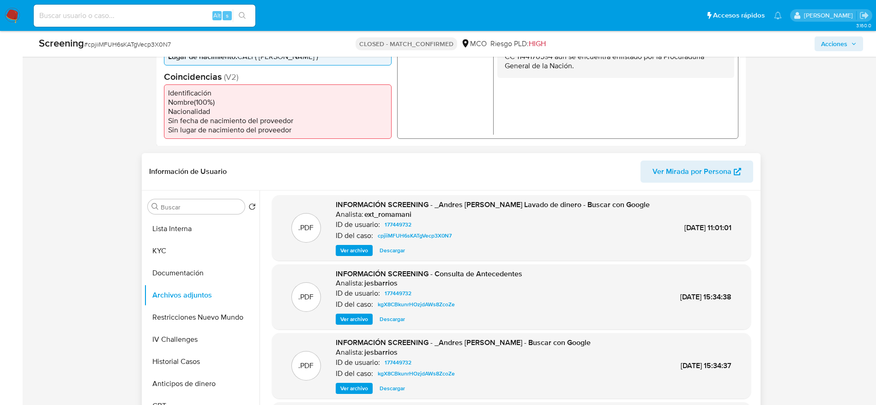
click at [354, 255] on span "Ver archivo" at bounding box center [354, 250] width 28 height 9
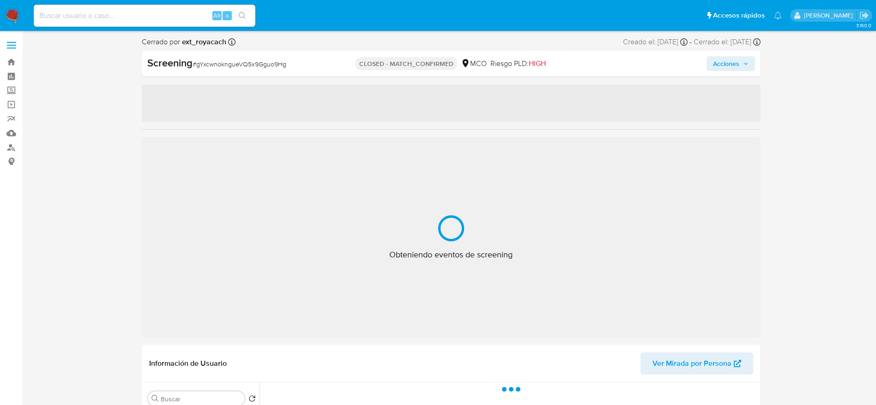
select select "10"
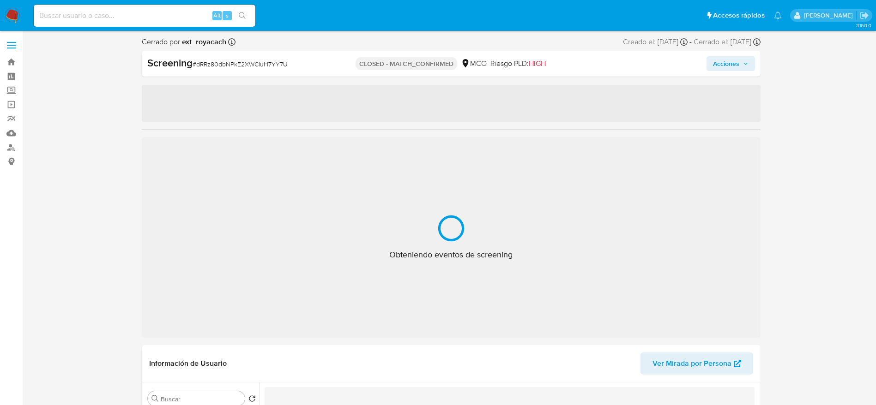
select select "10"
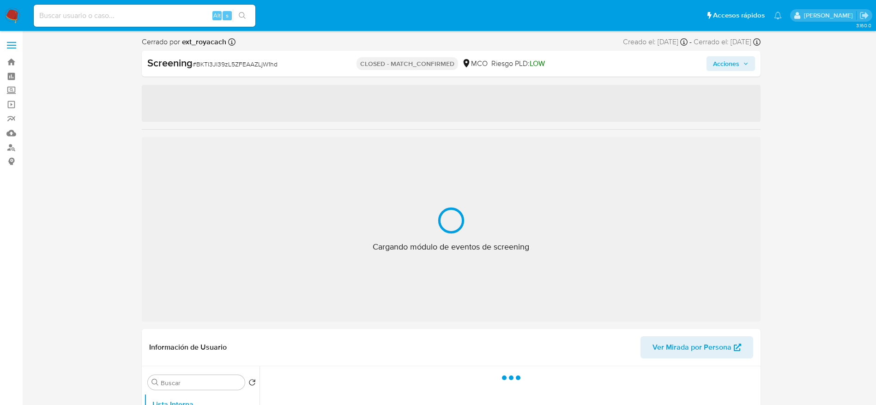
select select "10"
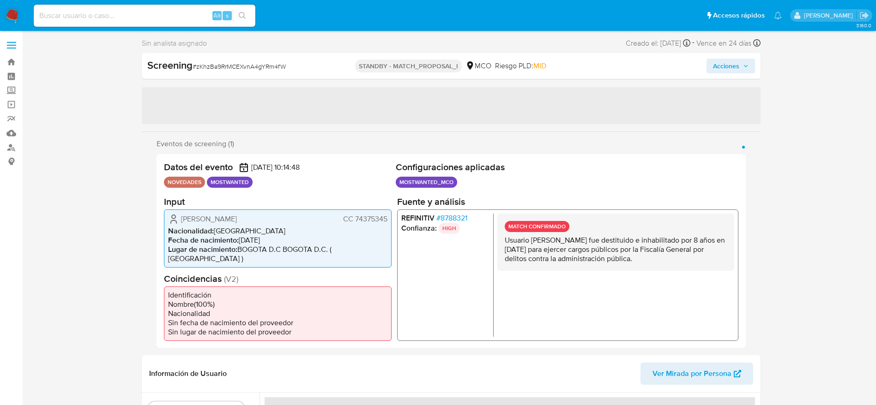
select select "10"
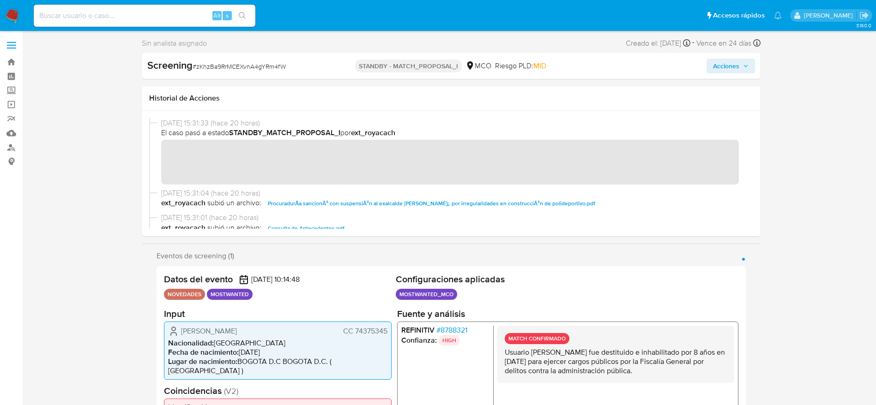
click at [720, 63] on span "Acciones" at bounding box center [726, 66] width 26 height 15
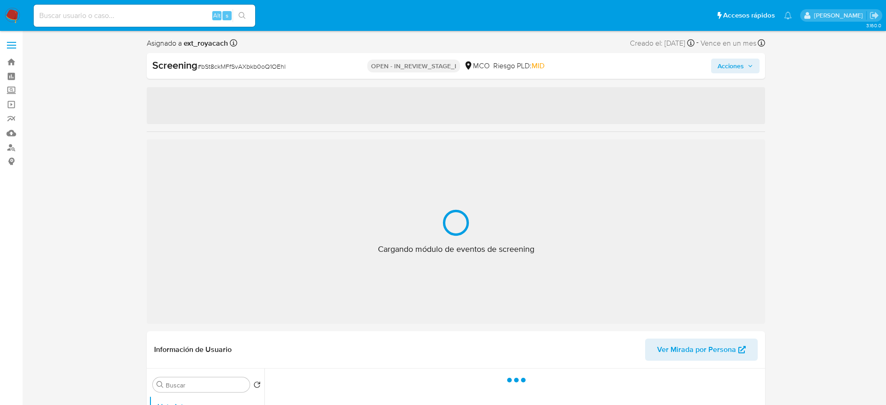
select select "10"
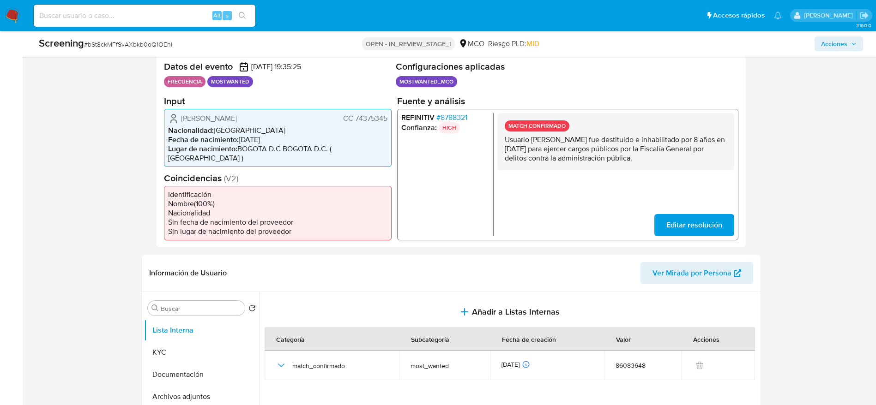
scroll to position [208, 0]
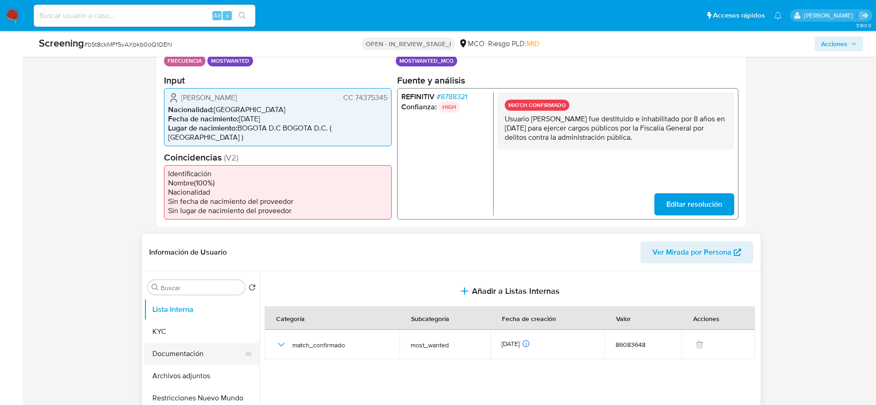
click at [206, 353] on button "Documentación" at bounding box center [198, 354] width 108 height 22
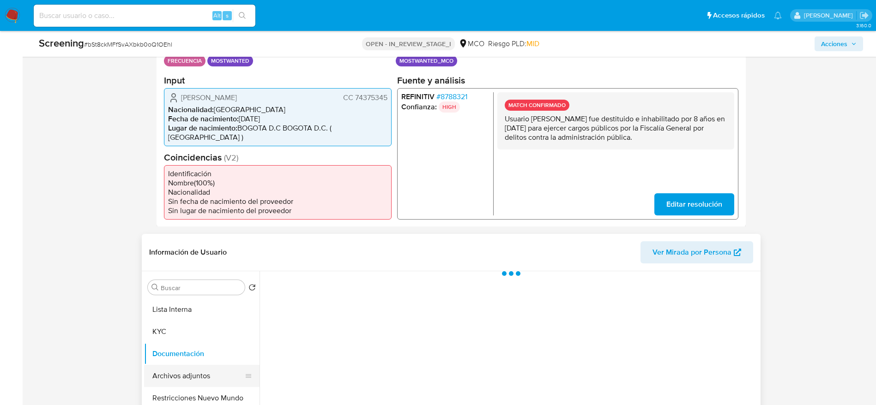
click at [196, 373] on button "Archivos adjuntos" at bounding box center [198, 376] width 108 height 22
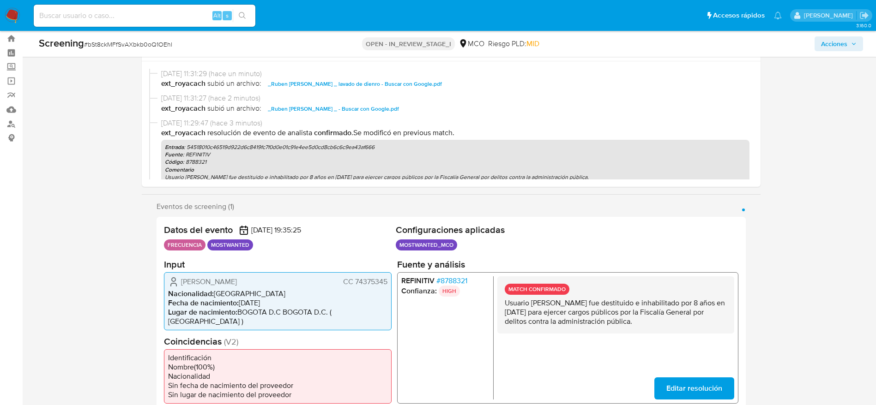
scroll to position [0, 0]
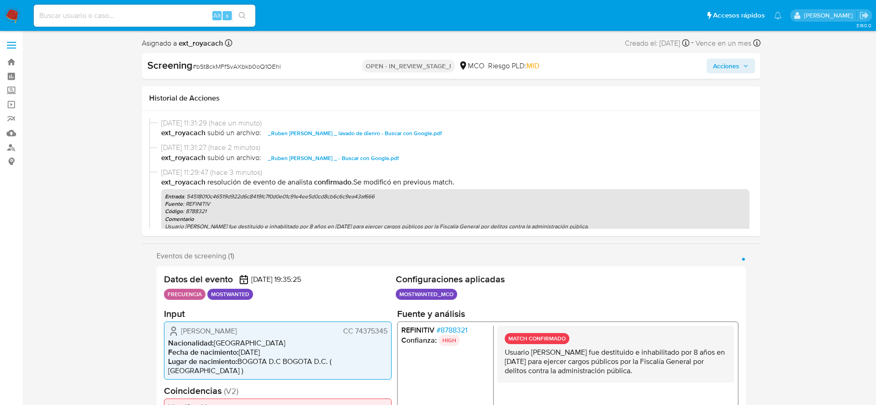
click at [729, 68] on span "Acciones" at bounding box center [726, 66] width 26 height 15
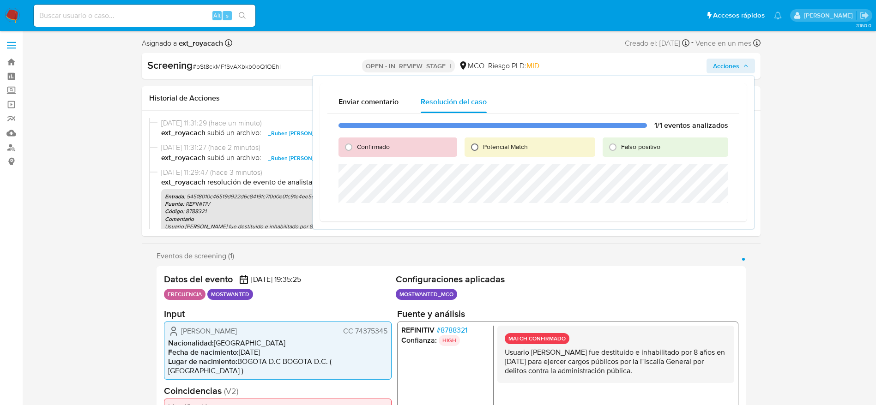
click at [471, 145] on input "Potencial Match" at bounding box center [474, 147] width 15 height 15
radio input "true"
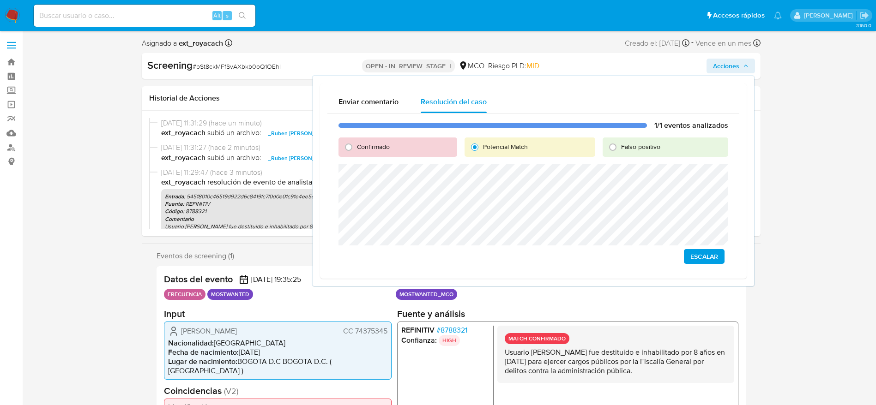
click at [279, 313] on h2 "Input" at bounding box center [278, 314] width 228 height 12
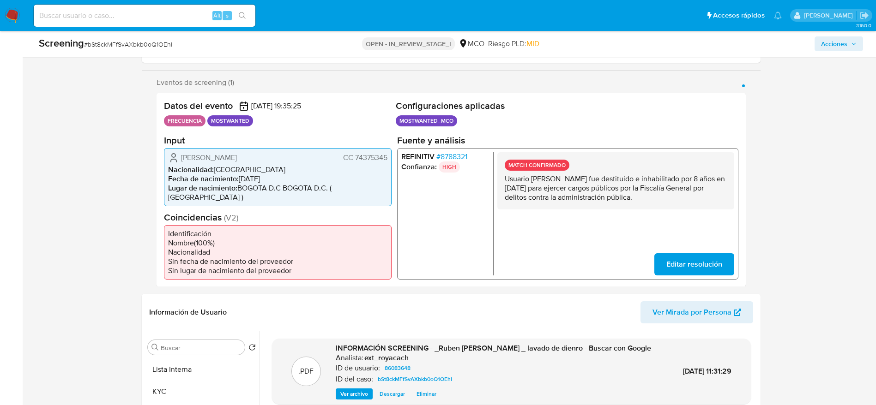
scroll to position [208, 0]
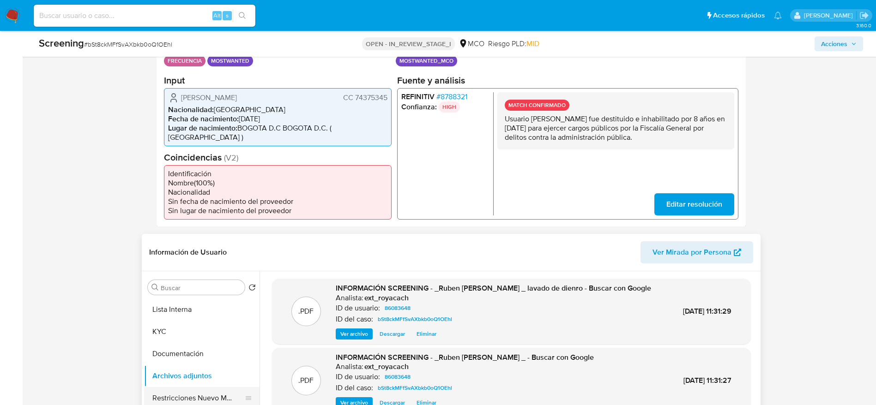
click at [209, 396] on button "Restricciones Nuevo Mundo" at bounding box center [198, 398] width 108 height 22
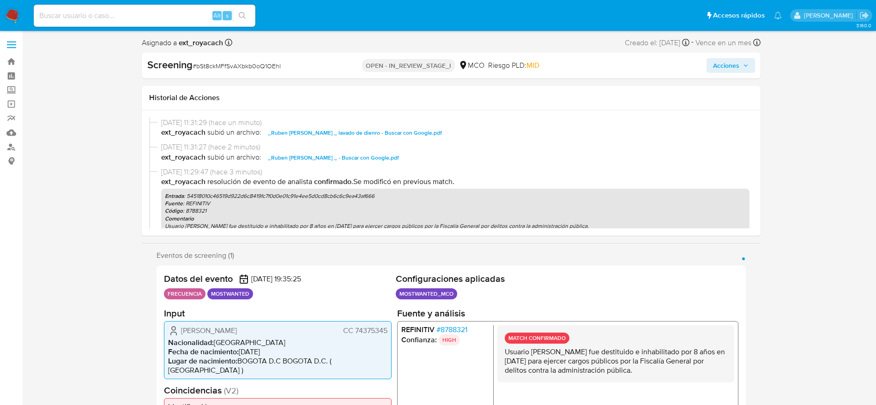
scroll to position [0, 0]
click at [733, 72] on span "Acciones" at bounding box center [726, 66] width 26 height 15
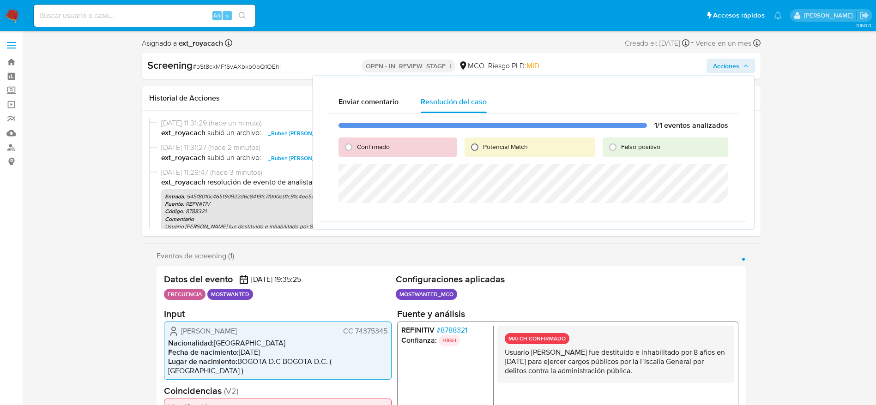
click at [480, 148] on input "Potencial Match" at bounding box center [474, 147] width 15 height 15
radio input "true"
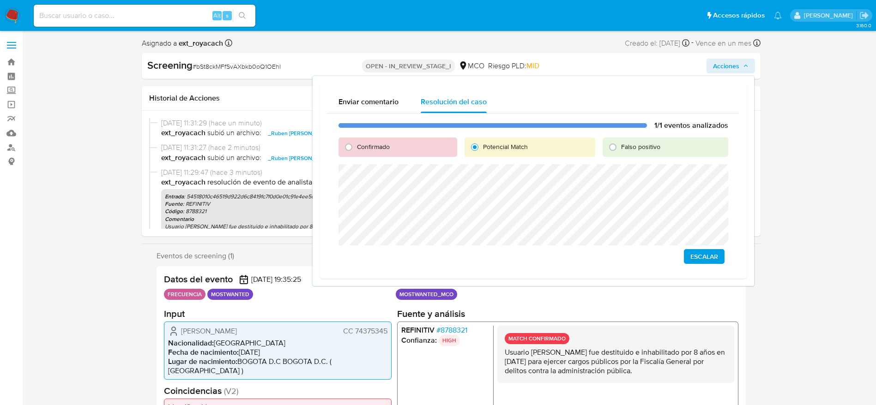
click at [721, 254] on button "Escalar" at bounding box center [704, 256] width 41 height 15
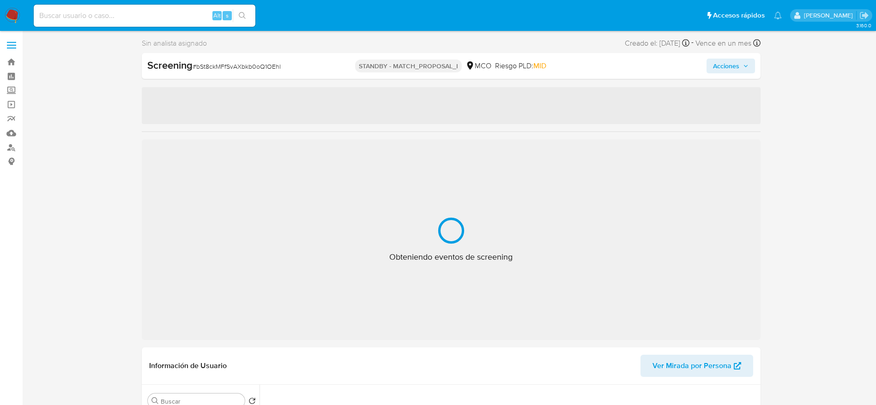
select select "10"
